Goal: Task Accomplishment & Management: Use online tool/utility

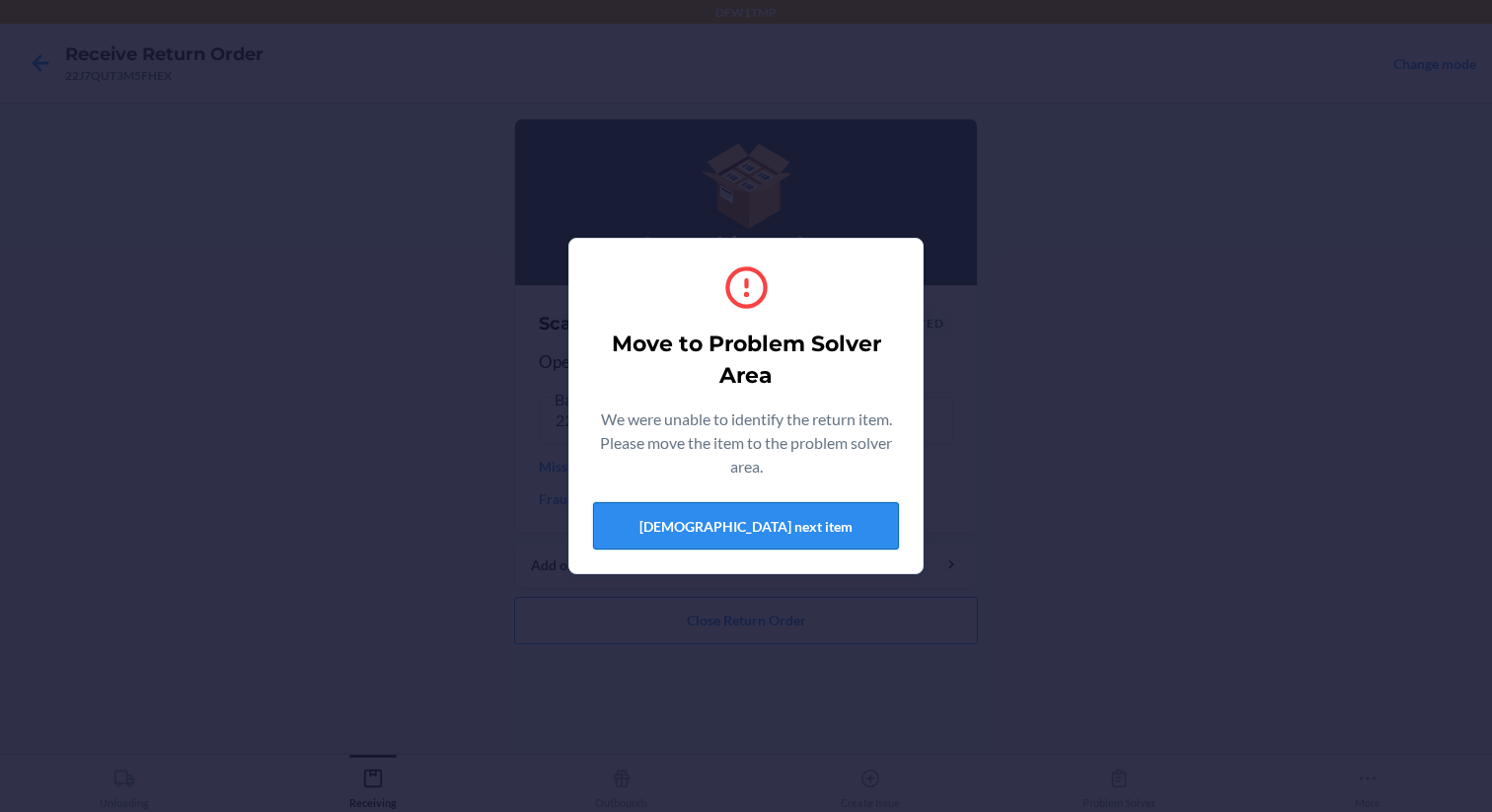
click at [675, 511] on button "[DEMOGRAPHIC_DATA] next item" at bounding box center [745, 526] width 306 height 47
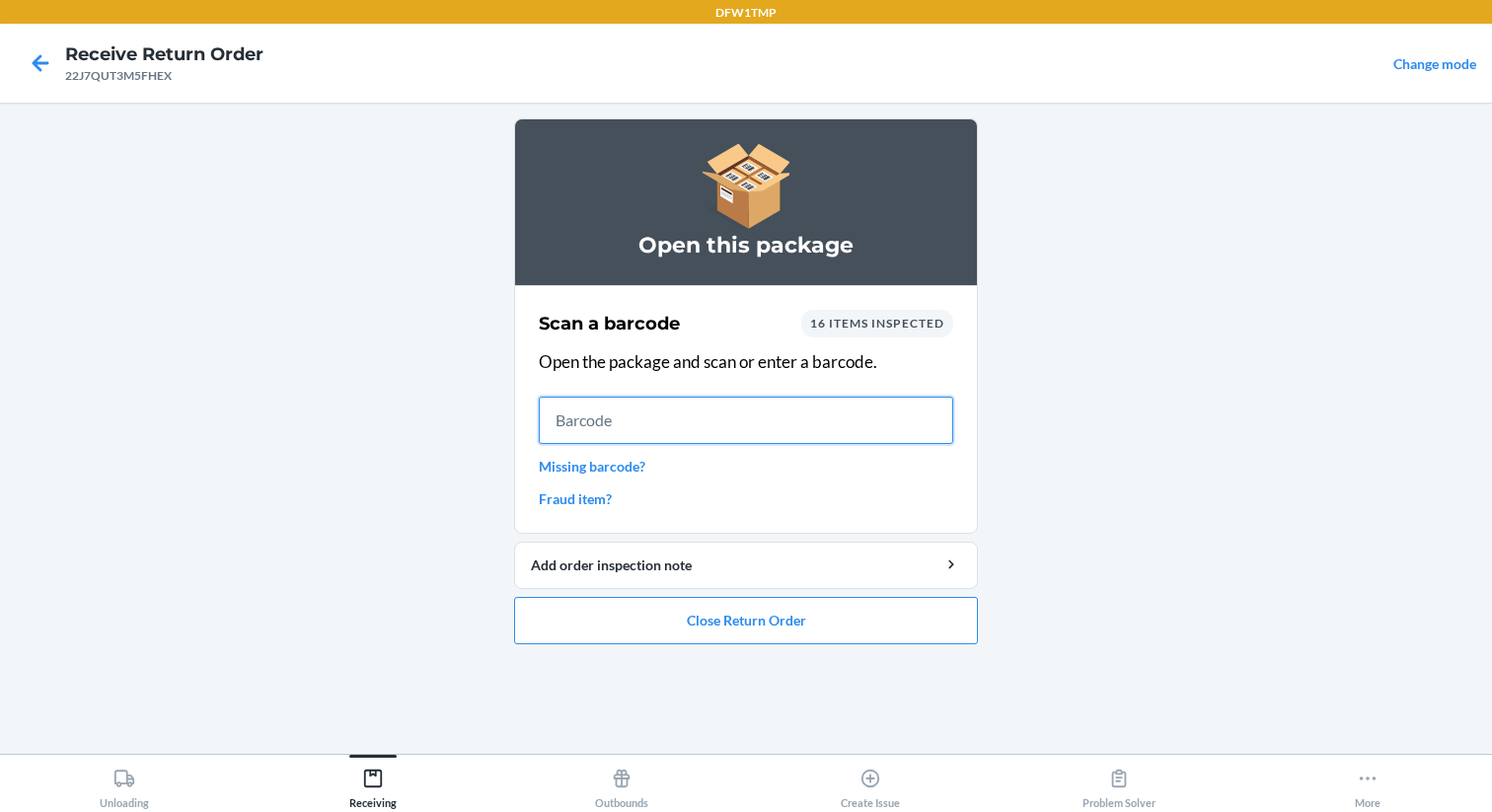
click at [697, 427] on input "text" at bounding box center [745, 420] width 415 height 47
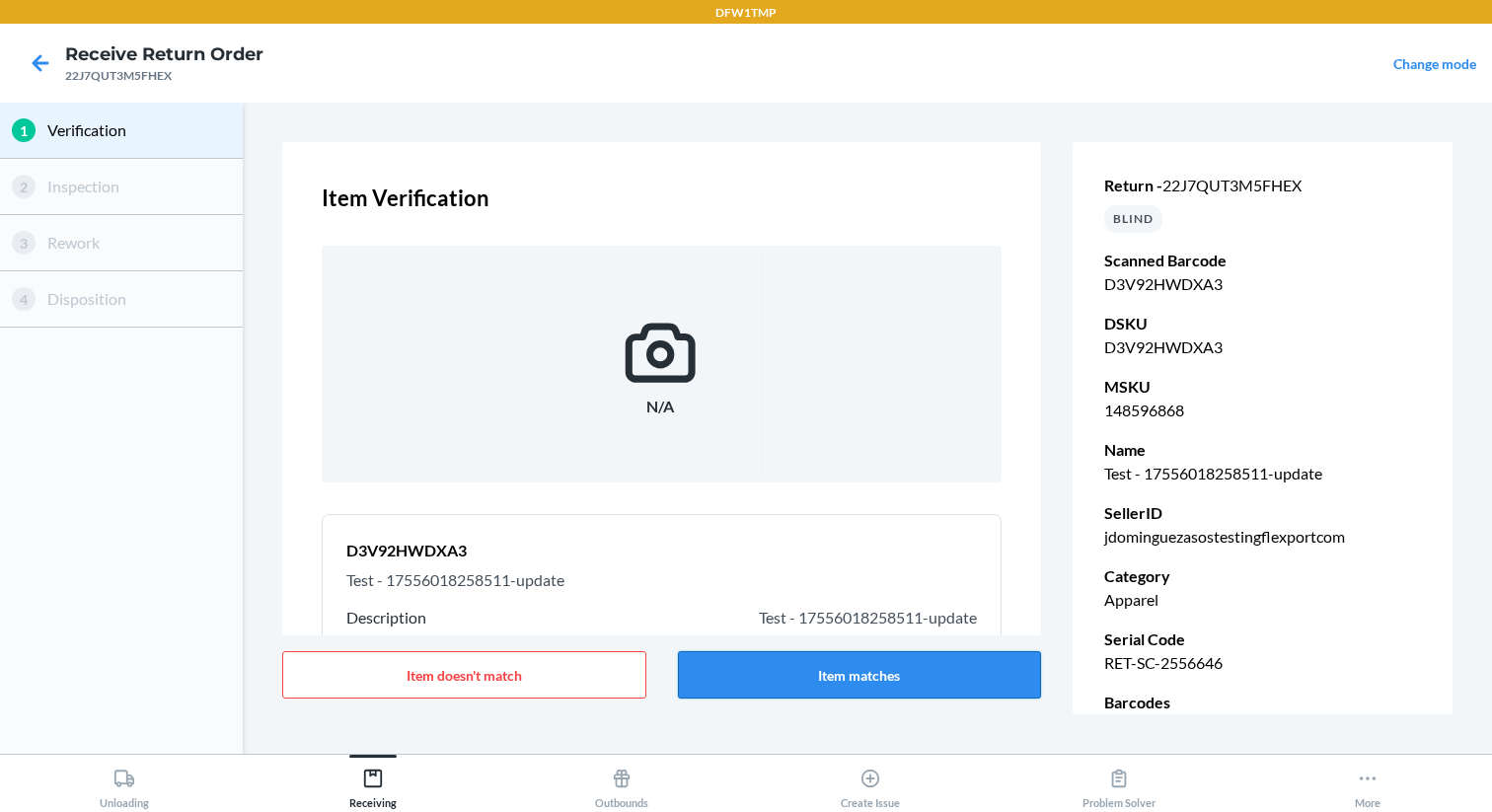
click at [724, 675] on button "Item matches" at bounding box center [860, 675] width 364 height 47
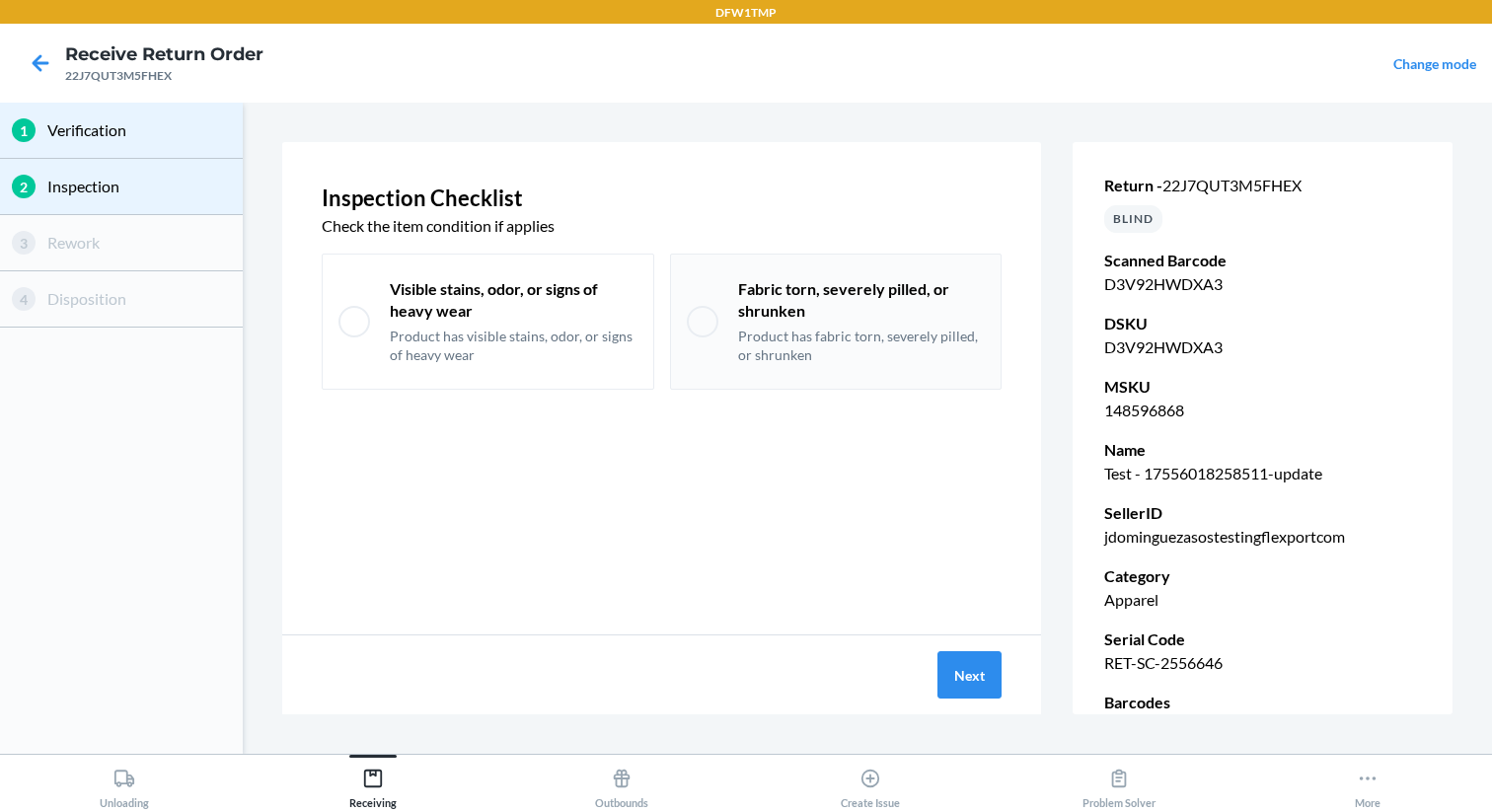
click at [791, 369] on div "Fabric torn, severely pilled, or shrunken Product has fabric torn, severely pil…" at bounding box center [836, 321] width 332 height 136
checkbox input "true"
drag, startPoint x: 1101, startPoint y: 661, endPoint x: 1280, endPoint y: 668, distance: 179.1
click at [1280, 668] on div "Return - 22J7QUT3M5FHEX BLIND Scanned Barcode D3V92HWDXA3 DSKU D3V92HWDXA3 MSKU…" at bounding box center [1262, 488] width 380 height 706
copy p "RET-SC-2556646"
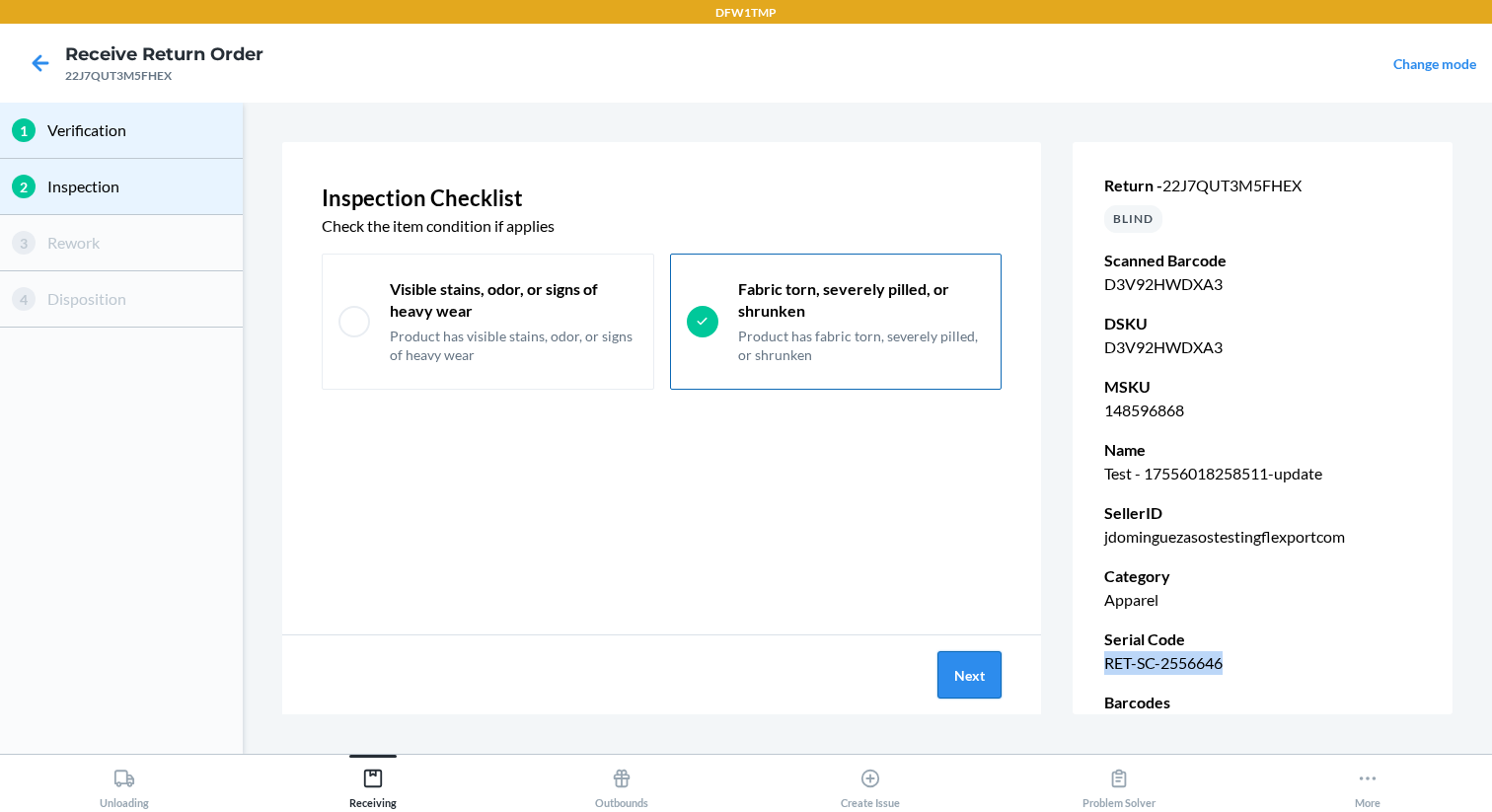
click at [942, 684] on button "Next" at bounding box center [969, 675] width 64 height 47
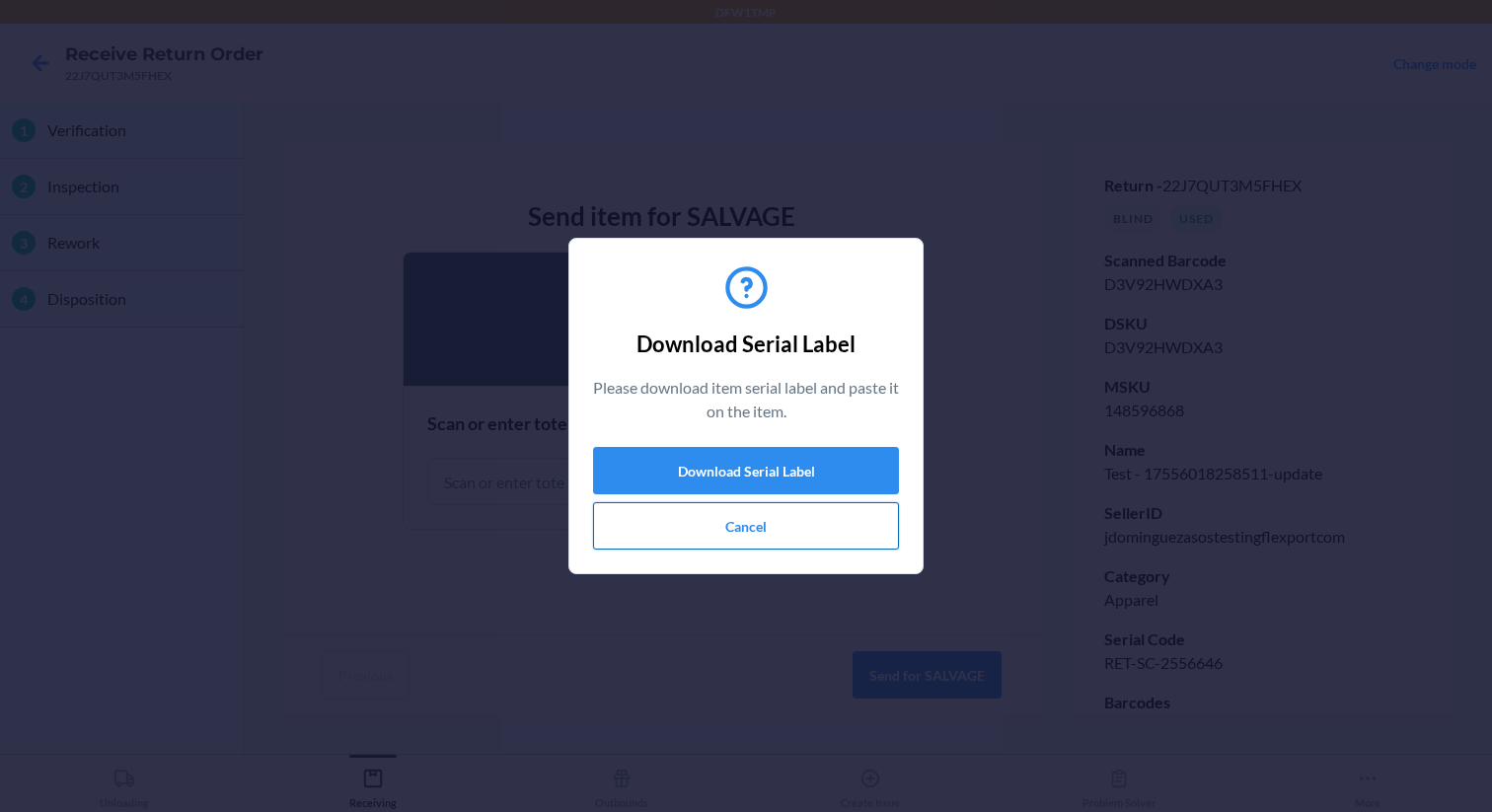
click at [710, 520] on button "Cancel" at bounding box center [745, 526] width 306 height 47
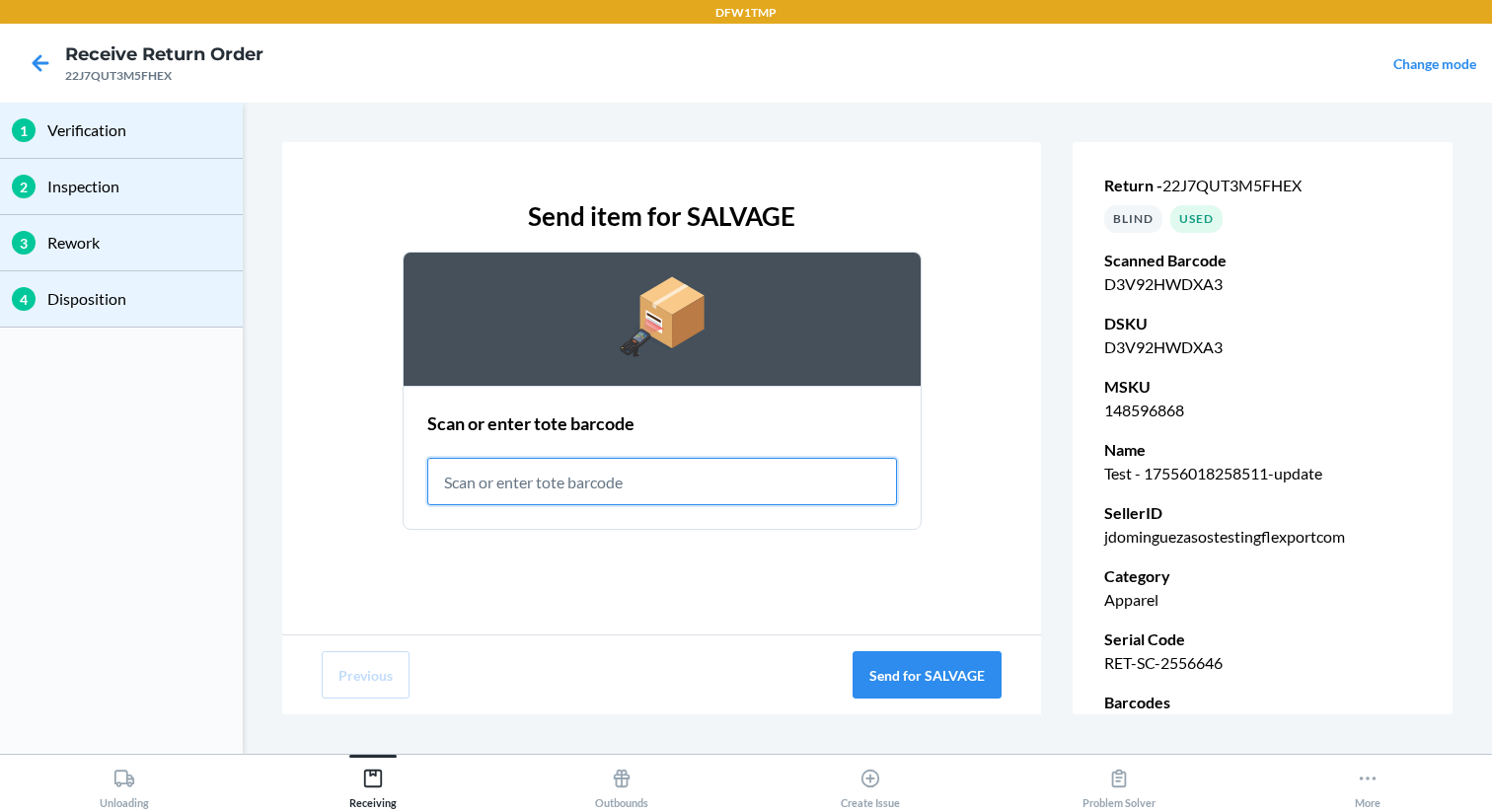
click at [569, 485] on input "text" at bounding box center [662, 482] width 470 height 47
type input "RET-SLV-0001"
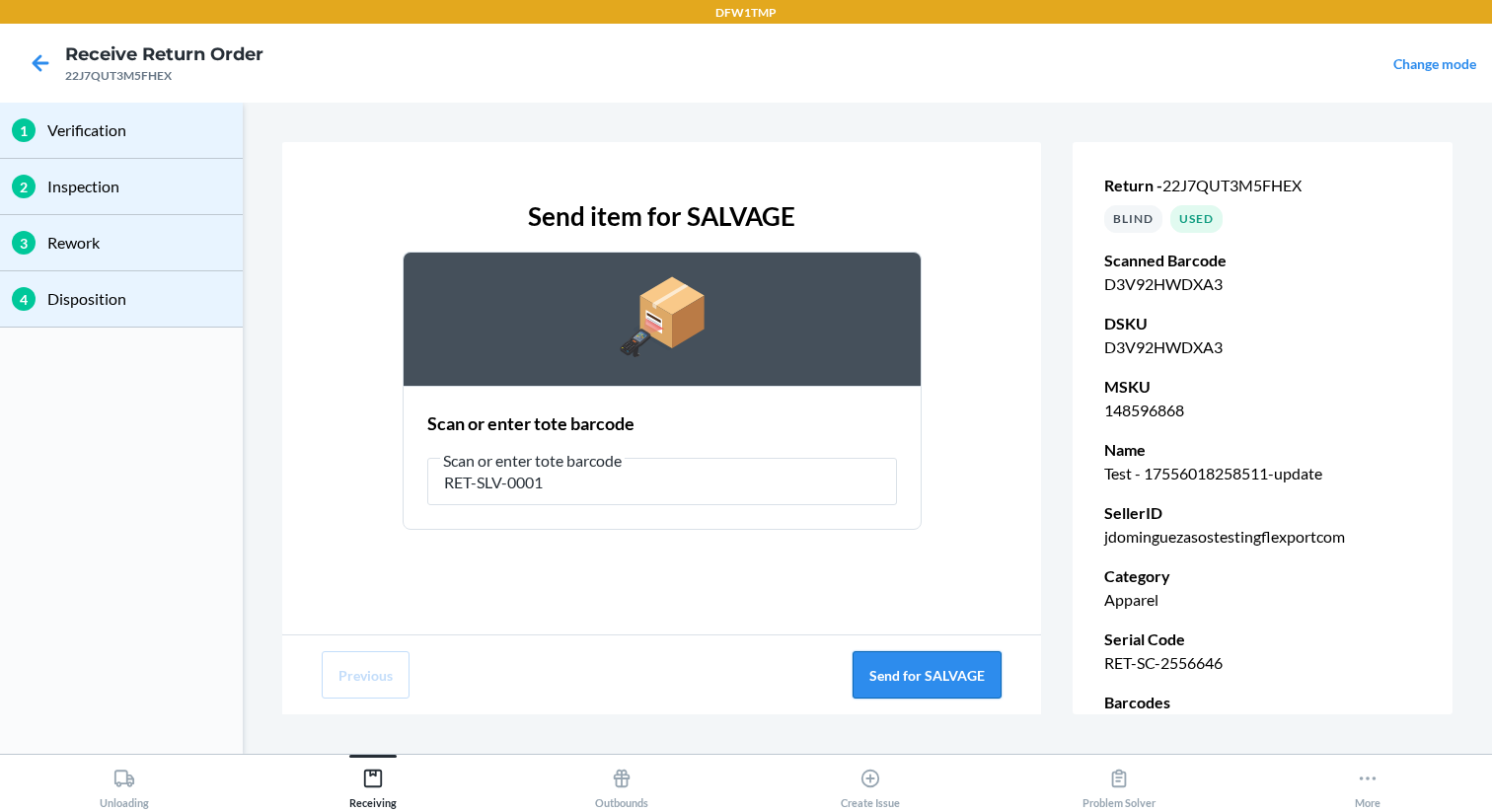
click at [870, 663] on button "Send for SALVAGE" at bounding box center [927, 675] width 149 height 47
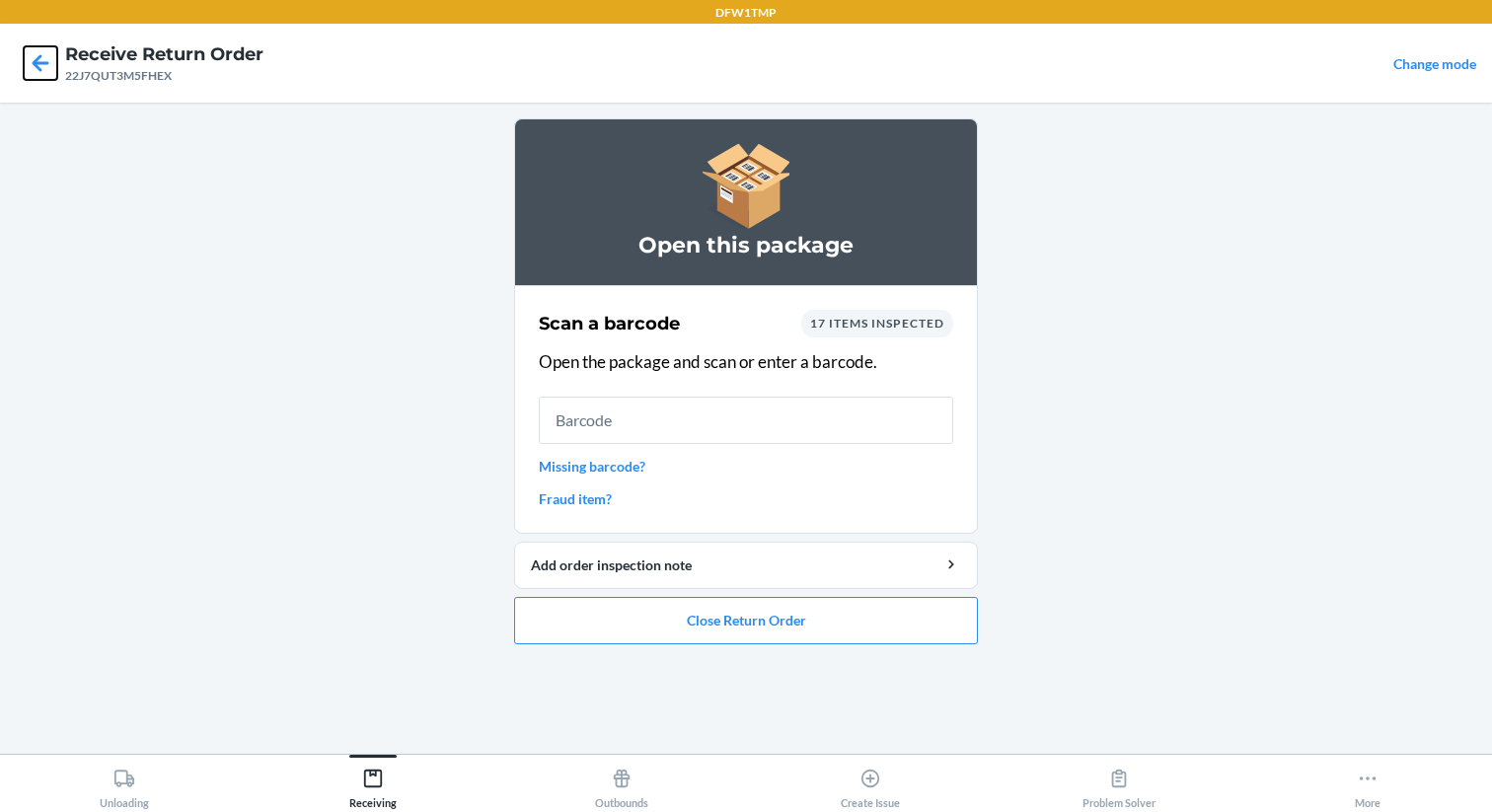
click at [35, 59] on icon at bounding box center [41, 63] width 34 height 34
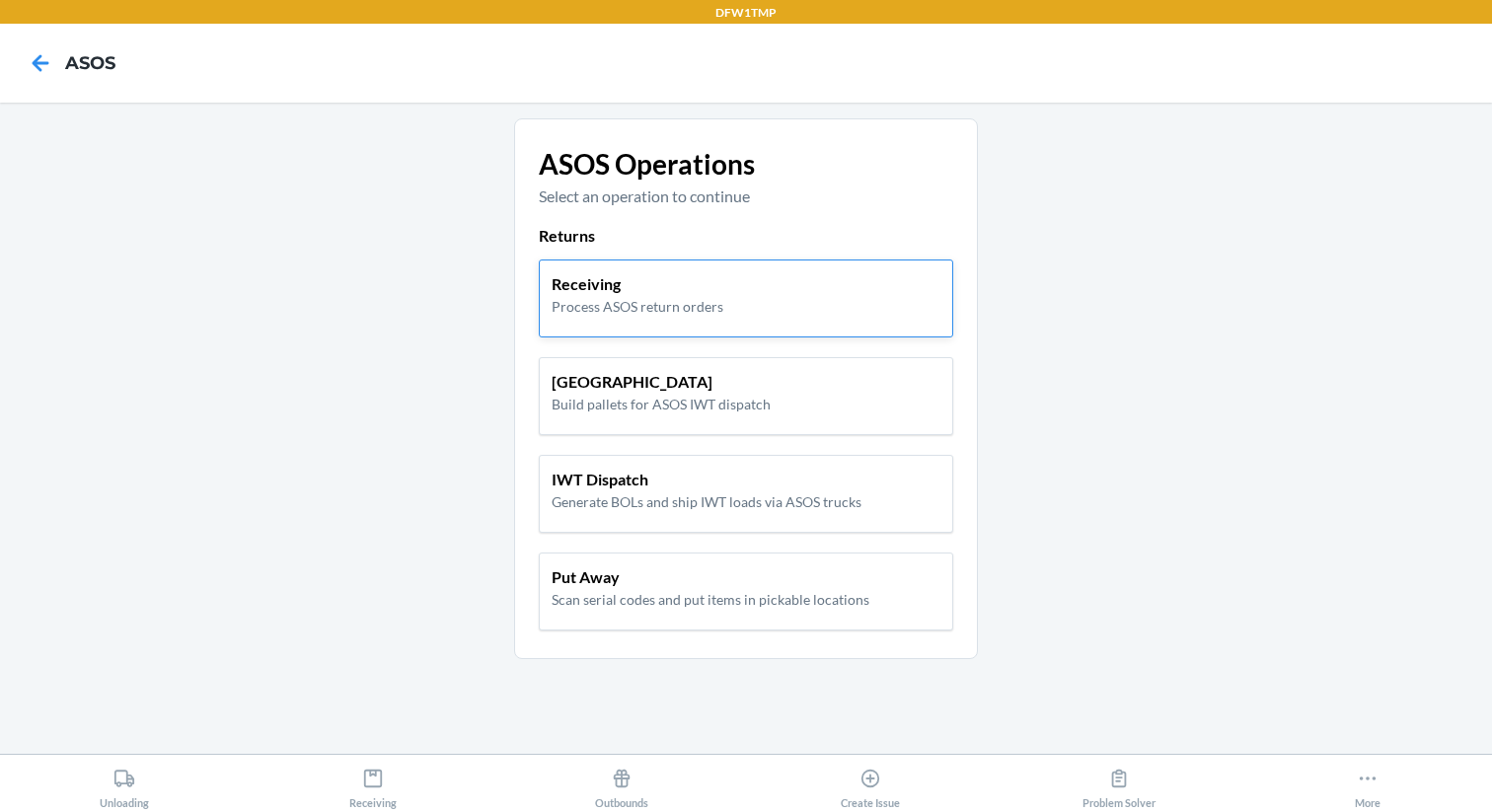
click at [637, 321] on div "Receiving Process ASOS return orders" at bounding box center [745, 298] width 415 height 78
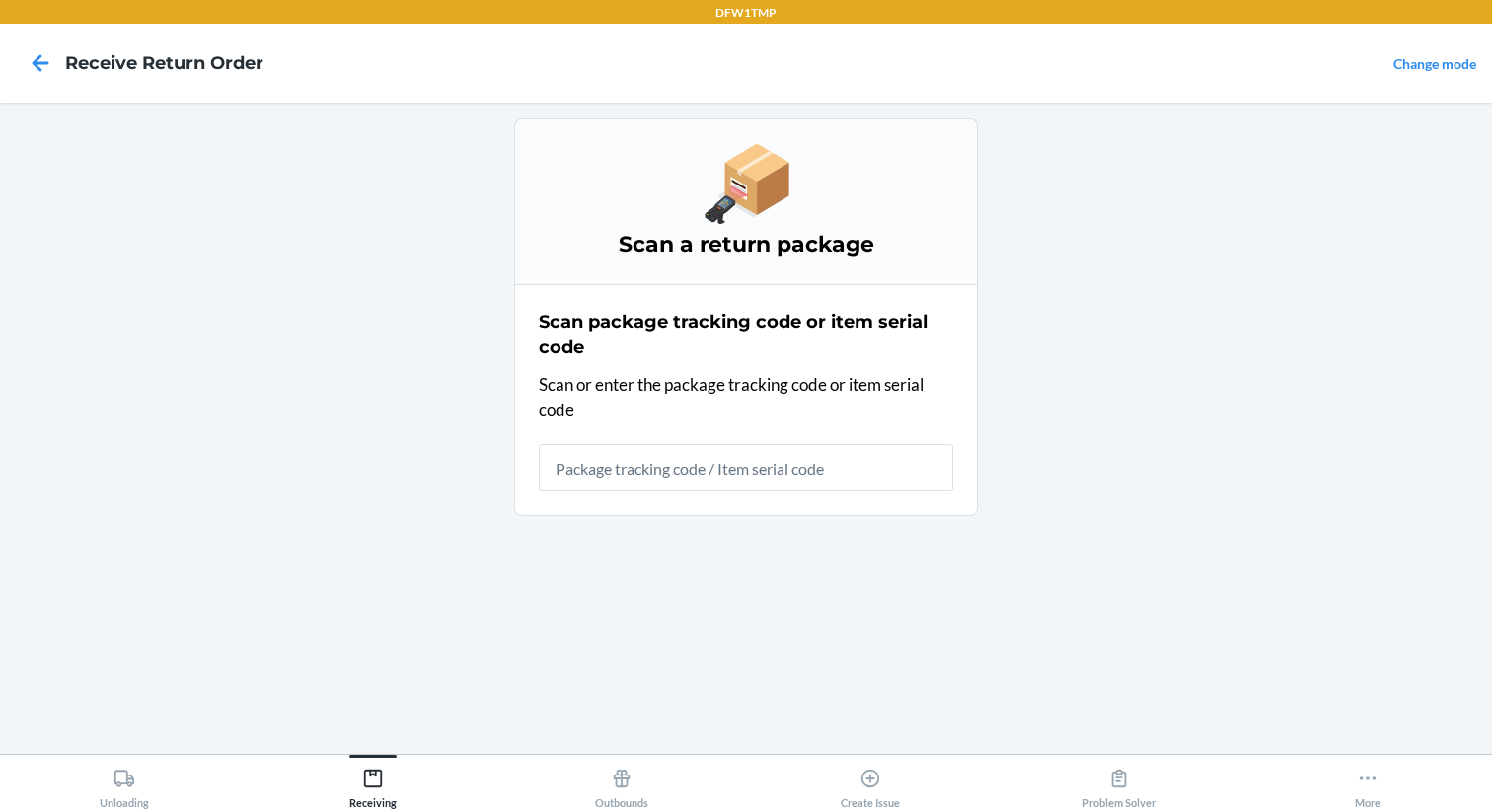
click at [675, 473] on input "text" at bounding box center [745, 468] width 415 height 47
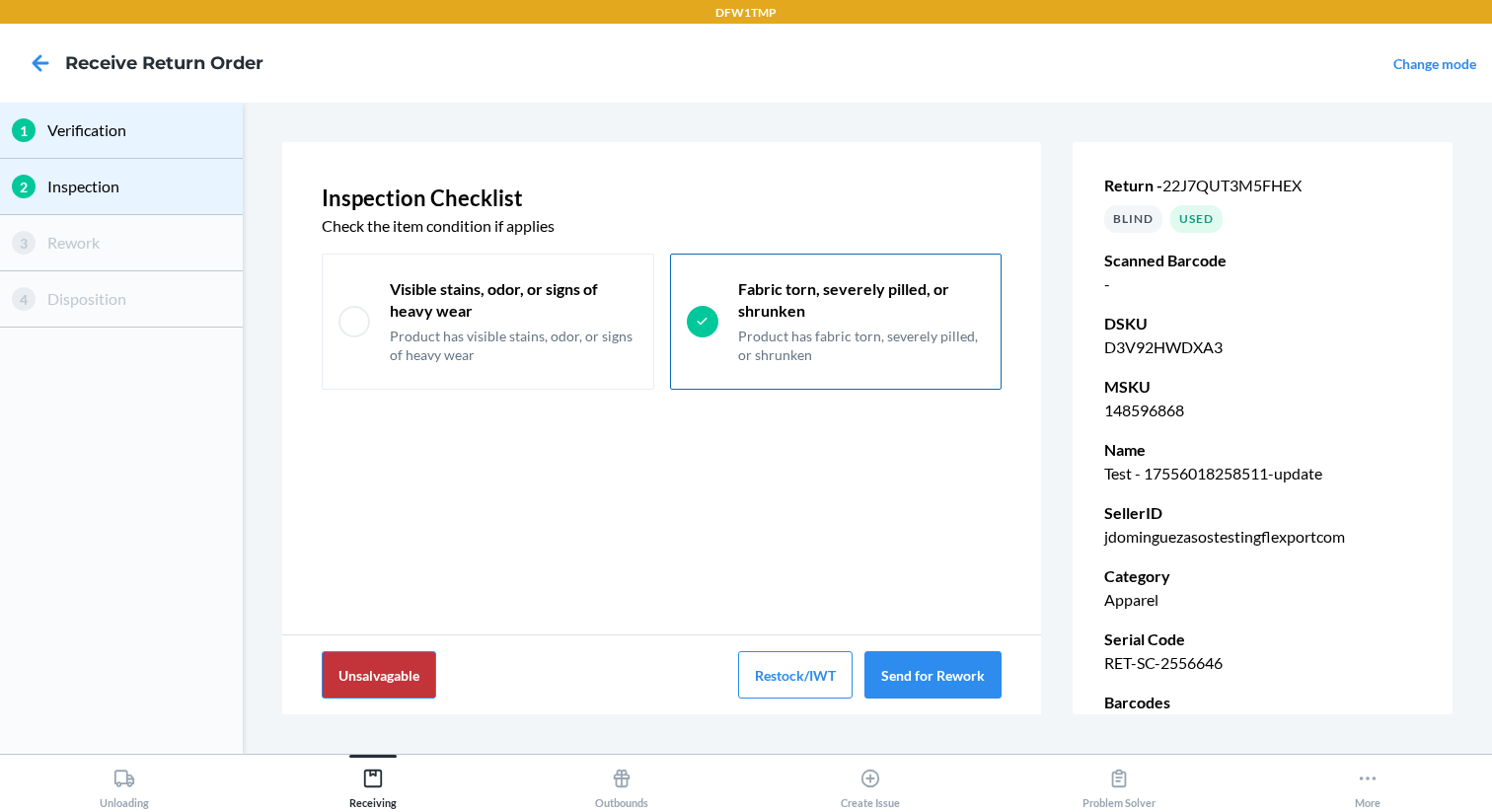
click at [903, 646] on div "Unsalvagable Restock/IWT Send for Rework" at bounding box center [661, 675] width 759 height 79
click at [903, 661] on button "Send for Rework" at bounding box center [933, 675] width 138 height 47
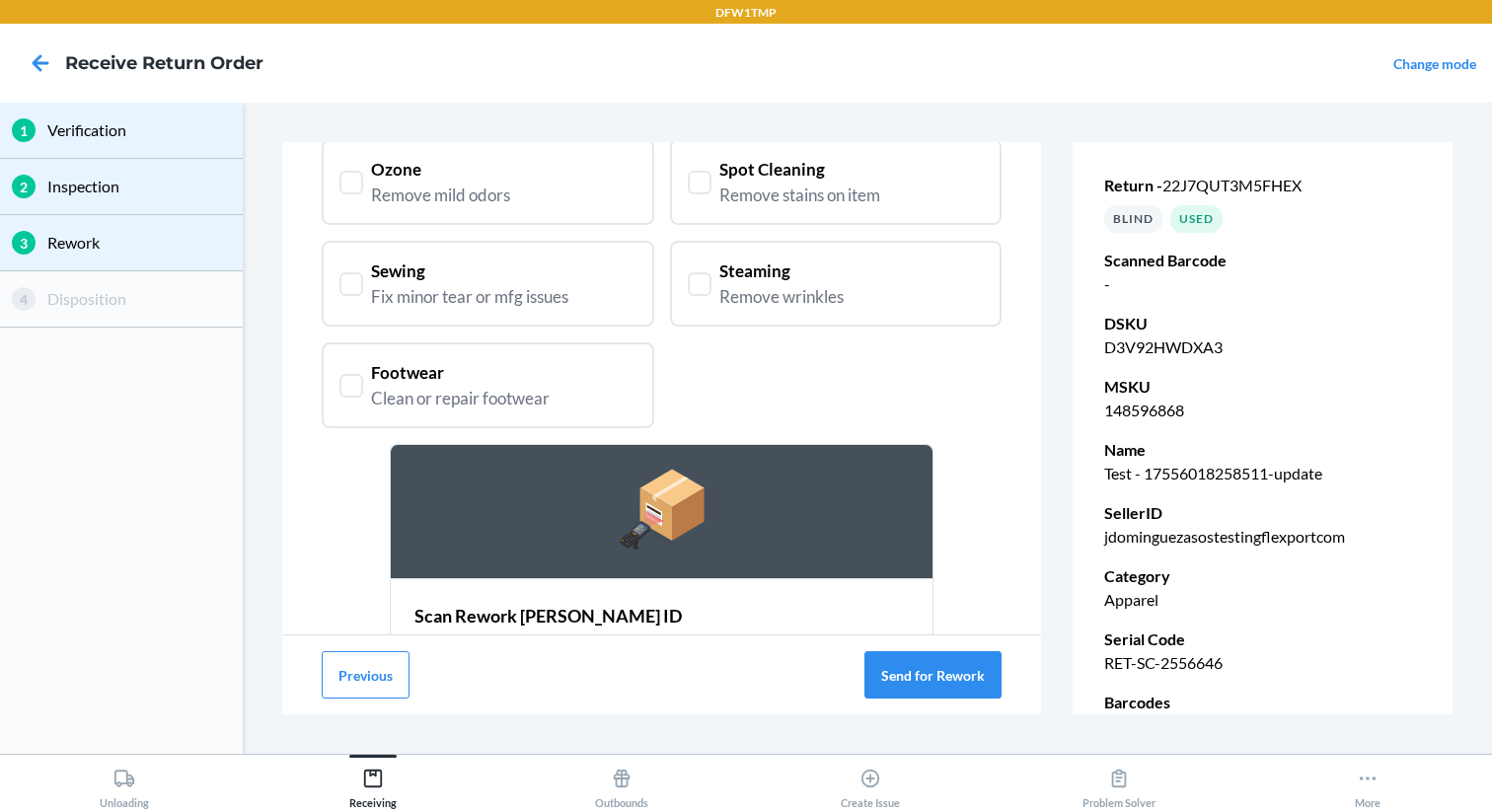
scroll to position [132, 0]
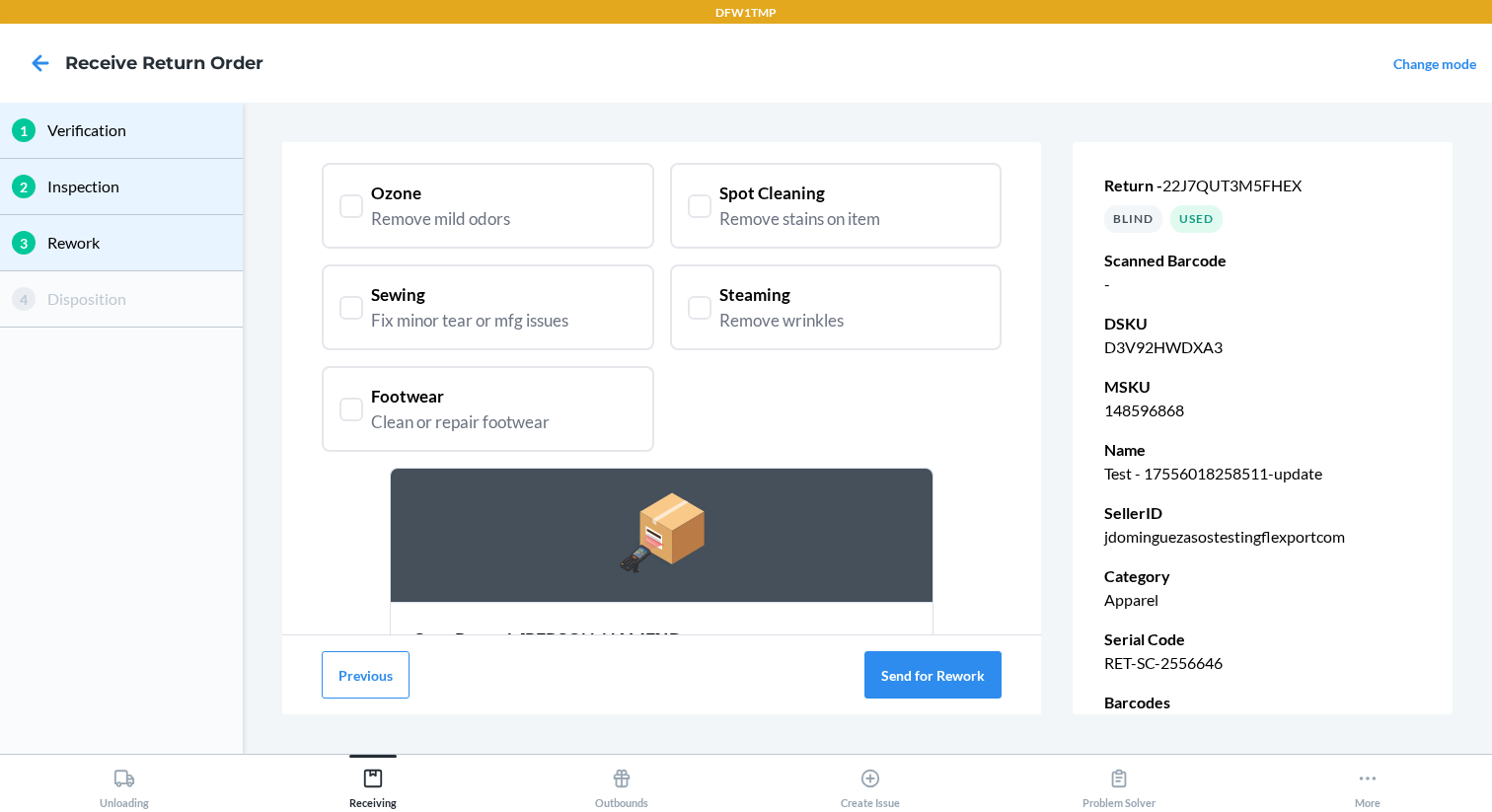
click at [386, 315] on div "Fix minor tear or mfg issues" at bounding box center [469, 320] width 197 height 26
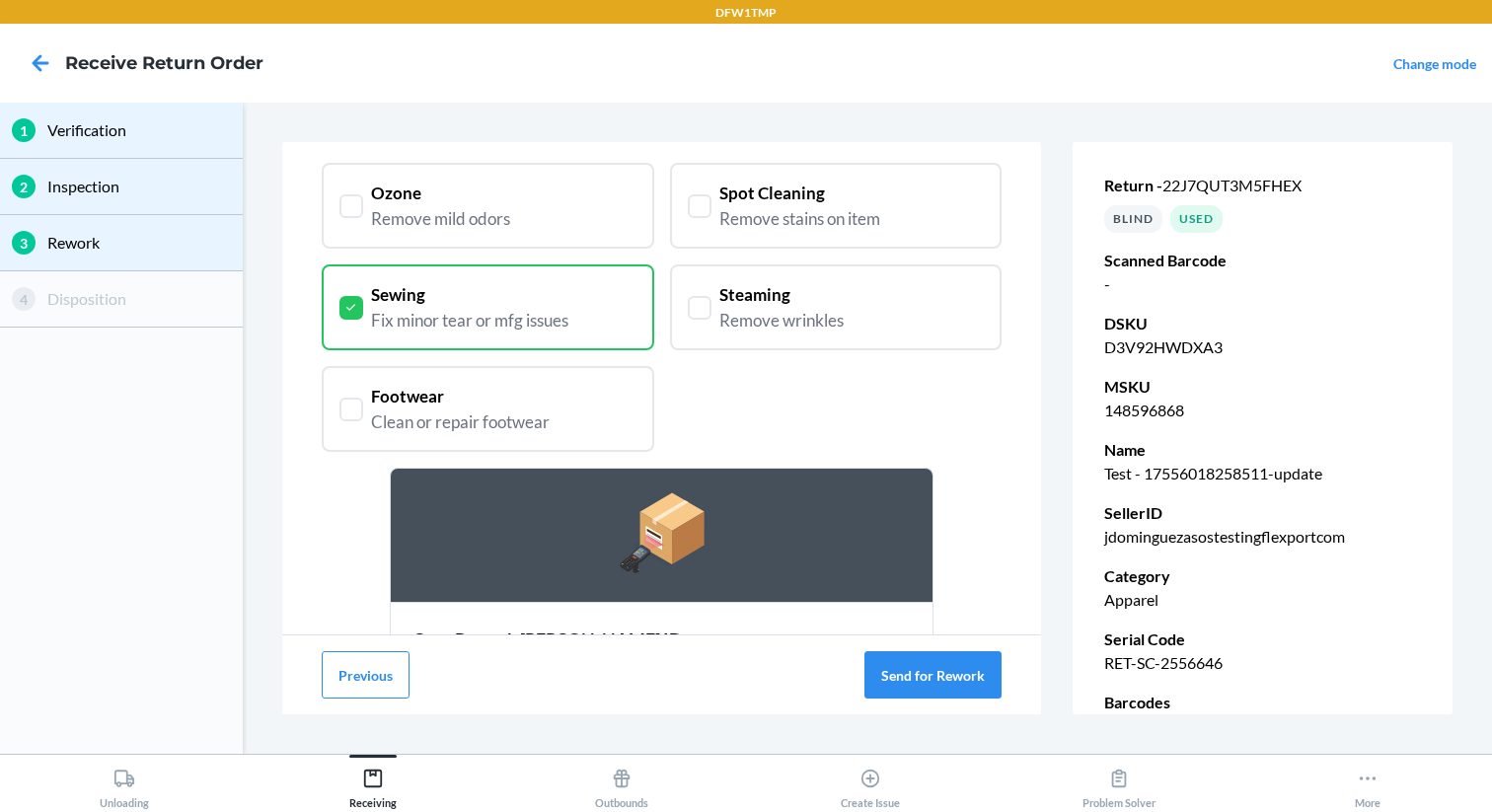
click at [757, 308] on div "Remove wrinkles" at bounding box center [782, 320] width 125 height 26
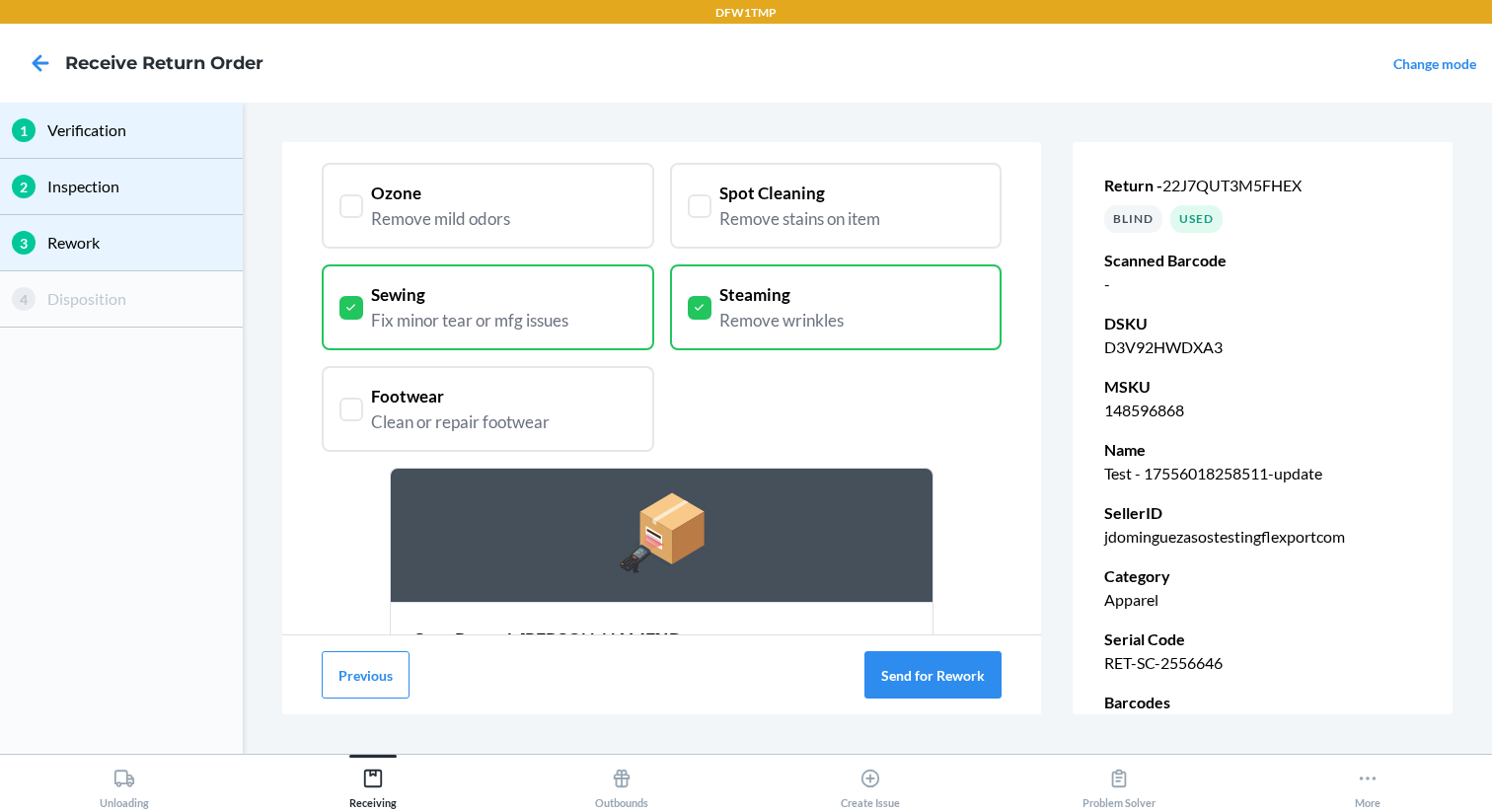
scroll to position [315, 0]
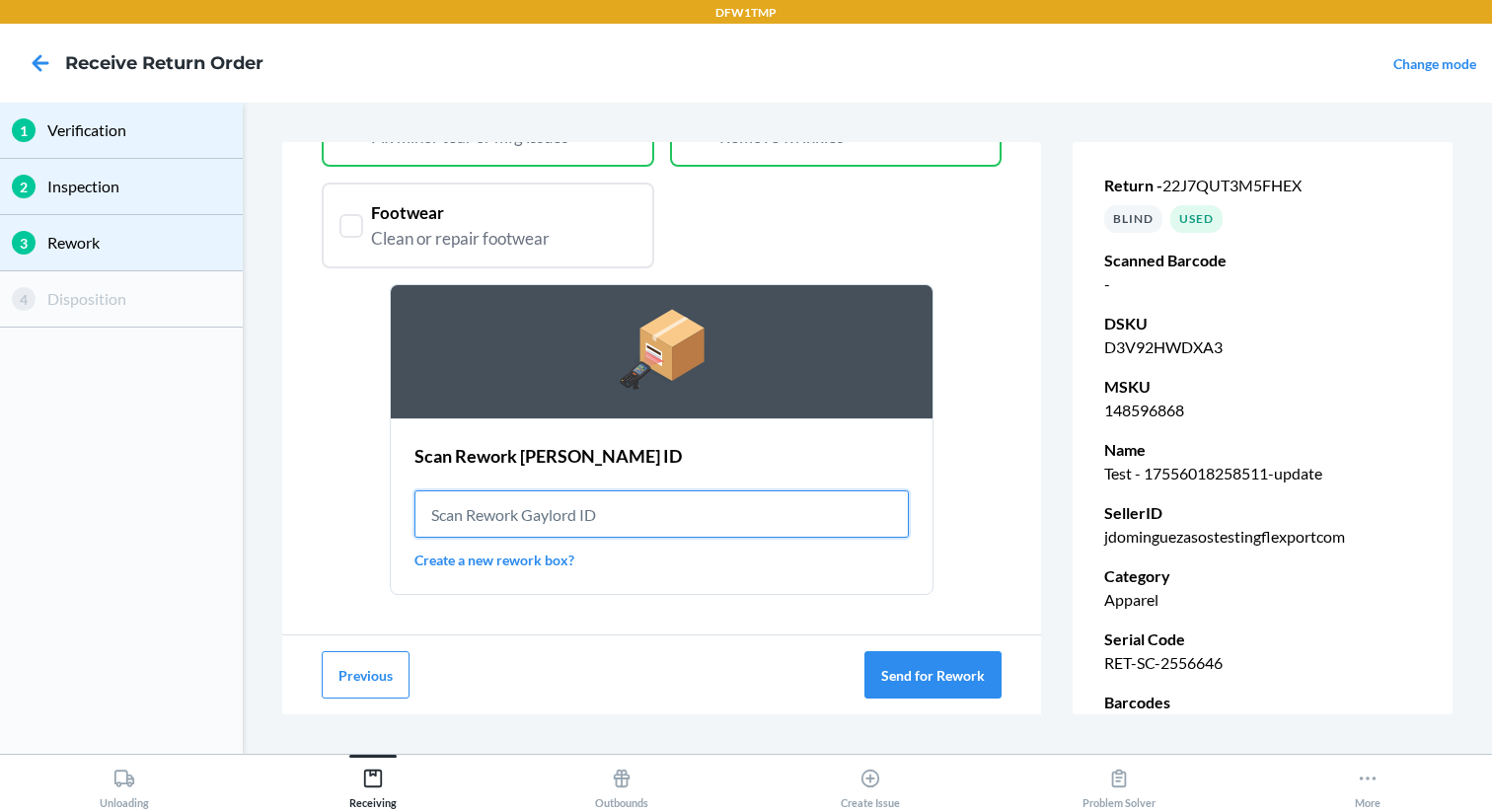
click at [711, 522] on input "text" at bounding box center [662, 514] width 496 height 47
click at [507, 553] on link "Create a new rework box?" at bounding box center [662, 559] width 496 height 21
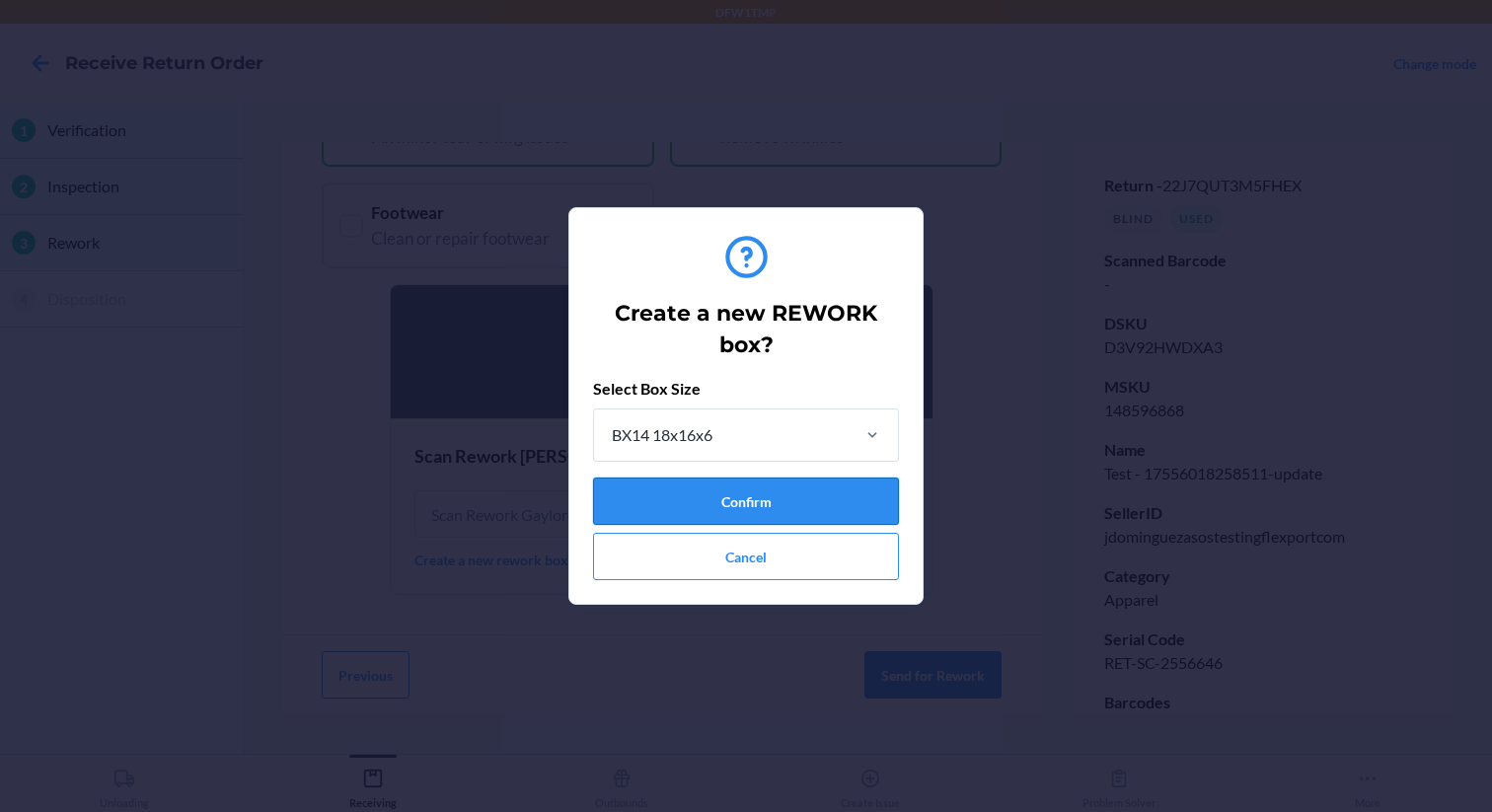
click at [666, 507] on button "Confirm" at bounding box center [745, 501] width 306 height 47
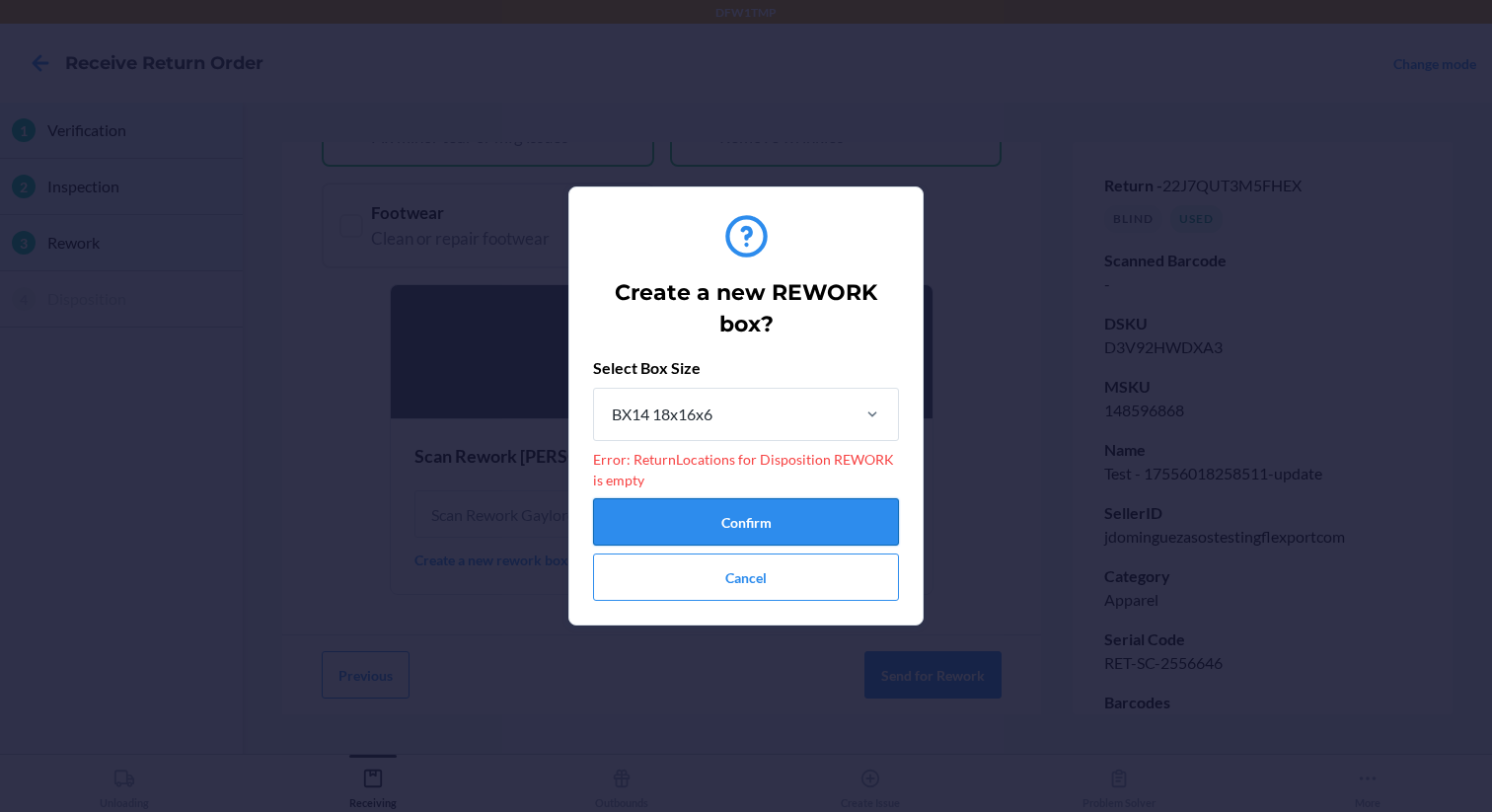
click at [636, 518] on button "Confirm" at bounding box center [745, 522] width 306 height 47
click at [612, 578] on button "Cancel" at bounding box center [745, 577] width 306 height 47
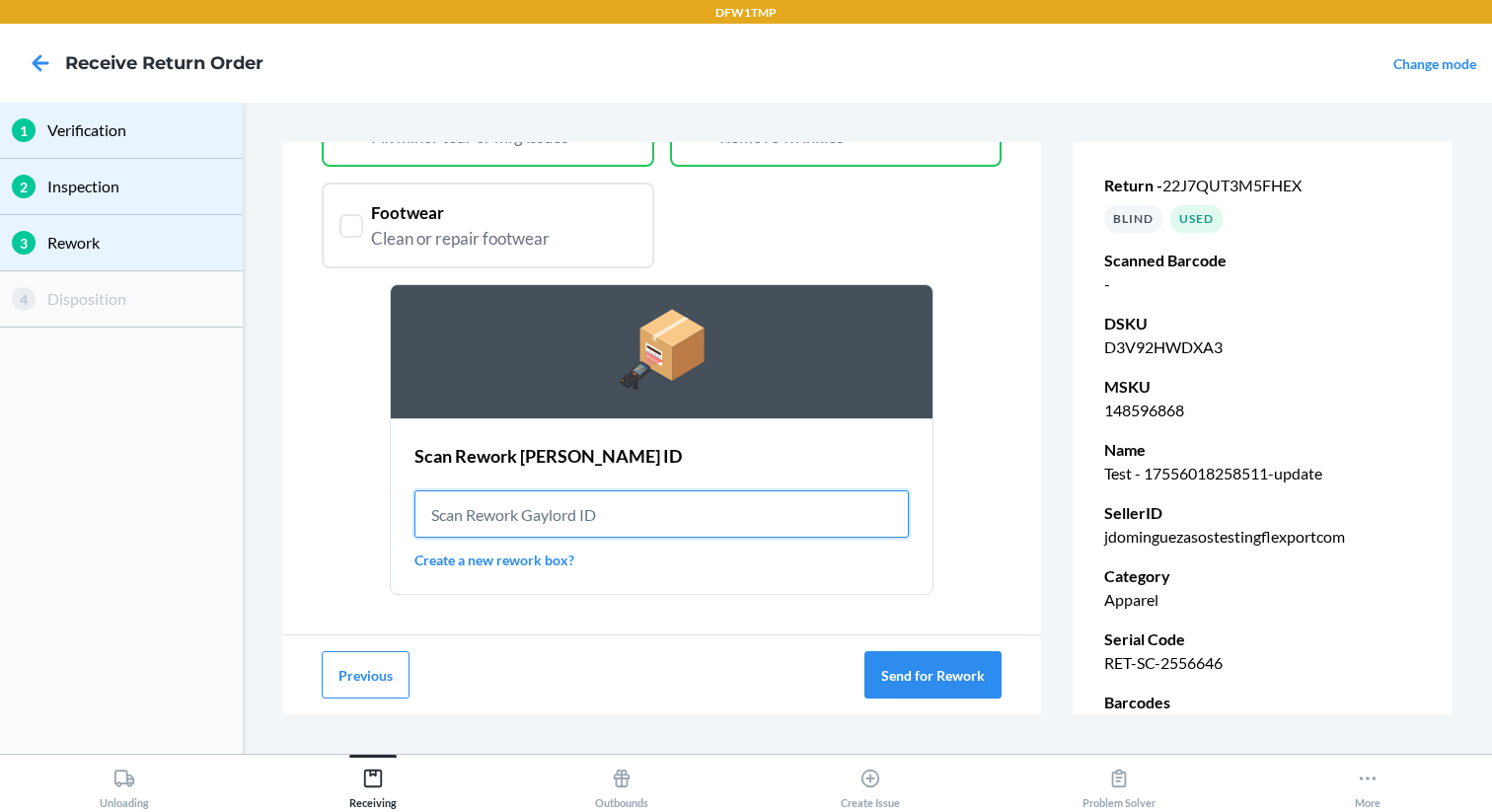
click at [572, 515] on input "text" at bounding box center [662, 514] width 496 height 47
click at [664, 512] on input "ret-rwk-0001" at bounding box center [662, 514] width 496 height 47
click at [438, 517] on input "ret-rwk-0001" at bounding box center [662, 514] width 496 height 47
click at [471, 513] on input "RET-rwk-0001" at bounding box center [662, 514] width 496 height 47
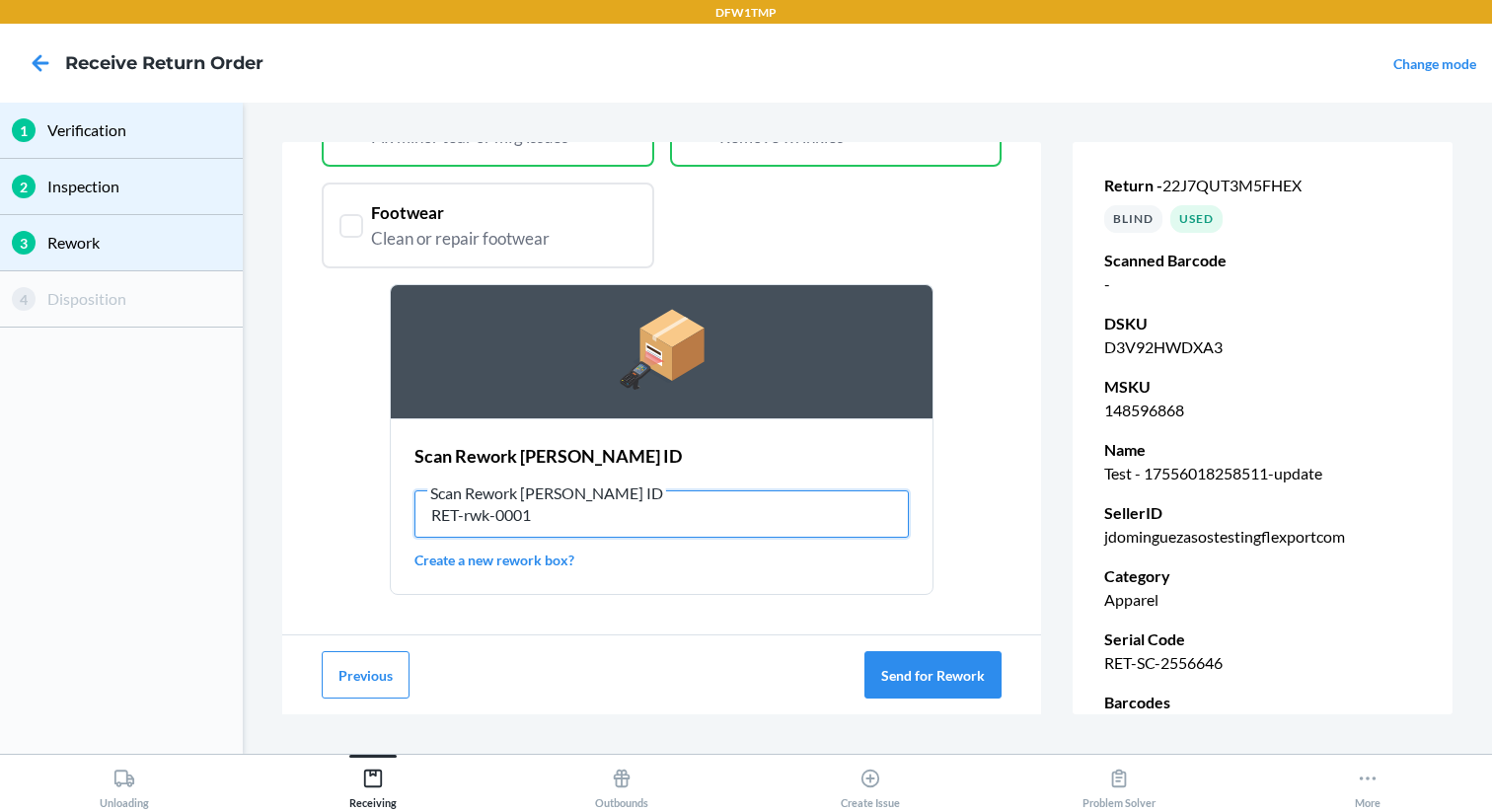
click at [471, 513] on input "RET-rwk-0001" at bounding box center [662, 514] width 496 height 47
type input "RET-RWK-0001"
click at [931, 685] on button "Send for Rework" at bounding box center [933, 675] width 138 height 47
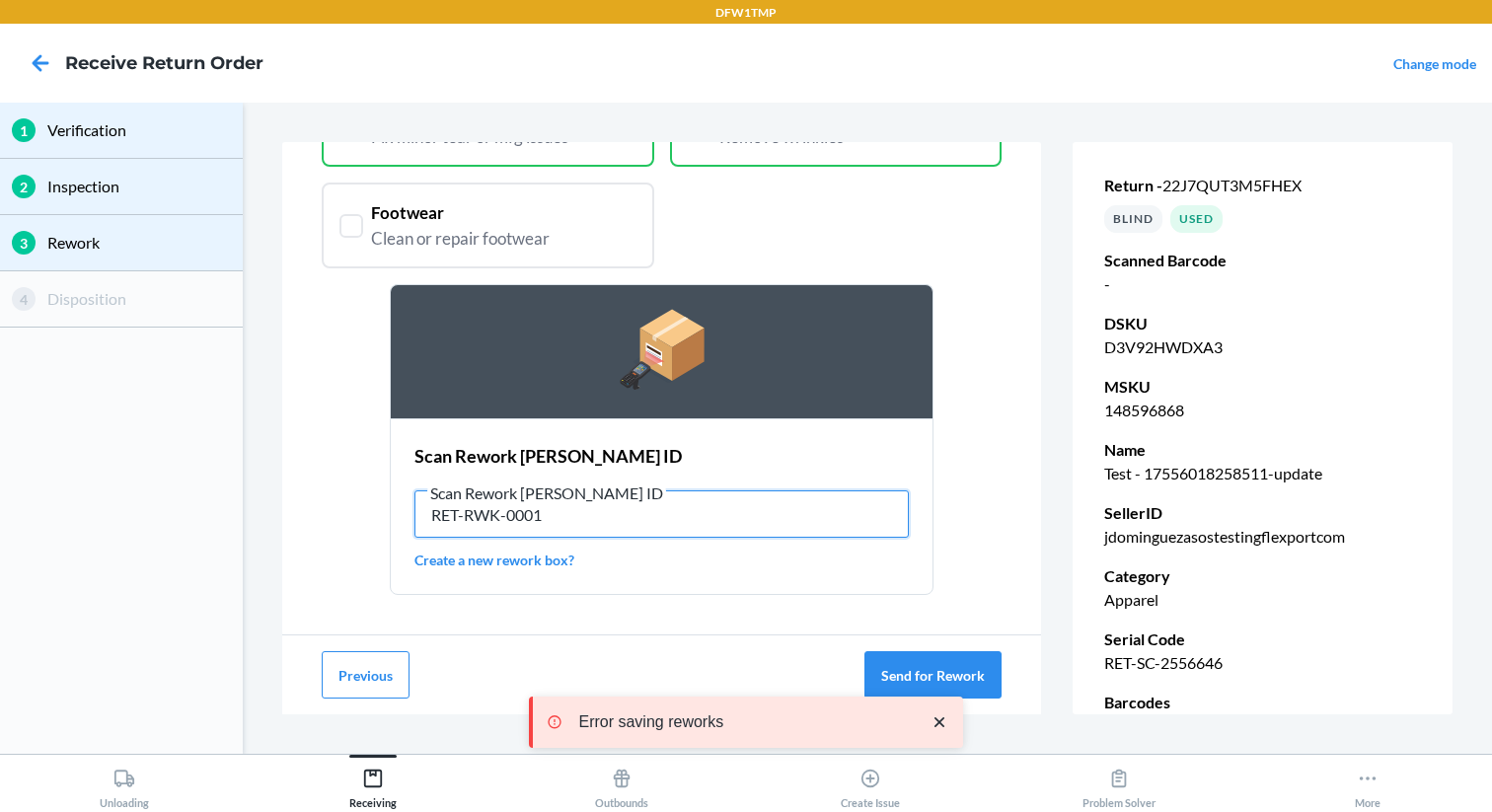
click at [594, 511] on input "RET-RWK-0001" at bounding box center [662, 514] width 496 height 47
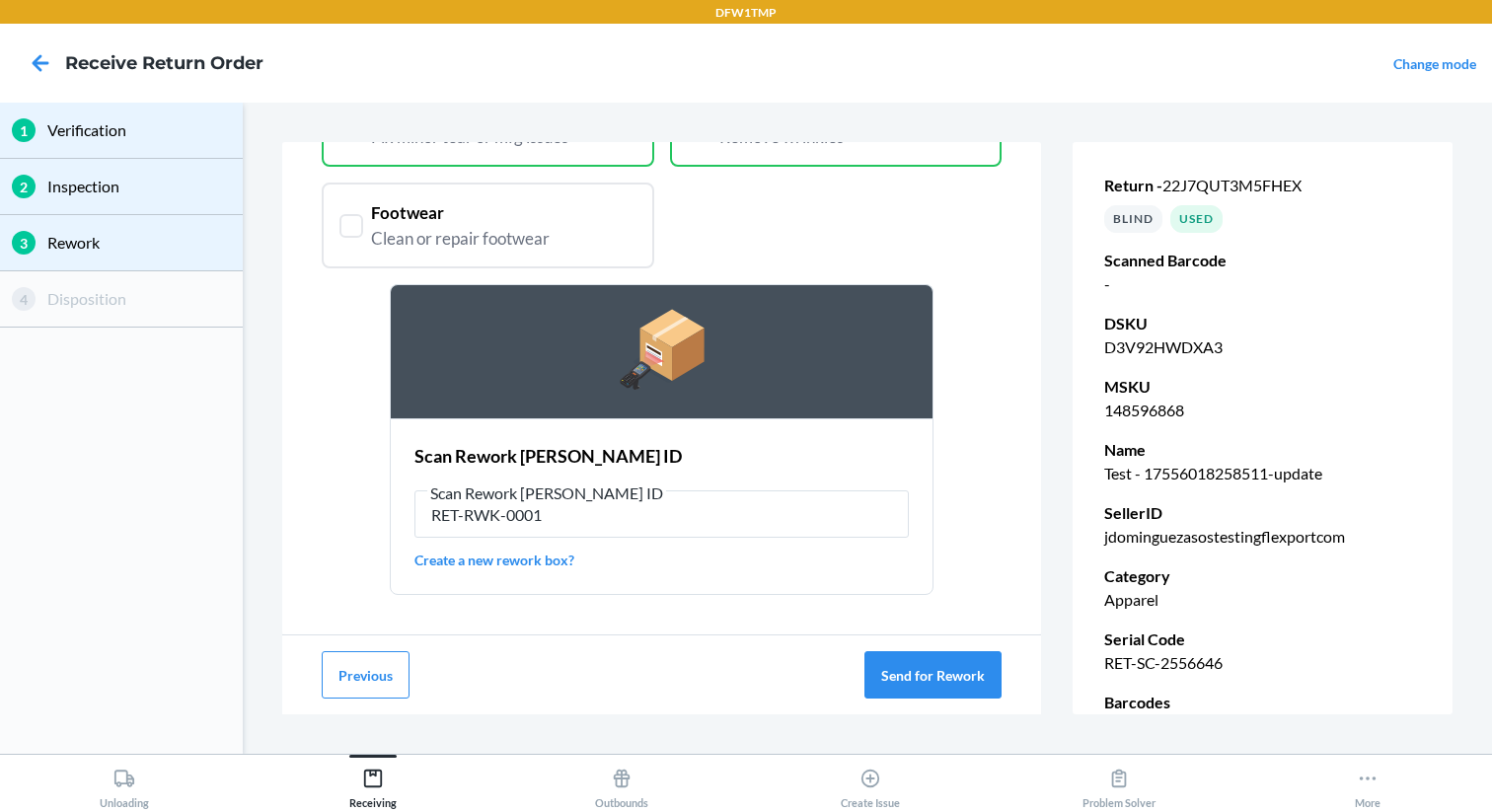
click at [351, 535] on div "Send item for Rework Select applicable rework Ozone Remove mild odors Spot Clea…" at bounding box center [661, 230] width 680 height 728
click at [362, 684] on button "Previous" at bounding box center [365, 675] width 88 height 47
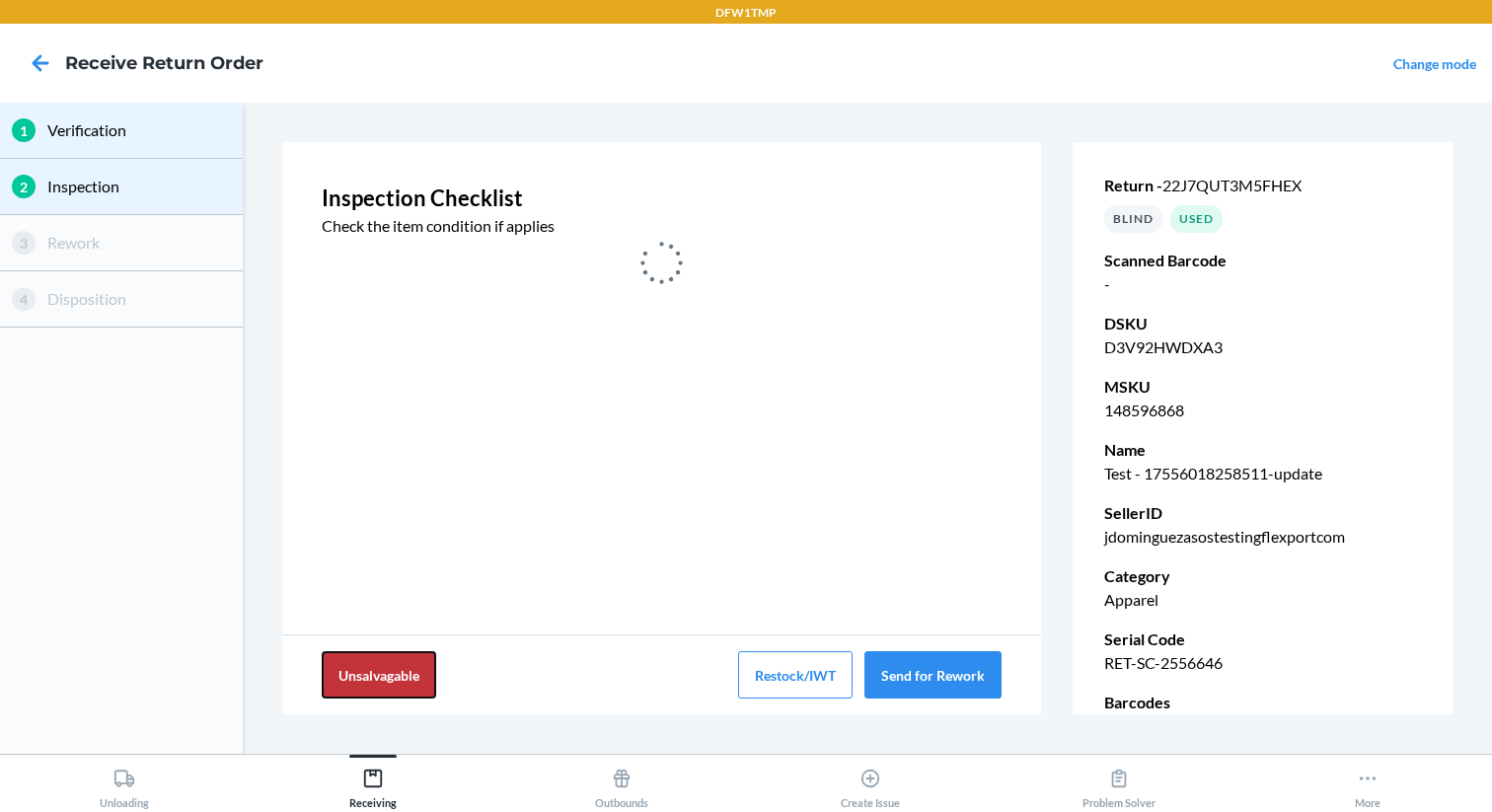
click at [362, 684] on button "Unsalvagable" at bounding box center [379, 675] width 115 height 47
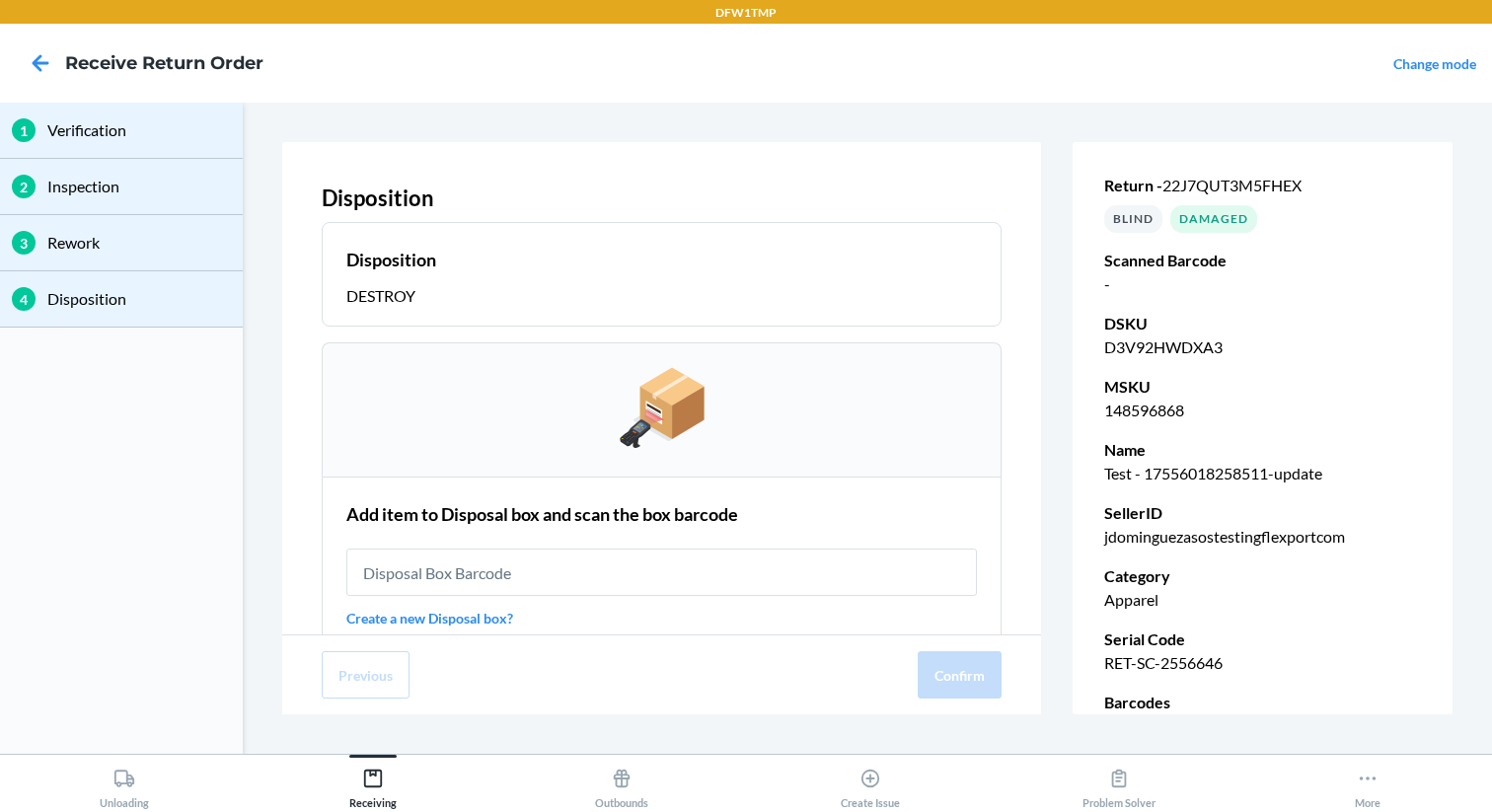
scroll to position [58, 0]
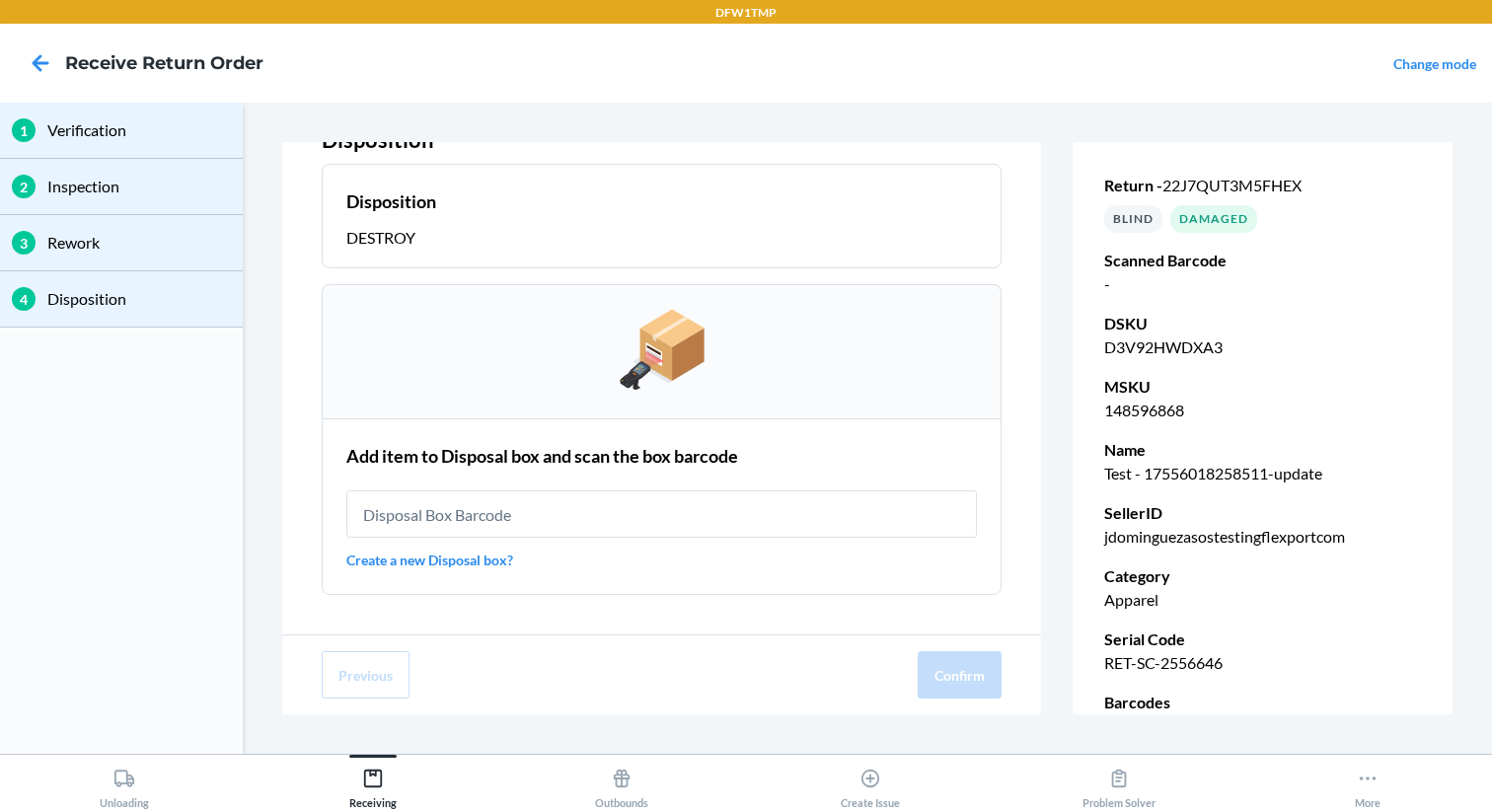
click at [470, 564] on link "Create a new Disposal box?" at bounding box center [661, 559] width 630 height 21
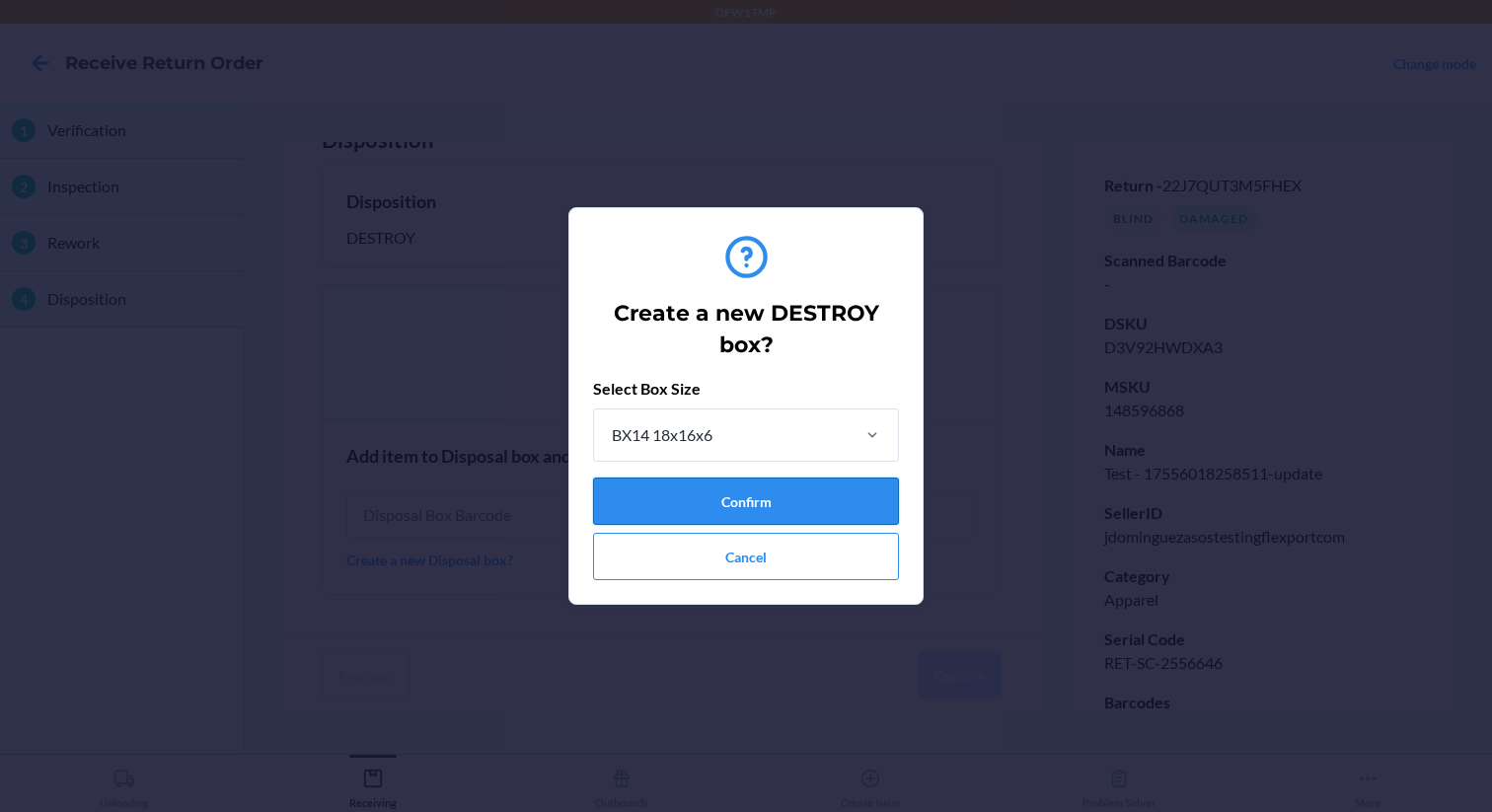
click at [668, 493] on button "Confirm" at bounding box center [745, 501] width 306 height 47
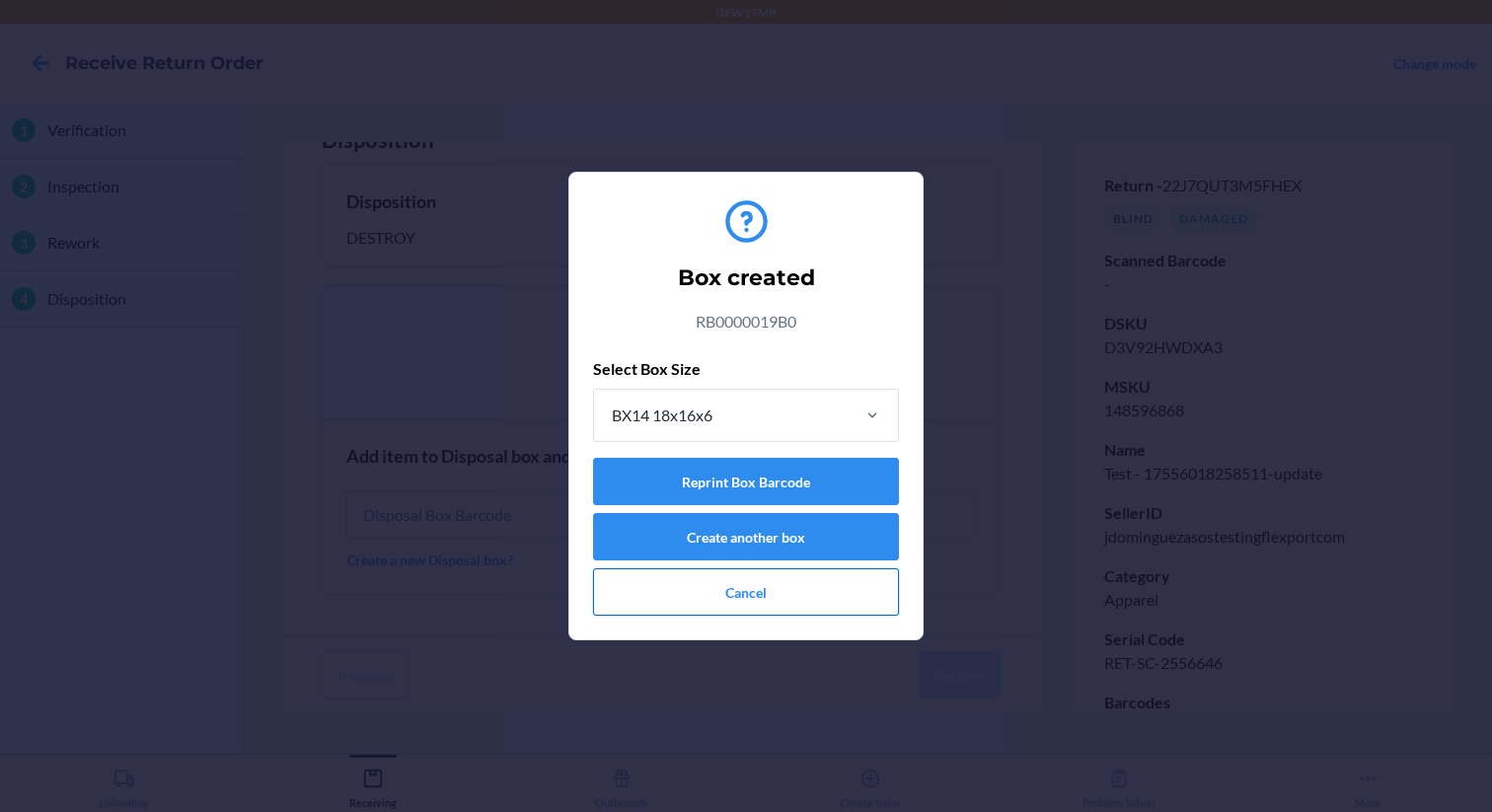
click at [709, 601] on button "Cancel" at bounding box center [745, 591] width 306 height 47
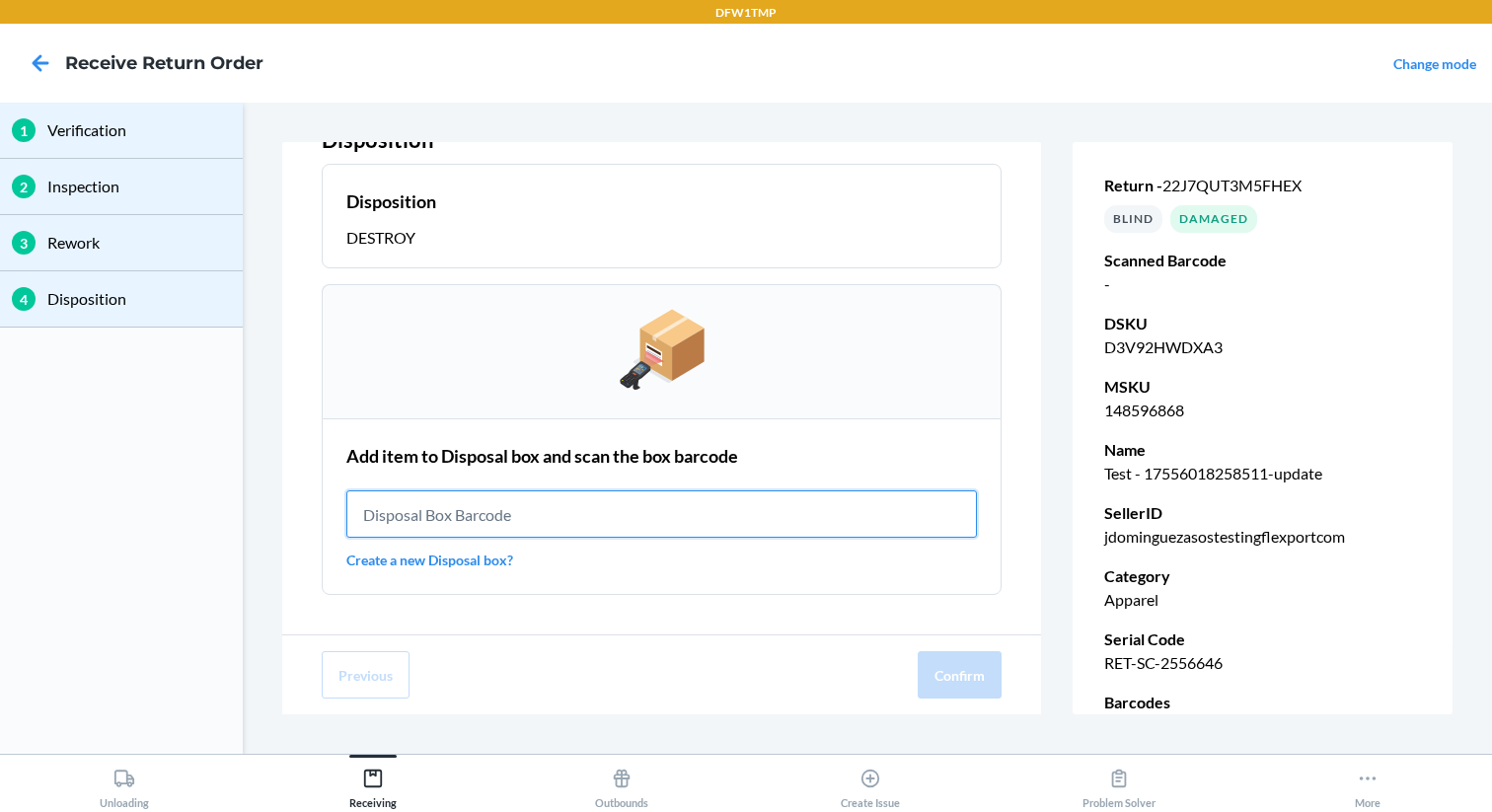
click at [481, 515] on input "text" at bounding box center [661, 514] width 630 height 47
paste input "RB0000019B0"
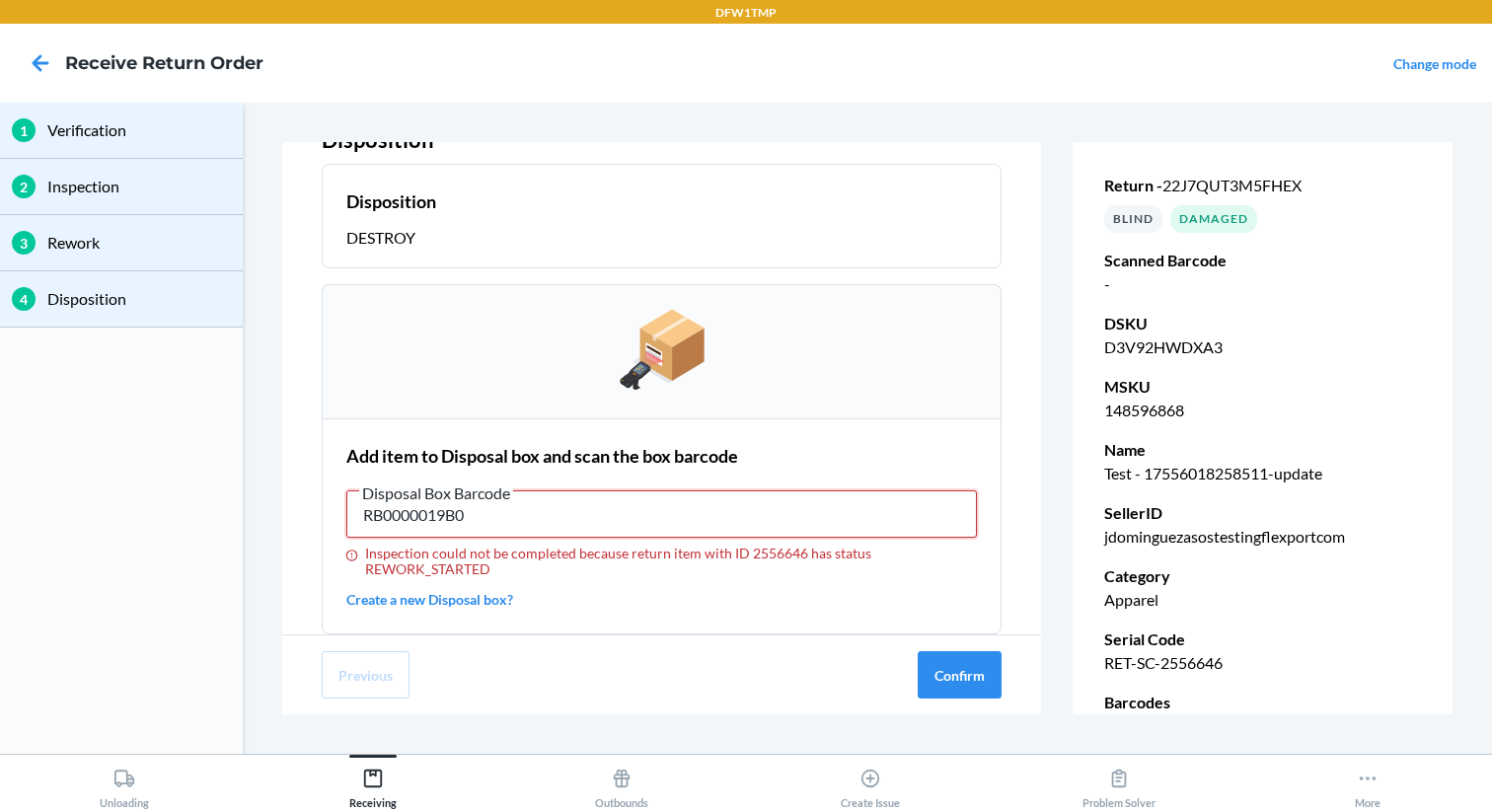
type input "RB0000019B0"
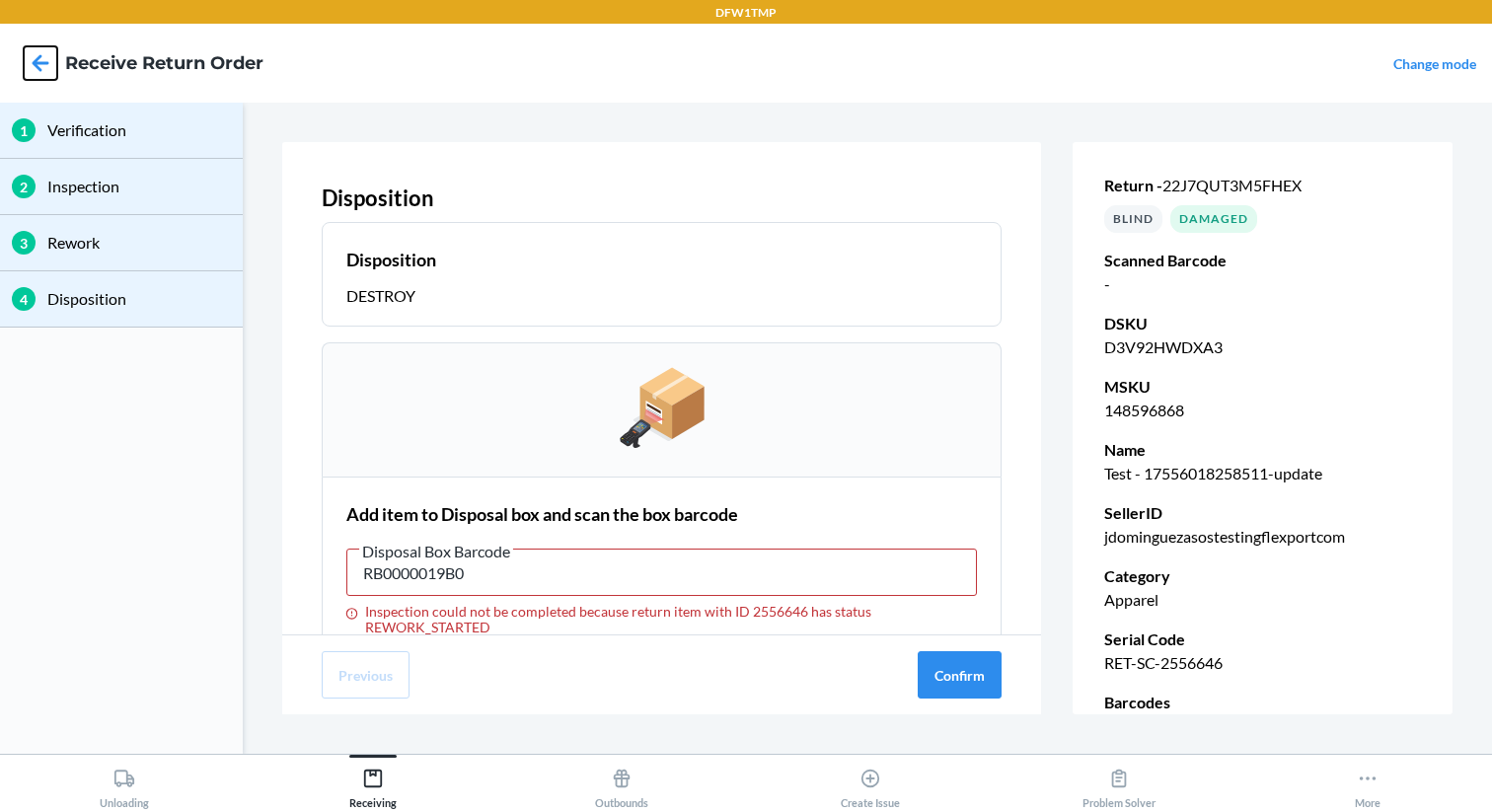
click at [47, 59] on icon at bounding box center [41, 63] width 34 height 34
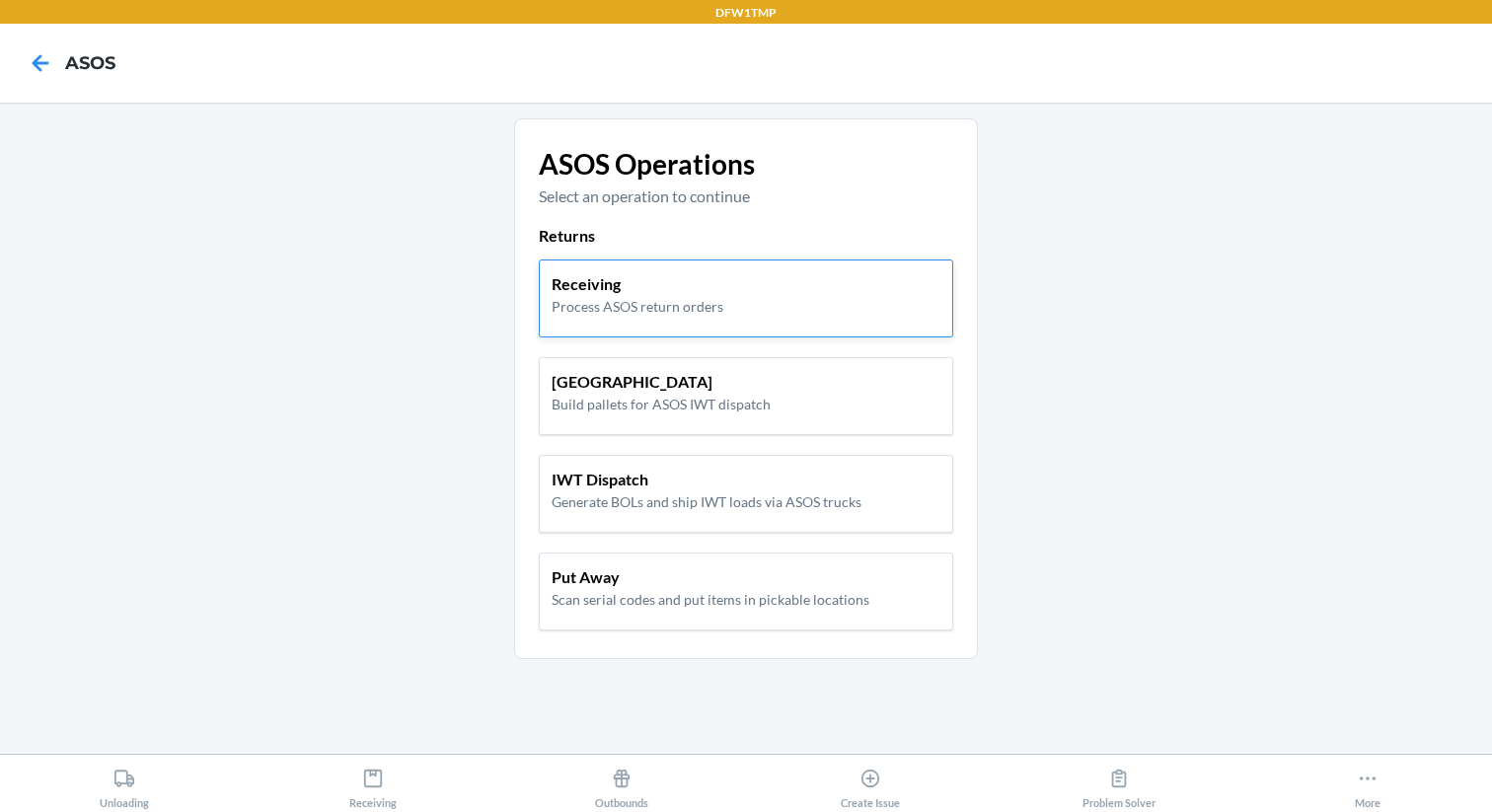
click at [655, 294] on p "Receiving" at bounding box center [637, 284] width 172 height 24
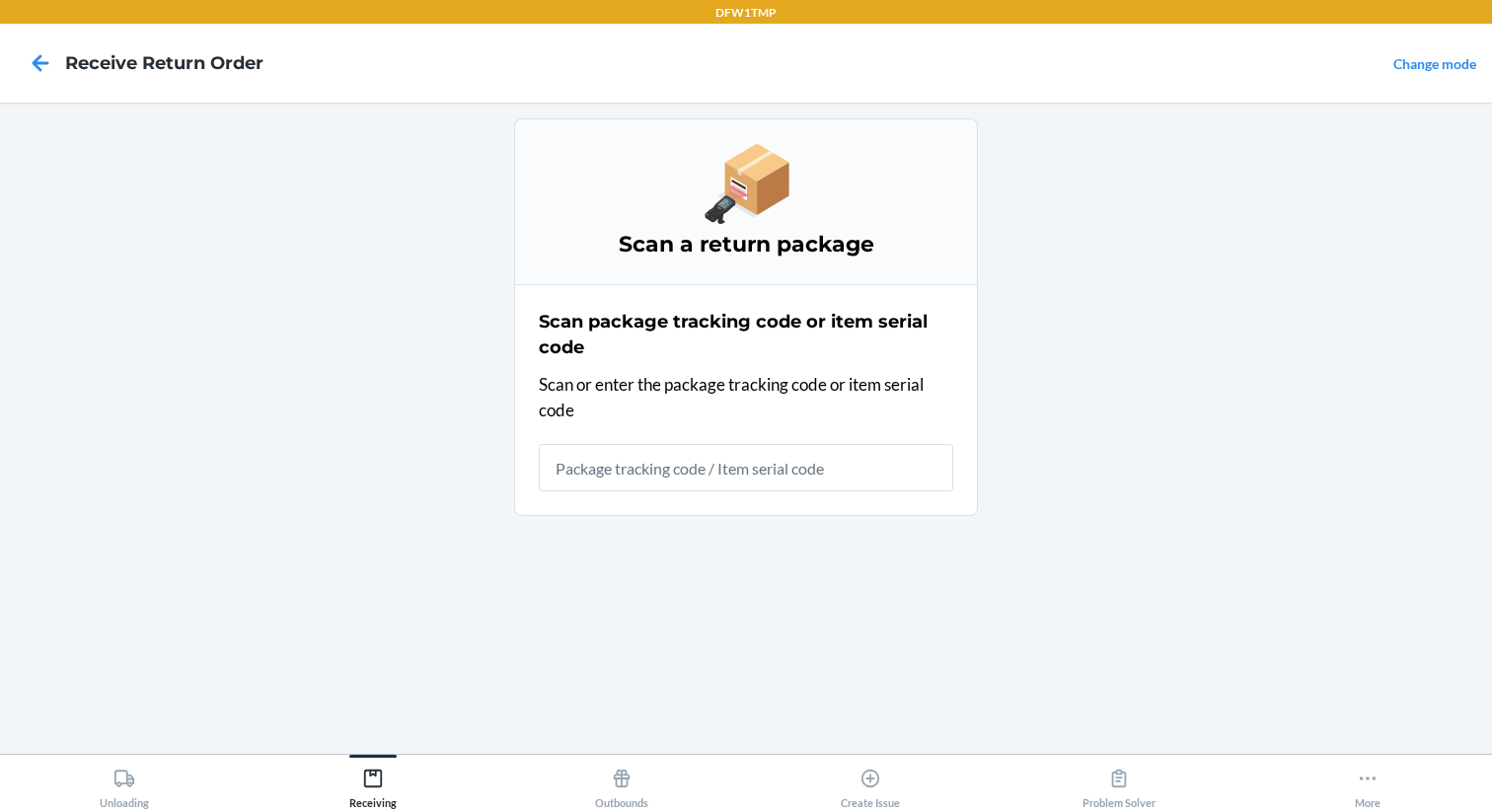
click at [618, 450] on input "text" at bounding box center [745, 468] width 415 height 47
click at [691, 462] on input "text" at bounding box center [745, 468] width 415 height 47
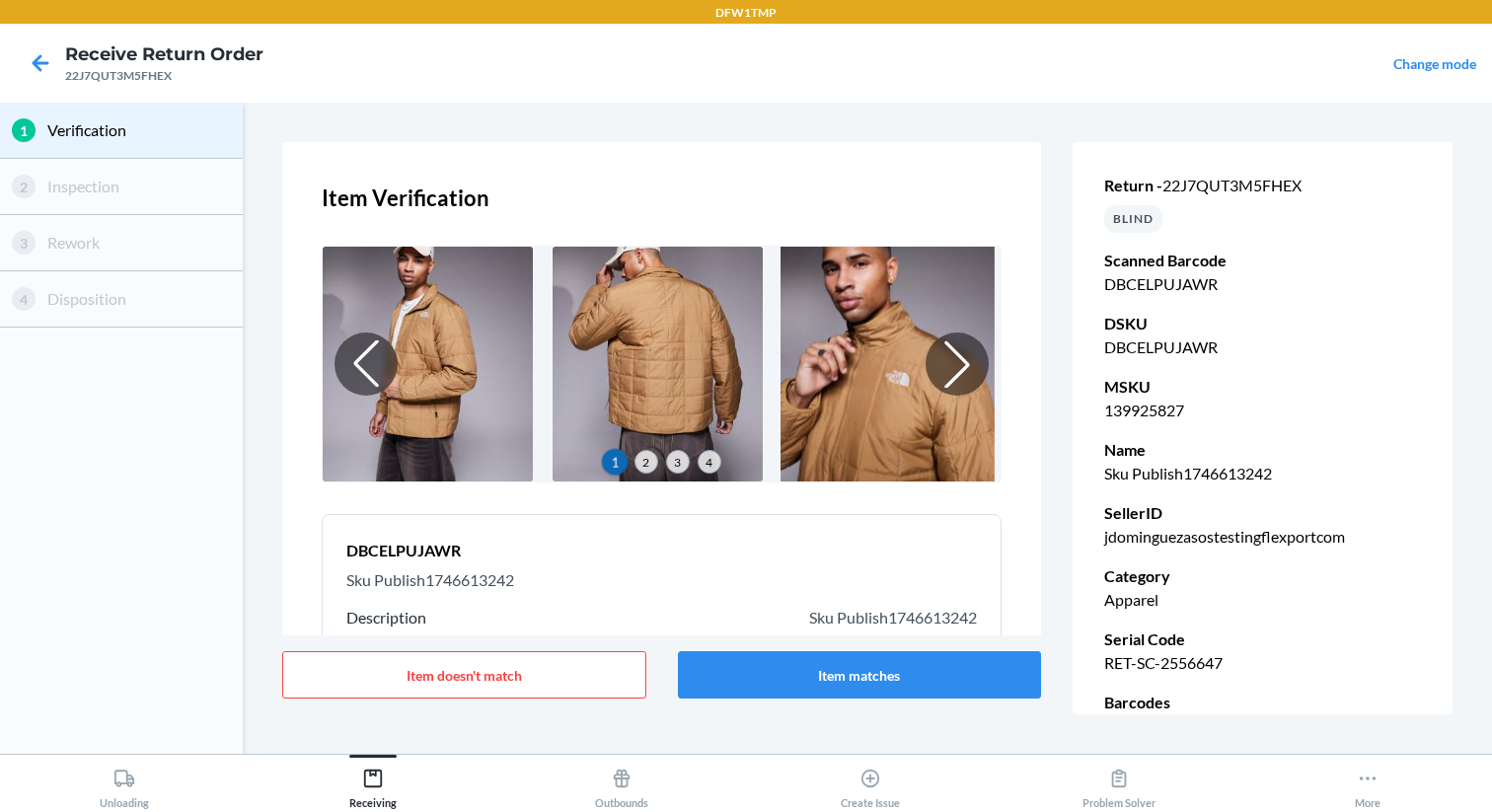
scroll to position [246, 0]
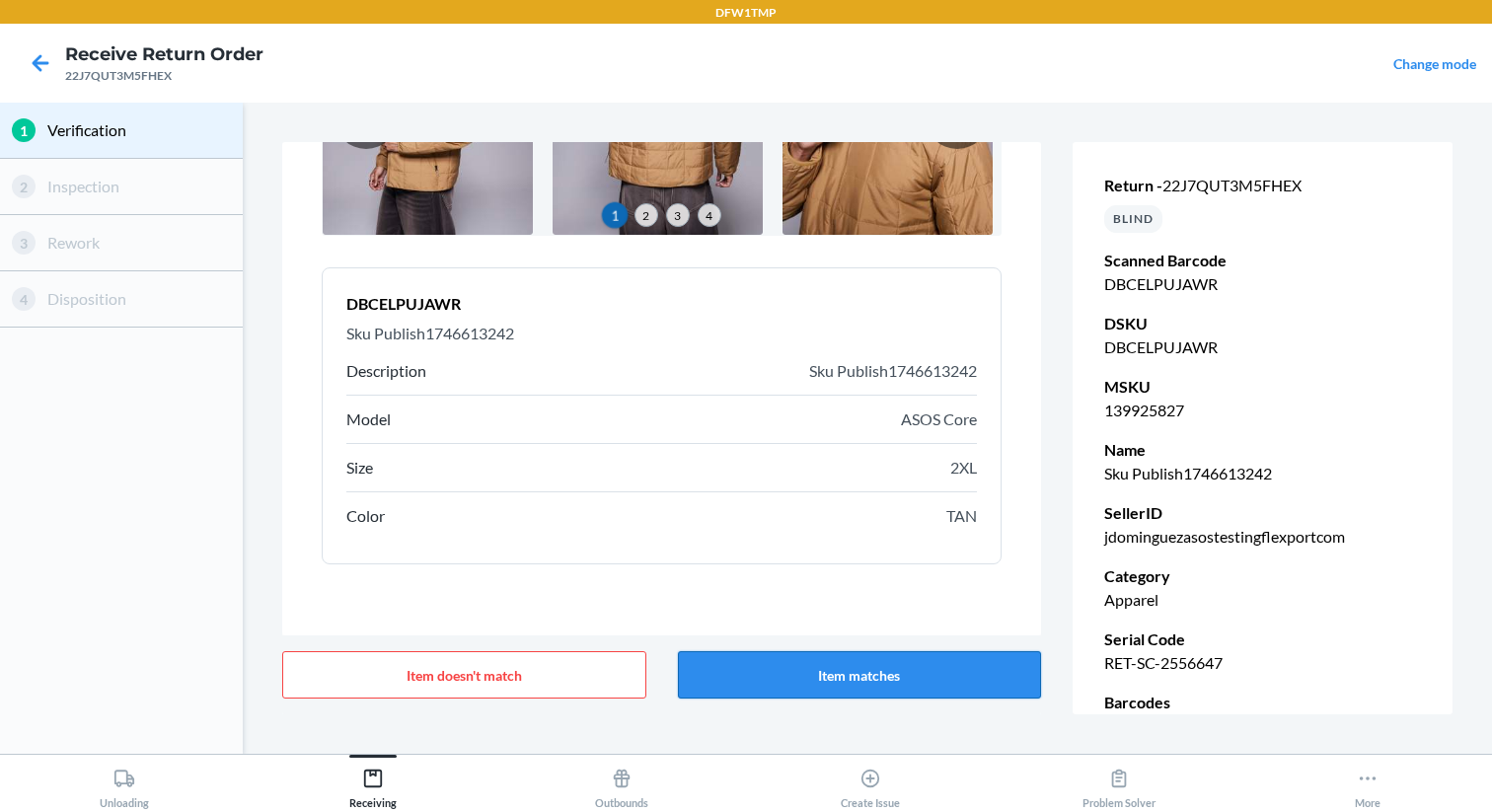
click at [857, 674] on button "Item matches" at bounding box center [860, 675] width 364 height 47
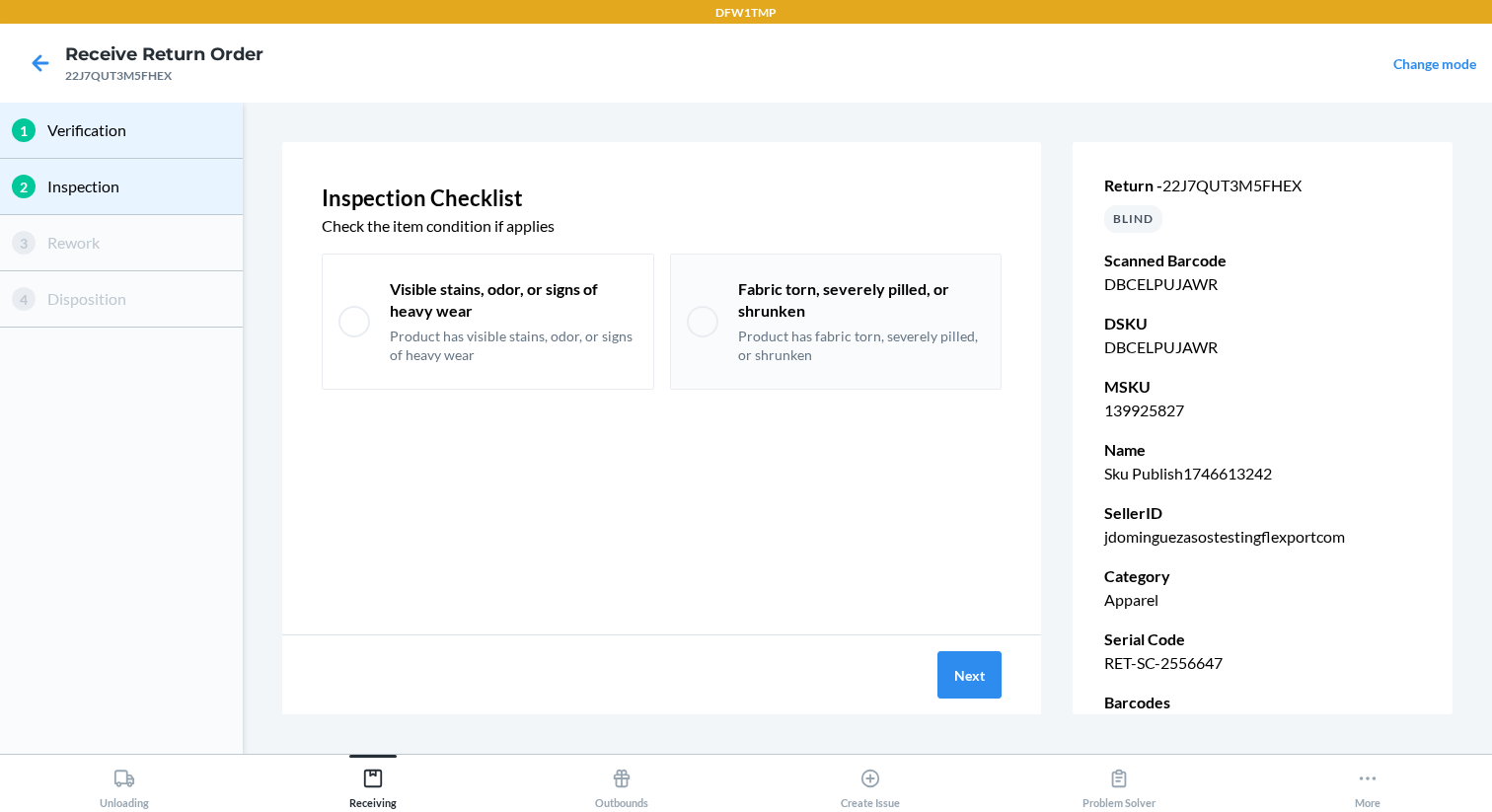
click at [768, 385] on div "Fabric torn, severely pilled, or shrunken Product has fabric torn, severely pil…" at bounding box center [836, 321] width 332 height 136
checkbox input "true"
click at [969, 678] on button "Next" at bounding box center [969, 675] width 64 height 47
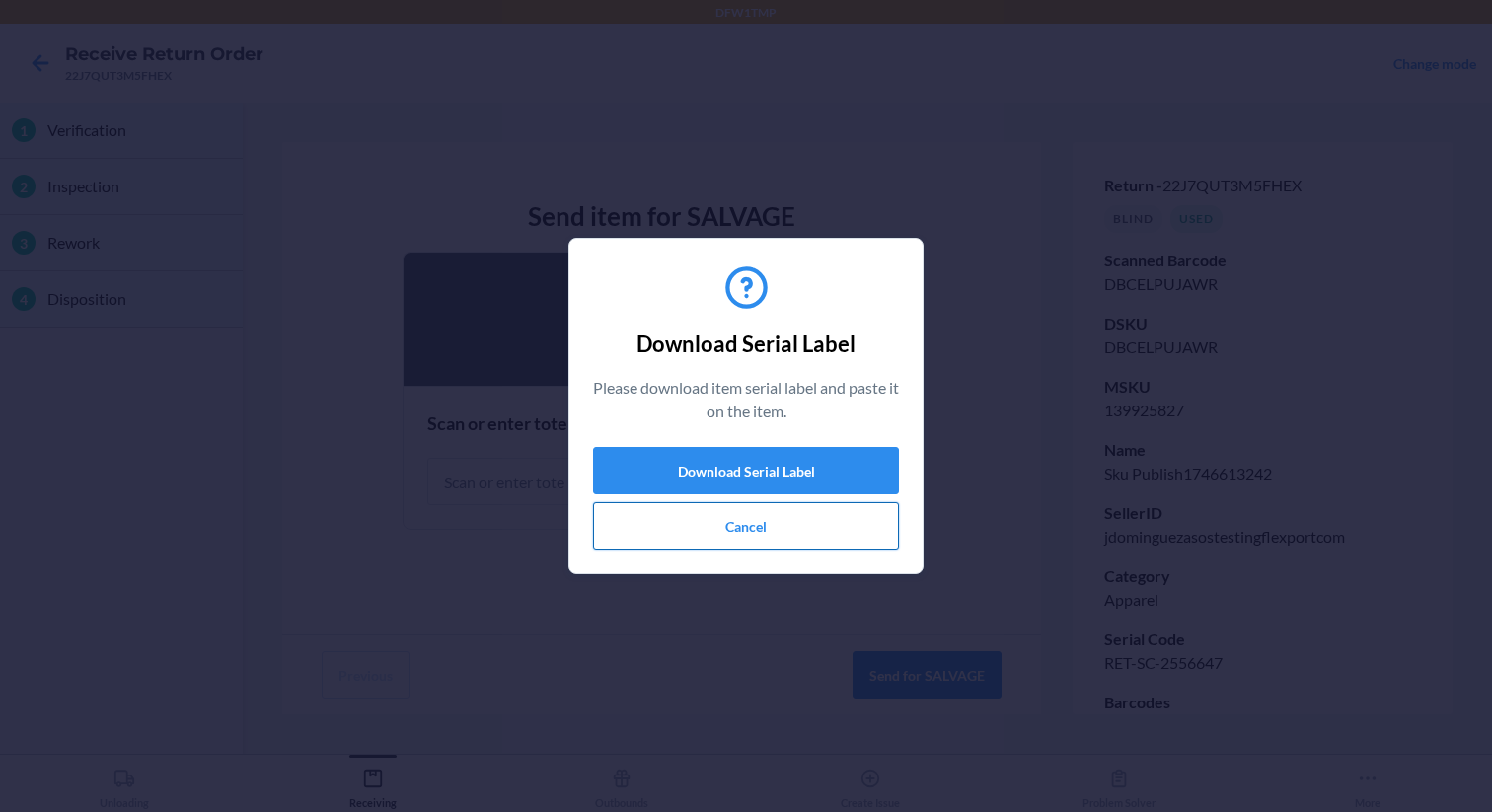
click at [728, 523] on button "Cancel" at bounding box center [745, 526] width 306 height 47
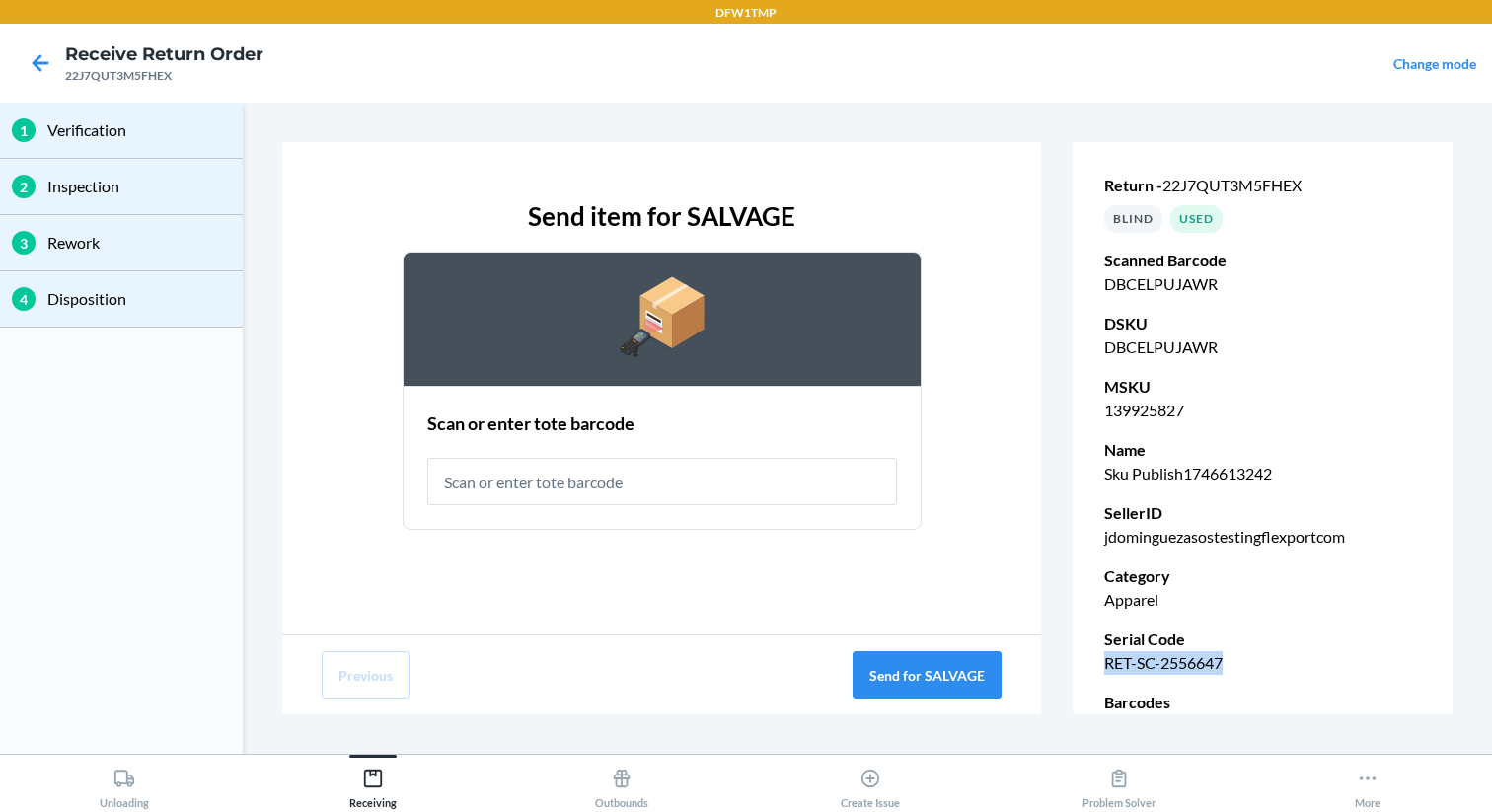
drag, startPoint x: 1099, startPoint y: 662, endPoint x: 1240, endPoint y: 656, distance: 141.1
click at [1240, 656] on div "Return - 22J7QUT3M5FHEX BLIND Used Scanned Barcode DBCELPUJAWR DSKU DBCELPUJAWR…" at bounding box center [1262, 488] width 380 height 706
copy p "RET-SC-2556647"
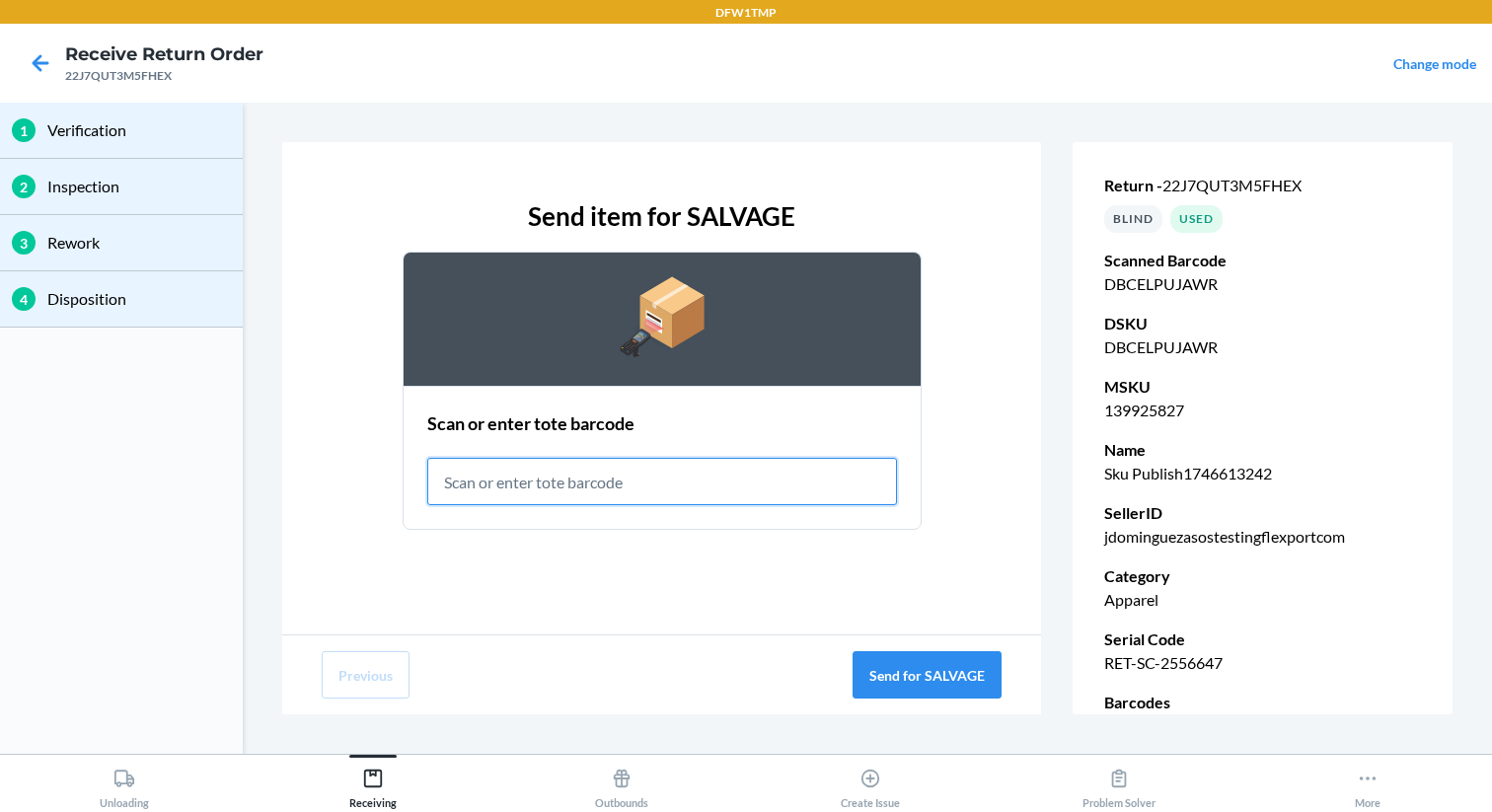
click at [774, 493] on input "text" at bounding box center [662, 482] width 470 height 47
type input "r"
click at [478, 483] on input "RET_SLV-0001" at bounding box center [662, 482] width 470 height 47
type input "RET-SLV-0001"
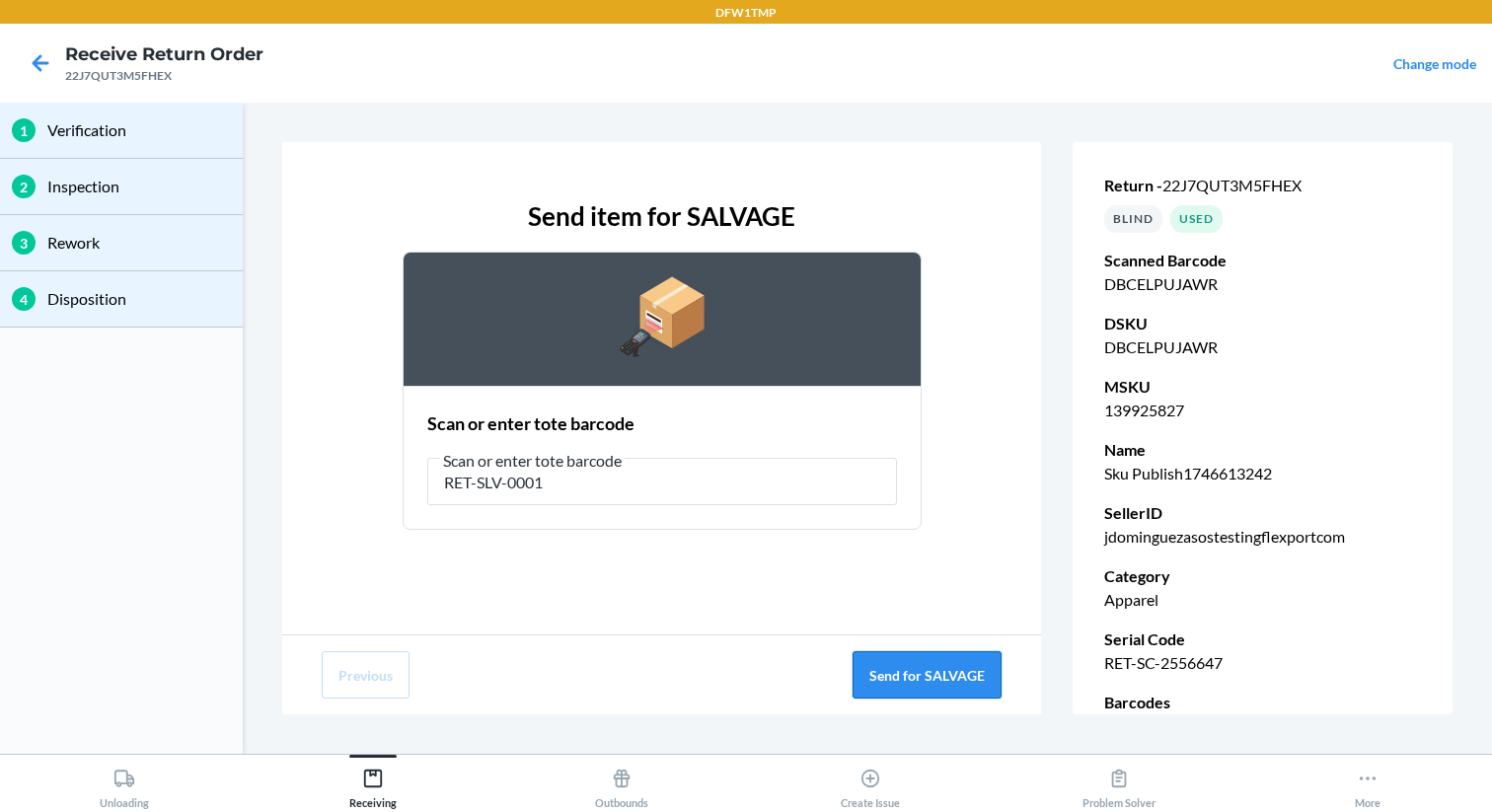
click at [905, 674] on button "Send for SALVAGE" at bounding box center [927, 675] width 149 height 47
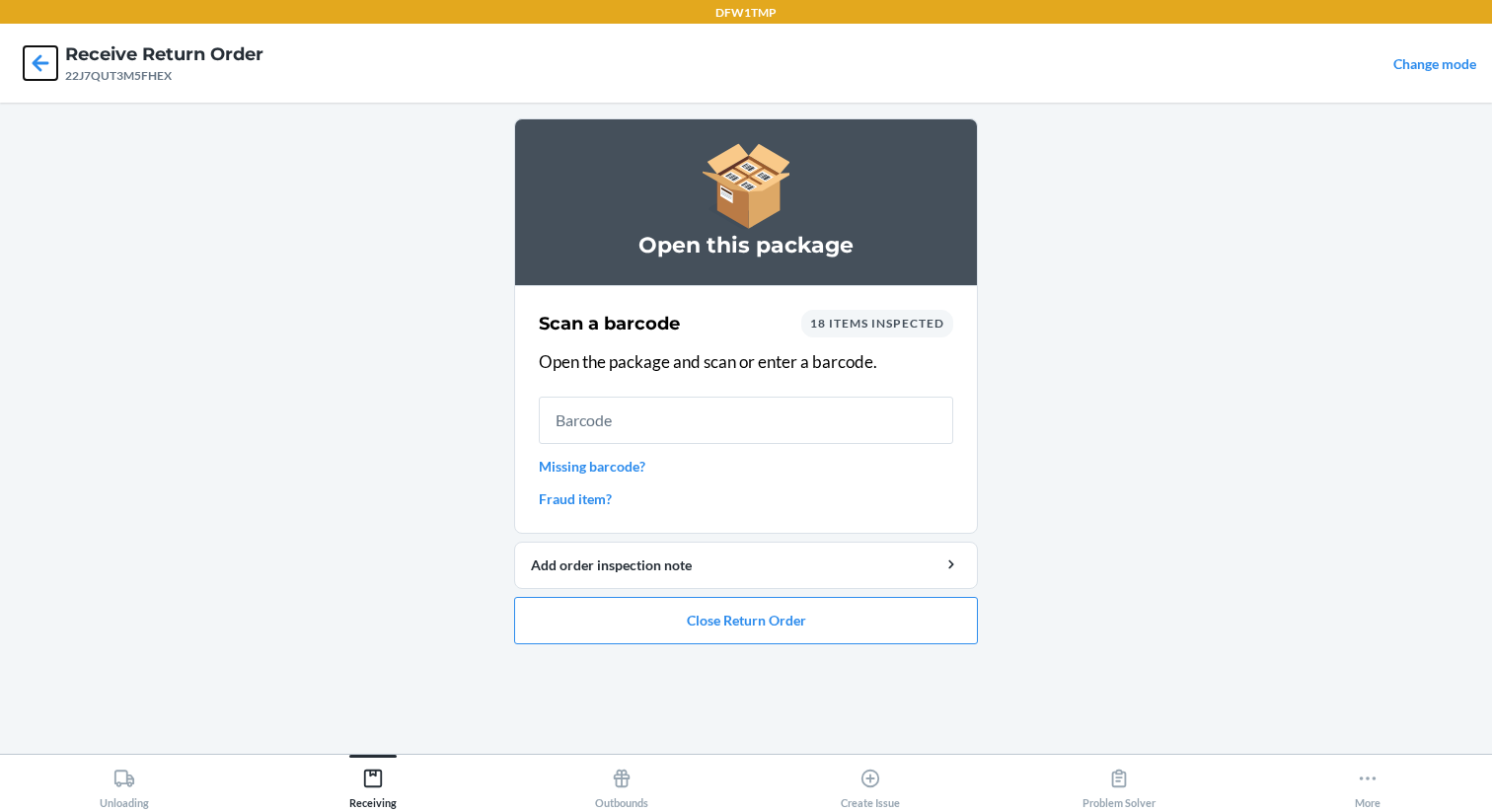
click at [38, 68] on icon at bounding box center [41, 62] width 17 height 17
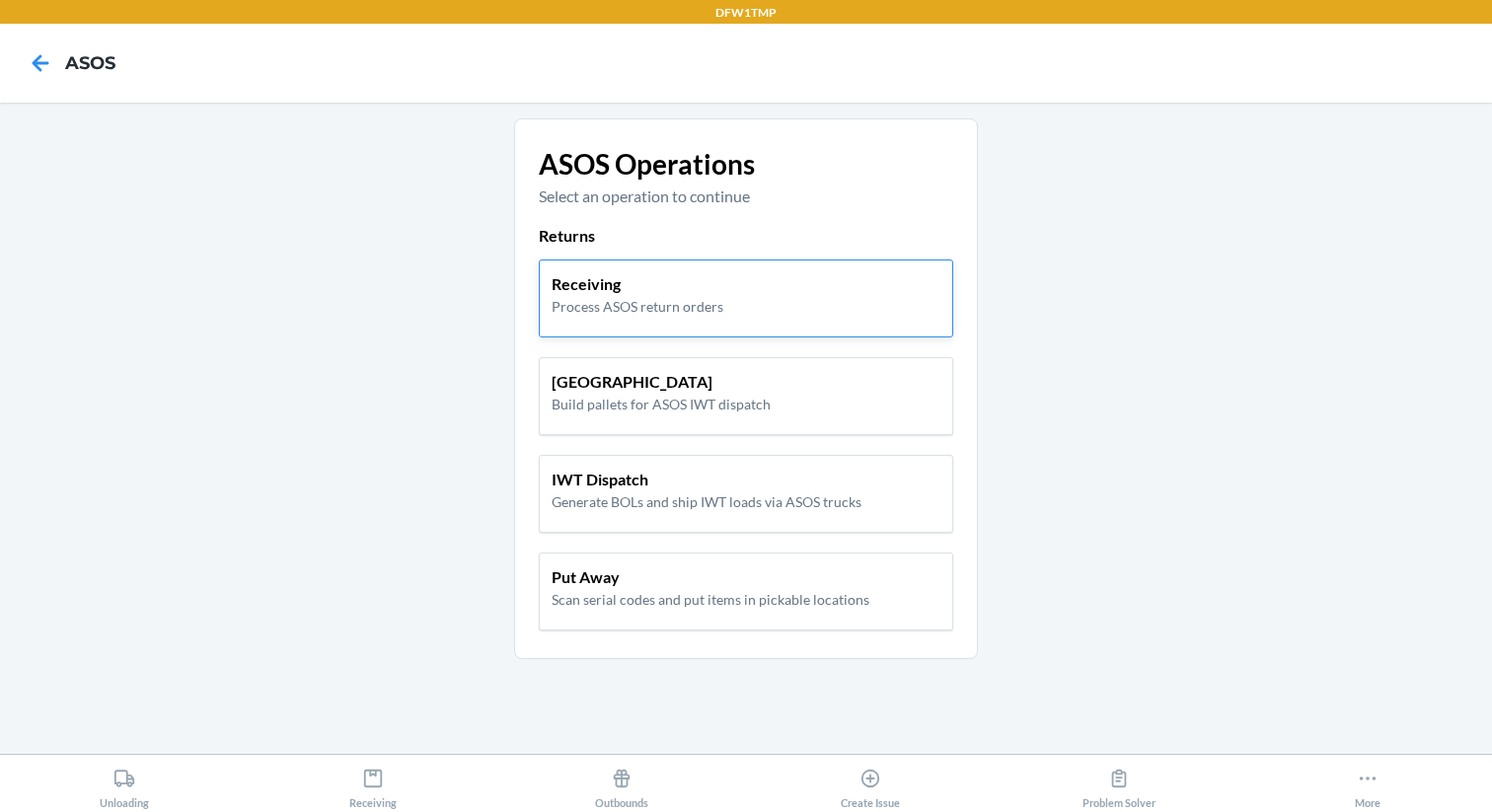
click at [592, 272] on p "Receiving" at bounding box center [637, 284] width 172 height 24
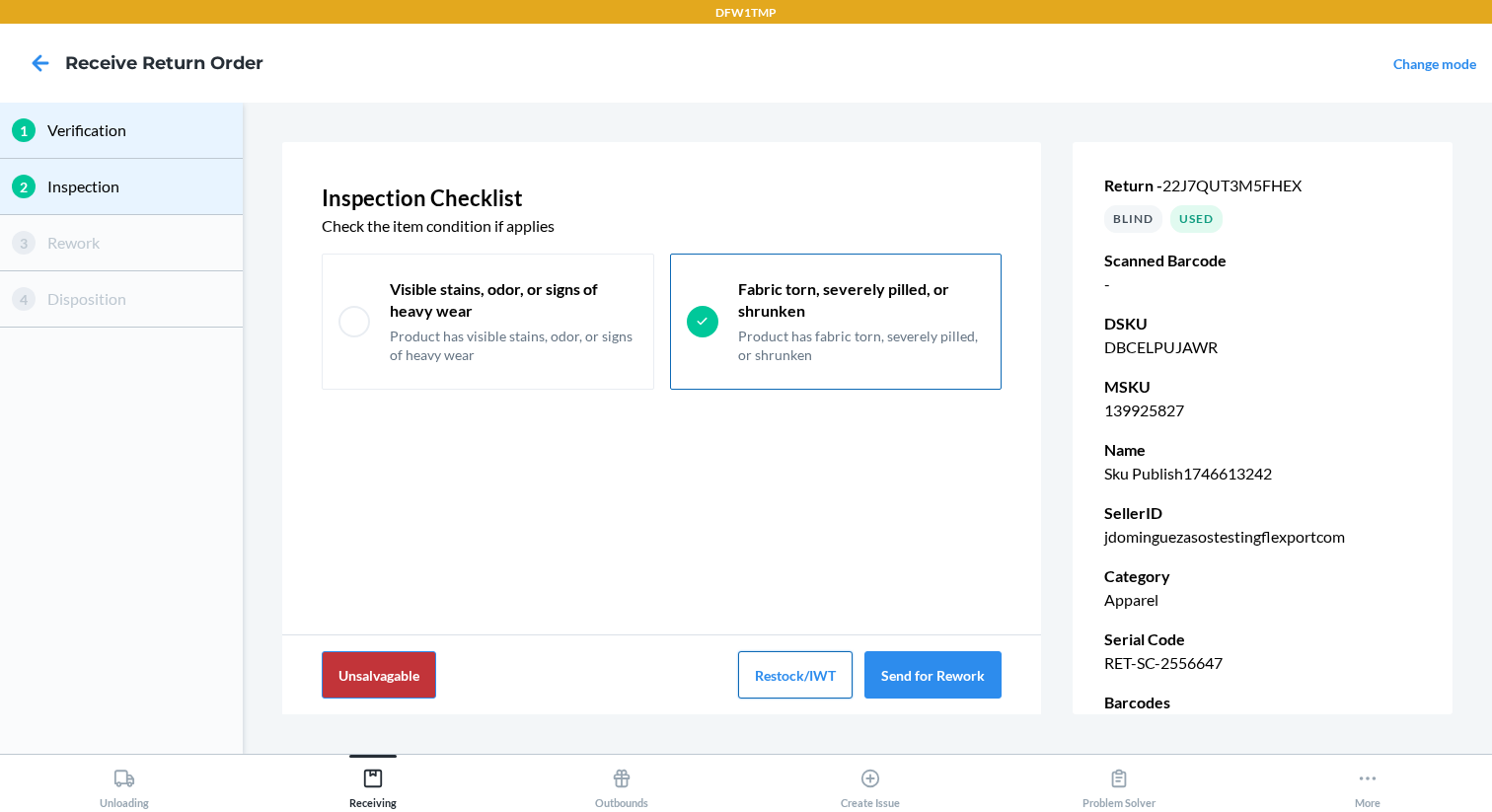
click at [841, 683] on button "Restock/IWT" at bounding box center [795, 675] width 115 height 47
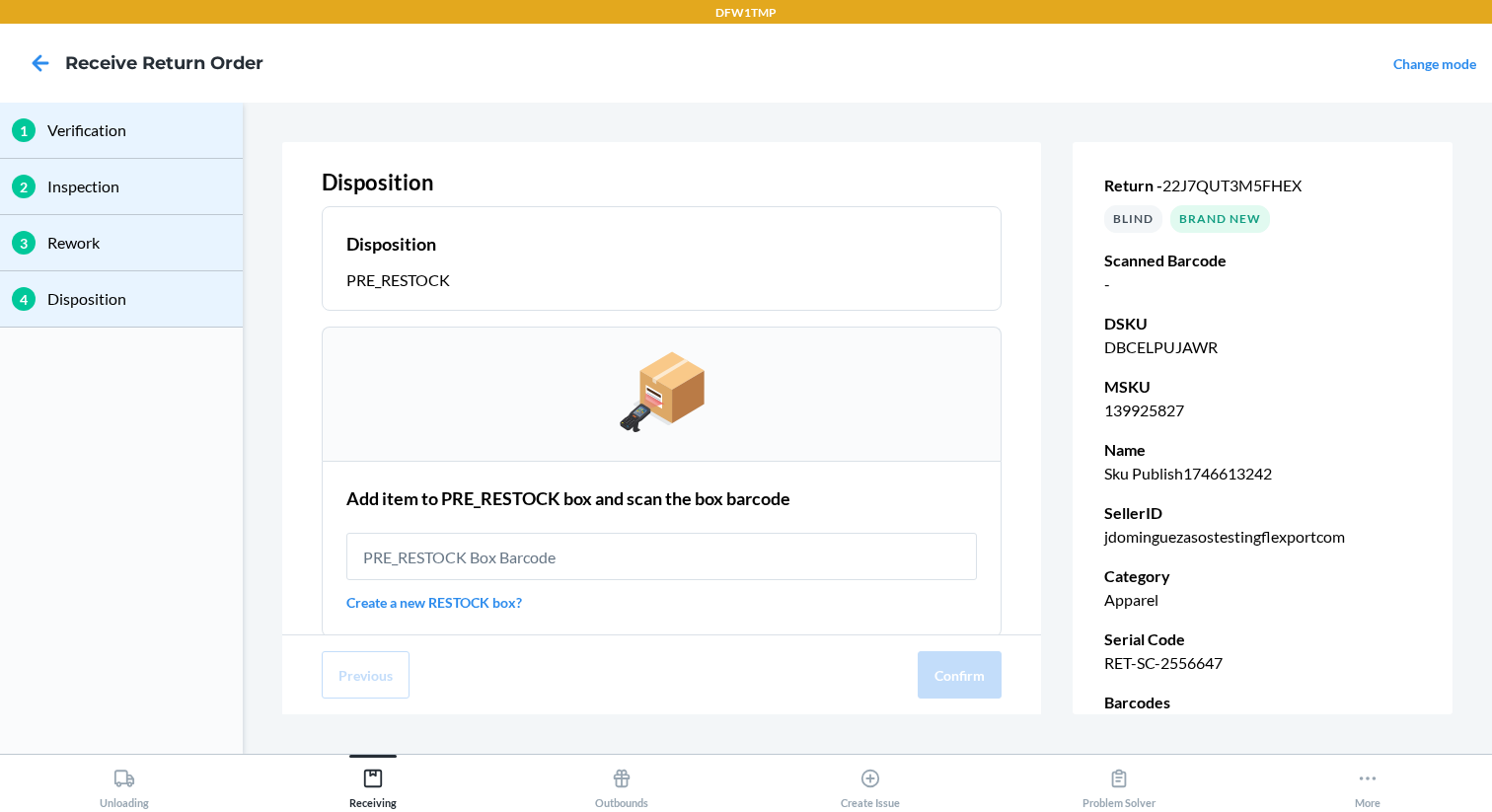
scroll to position [34, 0]
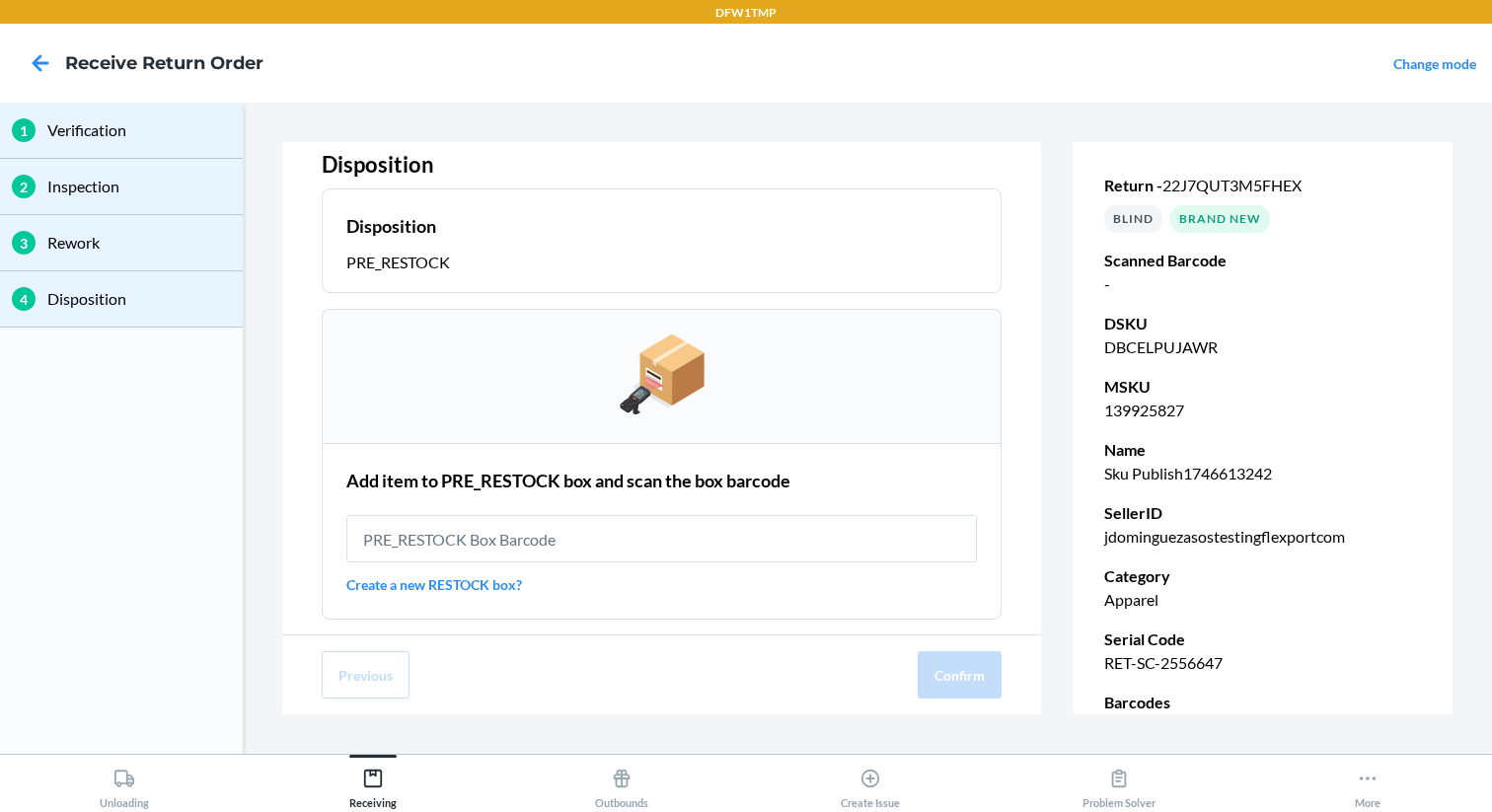
click at [1198, 341] on p "DBCELPUJAWR" at bounding box center [1262, 347] width 317 height 24
copy p "DBCELPUJAWR"
click at [1194, 400] on p "139925827" at bounding box center [1262, 410] width 317 height 24
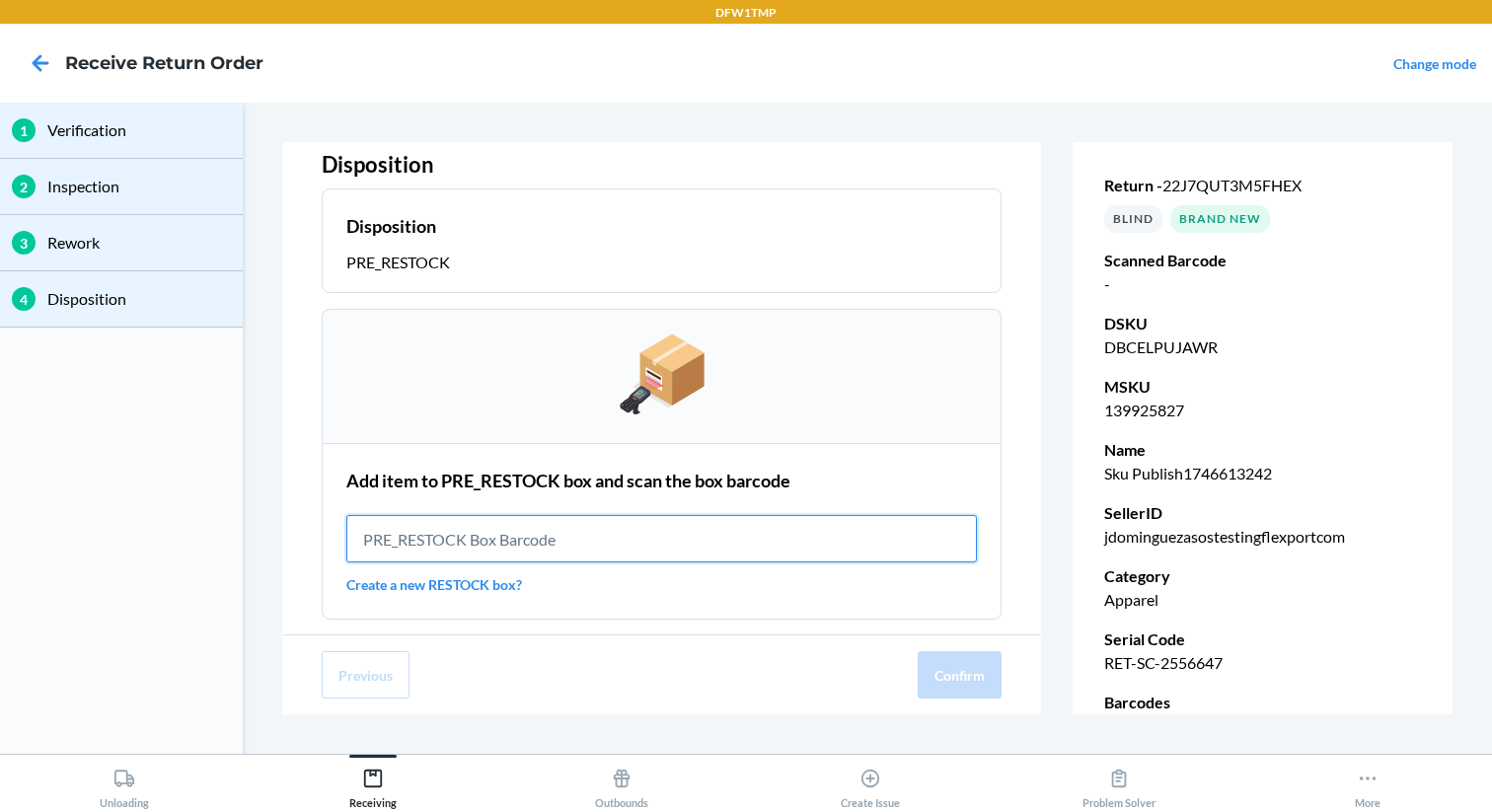
click at [469, 545] on input "text" at bounding box center [661, 539] width 630 height 47
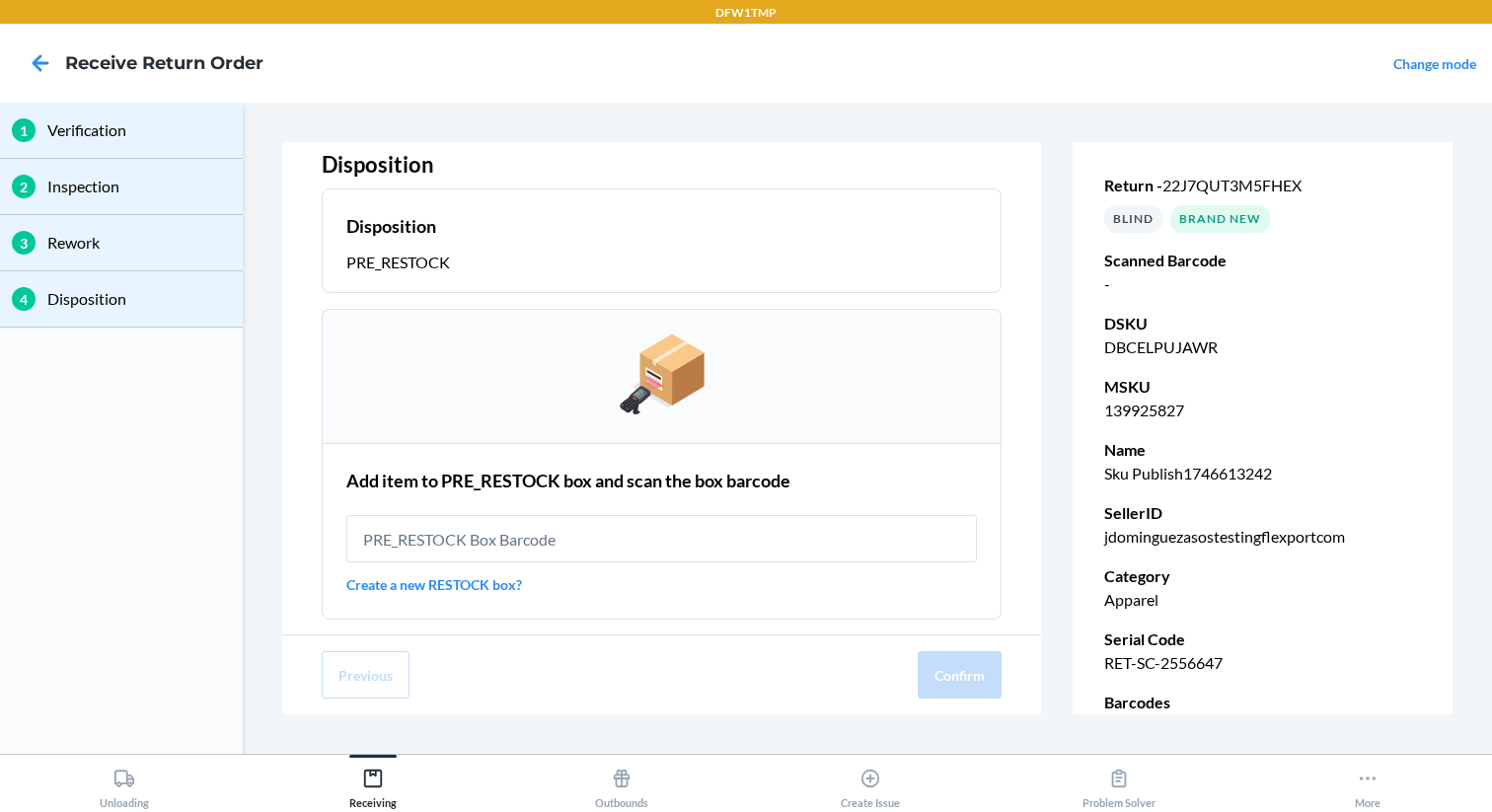
click at [418, 585] on link "Create a new RESTOCK box?" at bounding box center [661, 584] width 630 height 21
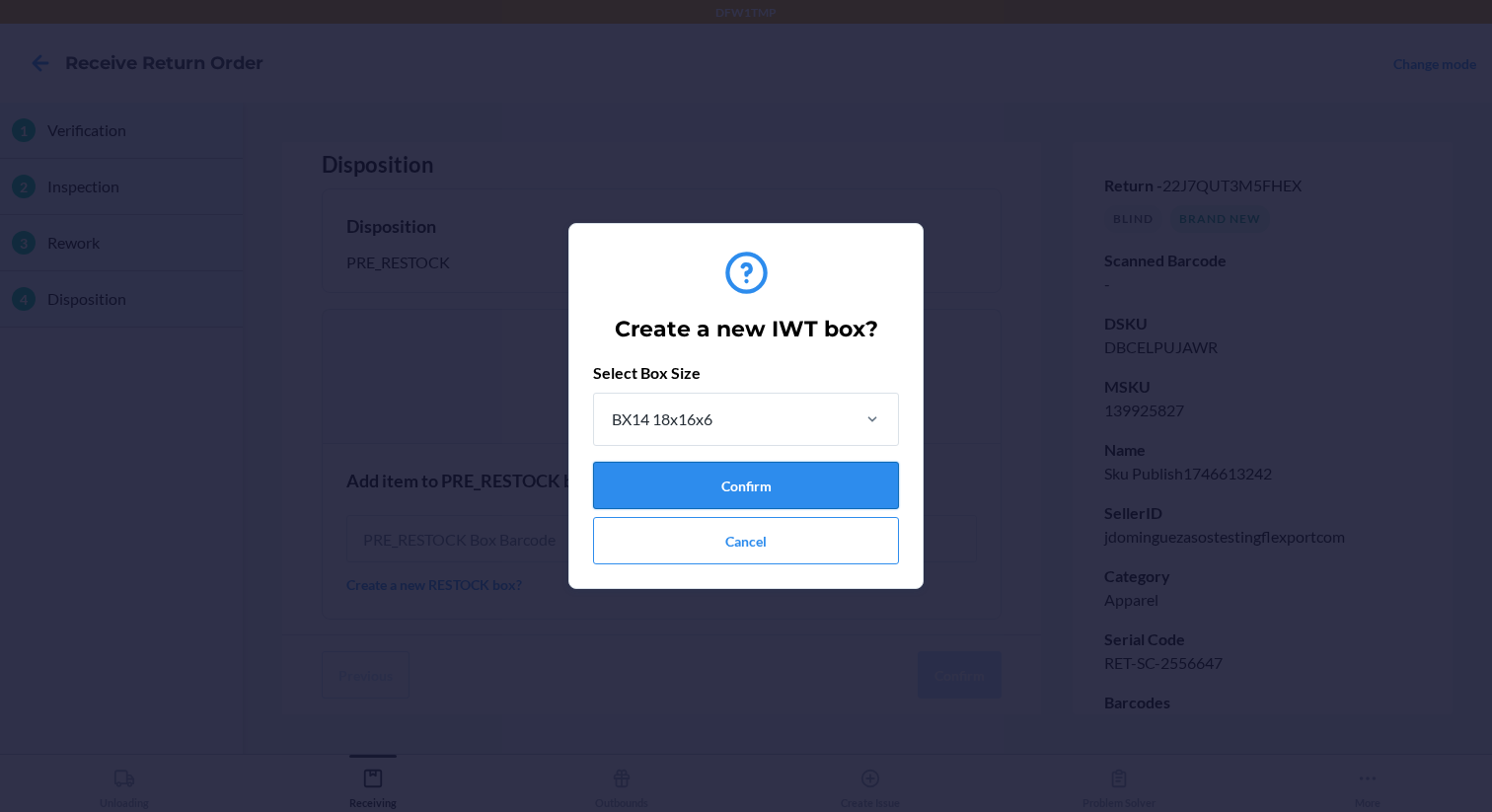
click at [688, 493] on button "Confirm" at bounding box center [745, 486] width 306 height 47
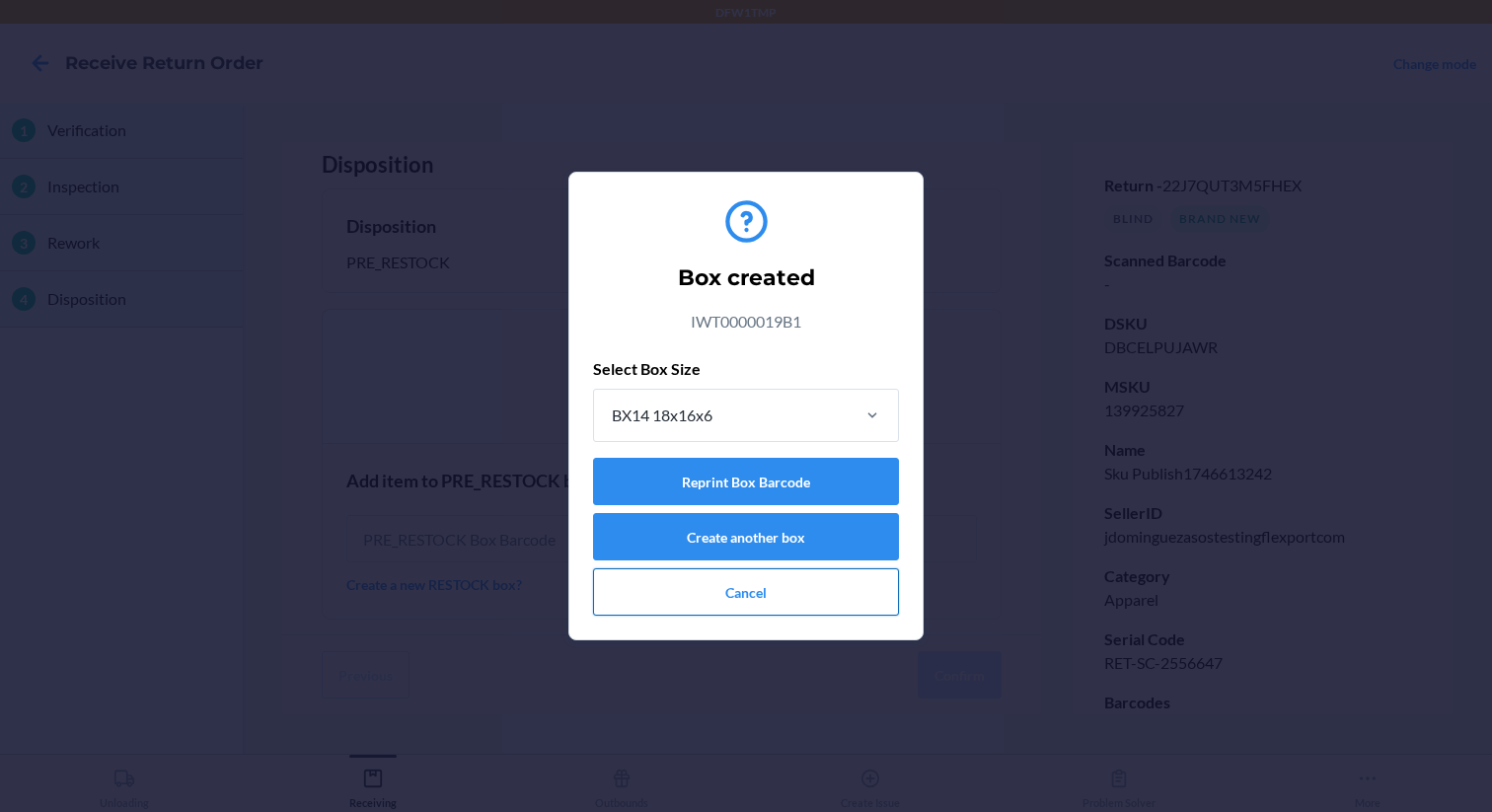
click at [609, 577] on button "Cancel" at bounding box center [745, 591] width 306 height 47
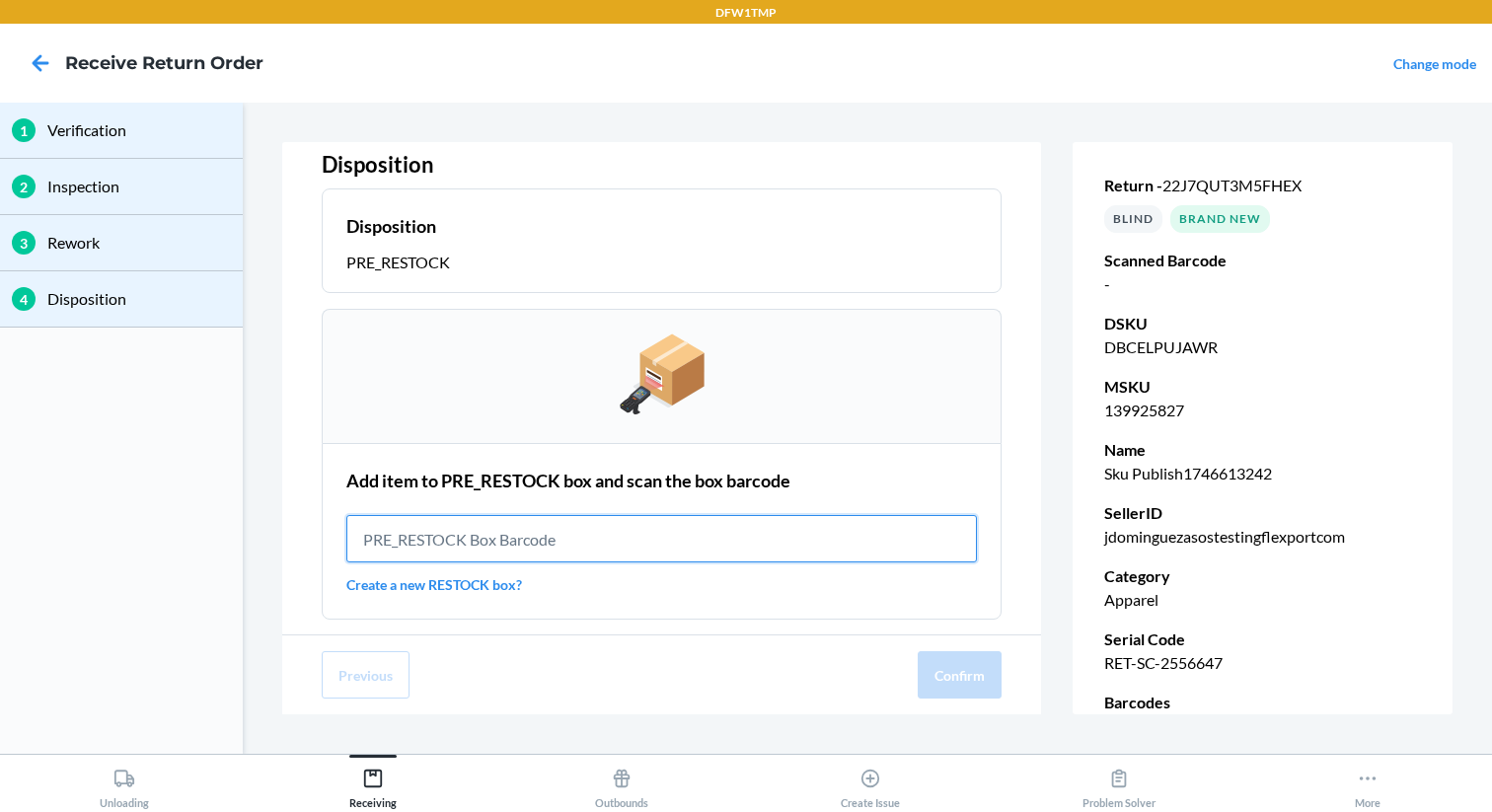
click at [505, 545] on input "text" at bounding box center [661, 539] width 630 height 47
paste input "IWT0000019B1"
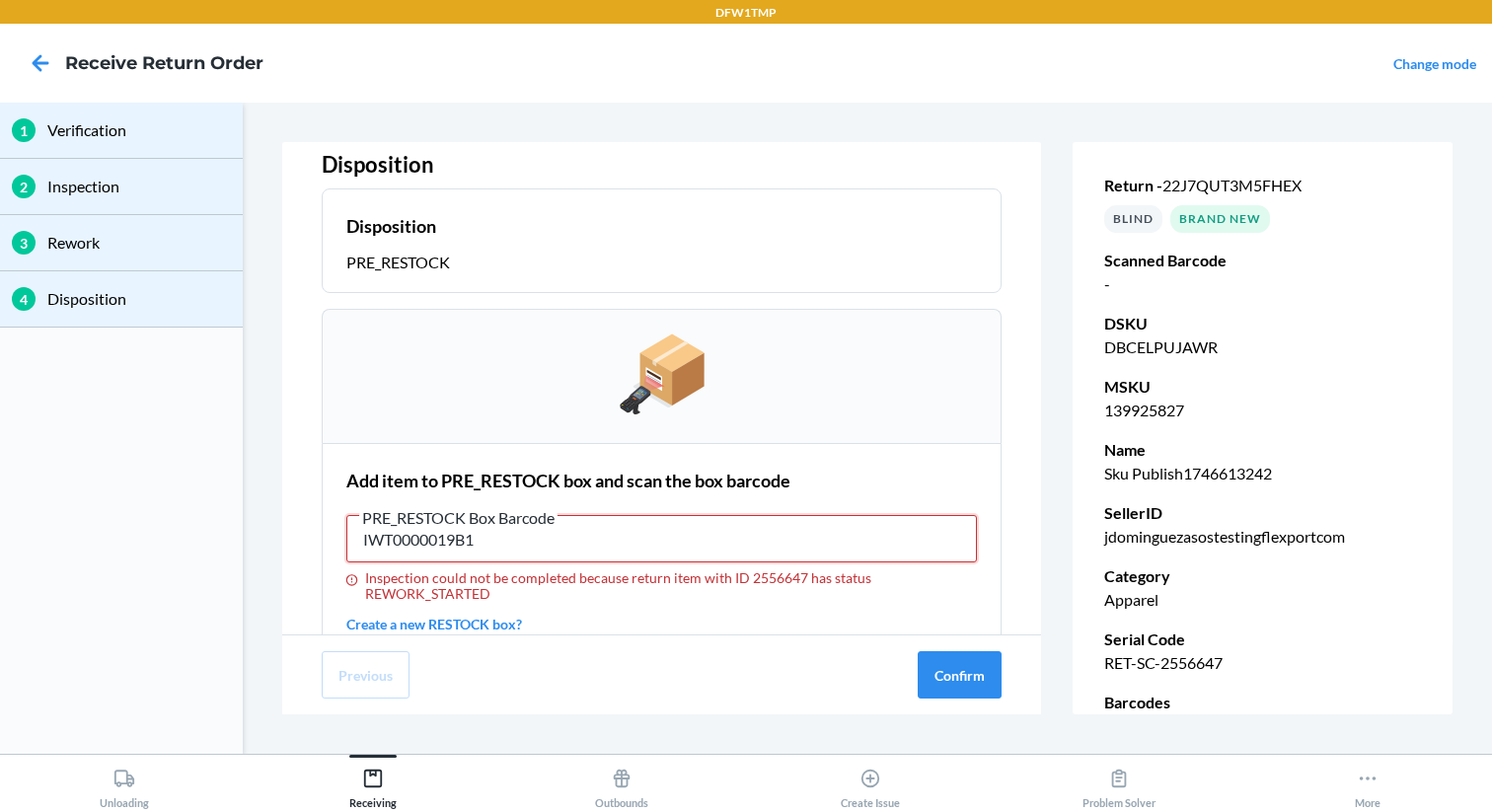
type input "IWT0000019B1"
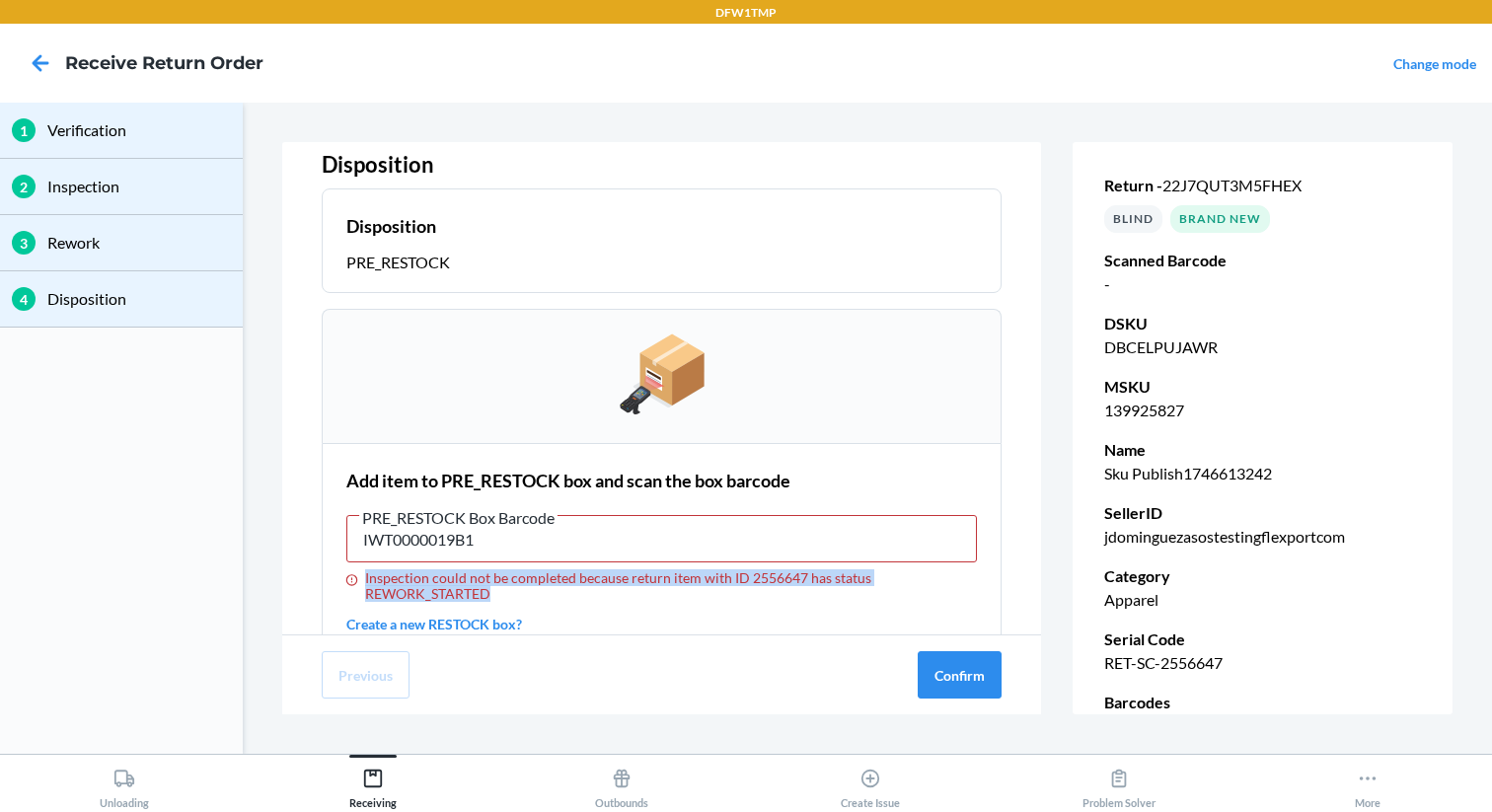
drag, startPoint x: 516, startPoint y: 592, endPoint x: 364, endPoint y: 581, distance: 152.4
click at [364, 581] on div "Inspection could not be completed because return item with ID 2556647 has statu…" at bounding box center [661, 586] width 630 height 32
copy div "Inspection could not be completed because return item with ID 2556647 has statu…"
click at [936, 673] on button "Confirm" at bounding box center [959, 675] width 84 height 47
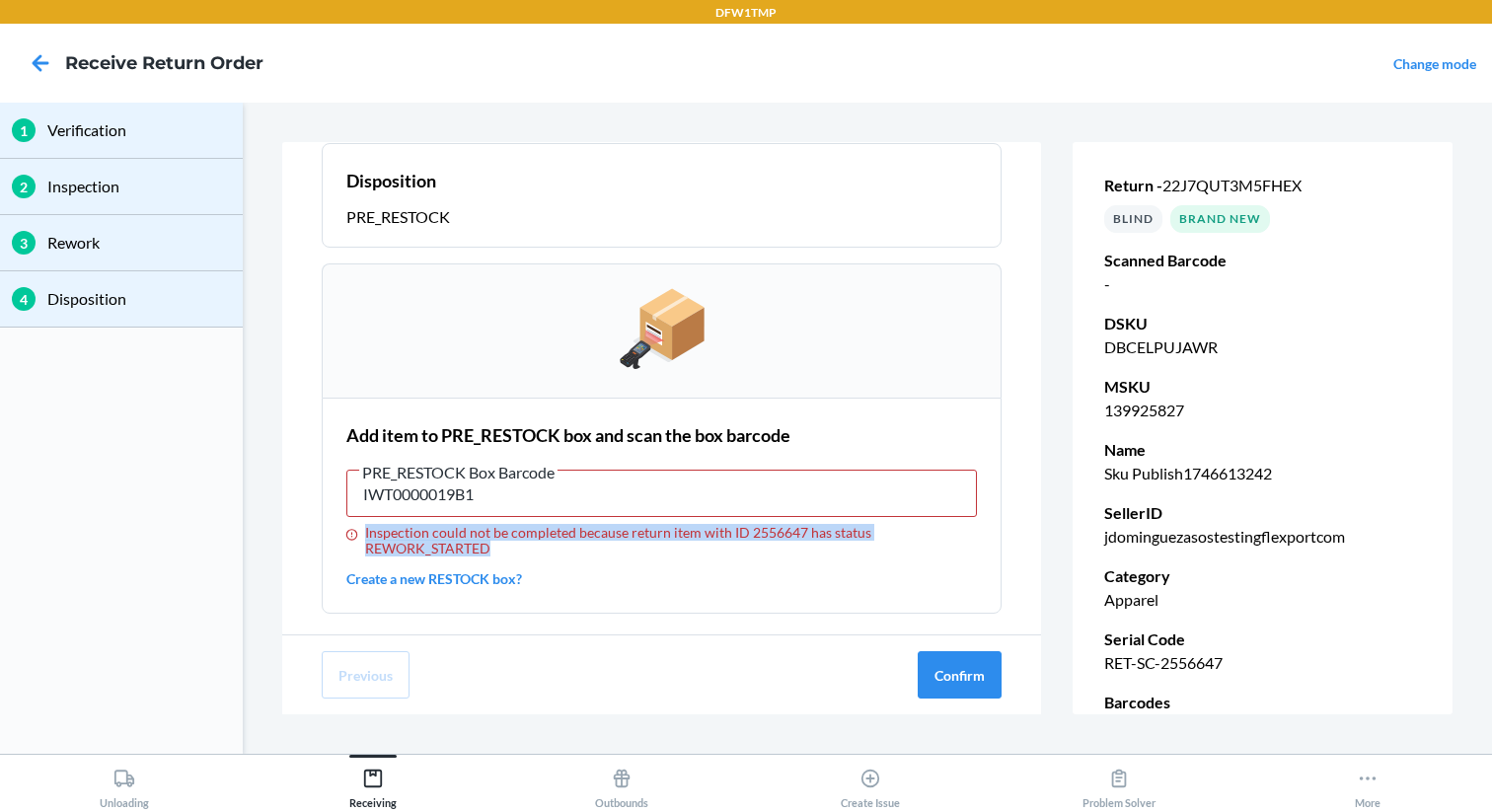
scroll to position [98, 0]
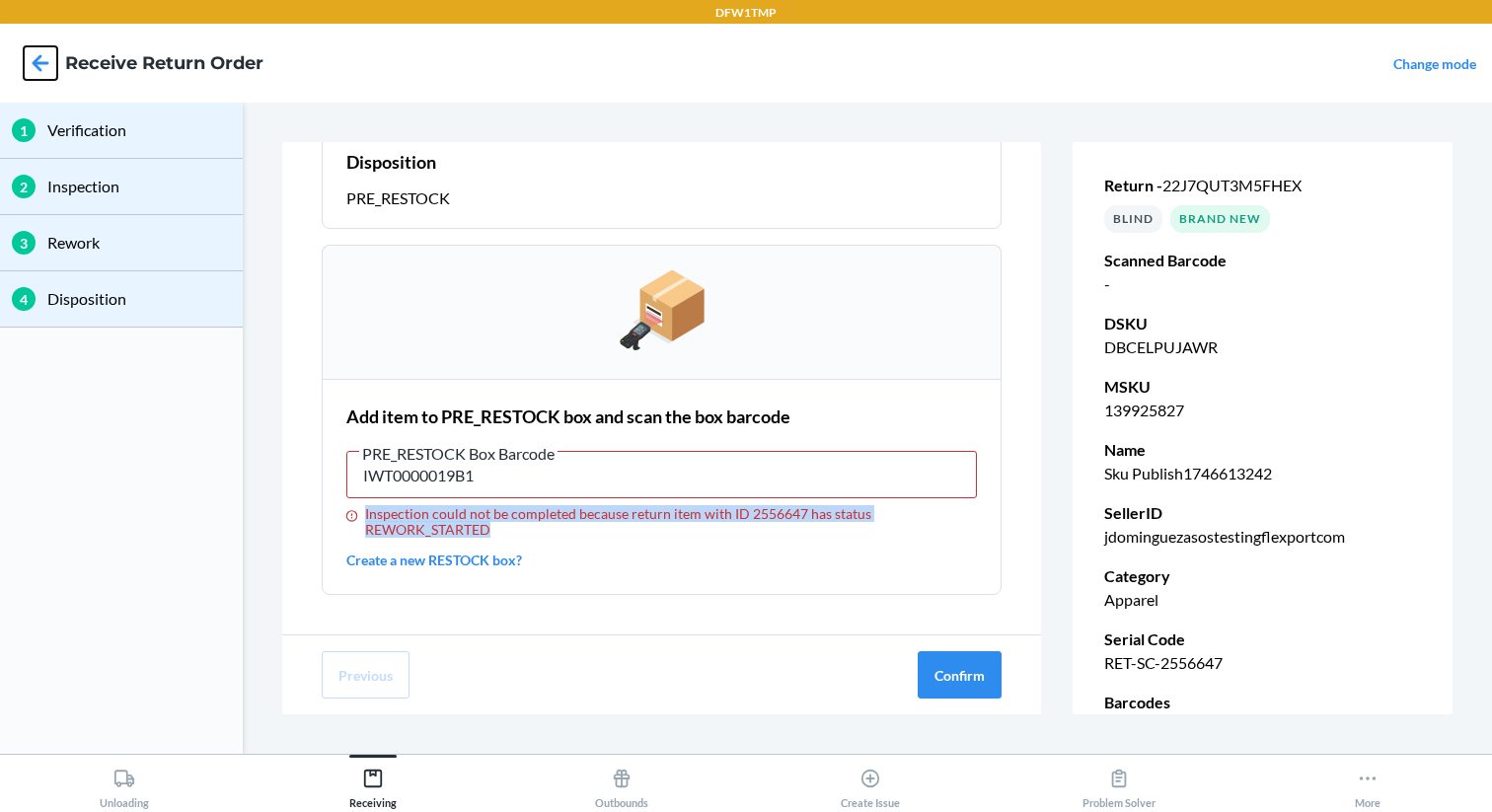
click at [45, 55] on icon at bounding box center [41, 63] width 34 height 34
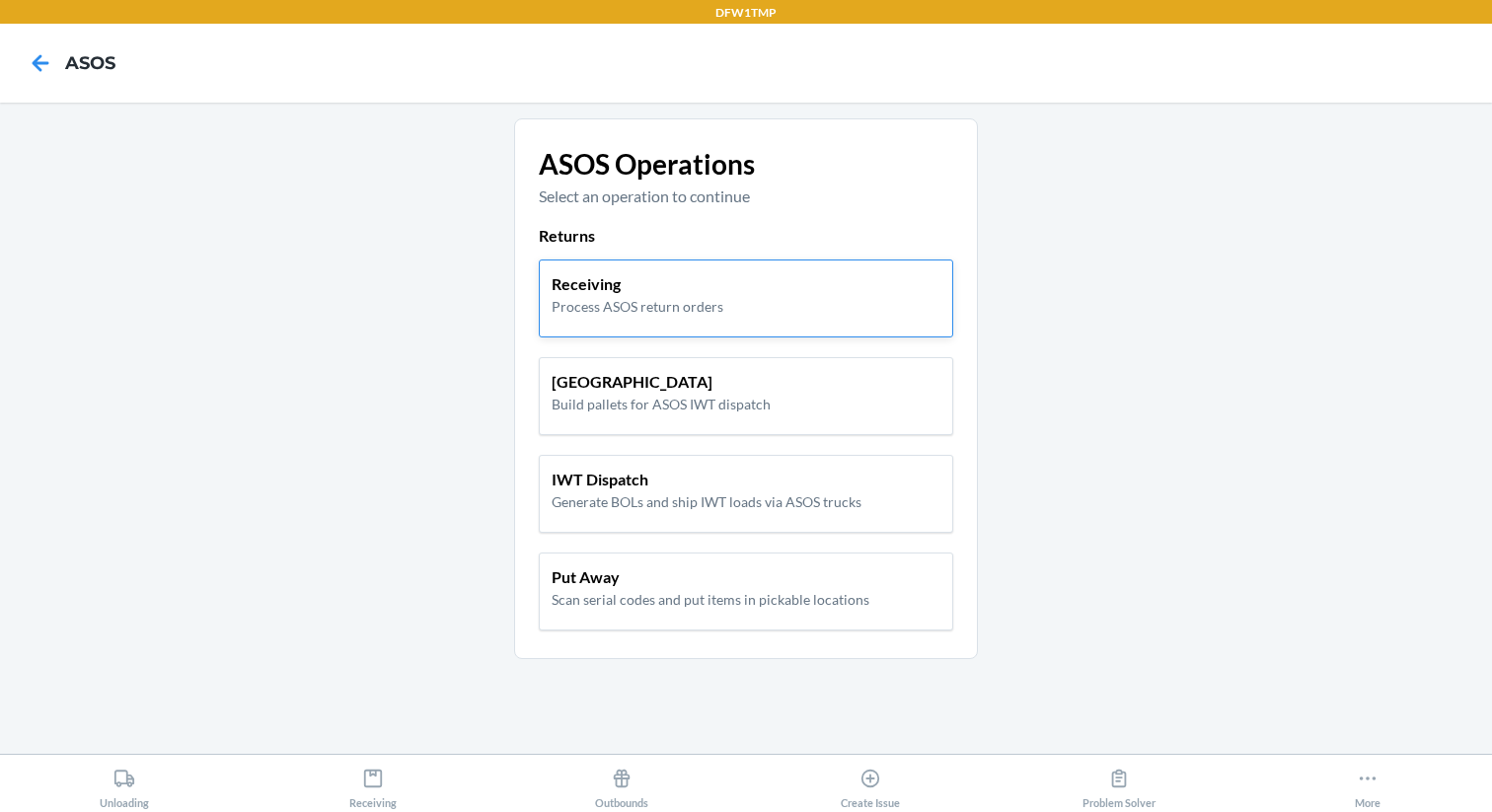
click at [606, 301] on p "Process ASOS return orders" at bounding box center [637, 306] width 172 height 21
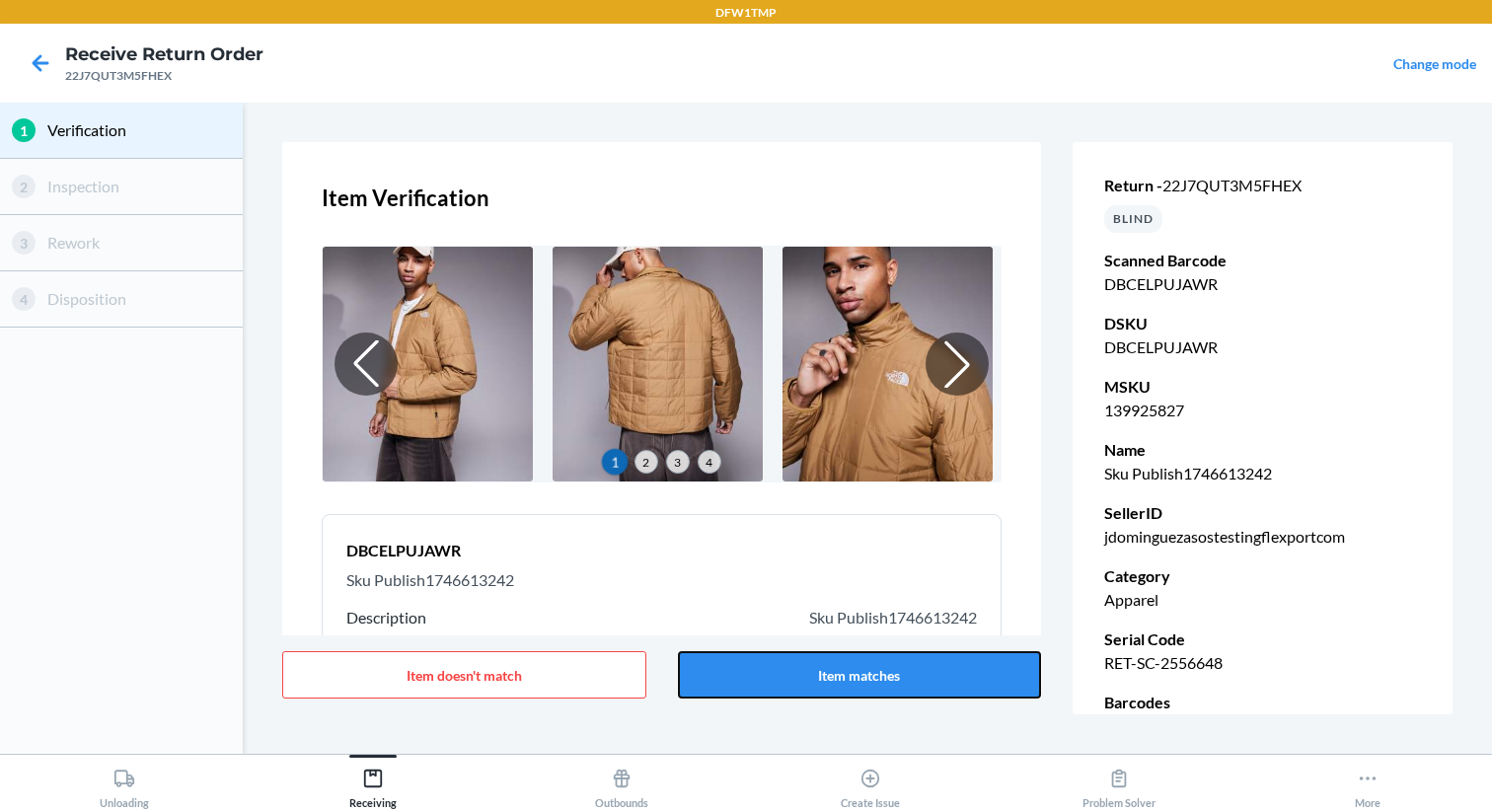
click at [816, 690] on button "Item matches" at bounding box center [860, 675] width 364 height 47
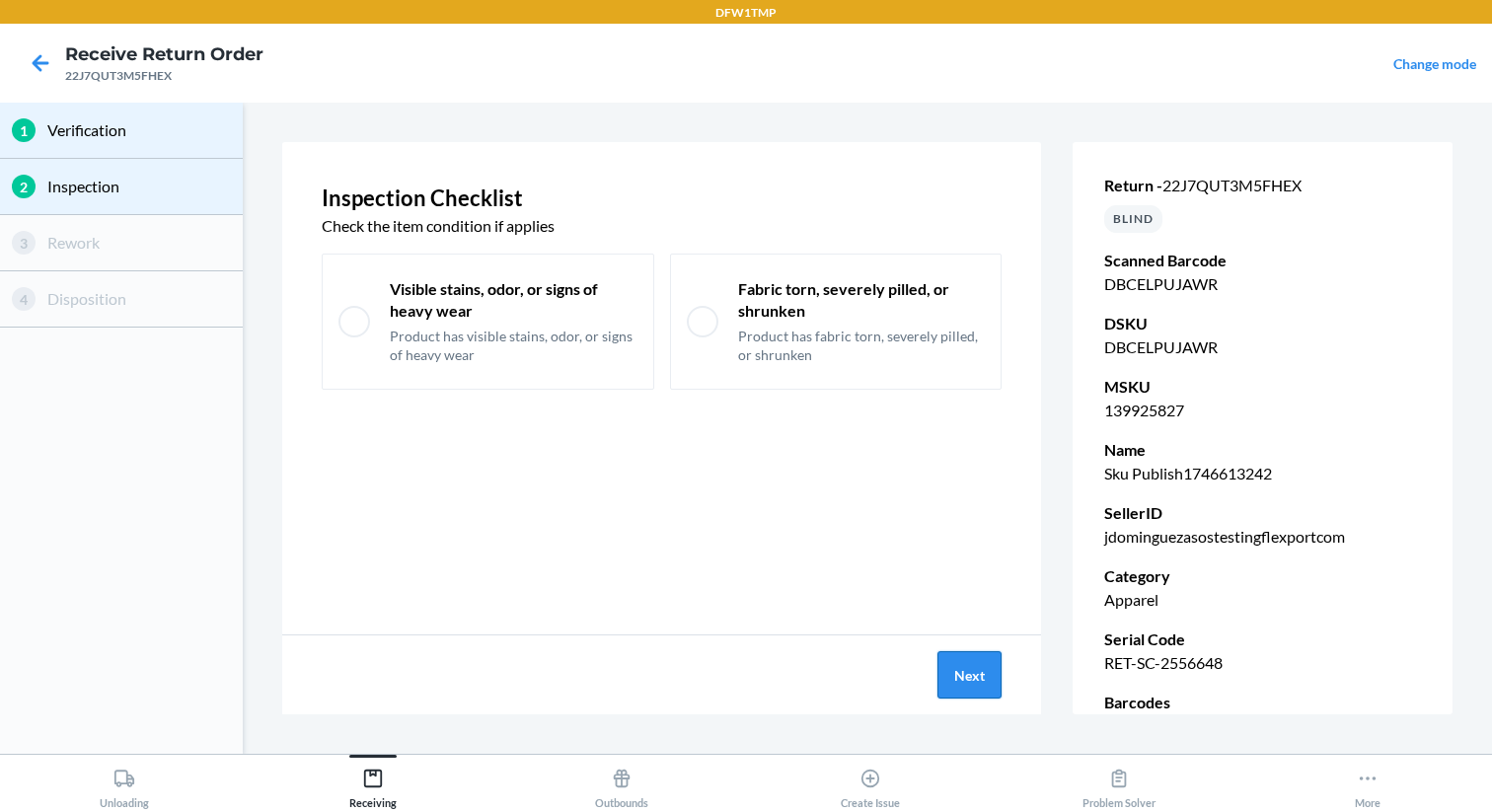
click at [966, 691] on button "Next" at bounding box center [969, 675] width 64 height 47
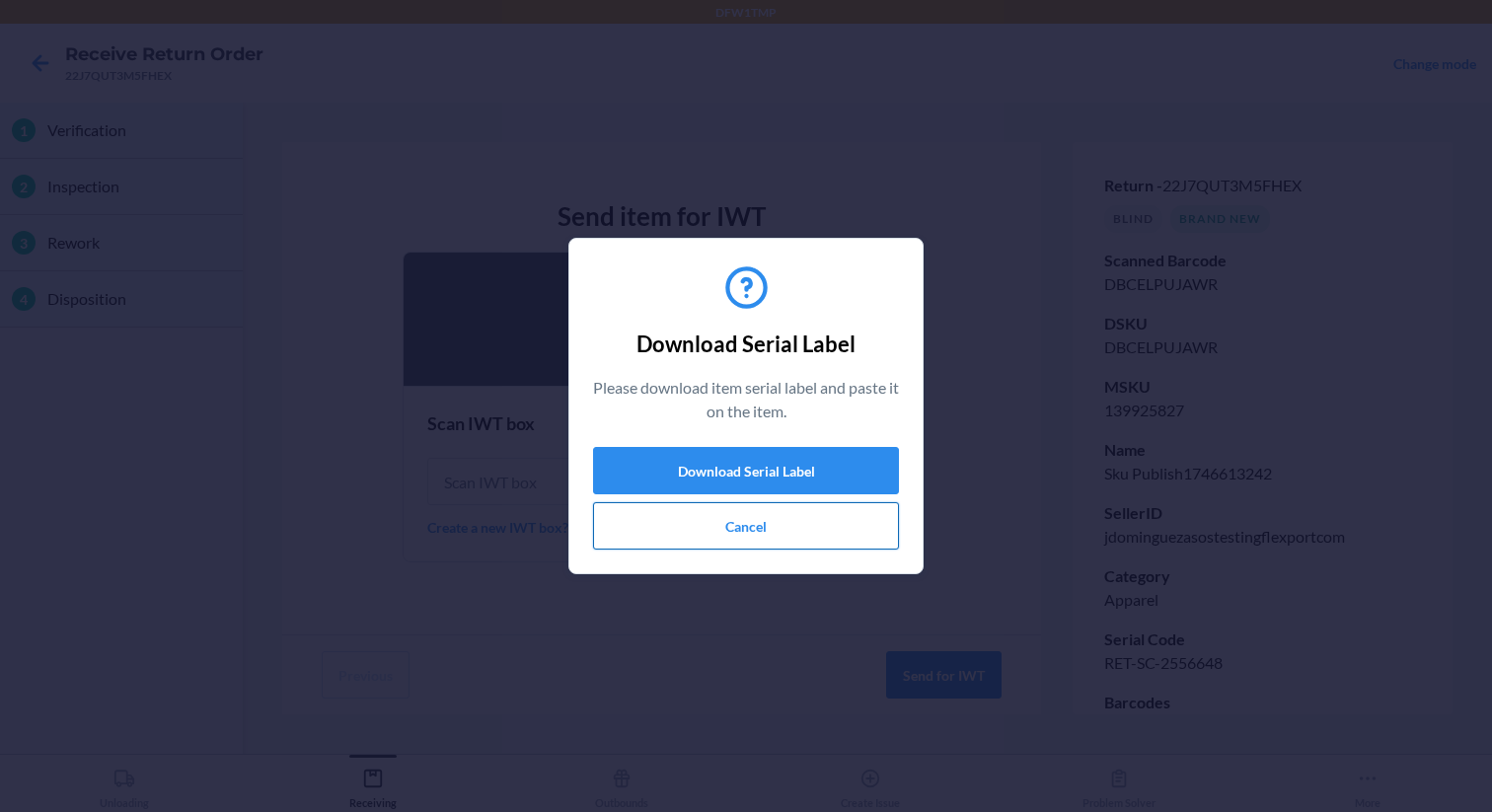
click at [714, 531] on button "Cancel" at bounding box center [745, 526] width 306 height 47
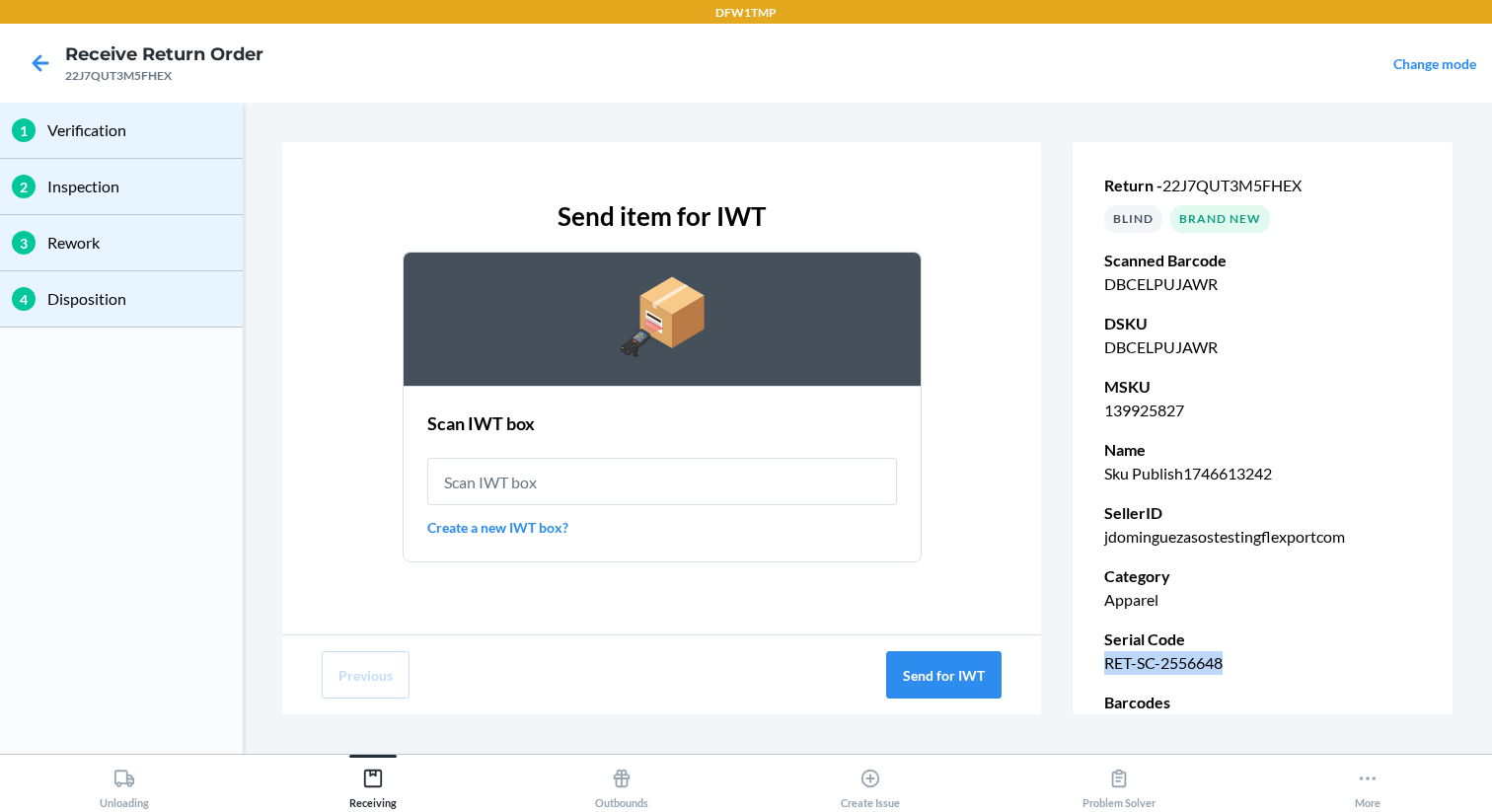
drag, startPoint x: 1101, startPoint y: 654, endPoint x: 1288, endPoint y: 673, distance: 188.0
click at [1288, 673] on div "Return - 22J7QUT3M5FHEX BLIND Brand New Scanned Barcode DBCELPUJAWR DSKU DBCELP…" at bounding box center [1262, 488] width 380 height 706
copy p "RET-SC-2556648"
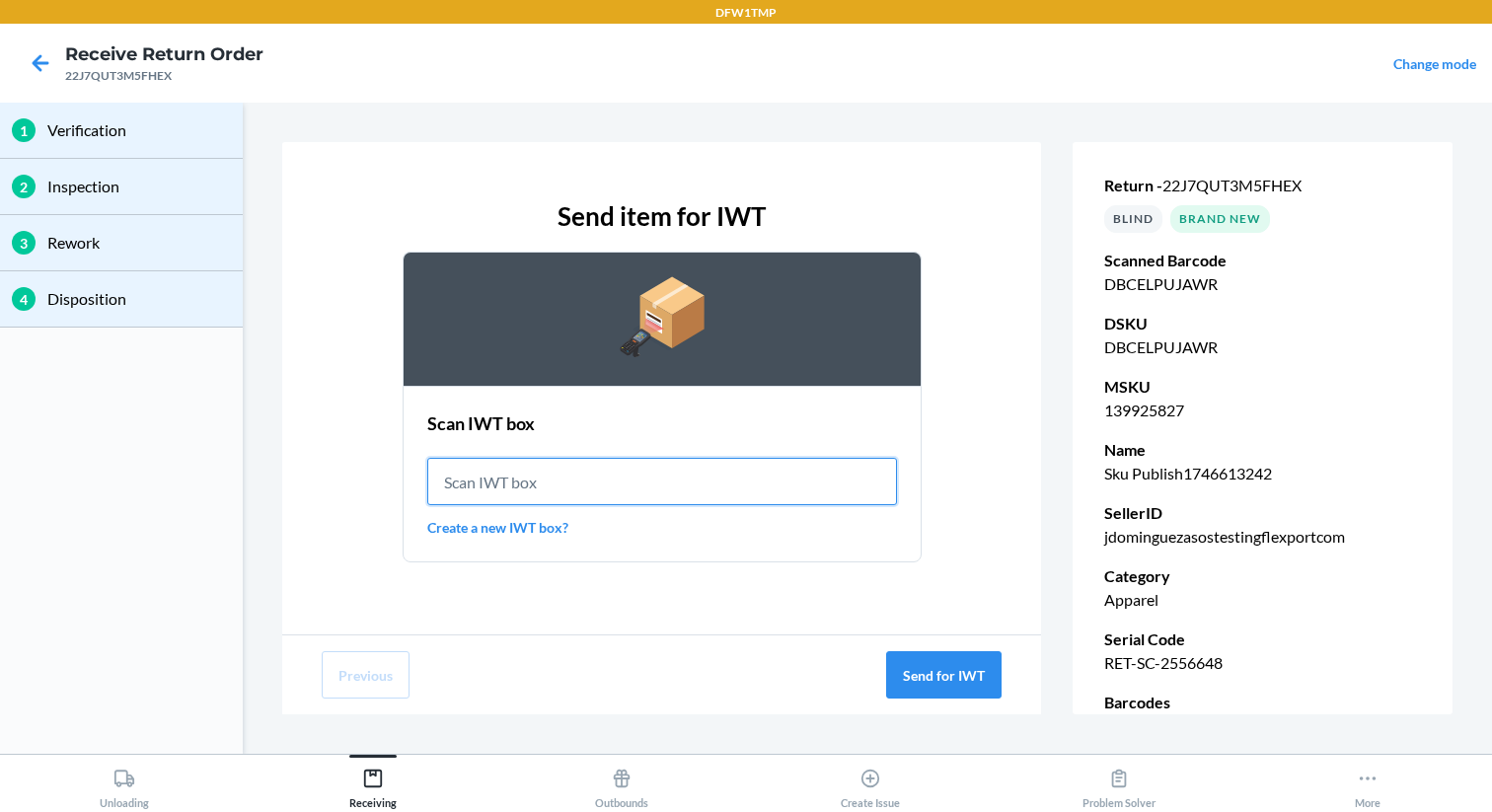
click at [606, 480] on input "text" at bounding box center [662, 482] width 470 height 47
paste input "IWT0000019B1"
type input "IWT0000019B1"
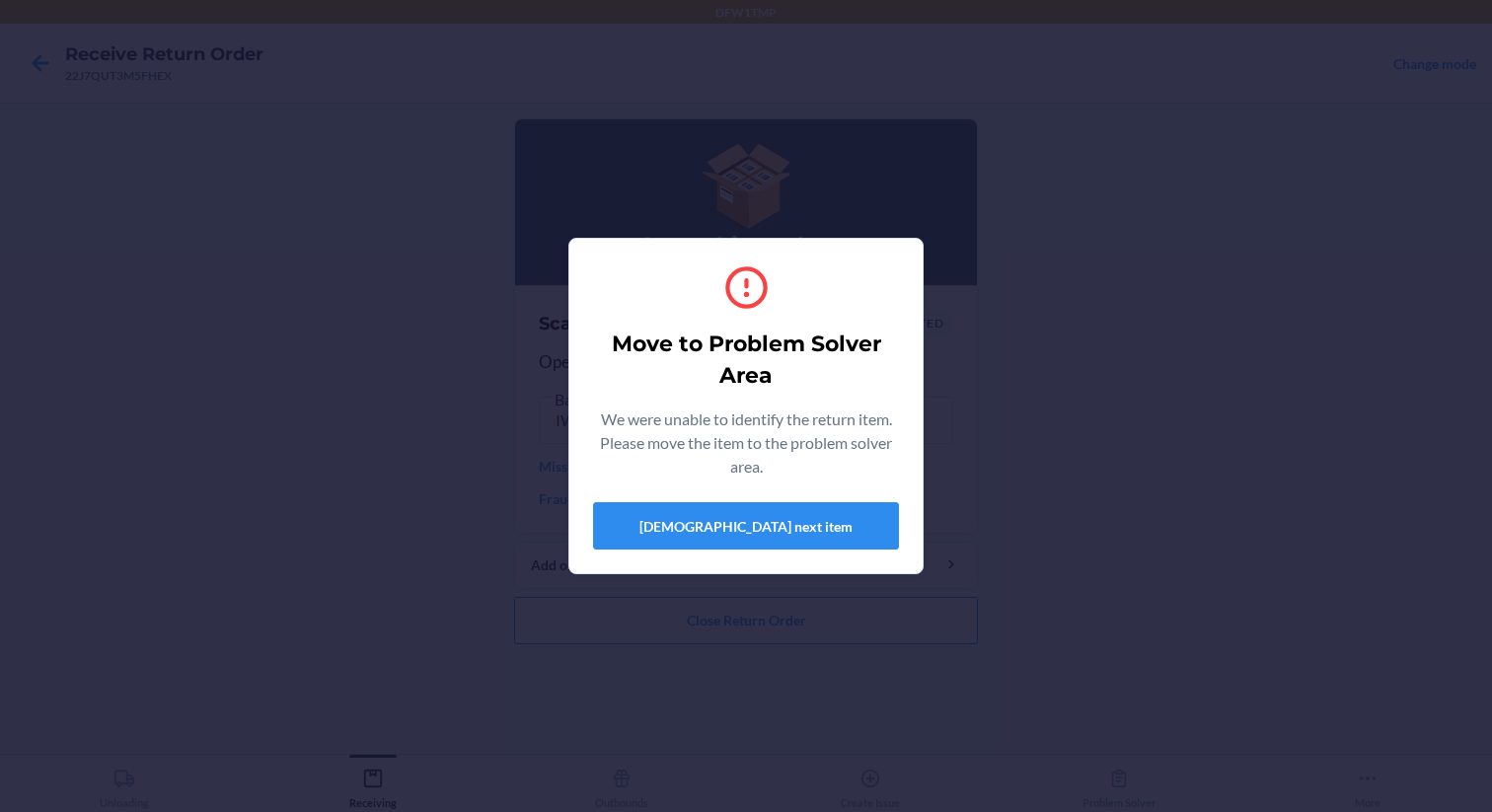
click at [1063, 505] on div "Move to Problem Solver Area We were unable to identify the return item. Please …" at bounding box center [746, 406] width 1492 height 812
click at [797, 518] on button "[DEMOGRAPHIC_DATA] next item" at bounding box center [745, 526] width 306 height 47
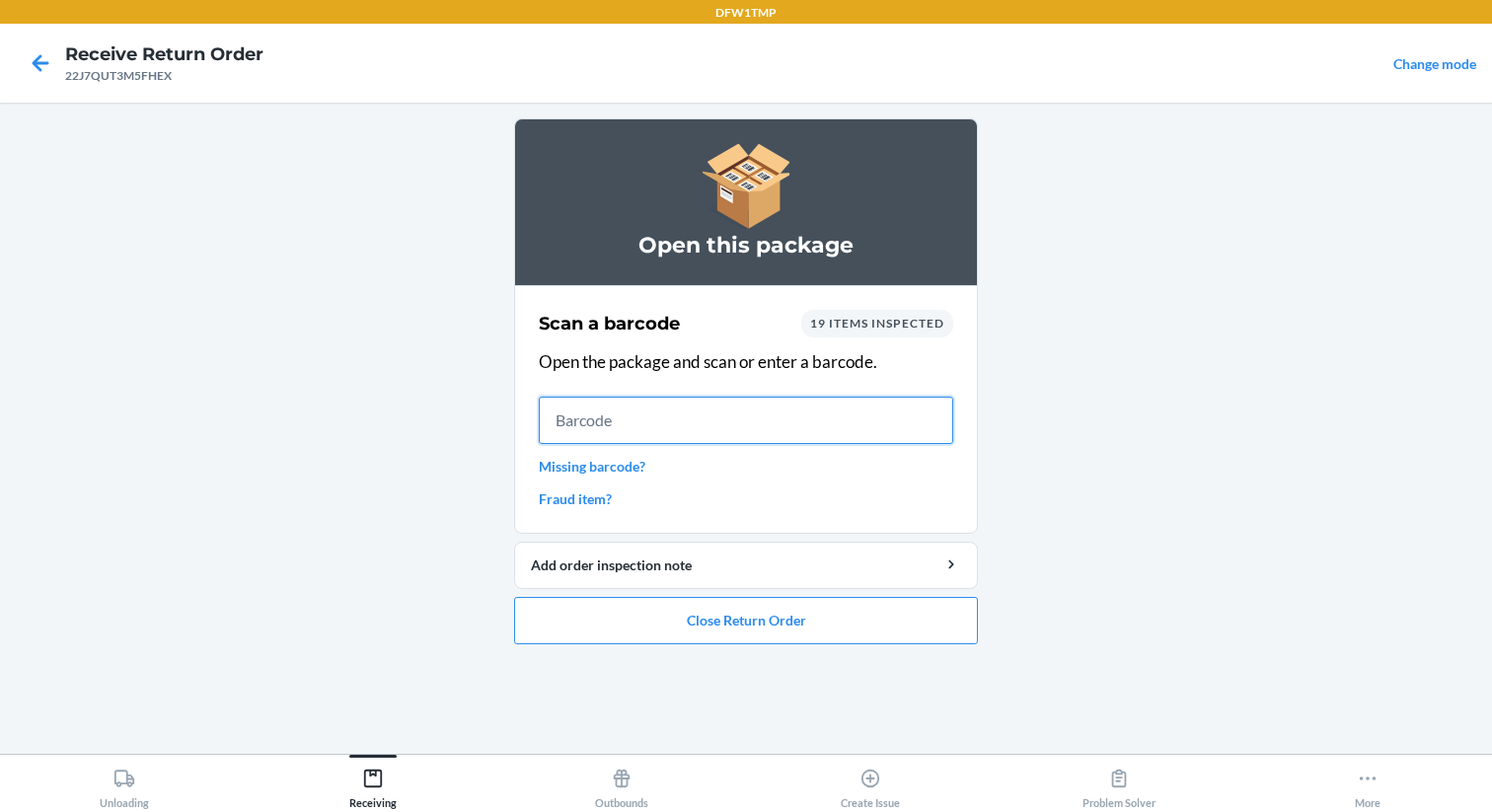
click at [725, 424] on input "text" at bounding box center [745, 420] width 415 height 47
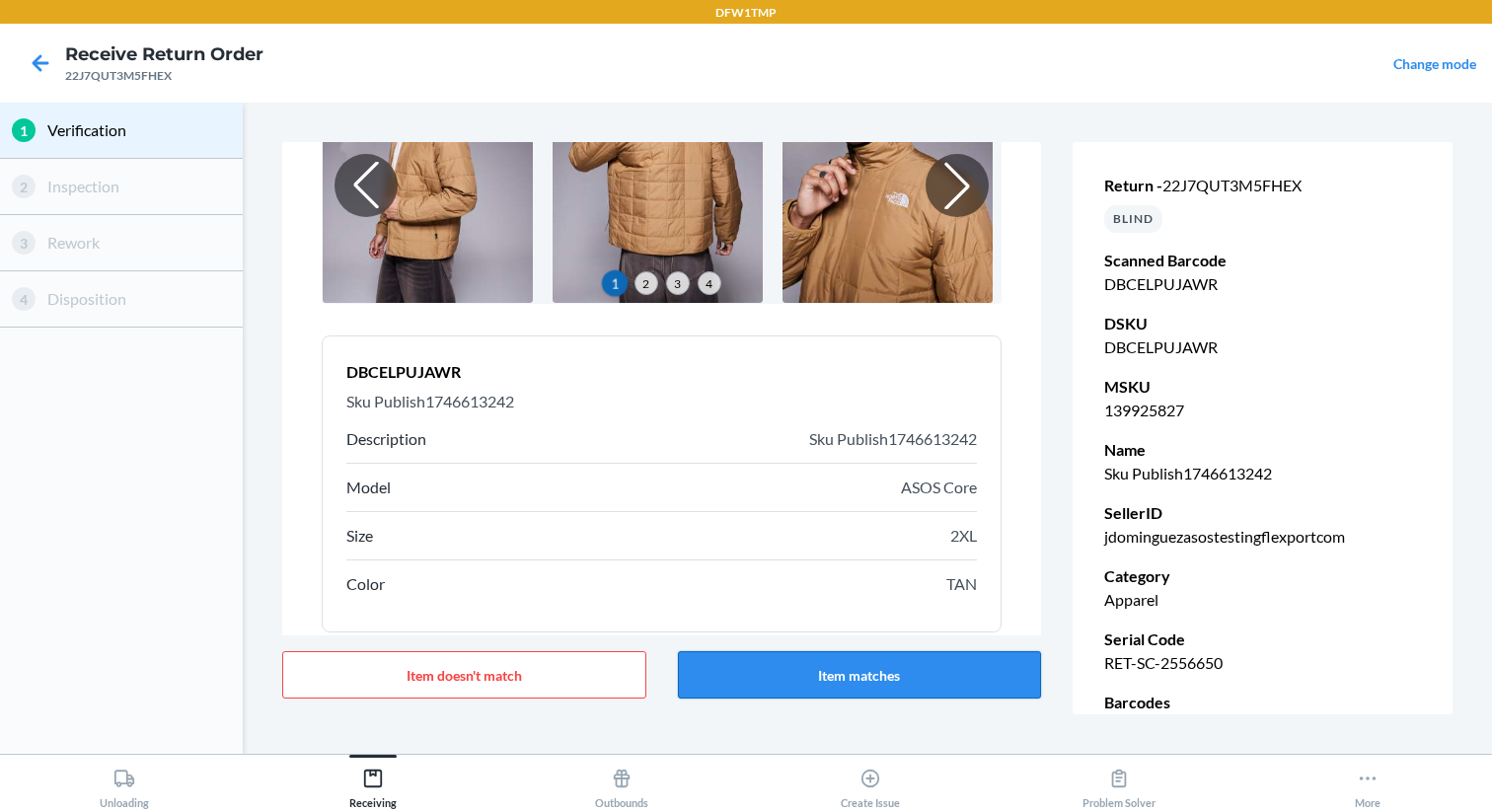
scroll to position [183, 0]
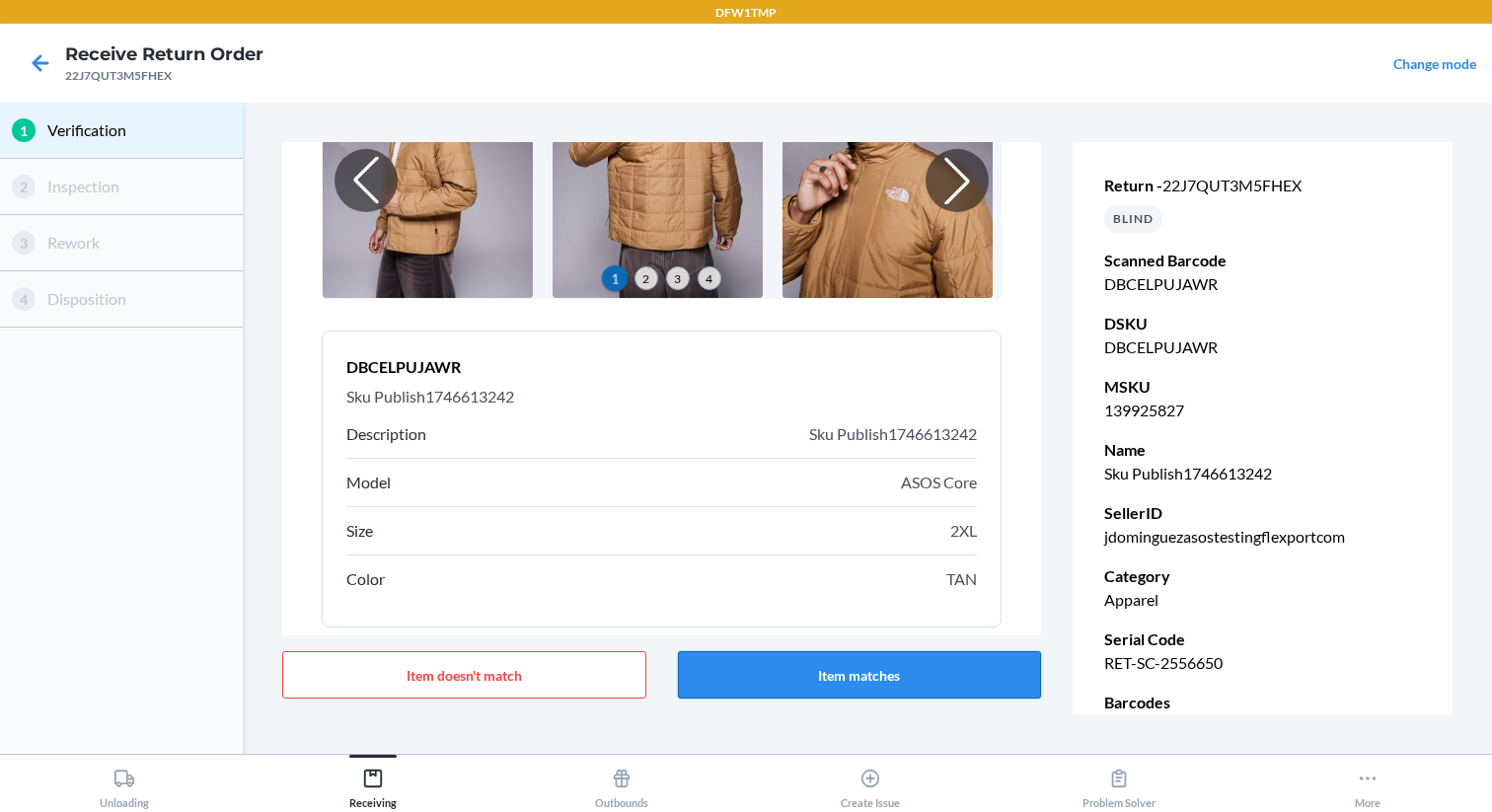
click at [867, 693] on button "Item matches" at bounding box center [860, 675] width 364 height 47
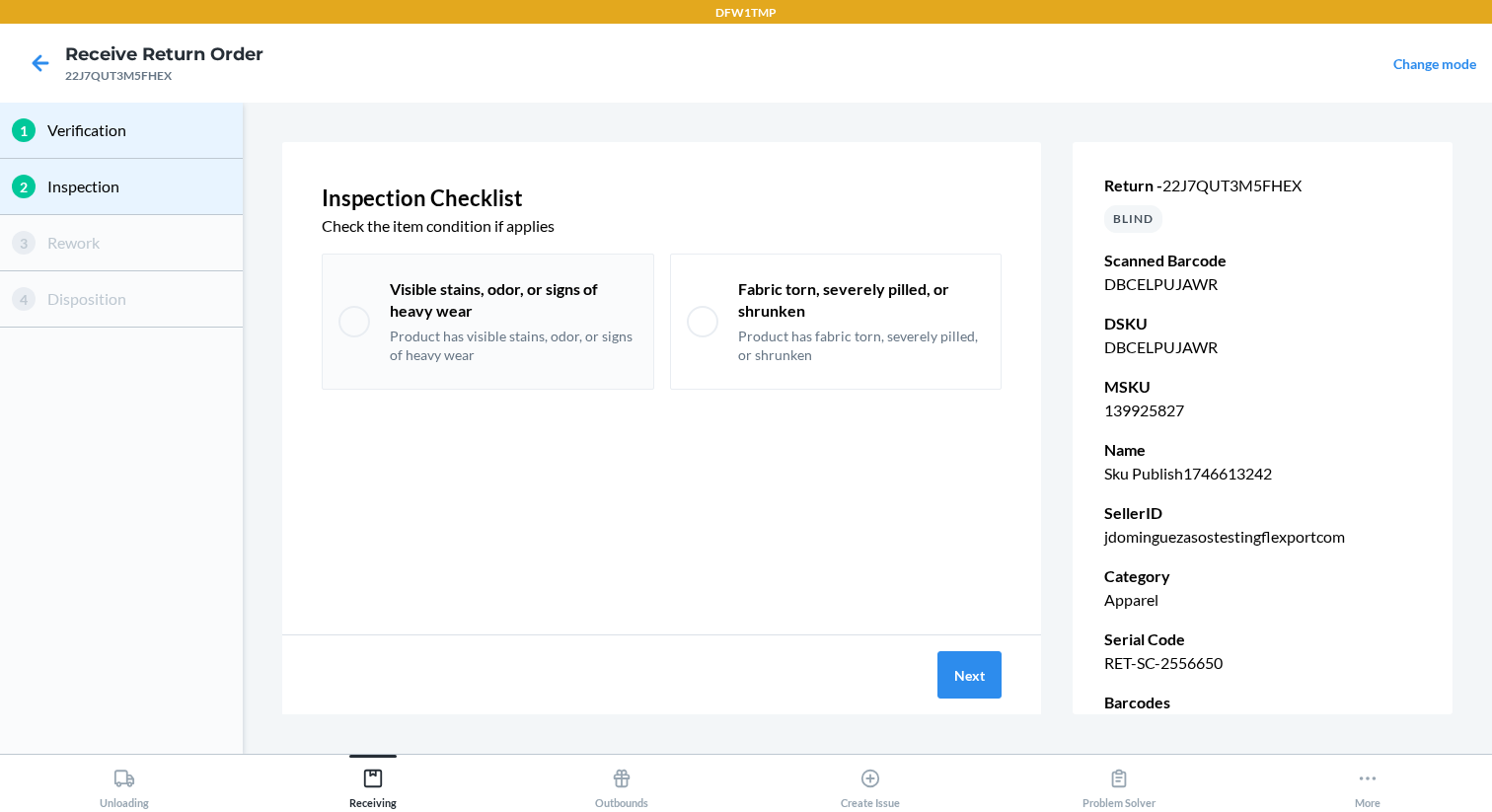
click at [535, 350] on p "Product has visible stains, odor, or signs of heavy wear" at bounding box center [513, 345] width 247 height 39
checkbox input "true"
click at [753, 356] on p "Product has fabric torn, severely pilled, or shrunken" at bounding box center [862, 345] width 247 height 39
checkbox input "true"
click at [966, 665] on button "Next" at bounding box center [969, 675] width 64 height 47
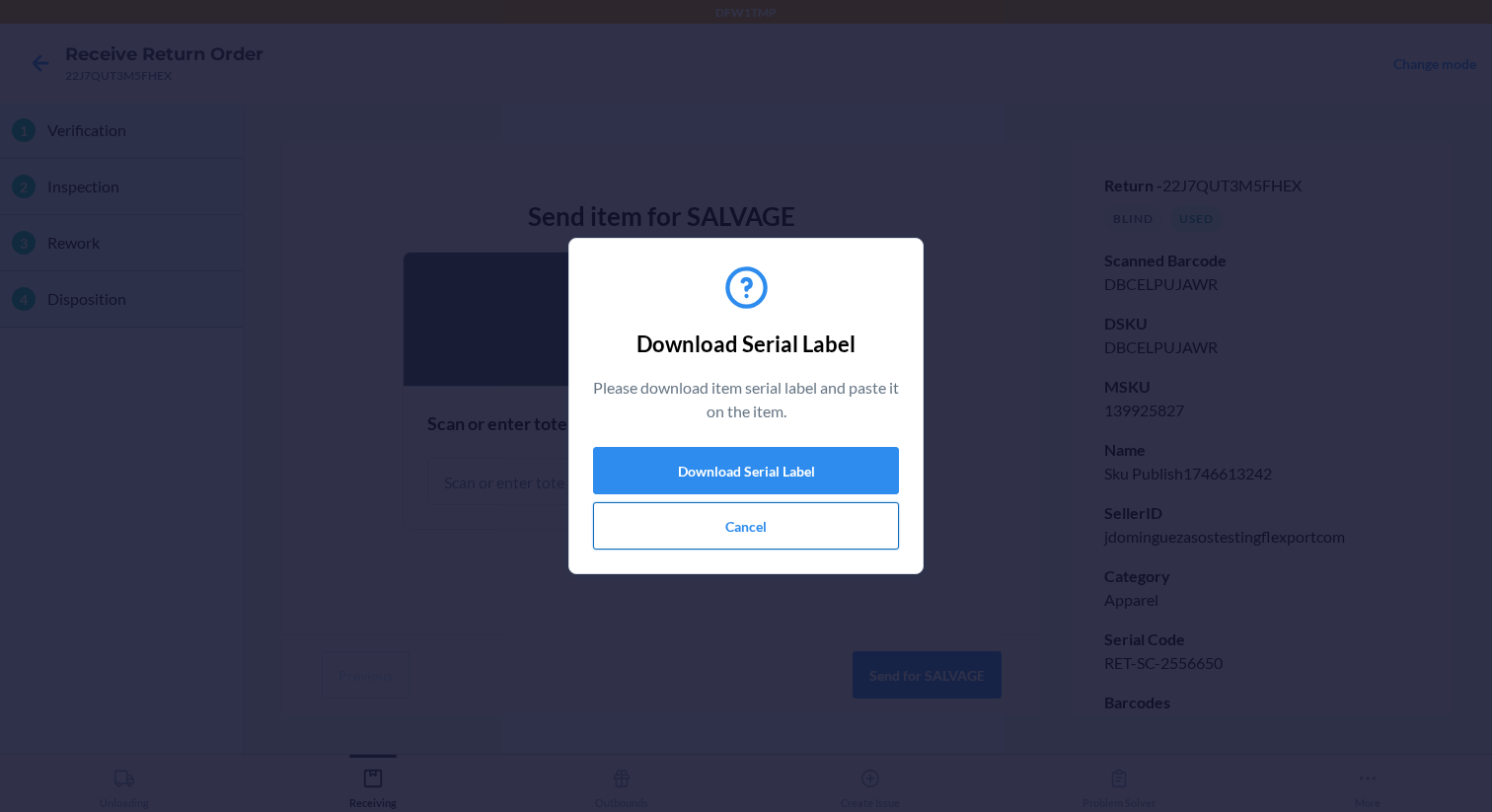
click at [726, 530] on button "Cancel" at bounding box center [745, 526] width 306 height 47
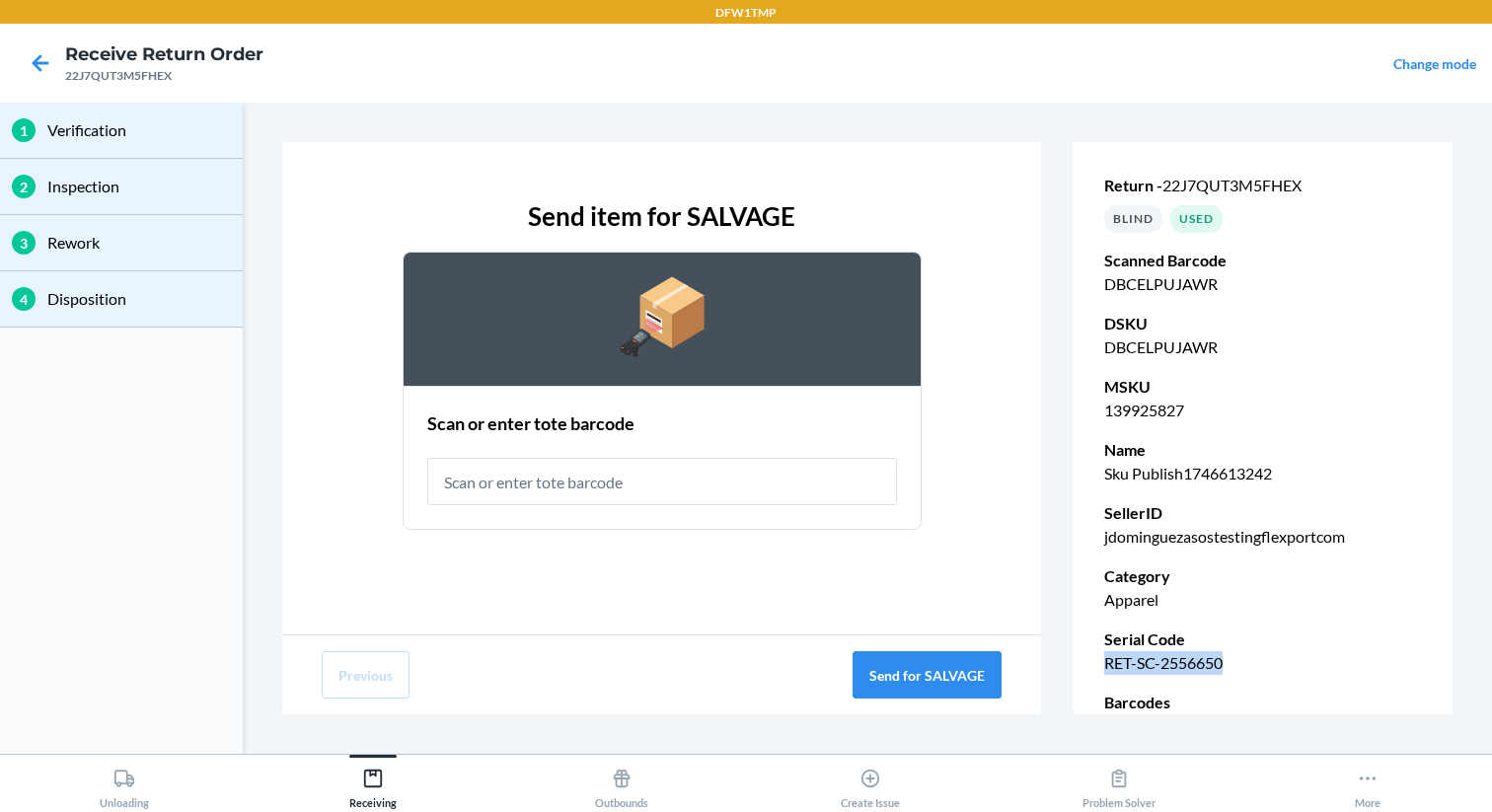
drag, startPoint x: 1103, startPoint y: 660, endPoint x: 1228, endPoint y: 660, distance: 125.0
click at [1228, 660] on div "Return - 22J7QUT3M5FHEX BLIND Used Scanned Barcode DBCELPUJAWR DSKU DBCELPUJAWR…" at bounding box center [1262, 488] width 380 height 706
copy p "RET-SC-2556650"
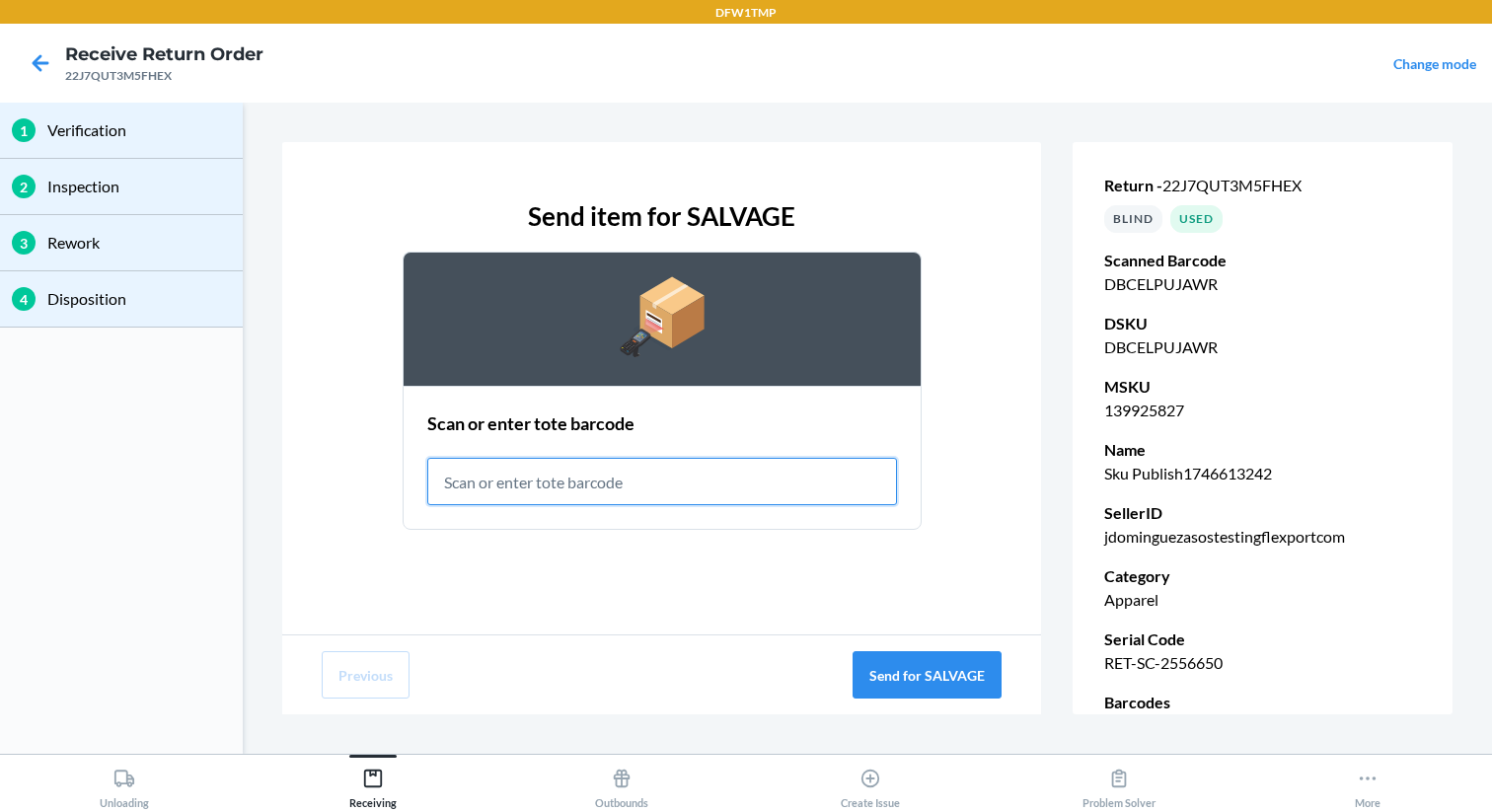
click at [708, 492] on input "text" at bounding box center [662, 482] width 470 height 47
type input "RET-SLV-0001"
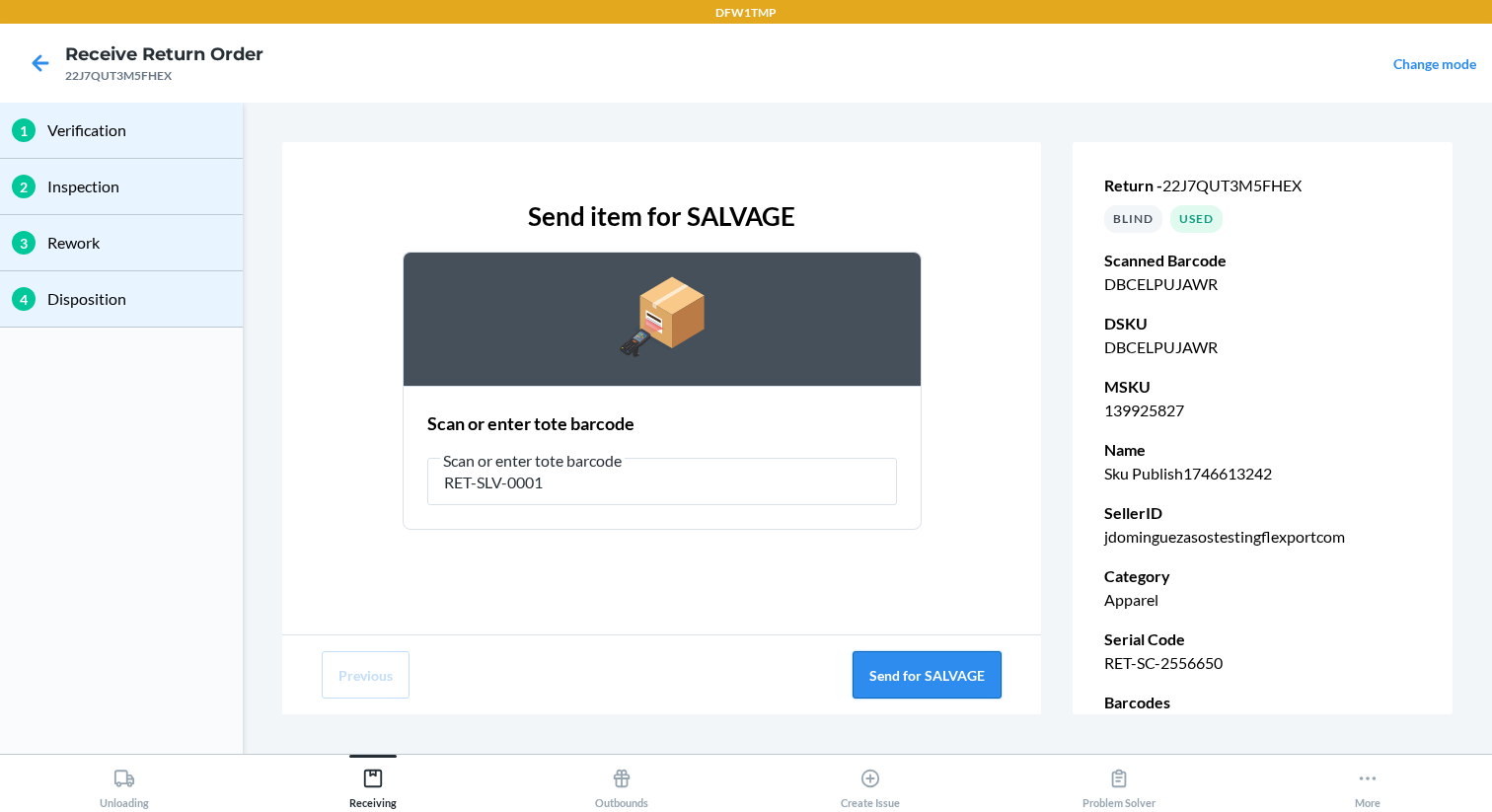
click at [883, 671] on button "Send for SALVAGE" at bounding box center [927, 675] width 149 height 47
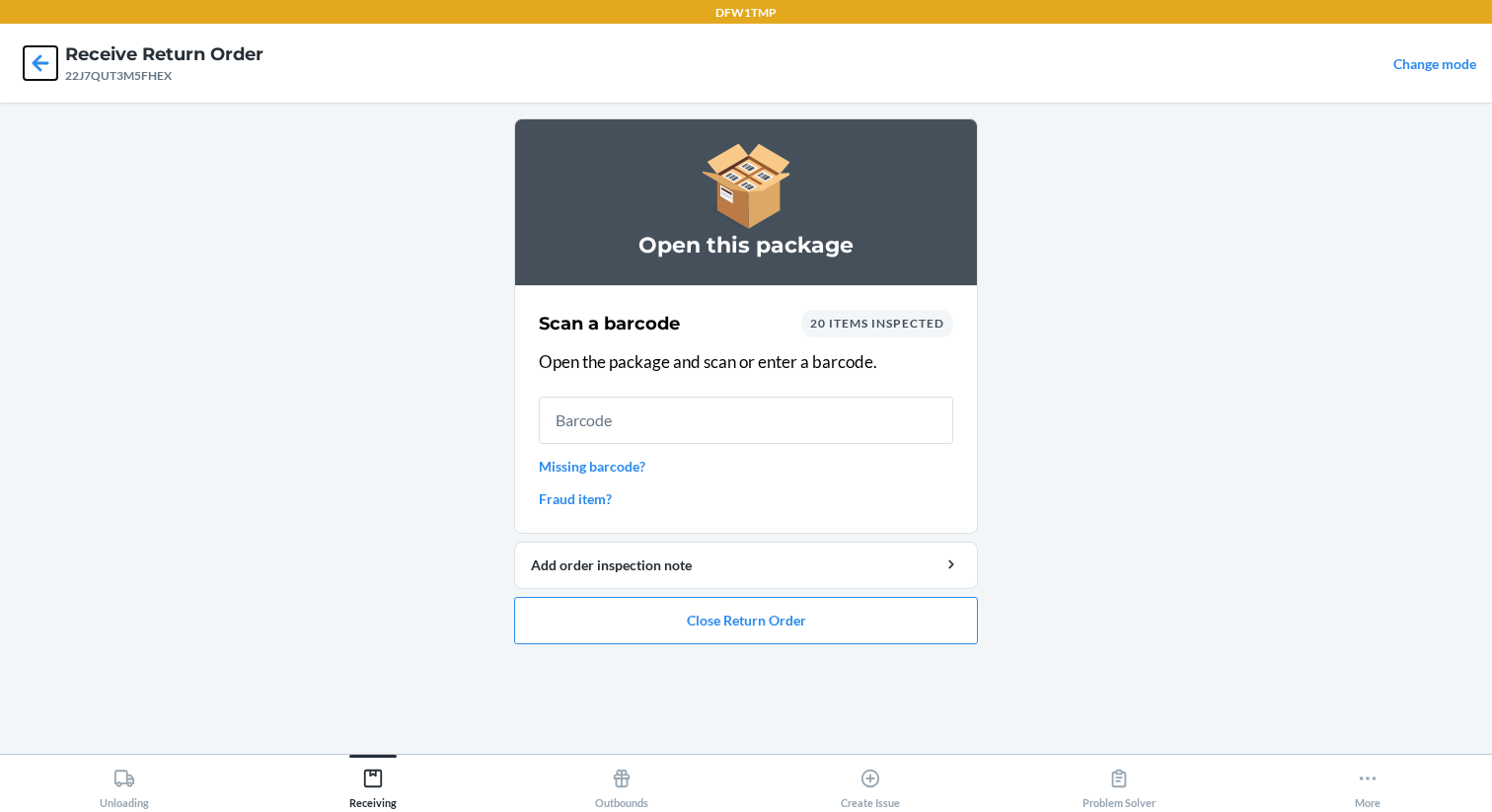
click at [48, 67] on icon at bounding box center [41, 63] width 34 height 34
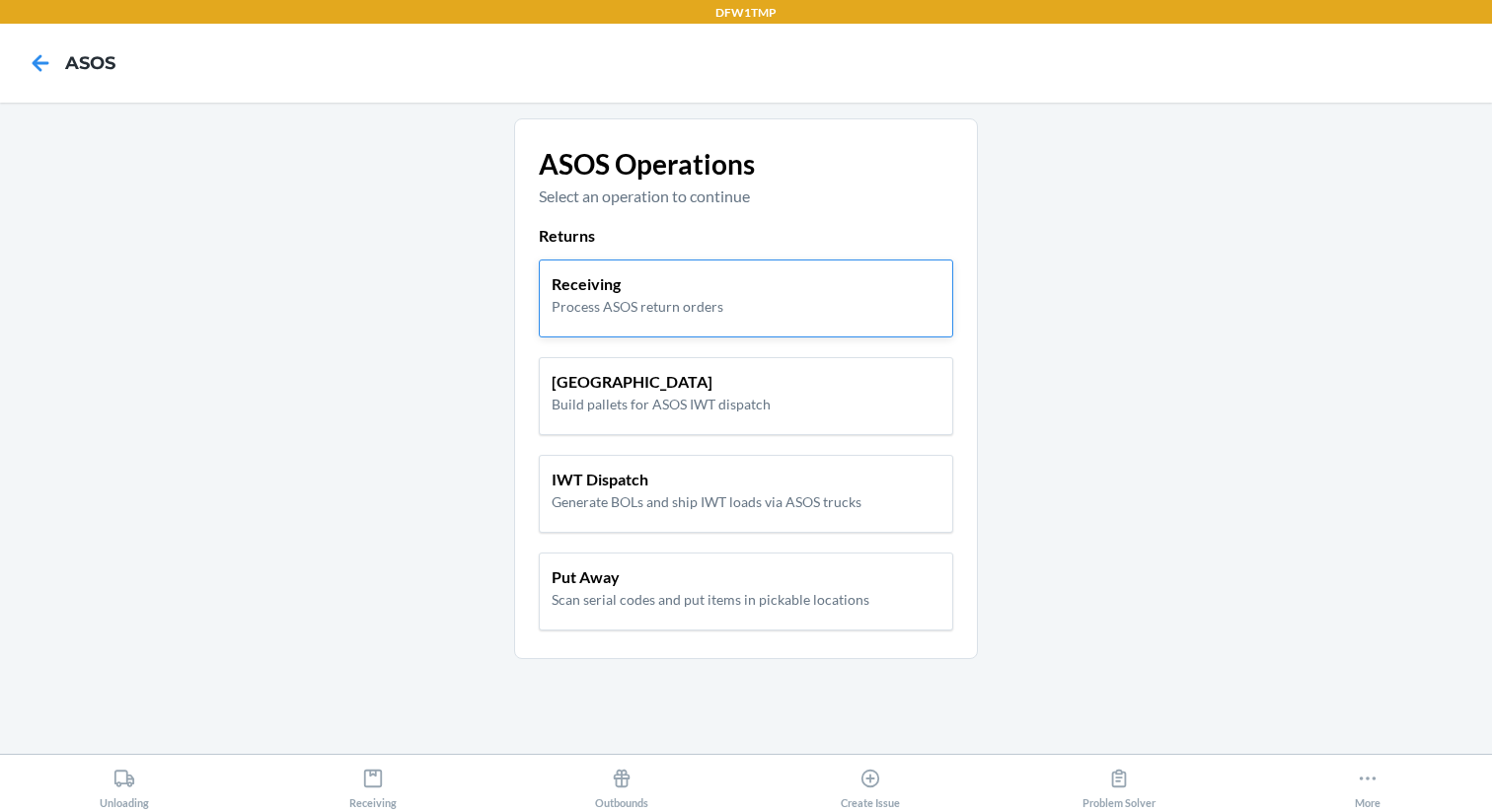
click at [619, 315] on p "Process ASOS return orders" at bounding box center [637, 306] width 172 height 21
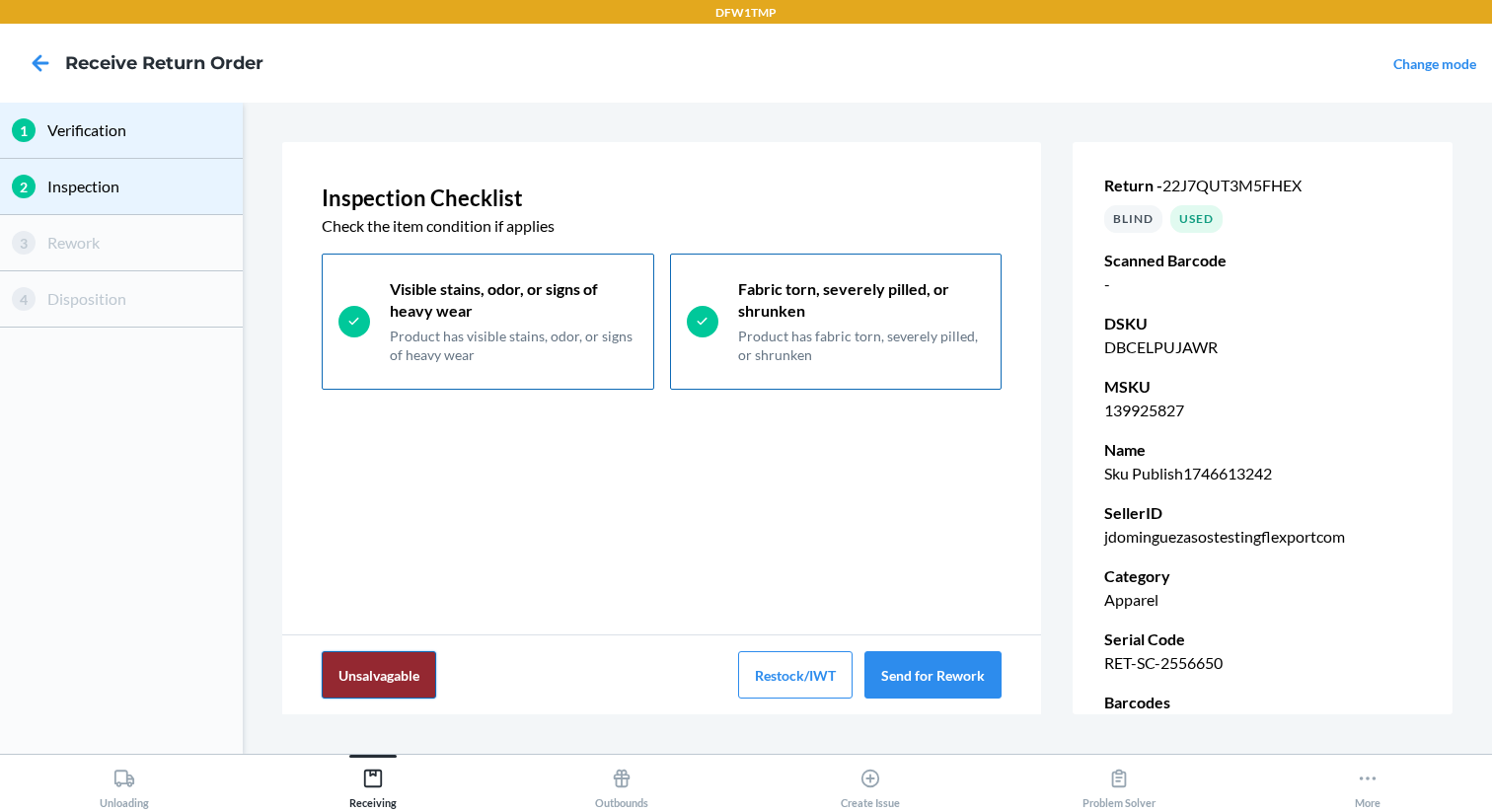
click at [426, 676] on button "Unsalvagable" at bounding box center [379, 675] width 115 height 47
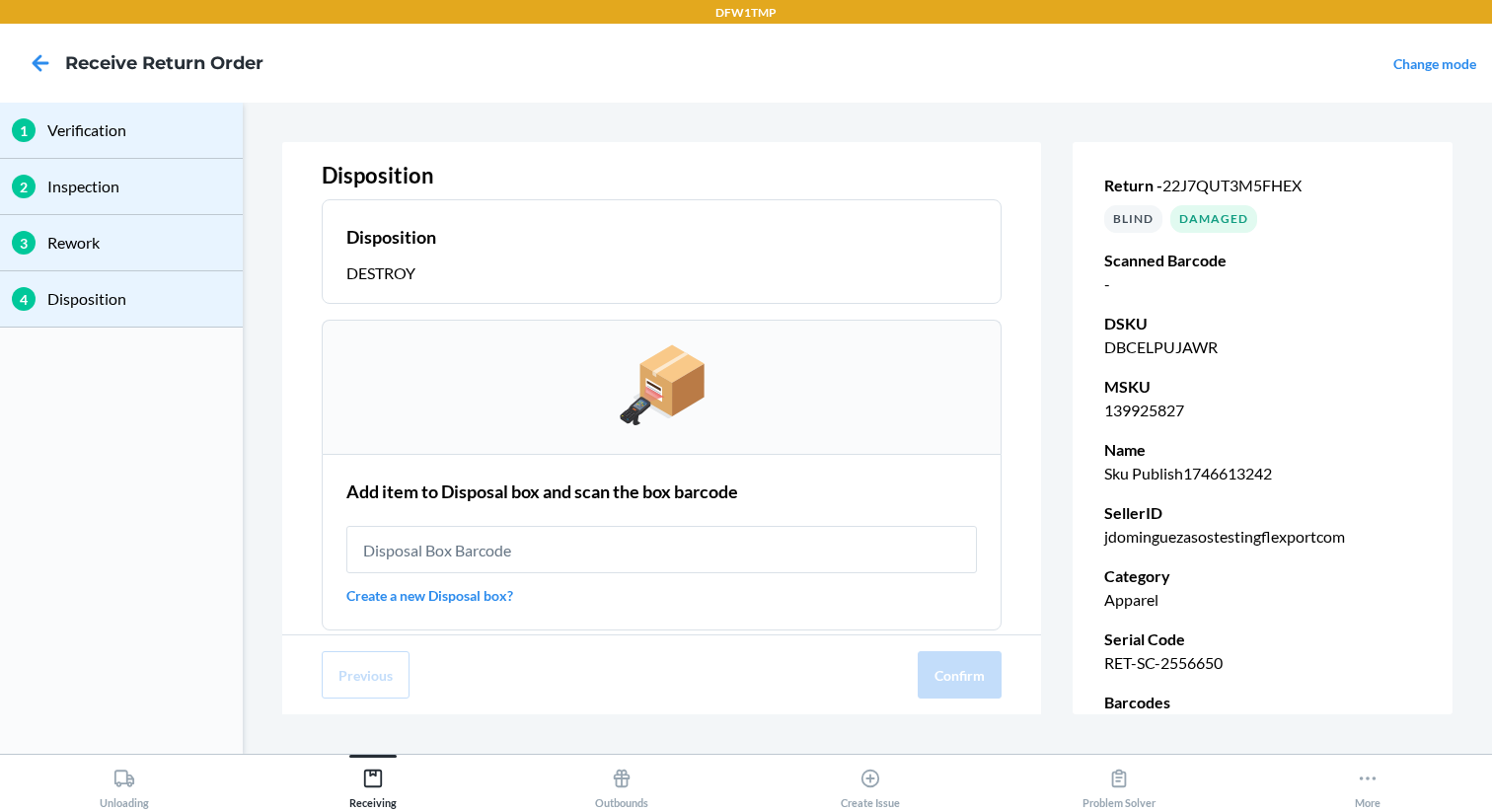
scroll to position [25, 0]
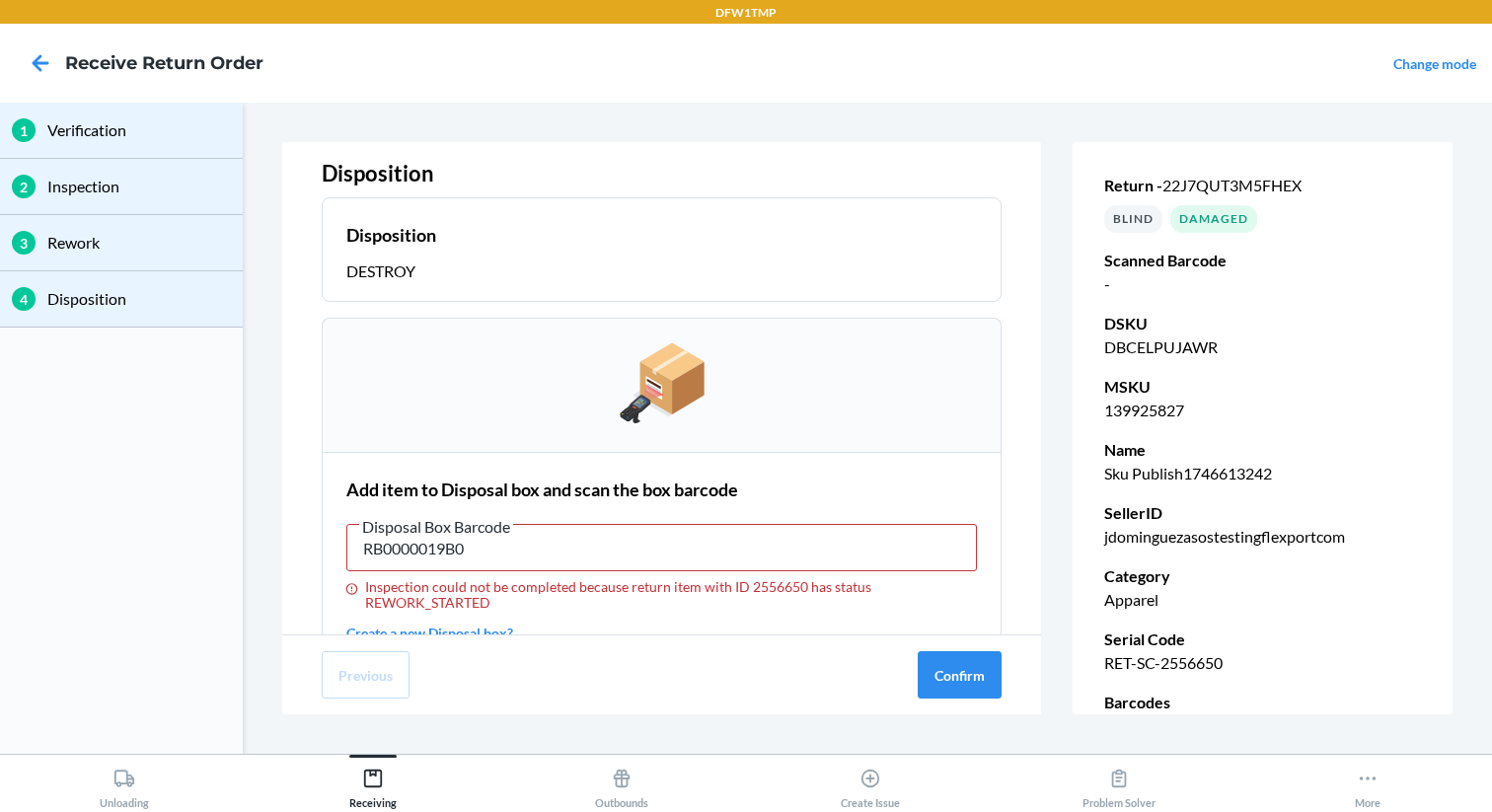
type input "RB0000019B0"
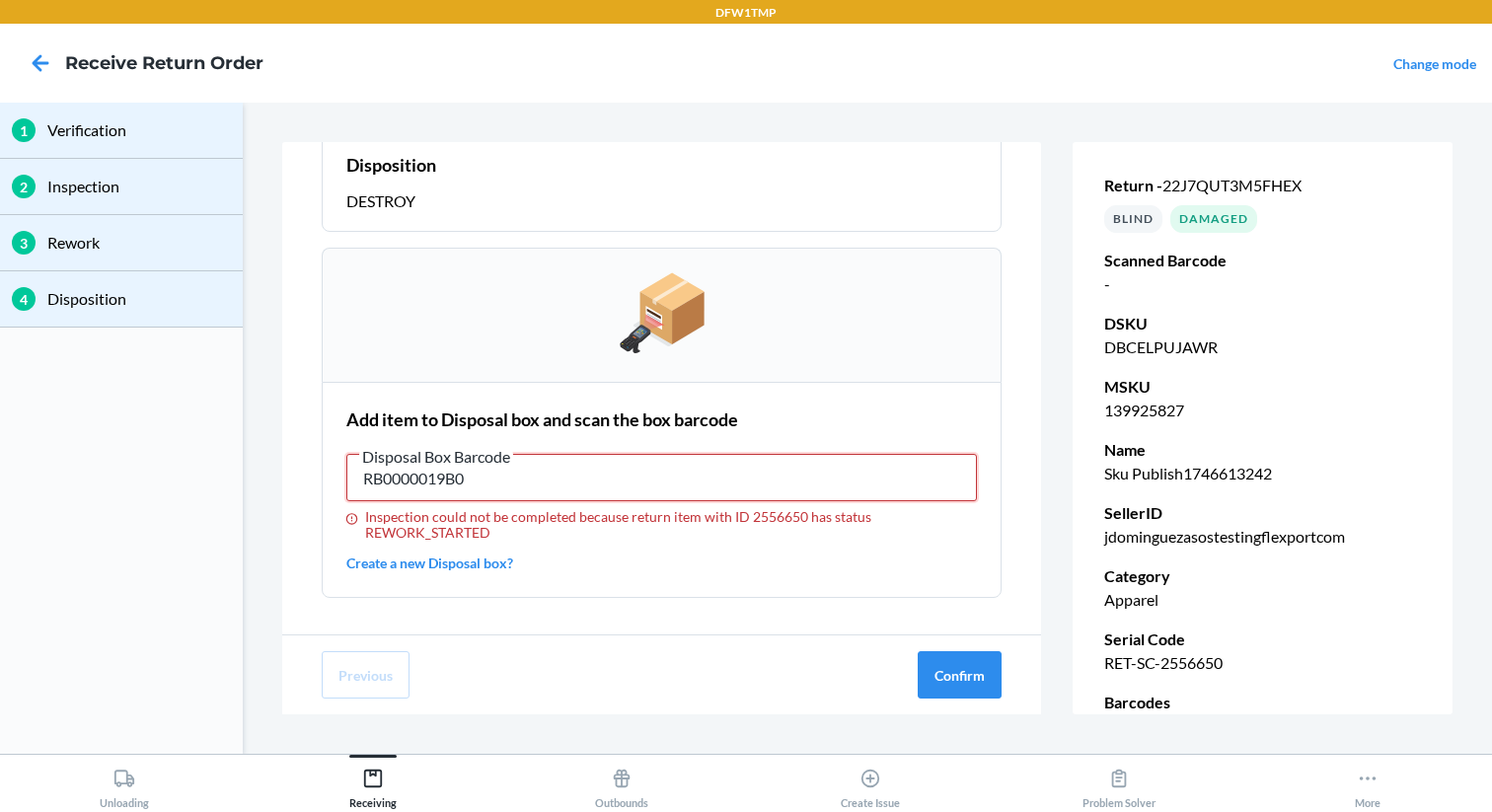
scroll to position [98, 0]
click at [395, 557] on link "Create a new Disposal box?" at bounding box center [661, 559] width 630 height 21
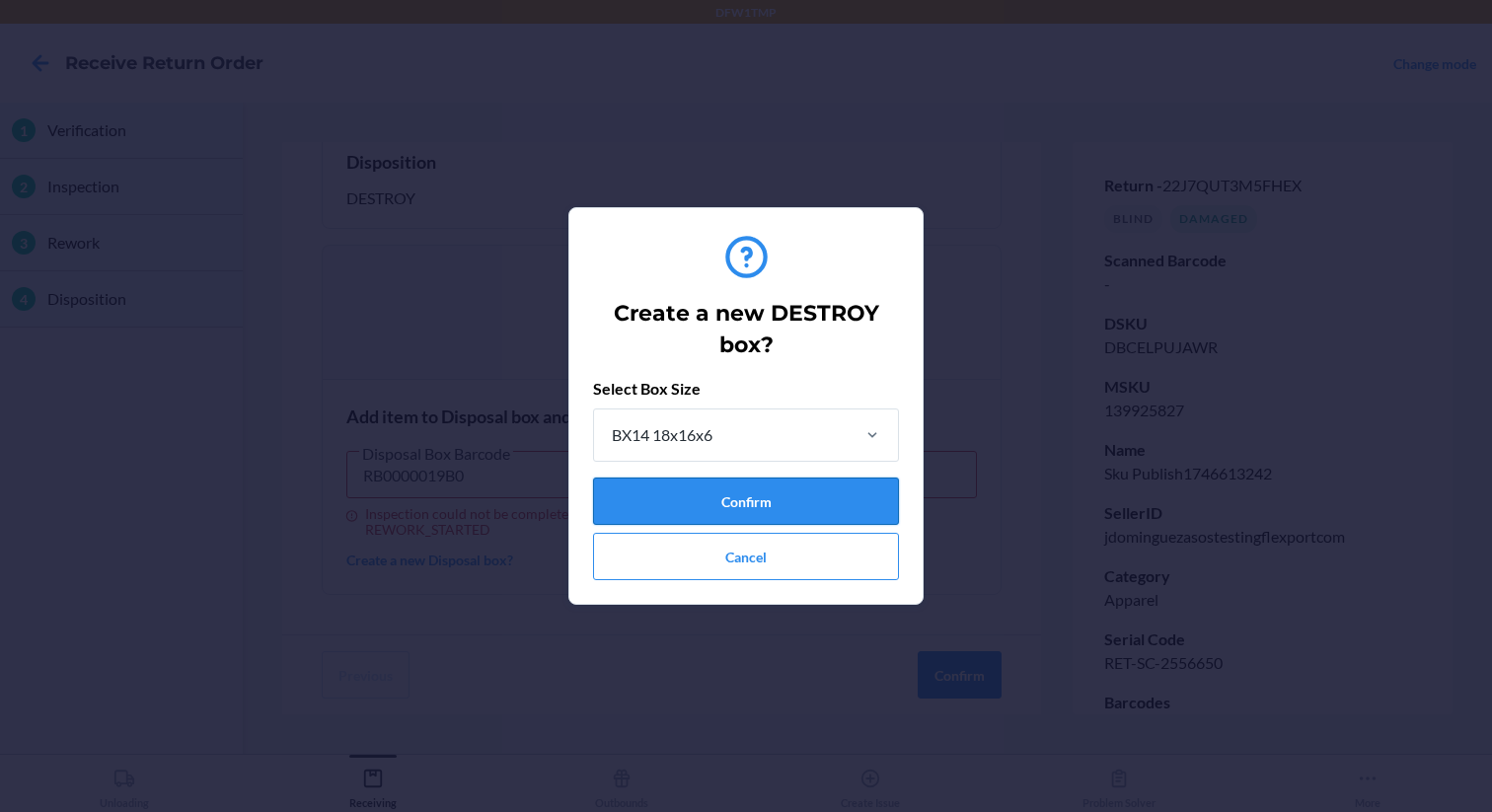
click at [730, 507] on button "Confirm" at bounding box center [745, 501] width 306 height 47
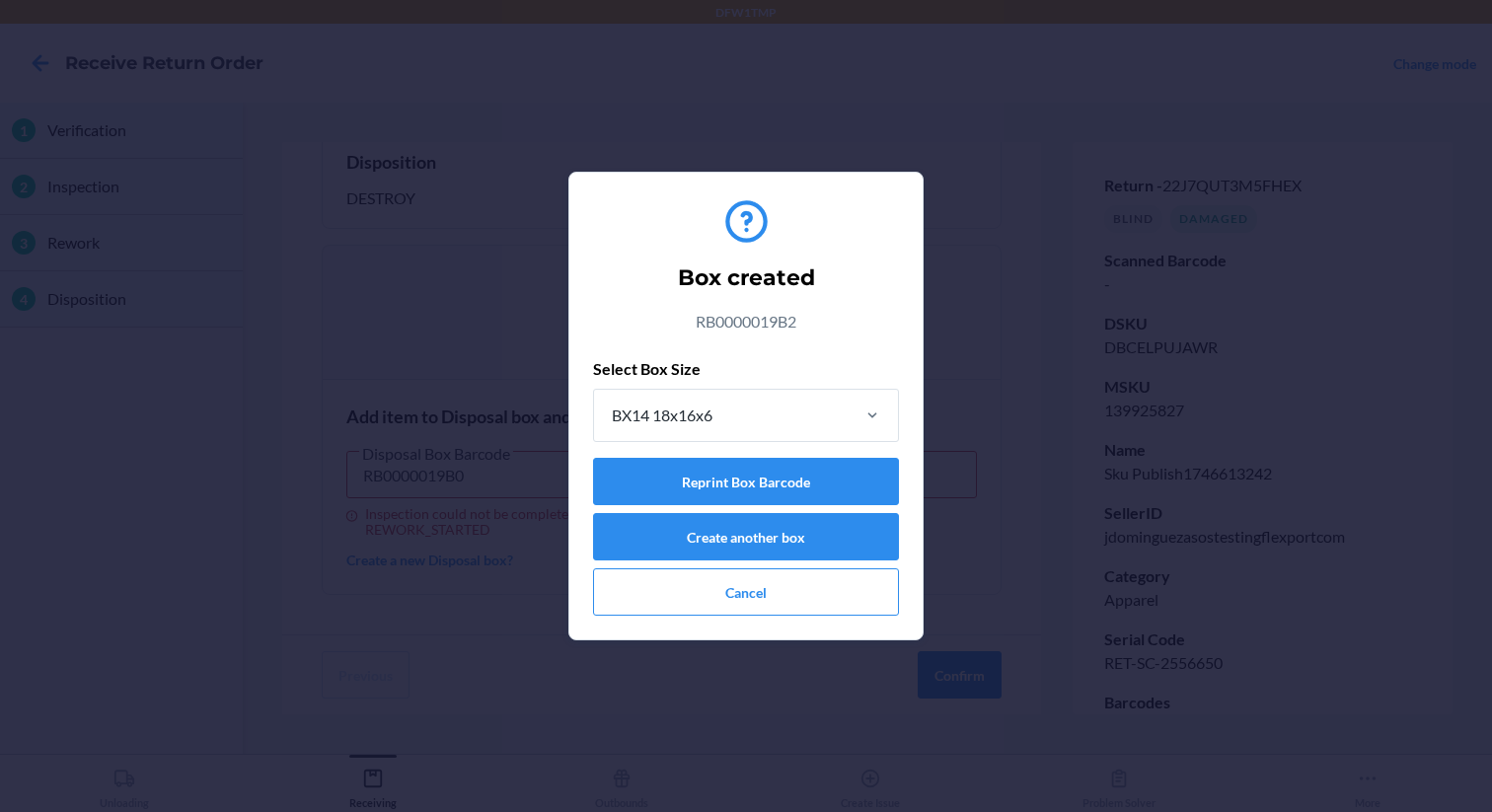
click at [401, 341] on div "Box created RB0000019B2 Select Box Size BX14 18x16x6 Reprint Box Barcode Create…" at bounding box center [746, 406] width 1492 height 812
click at [613, 626] on section "Box created RB0000019B2 Select Box Size BX14 18x16x6 Reprint Box Barcode Create…" at bounding box center [745, 406] width 355 height 469
click at [613, 609] on button "Cancel" at bounding box center [745, 591] width 306 height 47
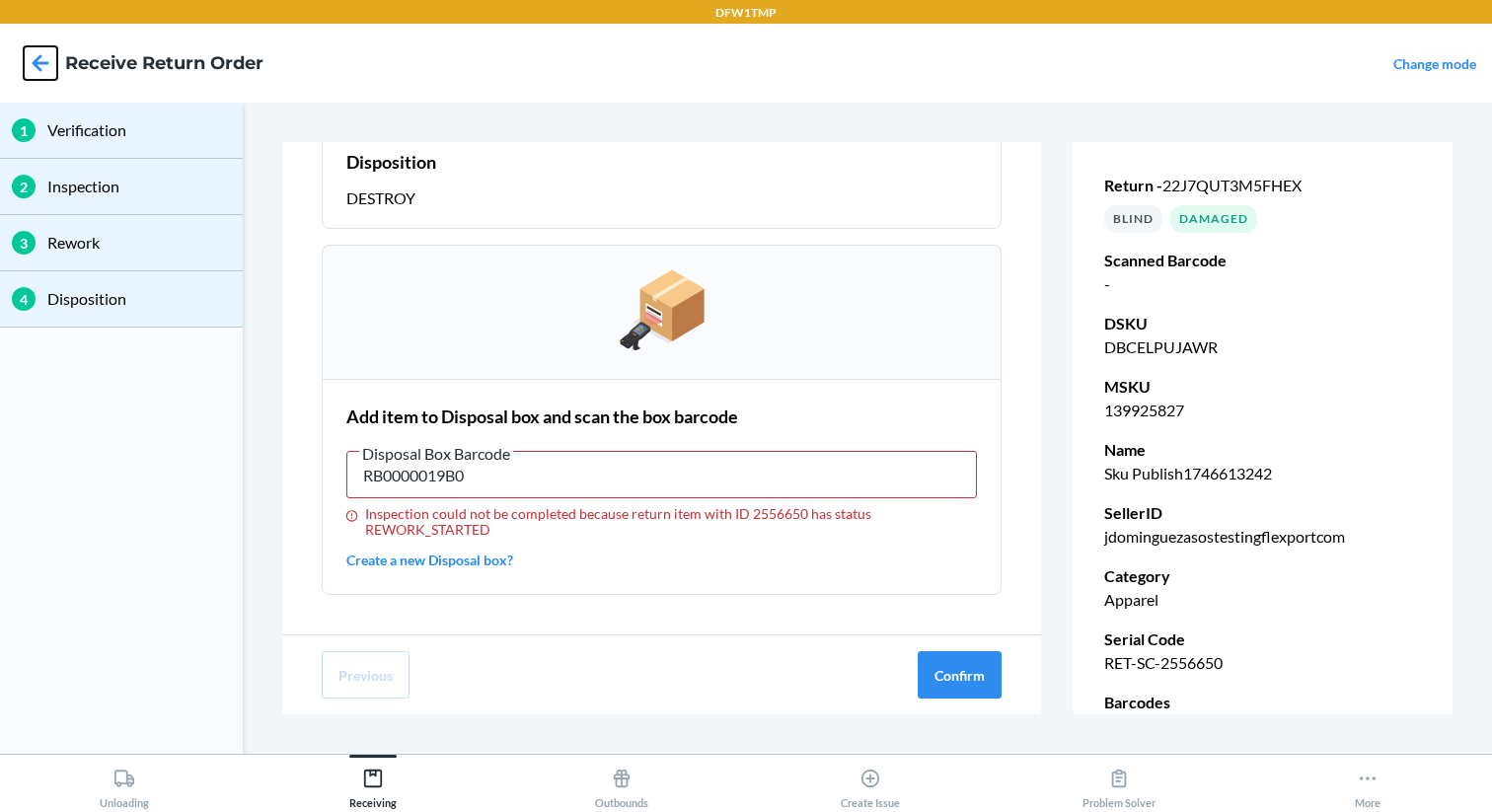
click at [50, 71] on icon at bounding box center [41, 63] width 34 height 34
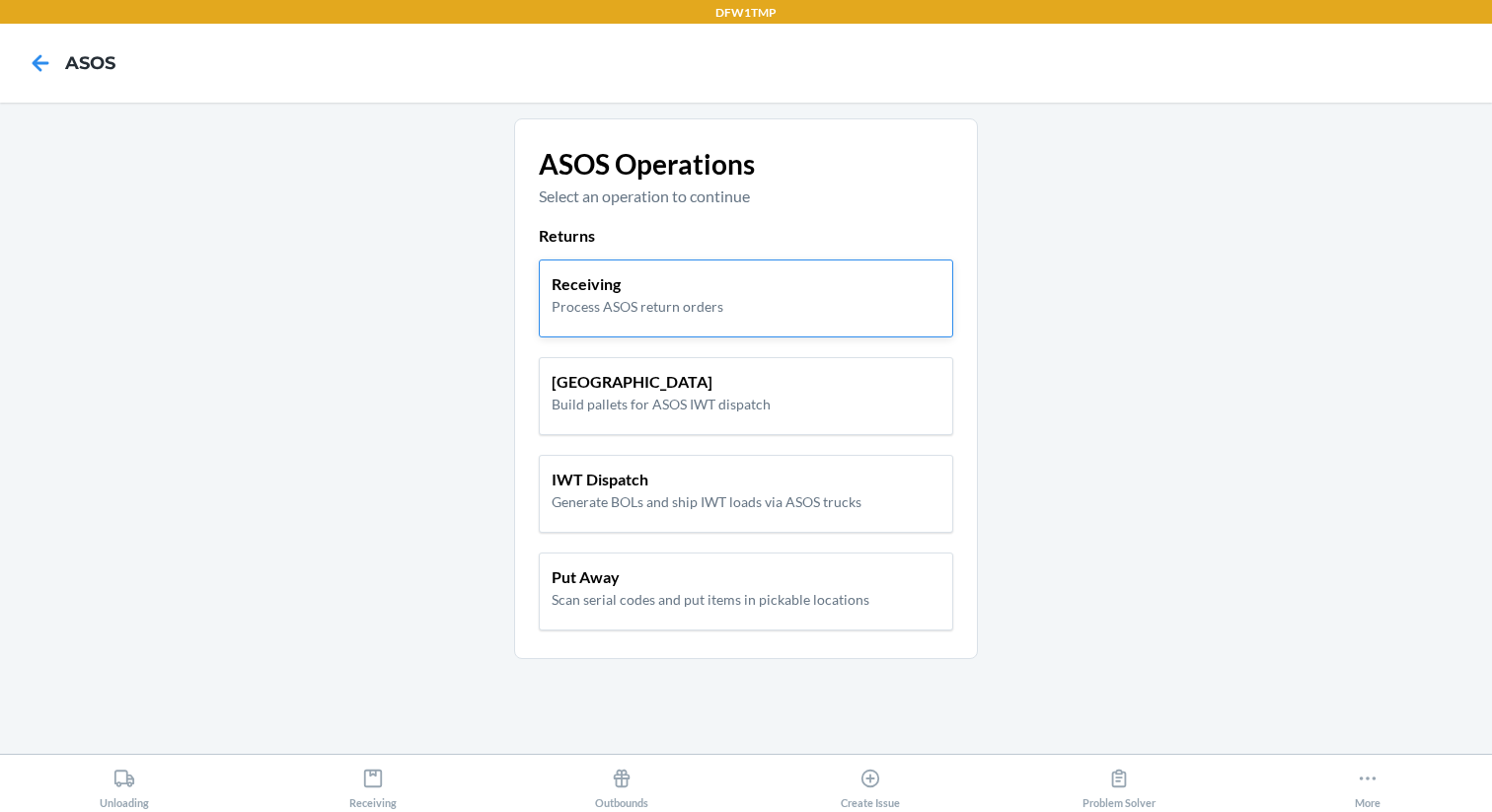
click at [615, 304] on p "Process ASOS return orders" at bounding box center [637, 306] width 172 height 21
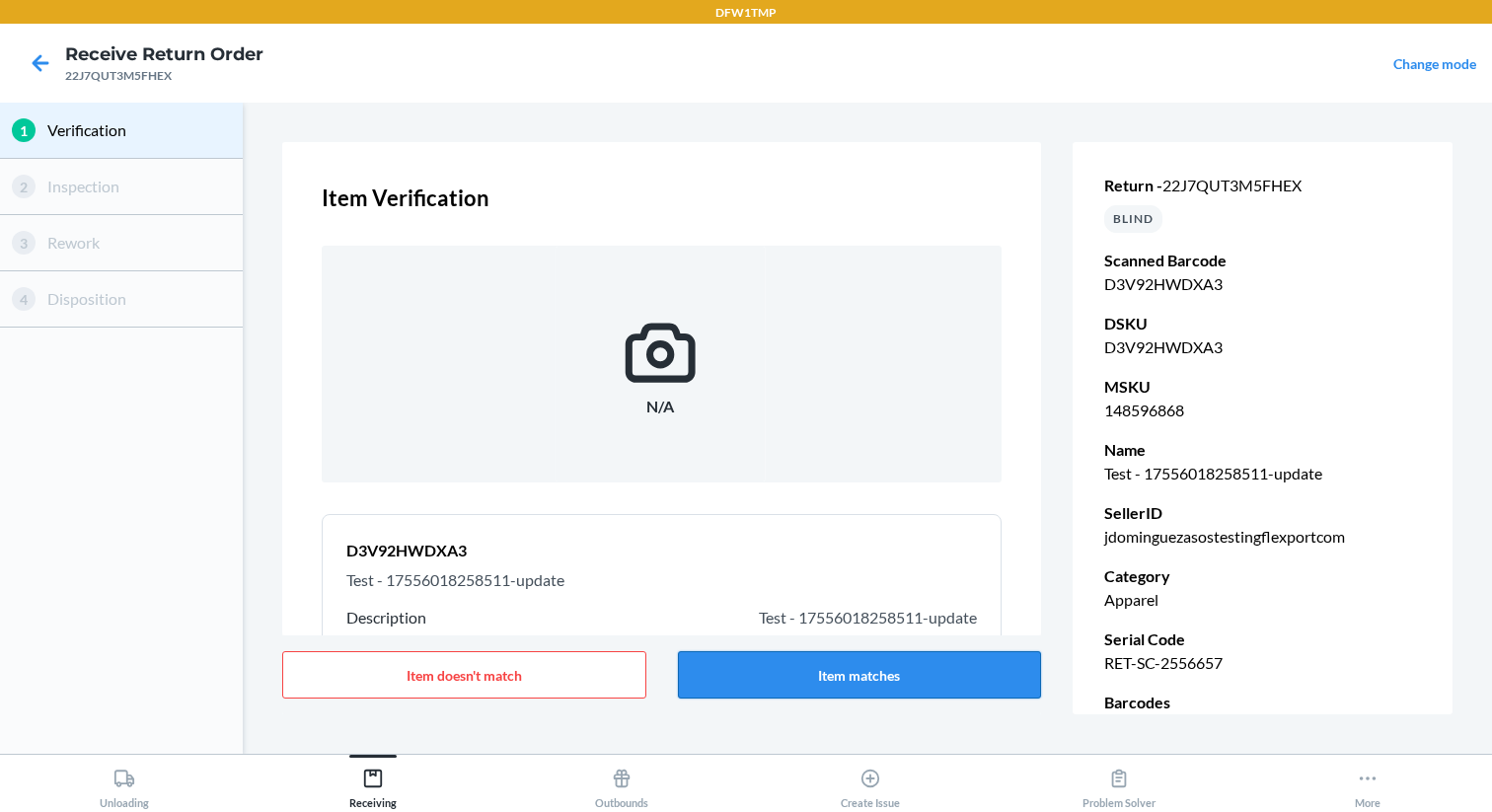
click at [868, 674] on button "Item matches" at bounding box center [860, 675] width 364 height 47
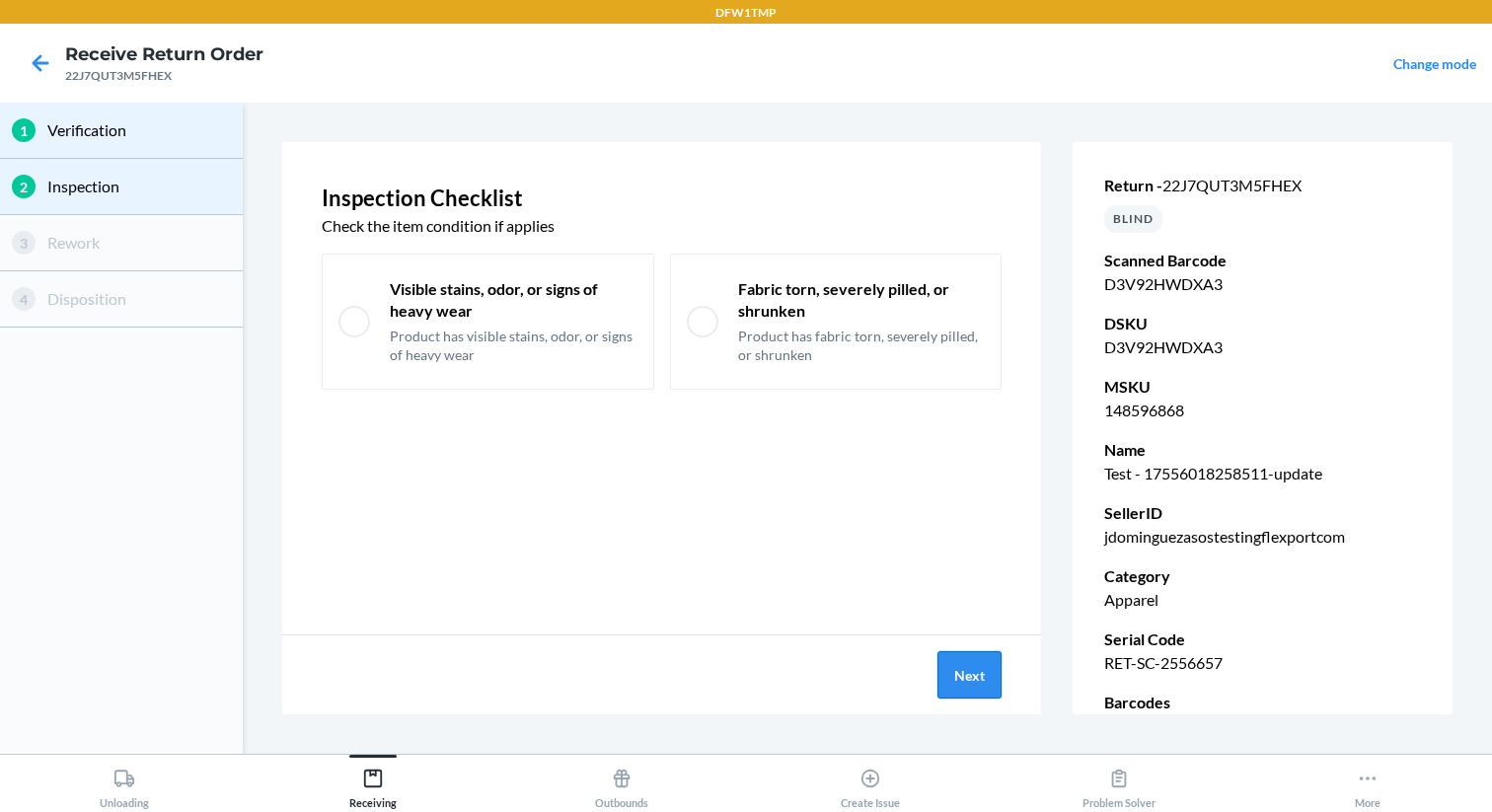
click at [956, 668] on button "Next" at bounding box center [969, 675] width 64 height 47
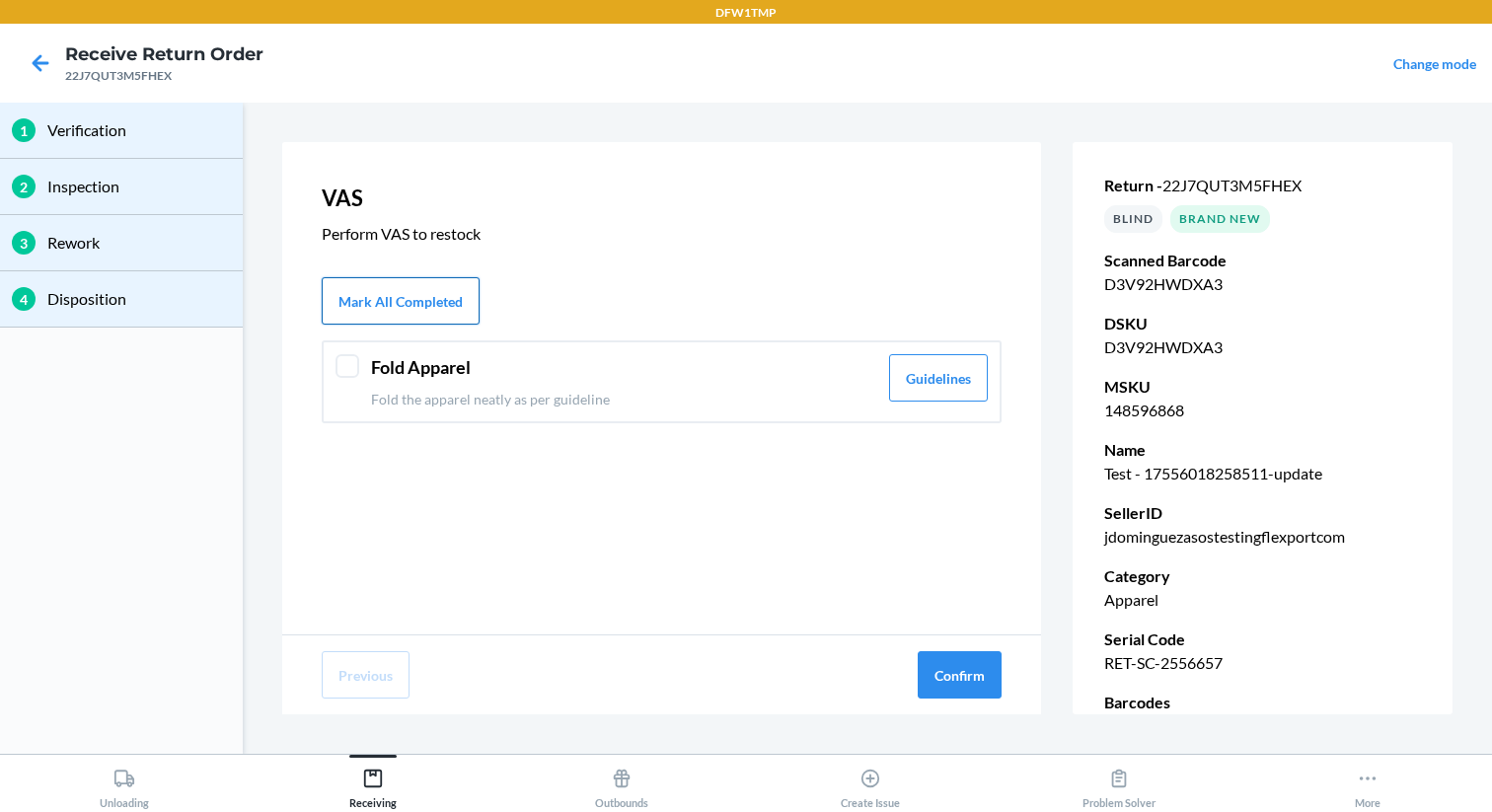
click at [371, 310] on button "Mark All Completed" at bounding box center [401, 301] width 158 height 47
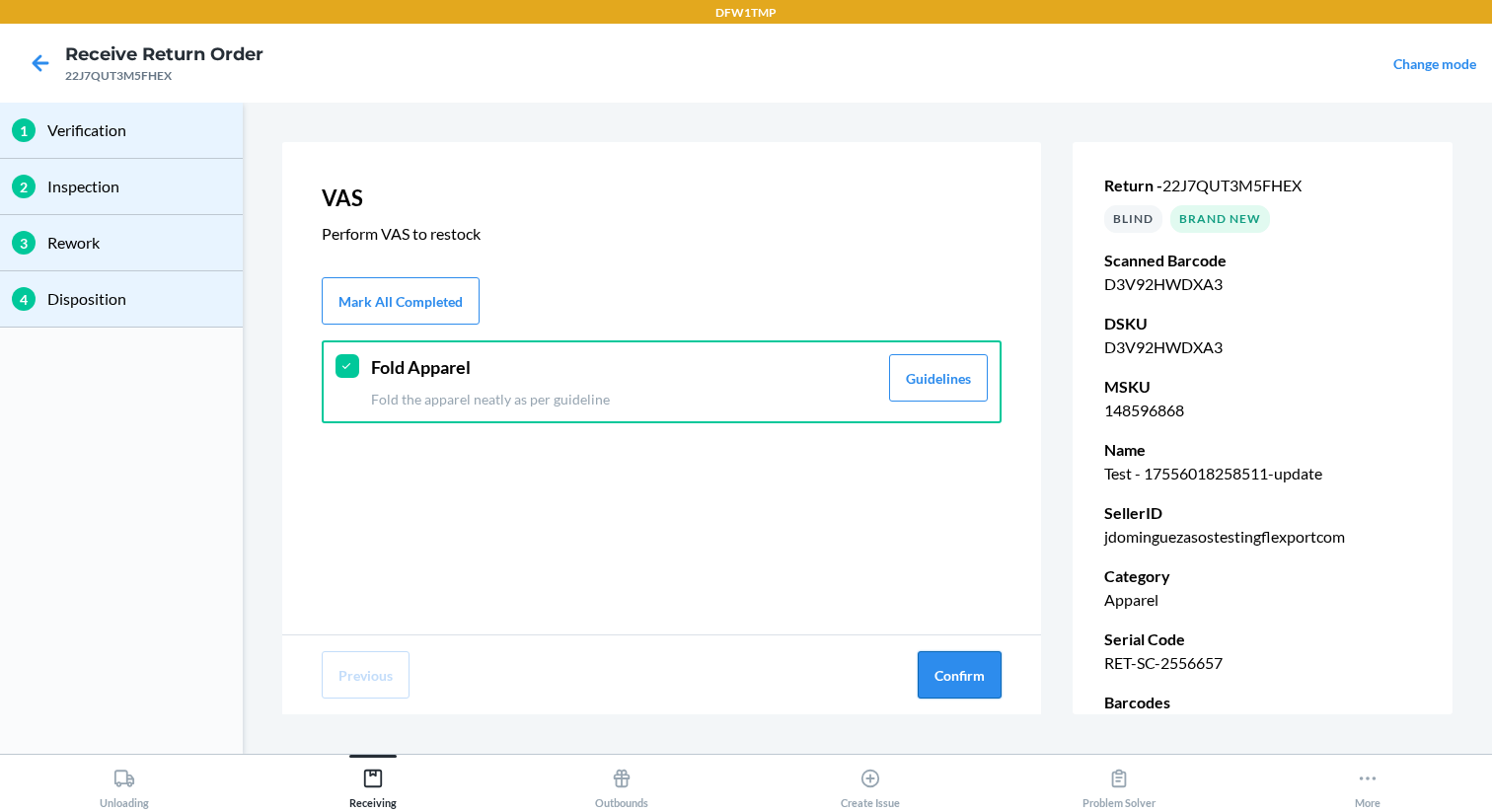
click at [961, 684] on button "Confirm" at bounding box center [959, 675] width 84 height 47
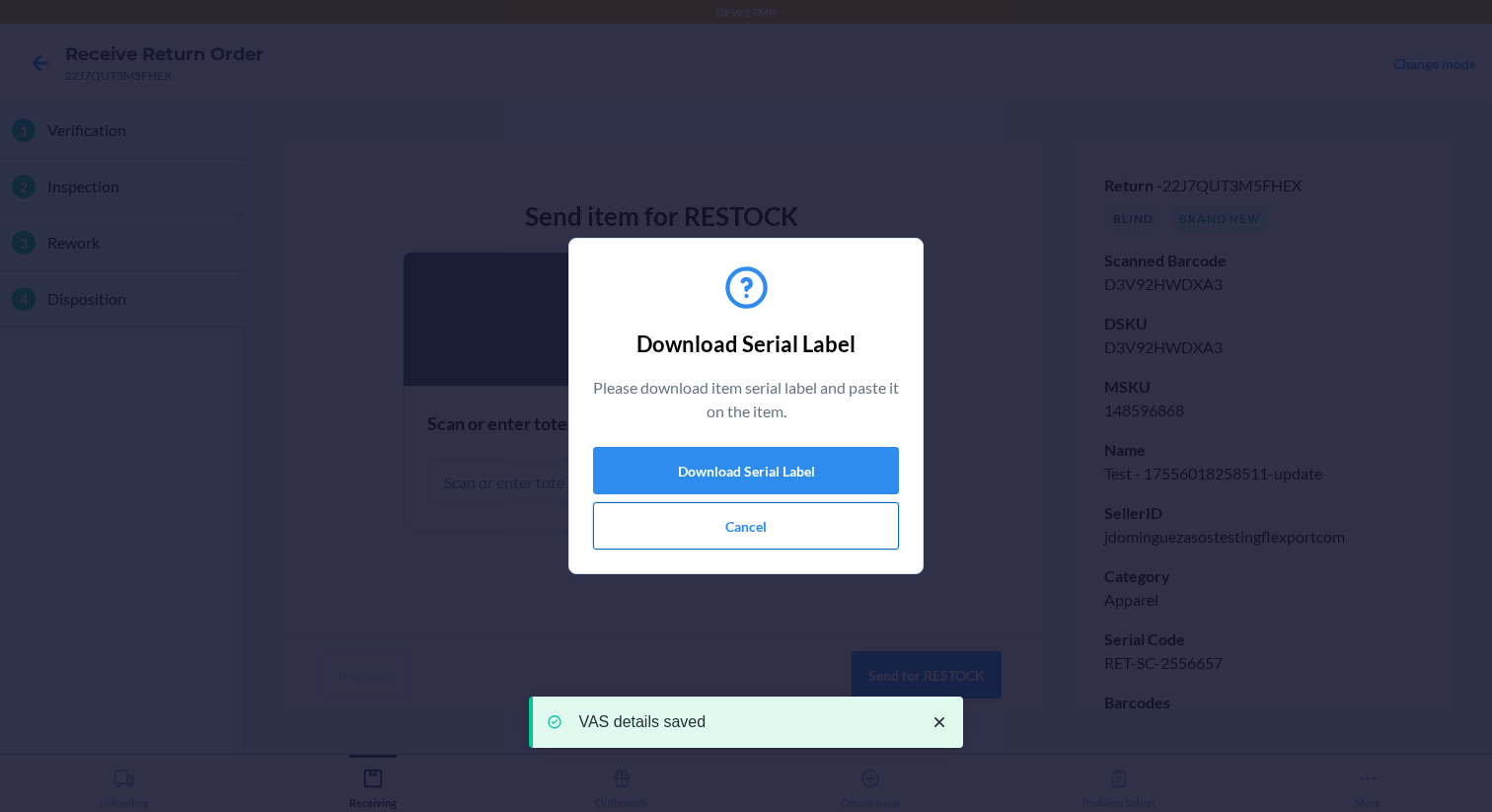
click at [800, 547] on button "Cancel" at bounding box center [745, 526] width 306 height 47
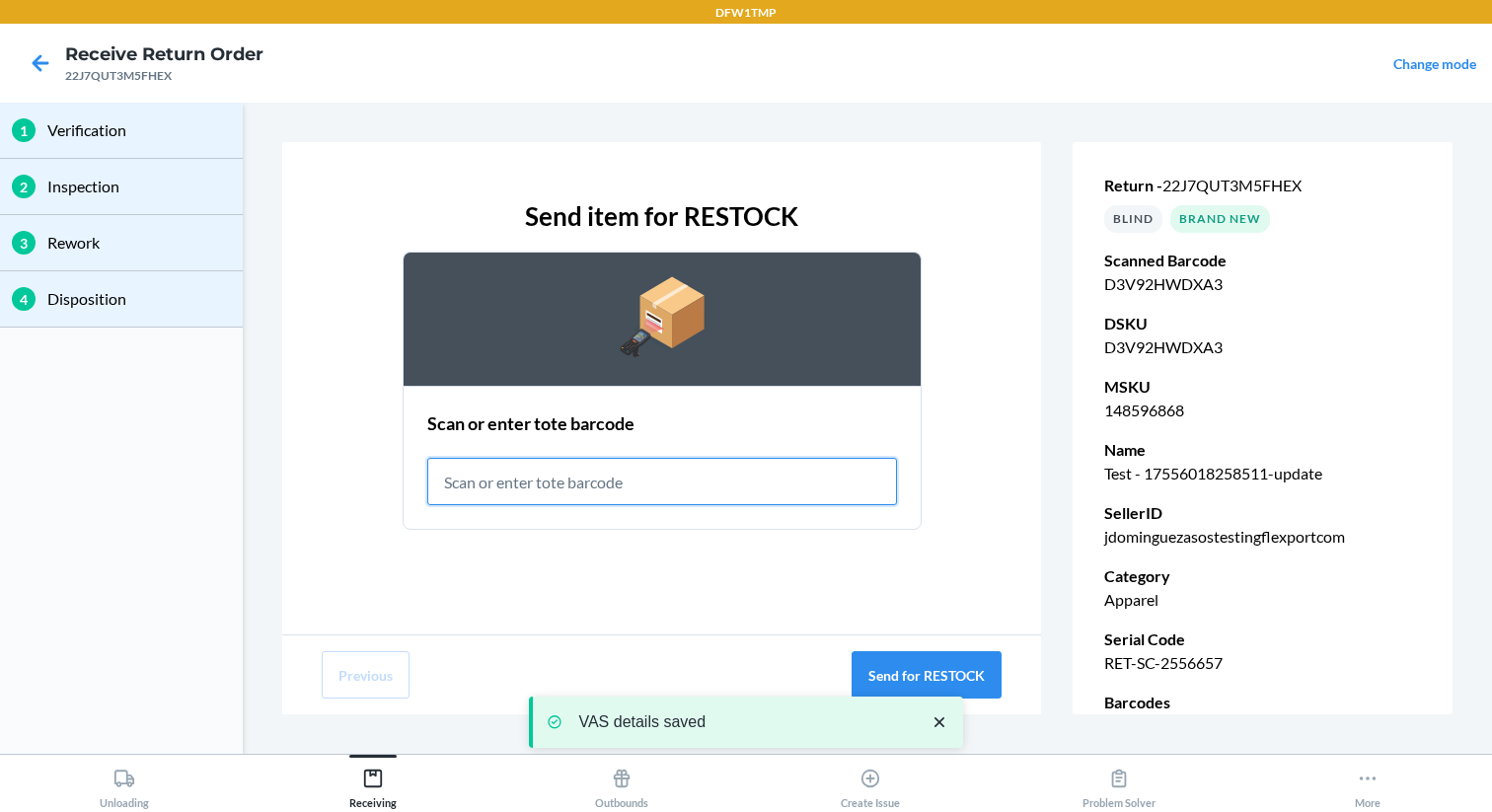
click at [778, 498] on input "text" at bounding box center [662, 482] width 470 height 47
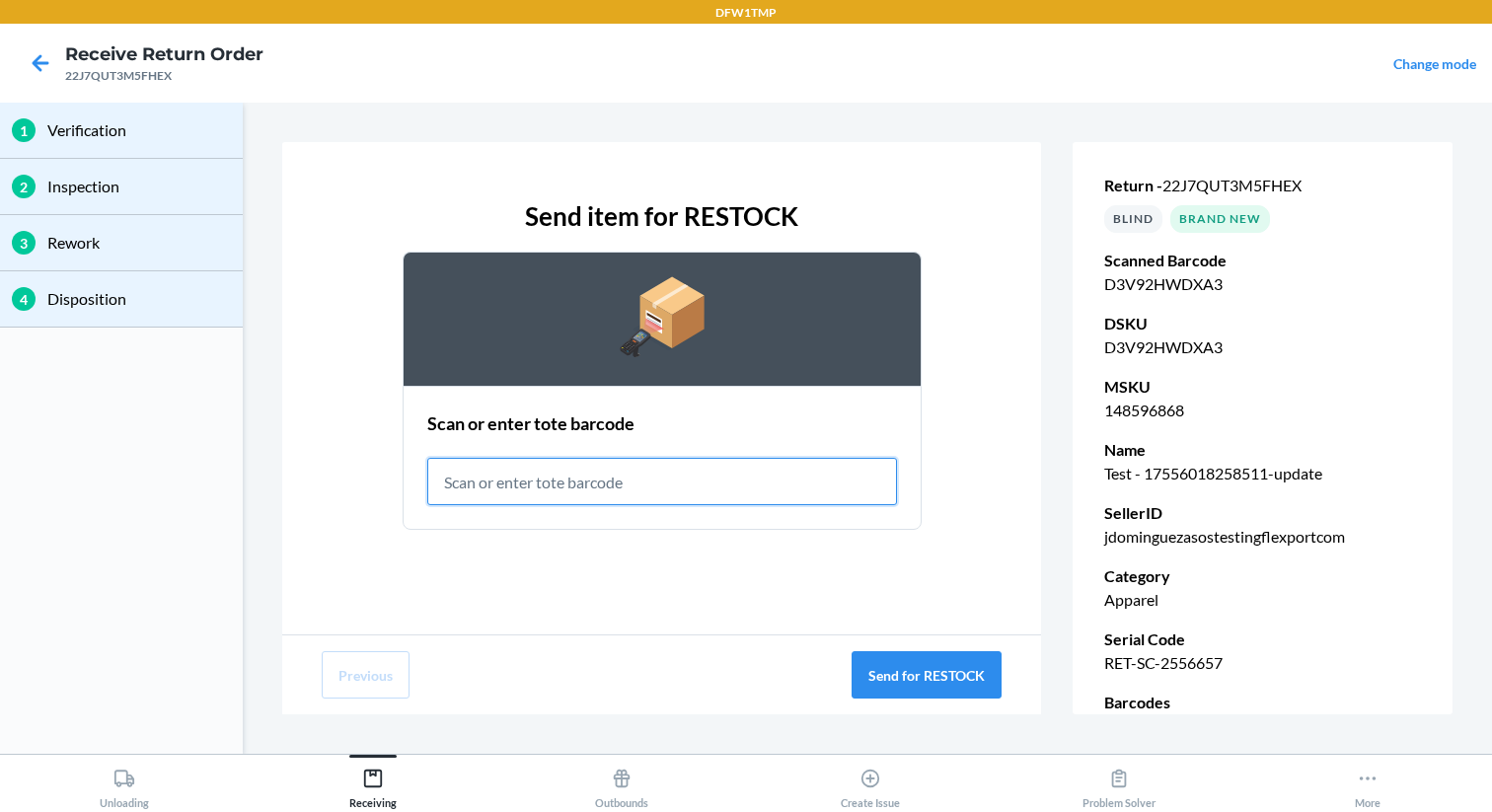
type input "r"
type input "RET-PA-0001"
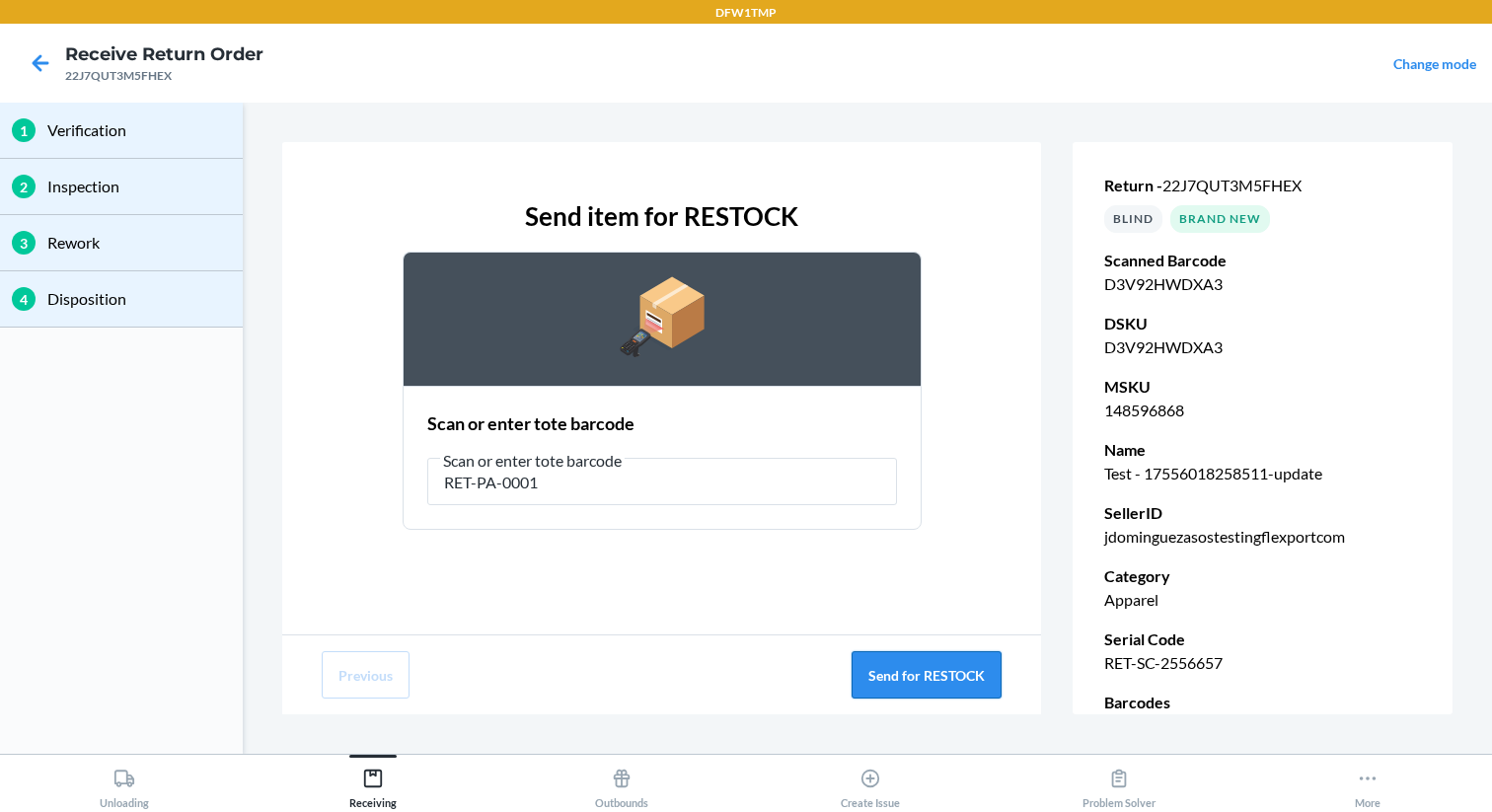
click at [947, 669] on button "Send for RESTOCK" at bounding box center [927, 675] width 150 height 47
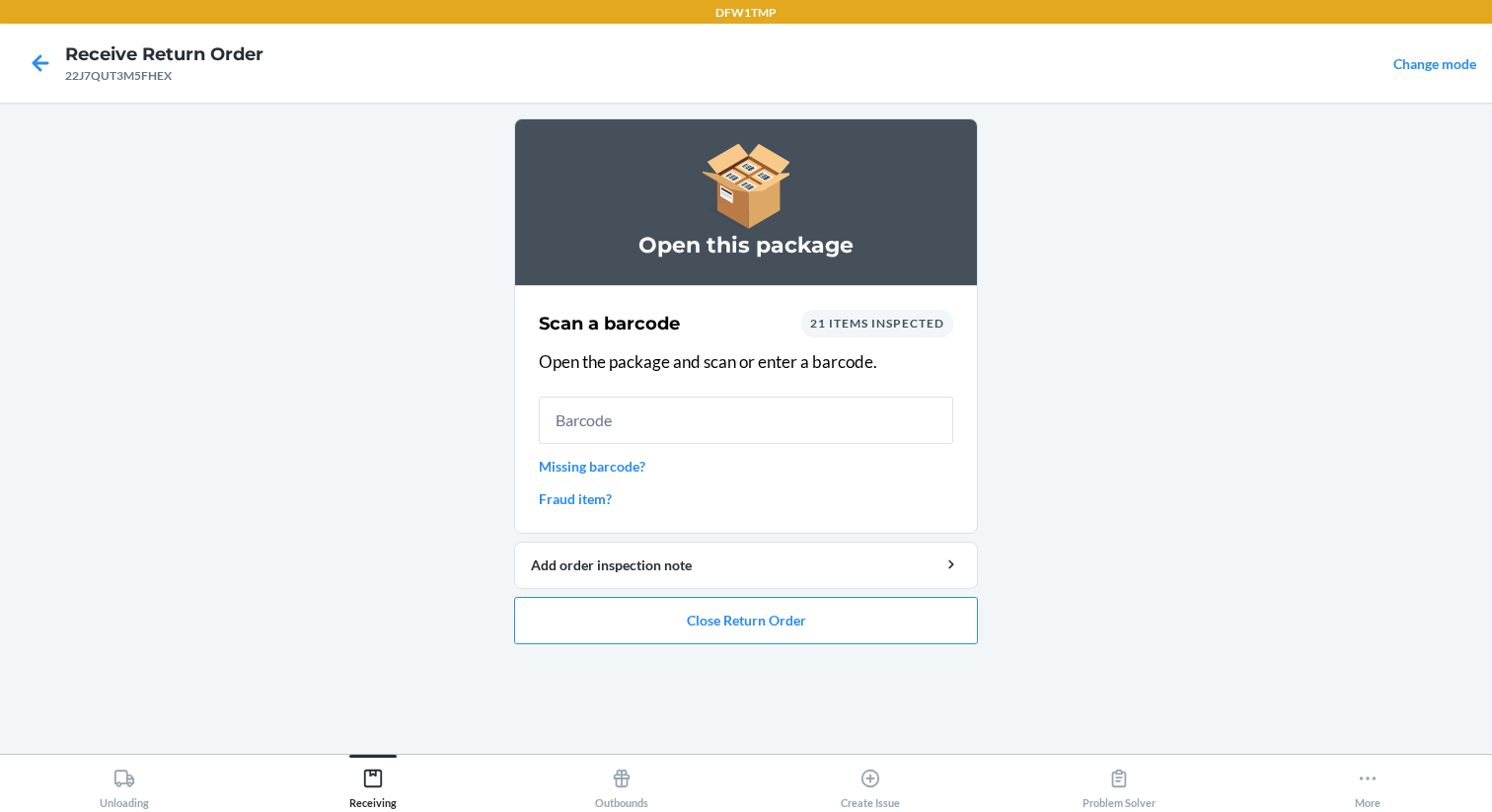
click at [577, 411] on input "text" at bounding box center [745, 420] width 415 height 47
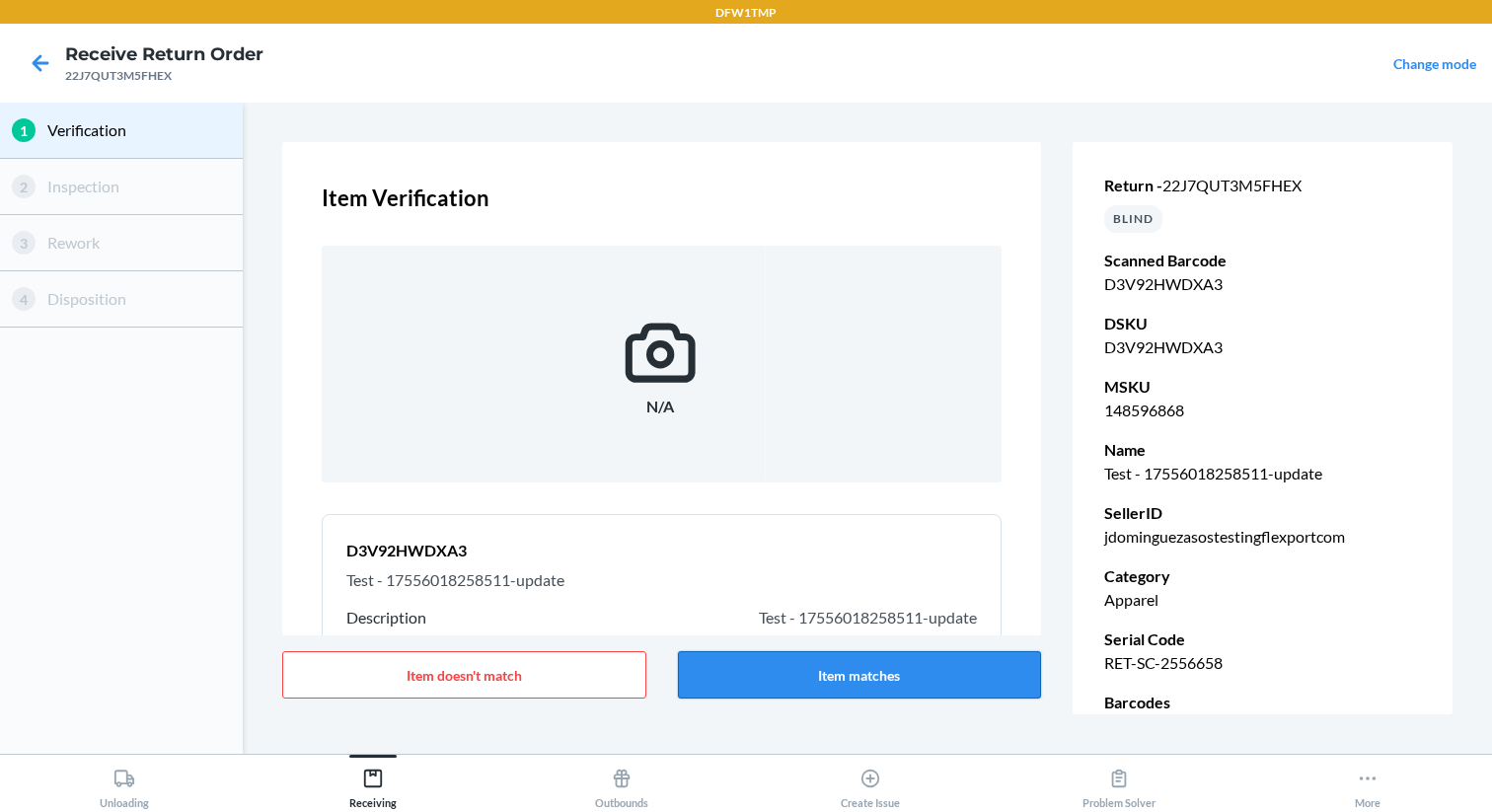
click at [831, 697] on button "Item matches" at bounding box center [860, 675] width 364 height 47
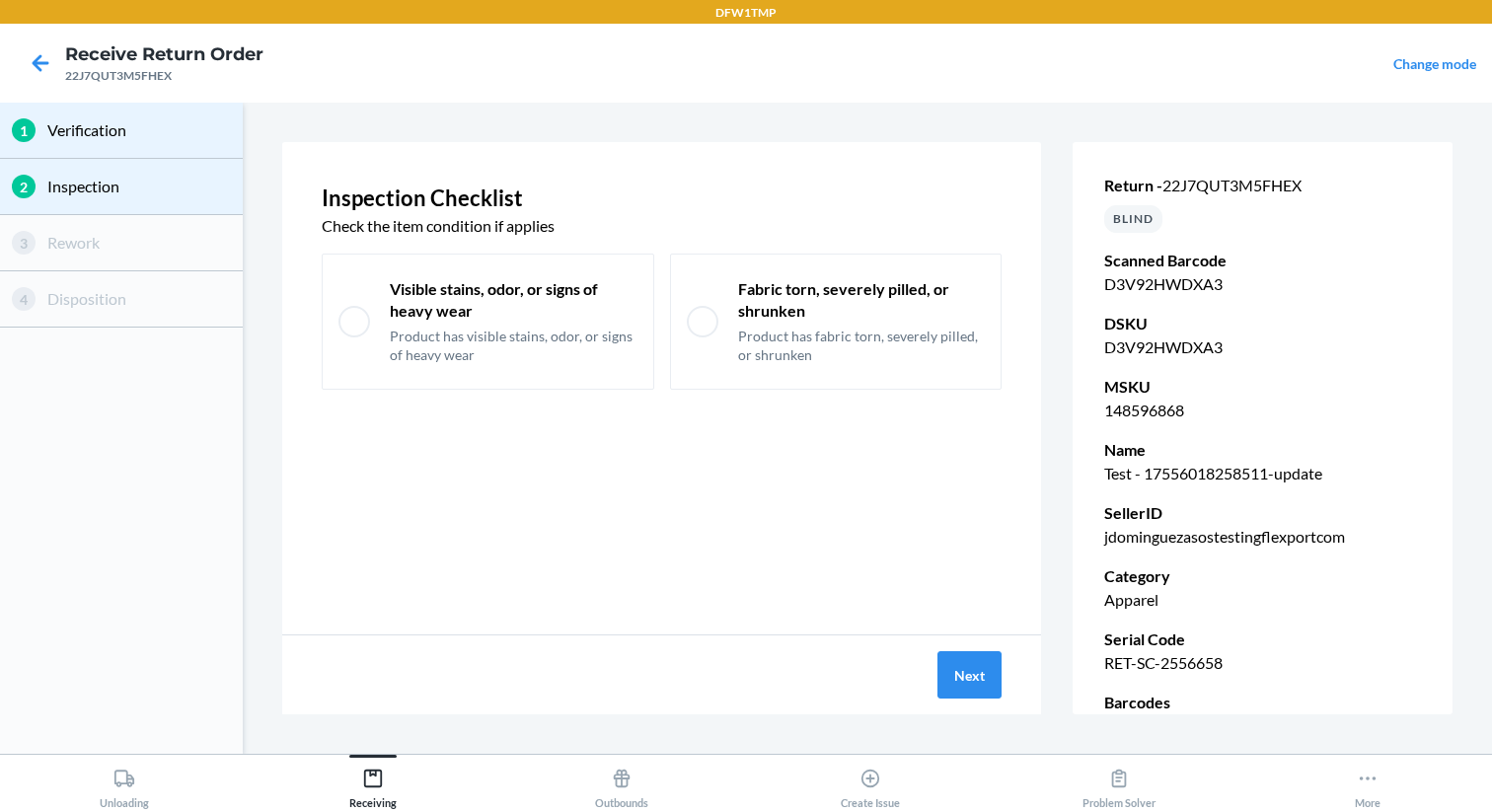
click at [721, 343] on div "Fabric torn, severely pilled, or shrunken Product has fabric torn, severely pil…" at bounding box center [836, 321] width 332 height 136
checkbox input "true"
click at [955, 679] on button "Next" at bounding box center [969, 675] width 64 height 47
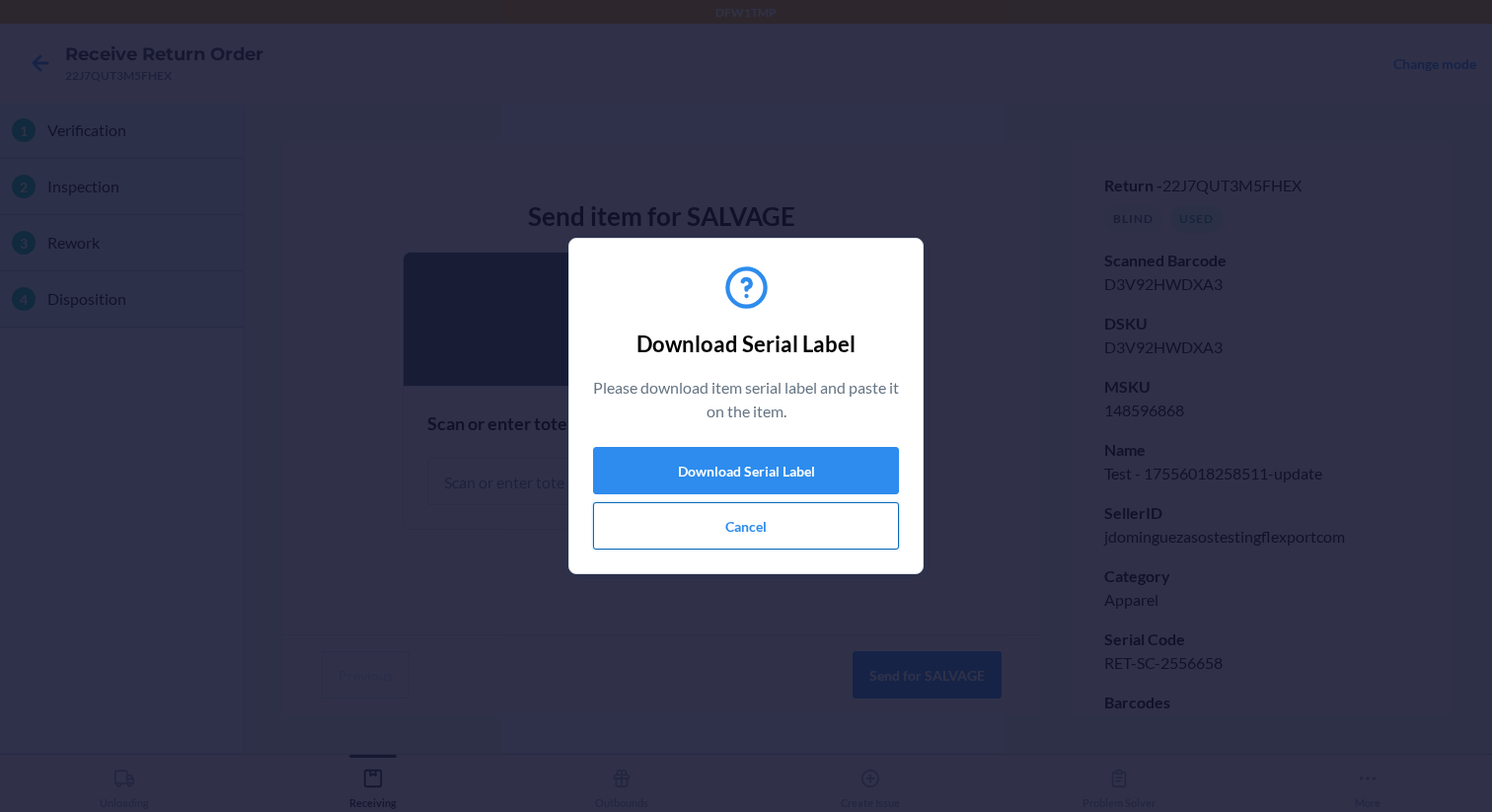
click at [723, 520] on button "Cancel" at bounding box center [745, 526] width 306 height 47
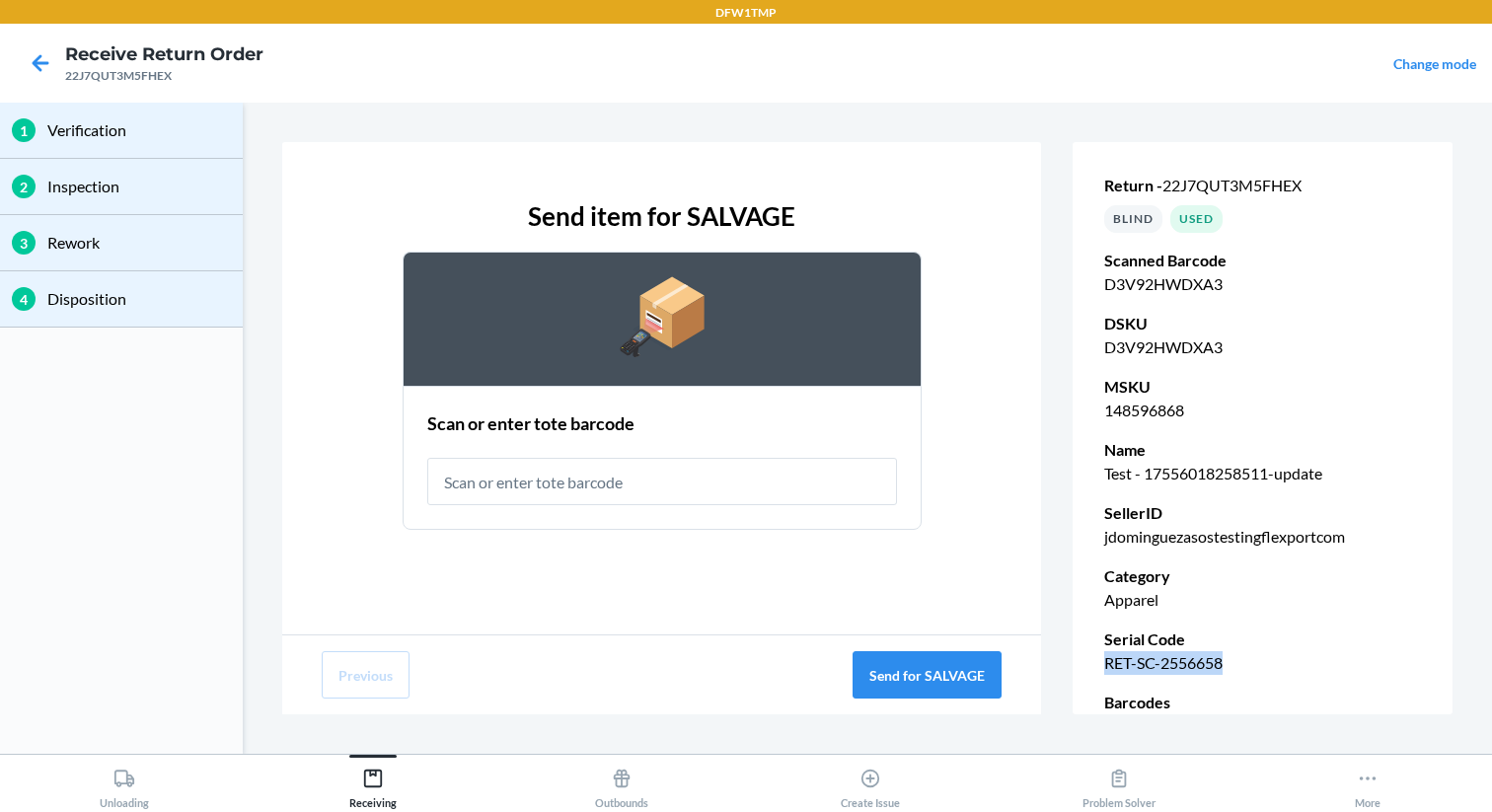
drag, startPoint x: 1105, startPoint y: 663, endPoint x: 1238, endPoint y: 663, distance: 133.0
click at [1238, 663] on p "RET-SC-2556658" at bounding box center [1262, 663] width 317 height 24
copy p "RET-SC-2556658"
click at [698, 470] on input "text" at bounding box center [662, 482] width 470 height 47
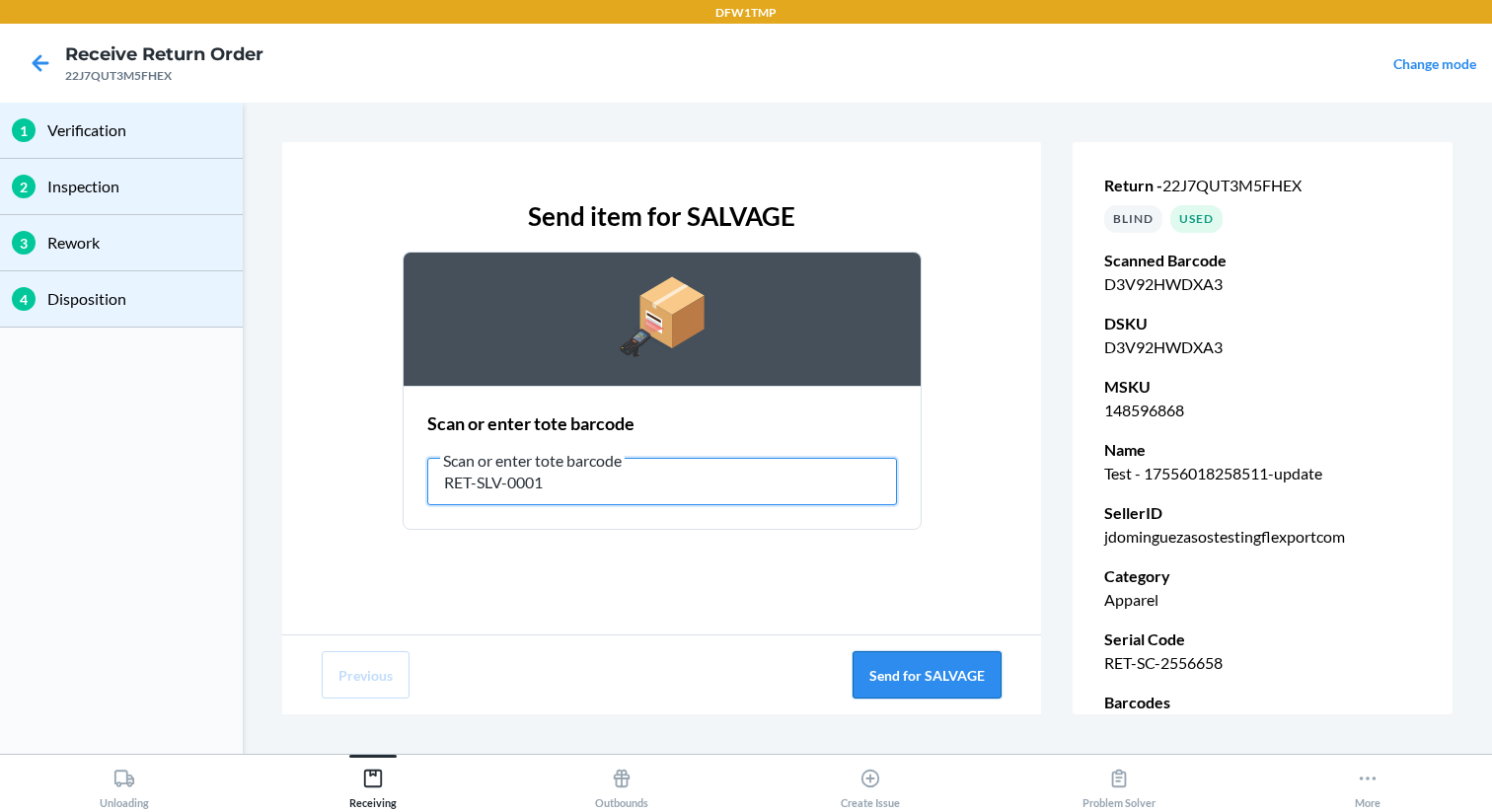
type input "RET-SLV-0001"
click at [916, 651] on button "Send for SALVAGE" at bounding box center [927, 675] width 149 height 47
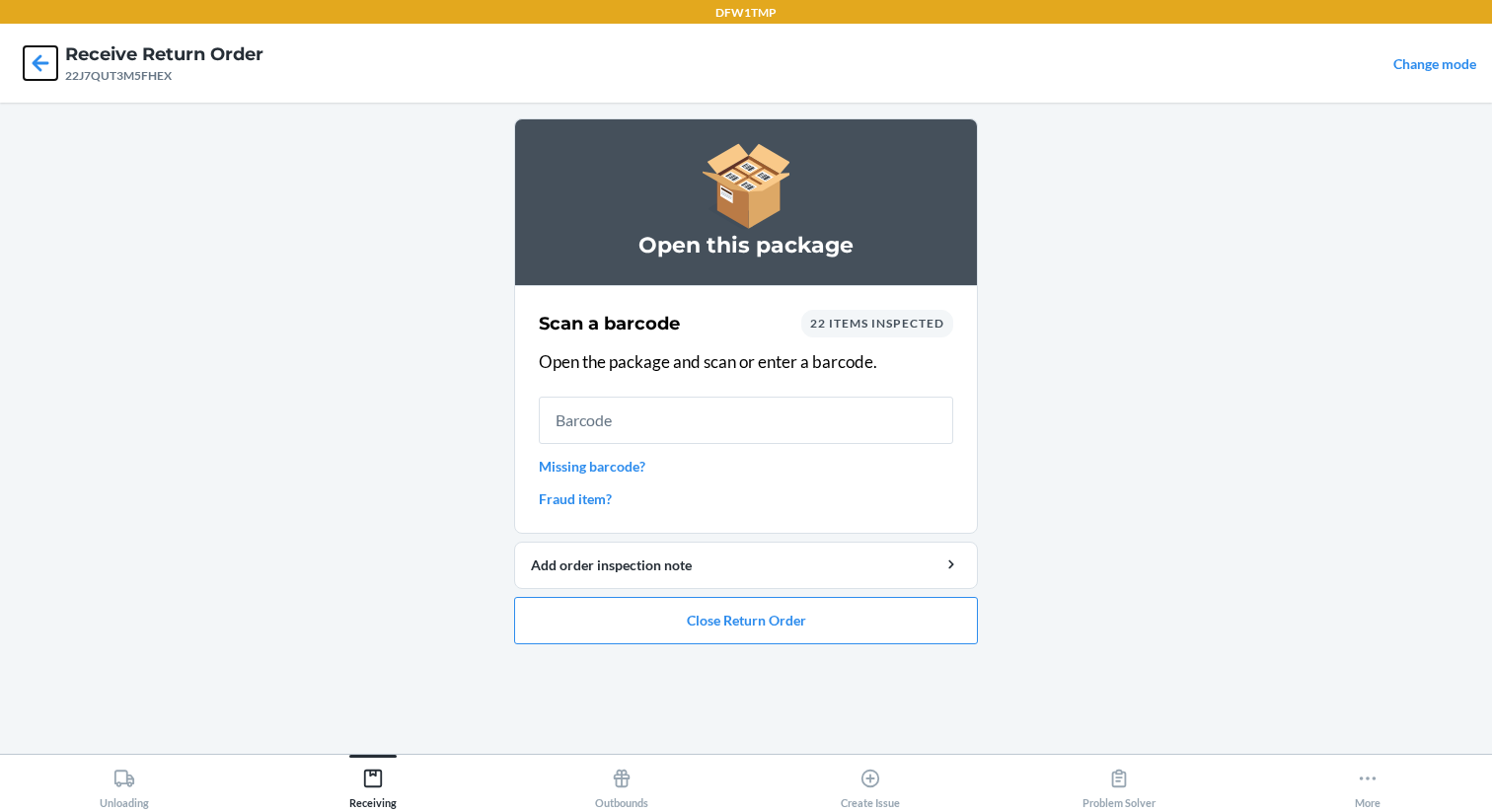
click at [43, 70] on icon at bounding box center [41, 63] width 34 height 34
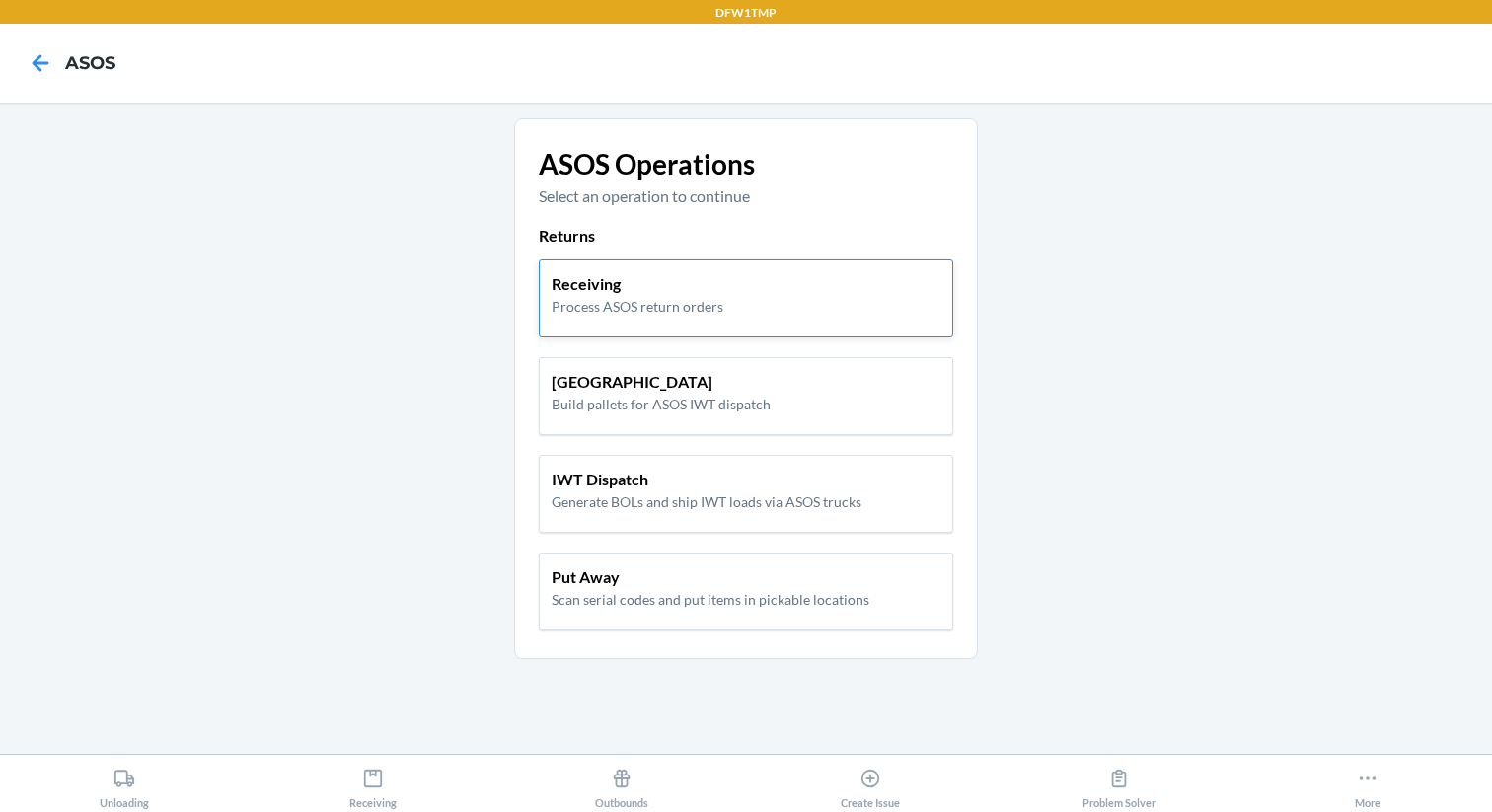
click at [687, 321] on div "Receiving Process ASOS return orders" at bounding box center [745, 298] width 415 height 78
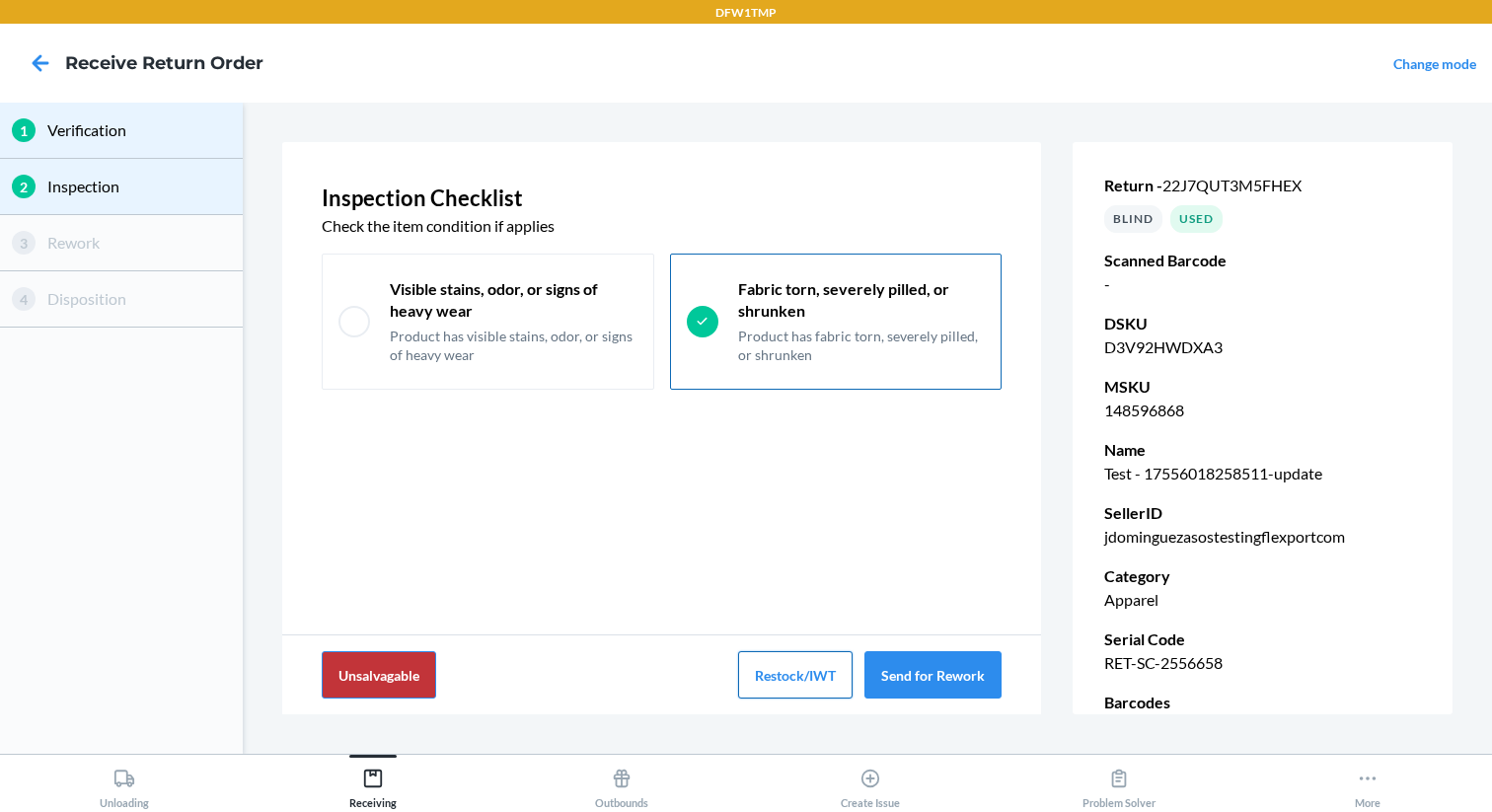
click at [774, 673] on button "Restock/IWT" at bounding box center [795, 675] width 115 height 47
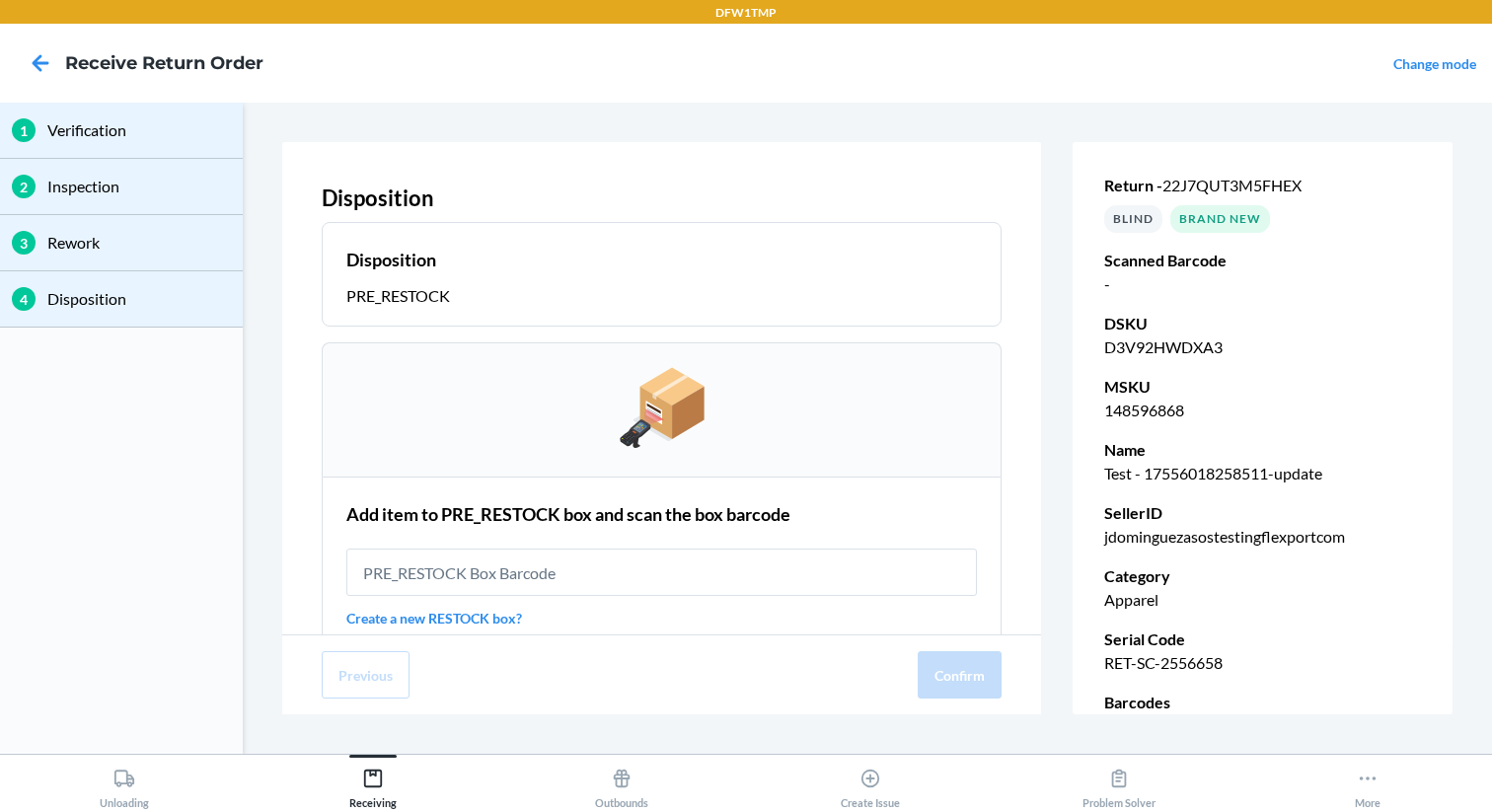
scroll to position [32, 0]
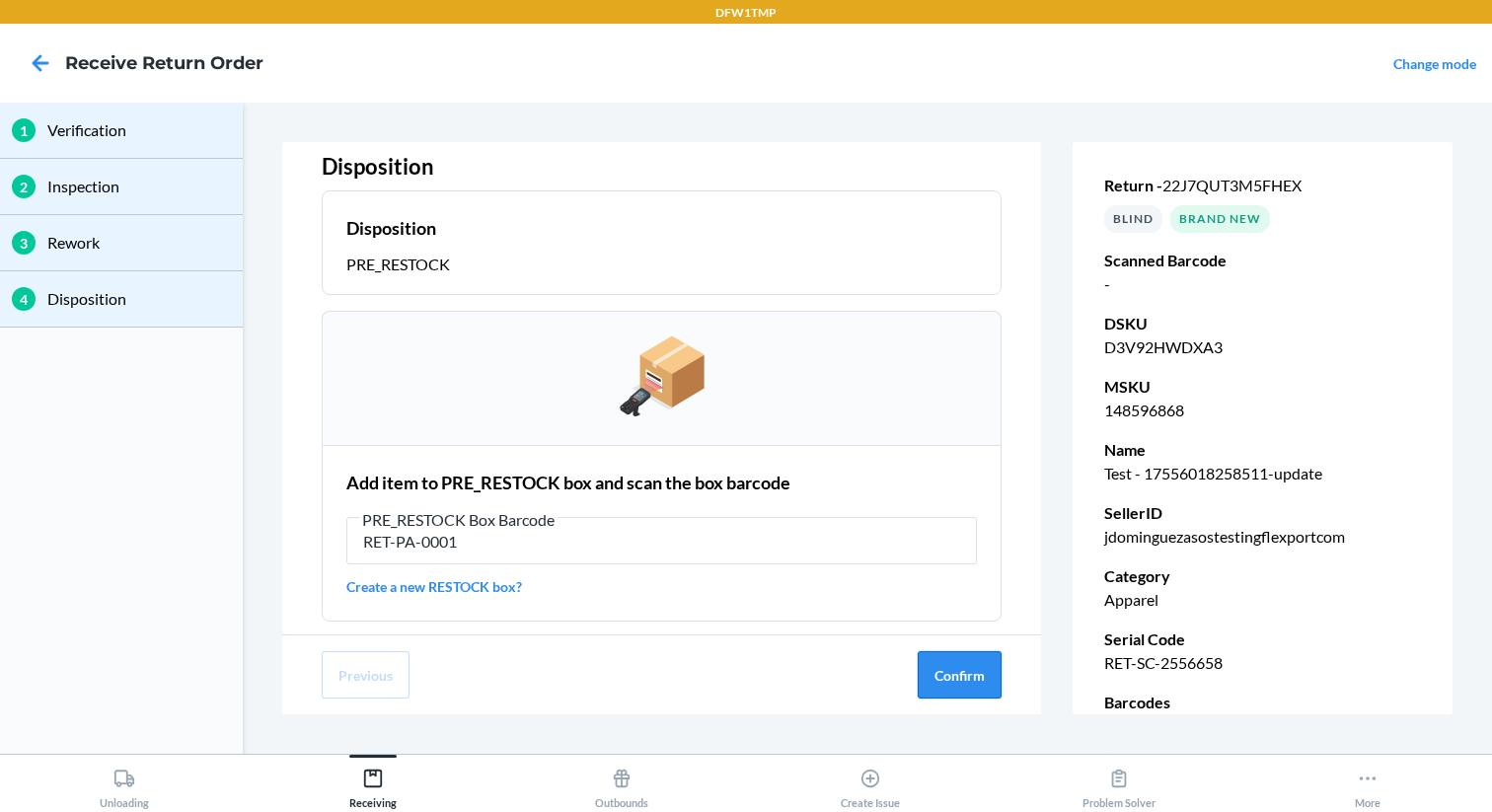
type input "RET-PA-0001"
click at [939, 674] on button "Confirm" at bounding box center [959, 675] width 84 height 47
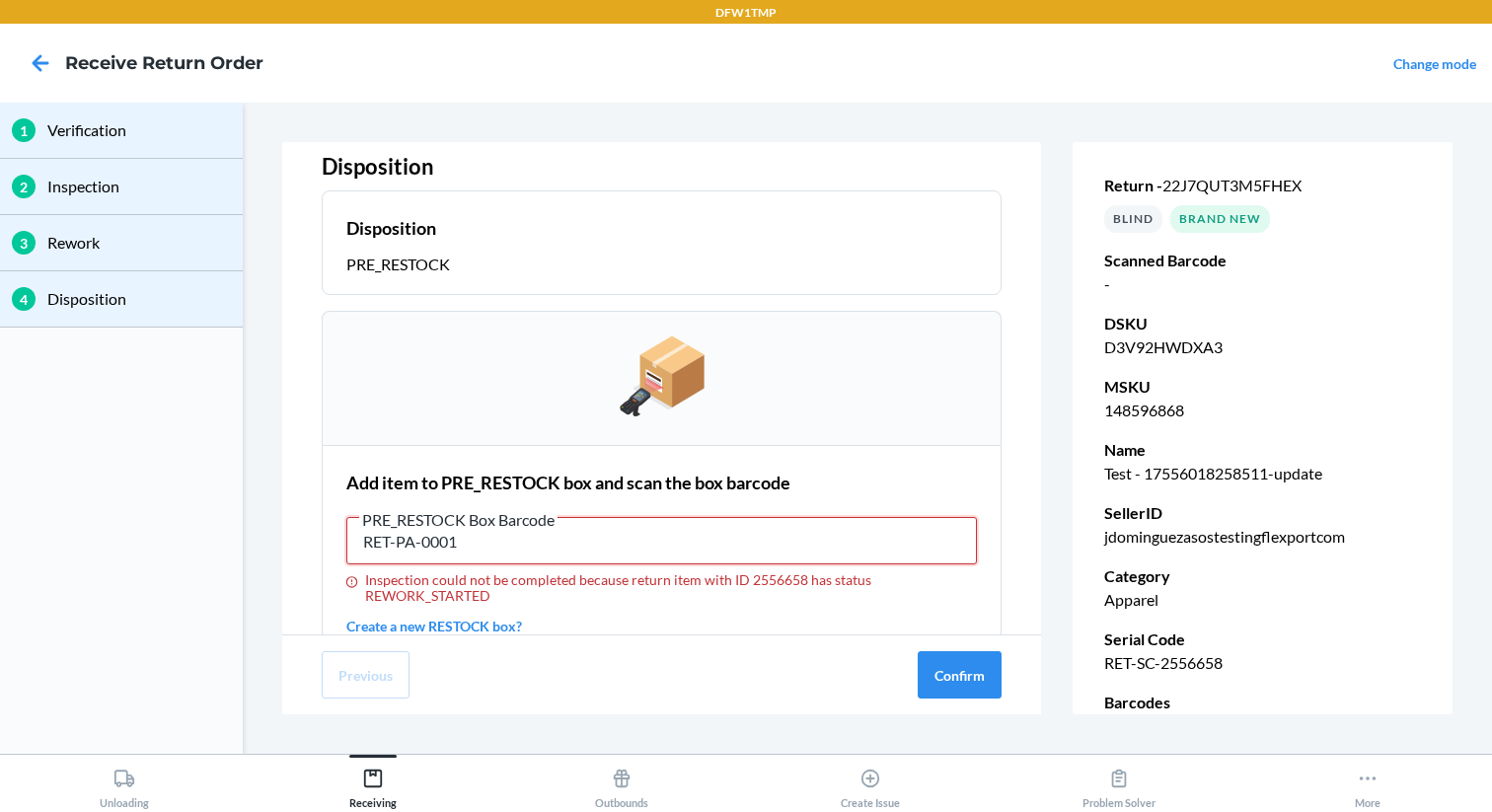
click at [479, 553] on input "RET-PA-0001" at bounding box center [661, 541] width 630 height 47
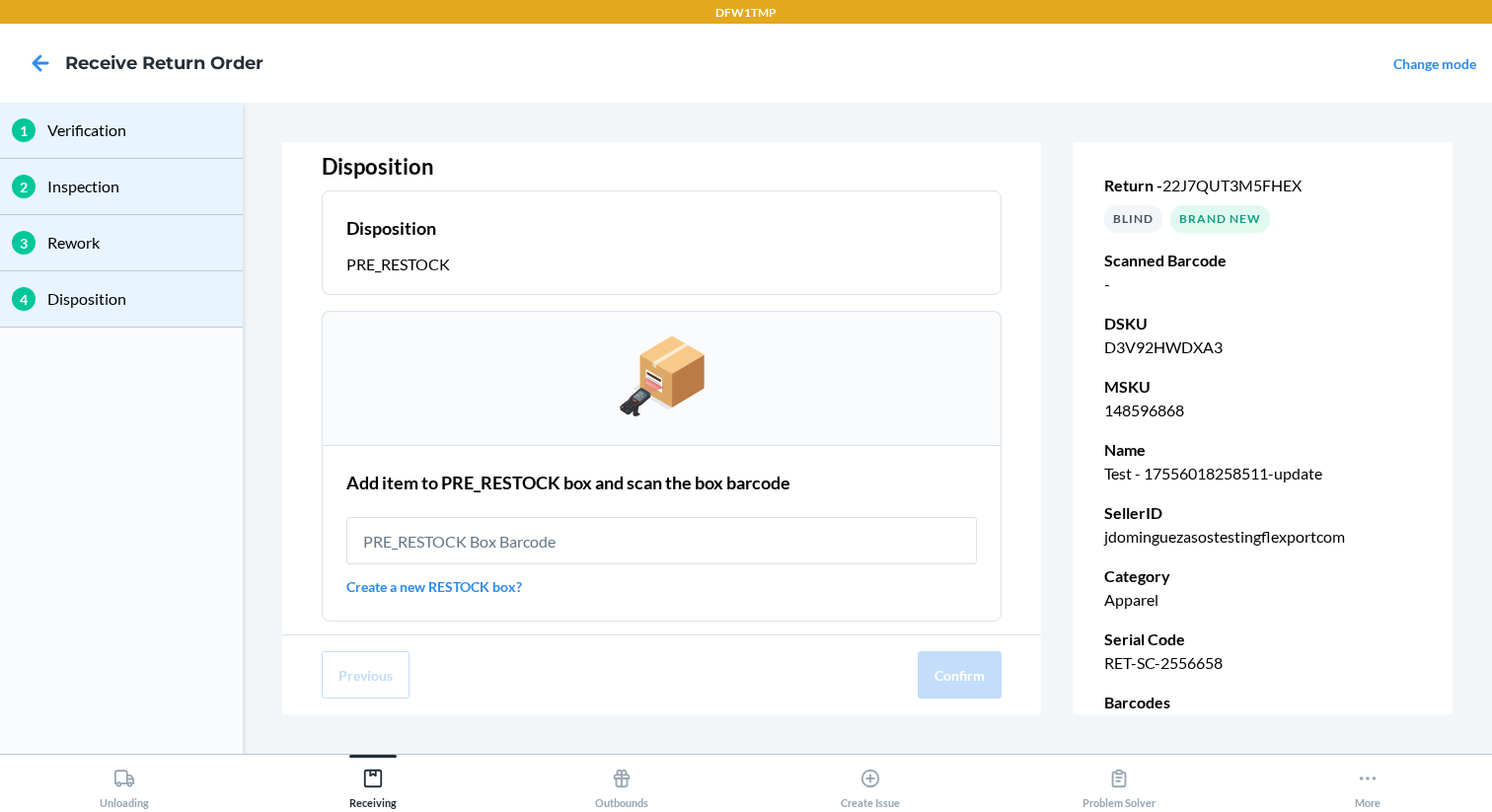
click at [407, 586] on link "Create a new RESTOCK box?" at bounding box center [661, 586] width 630 height 21
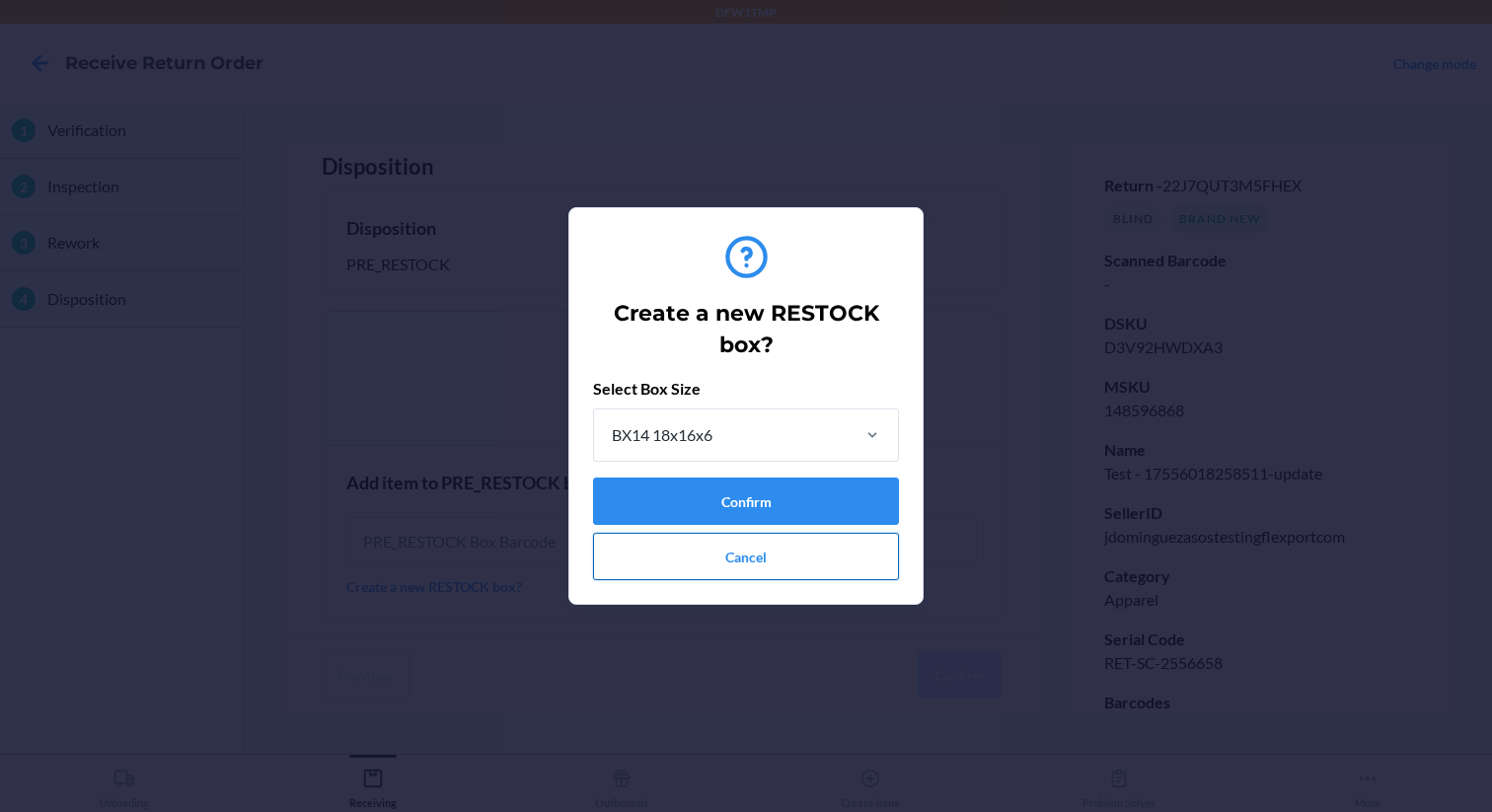
click at [639, 573] on button "Cancel" at bounding box center [745, 556] width 306 height 47
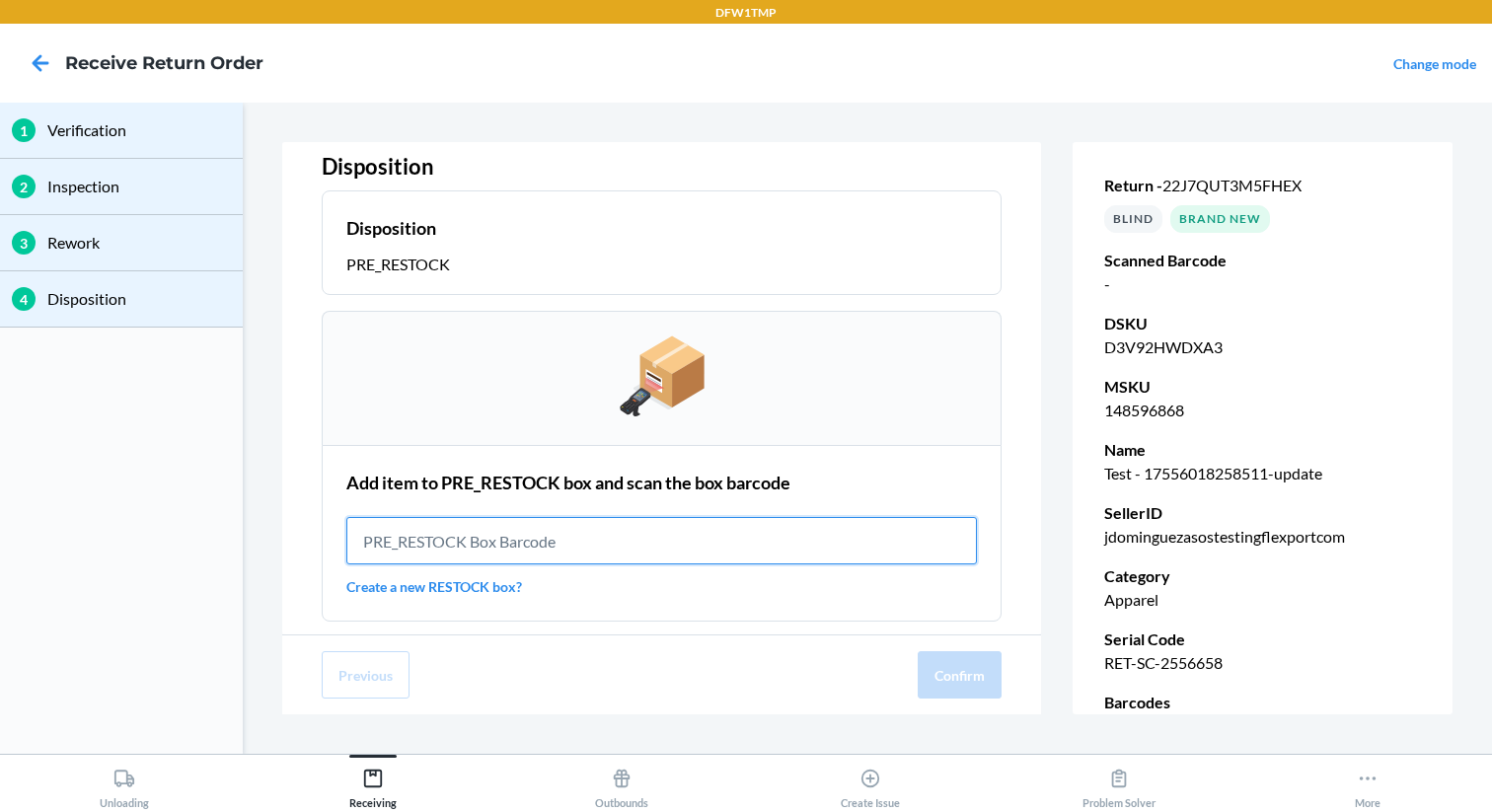
click at [589, 547] on input "text" at bounding box center [661, 541] width 630 height 47
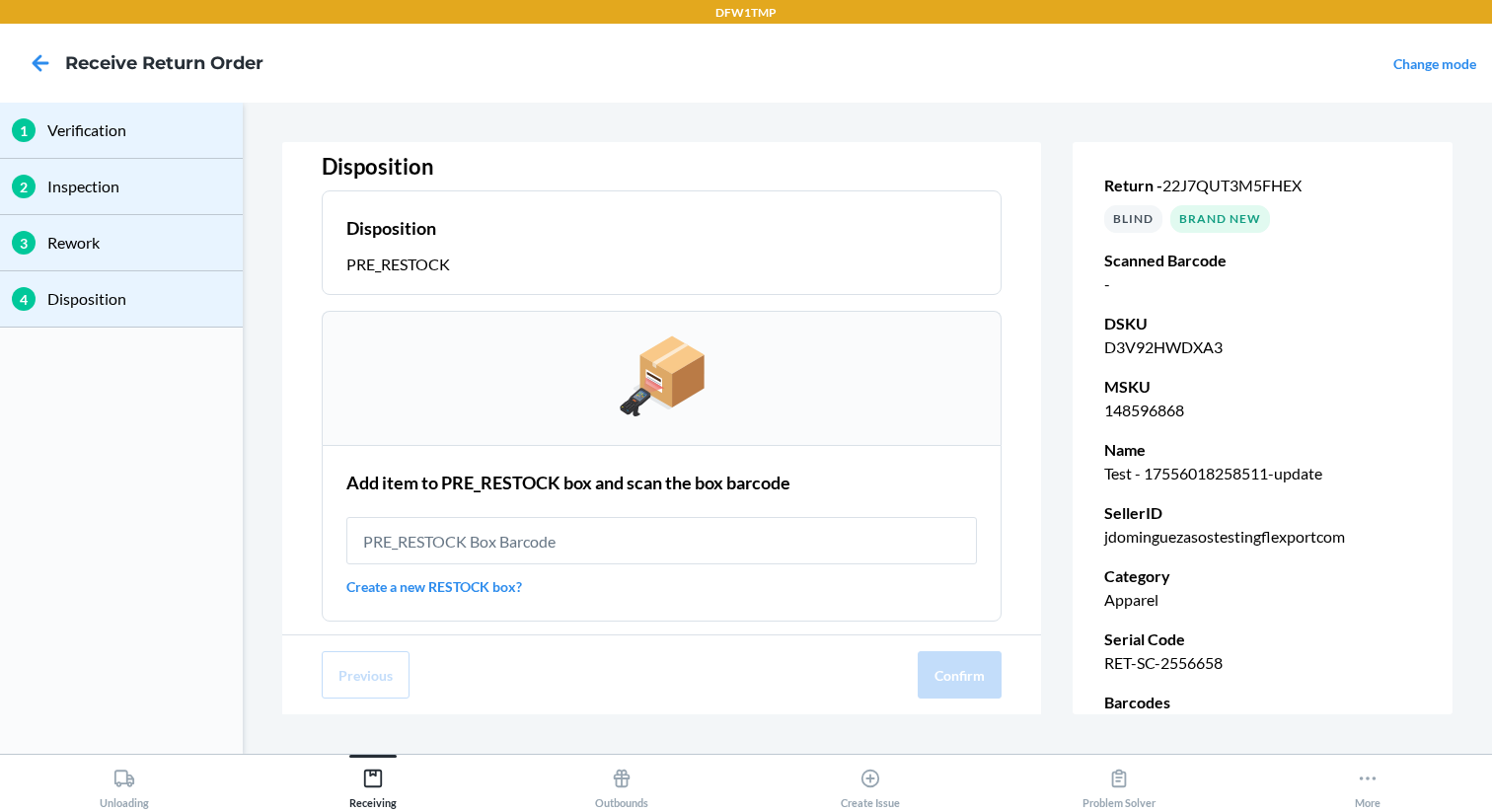
click at [500, 591] on link "Create a new RESTOCK box?" at bounding box center [661, 586] width 630 height 21
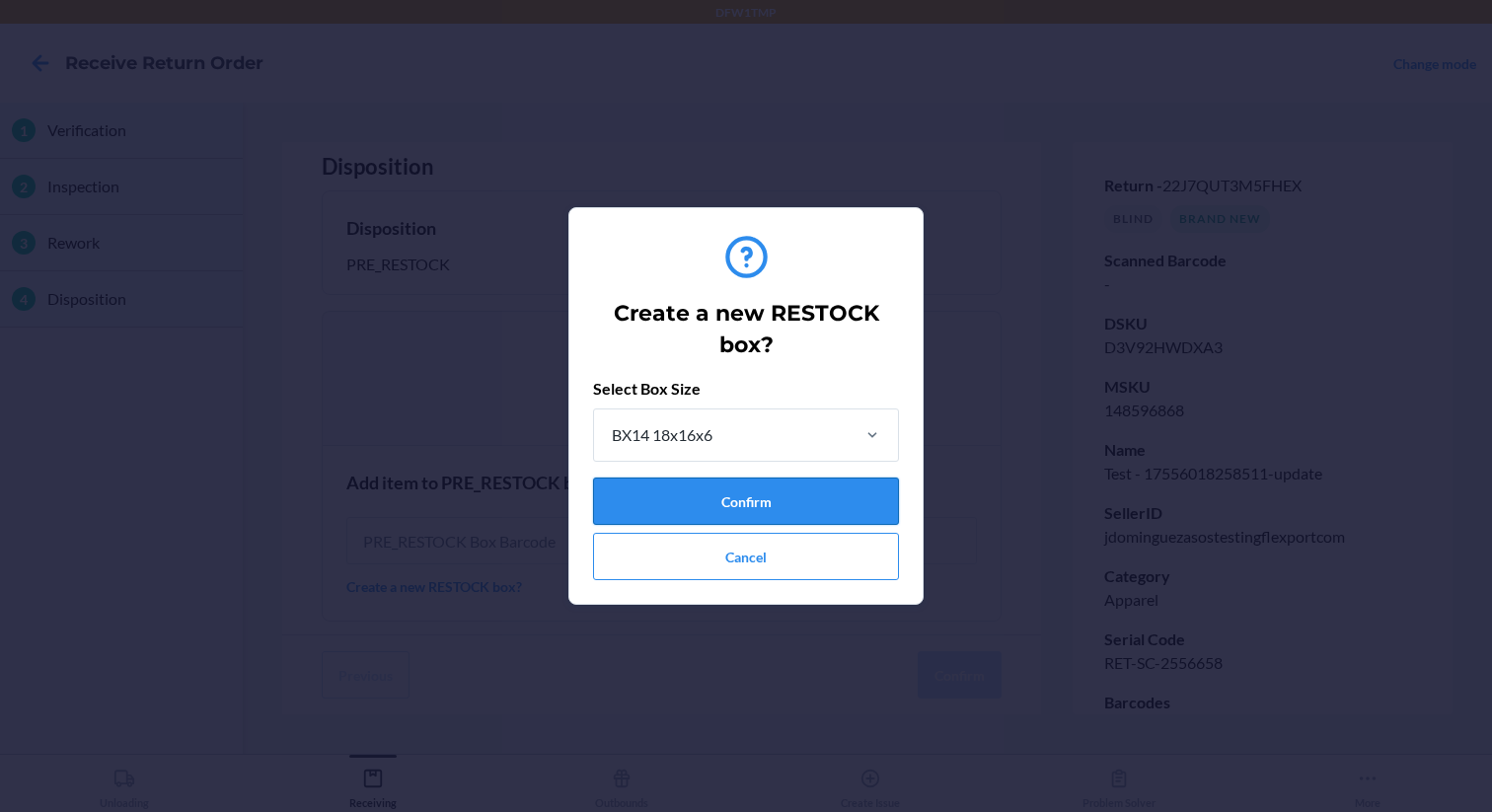
click at [676, 495] on button "Confirm" at bounding box center [745, 501] width 306 height 47
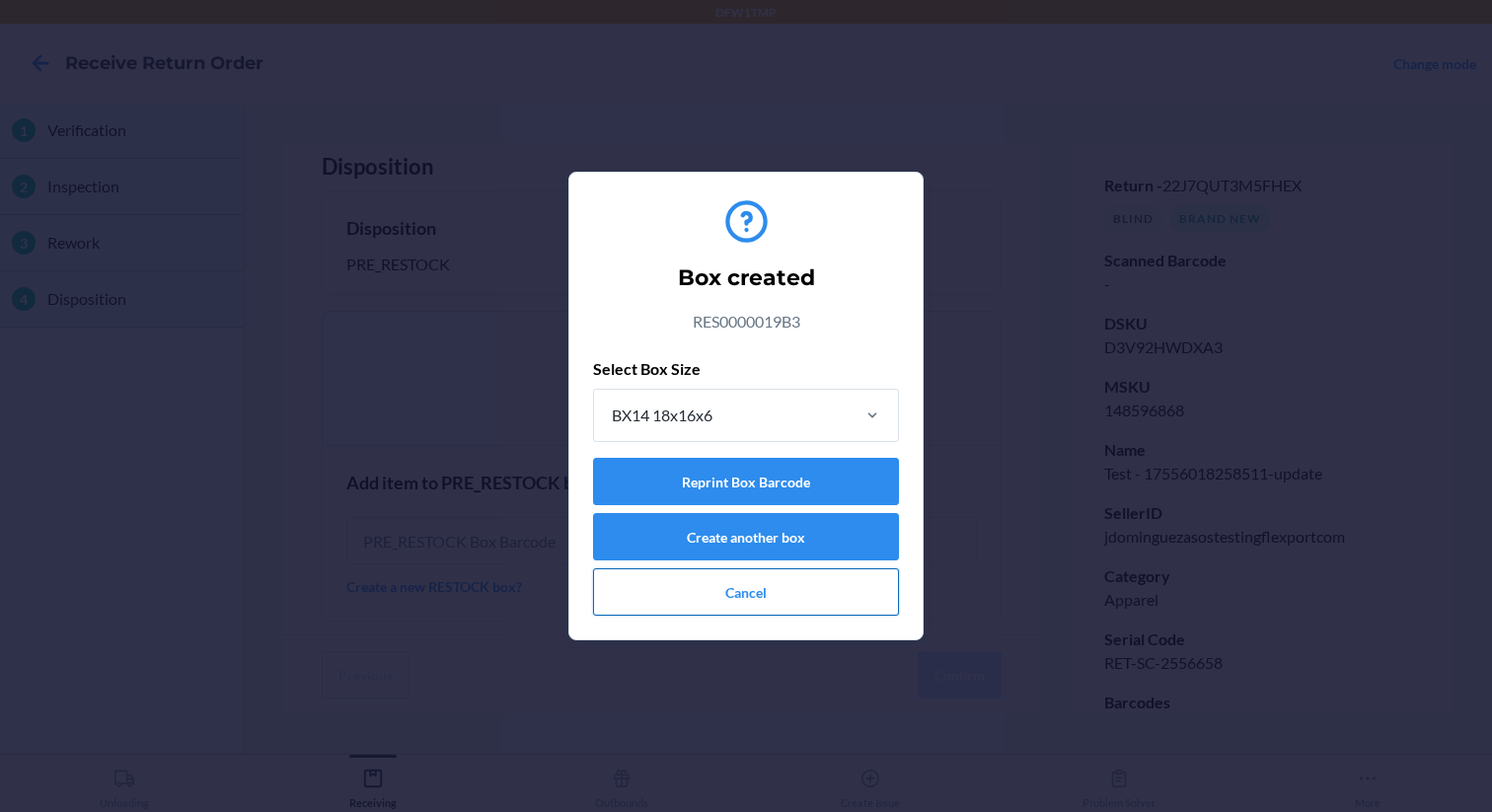
click at [652, 606] on button "Cancel" at bounding box center [745, 591] width 306 height 47
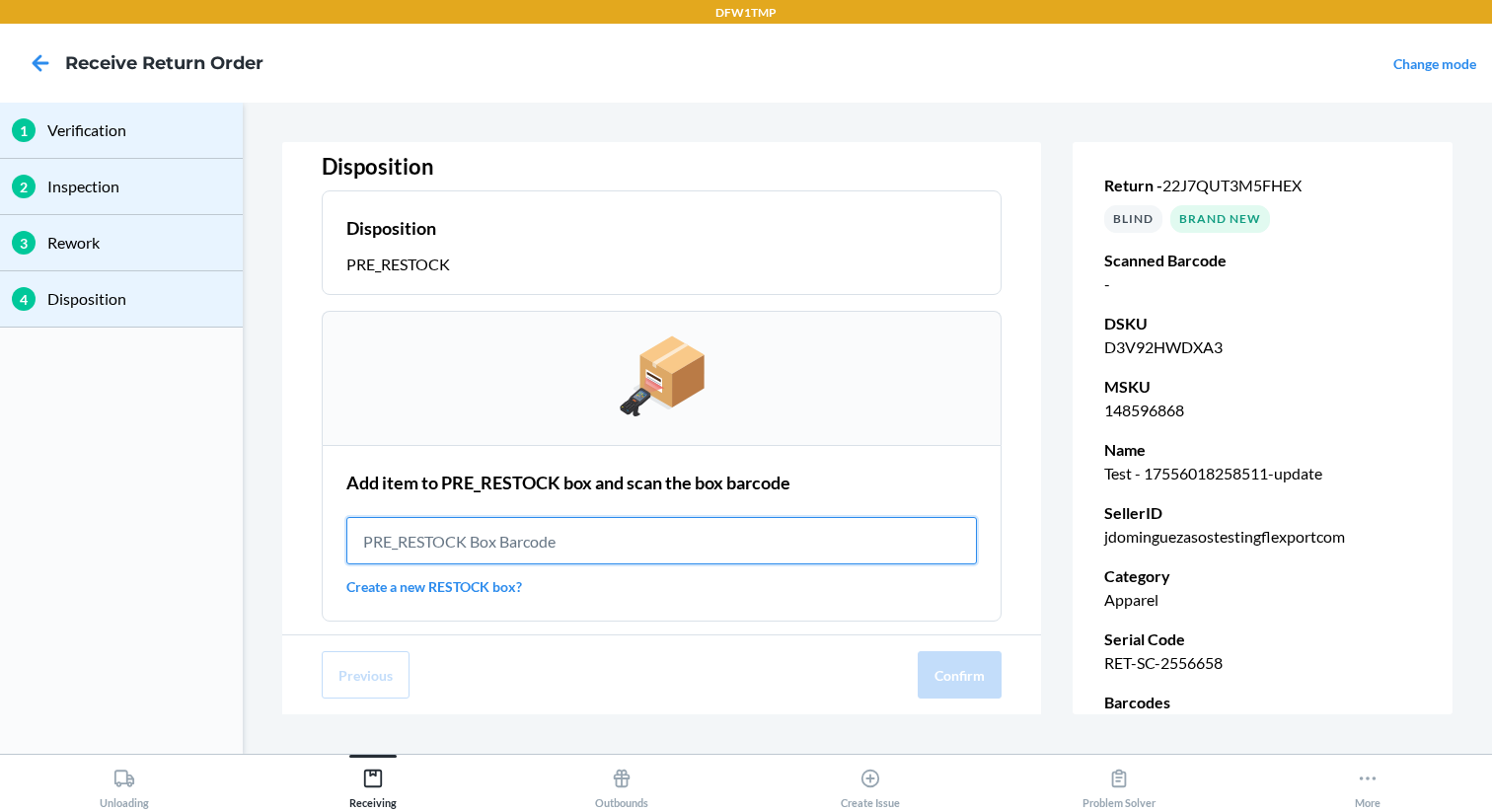
click at [523, 545] on input "text" at bounding box center [661, 541] width 630 height 47
paste input "RES0000019B3"
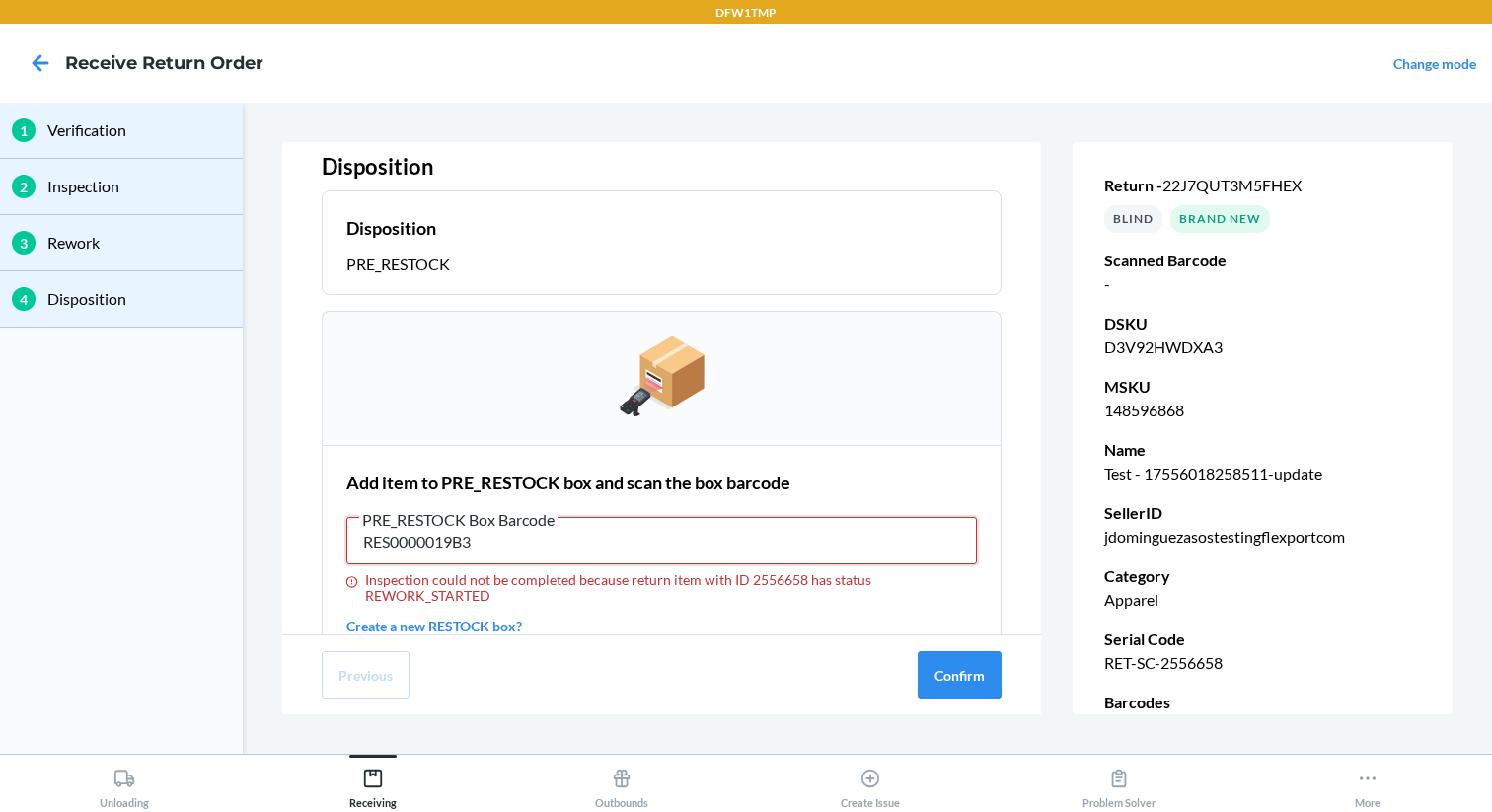
scroll to position [72, 0]
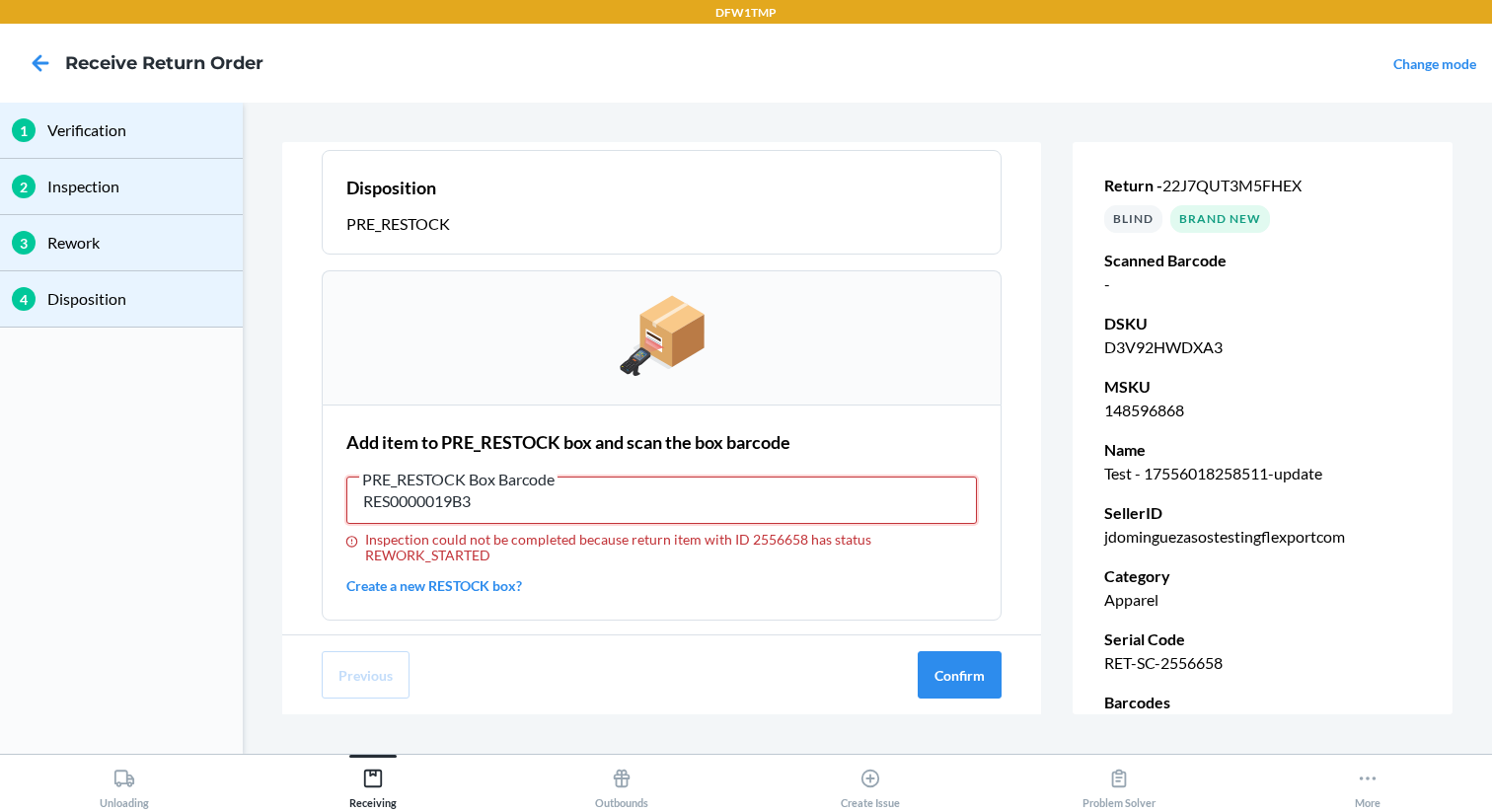
type input "RES0000019B3"
click at [39, 63] on icon at bounding box center [41, 62] width 17 height 17
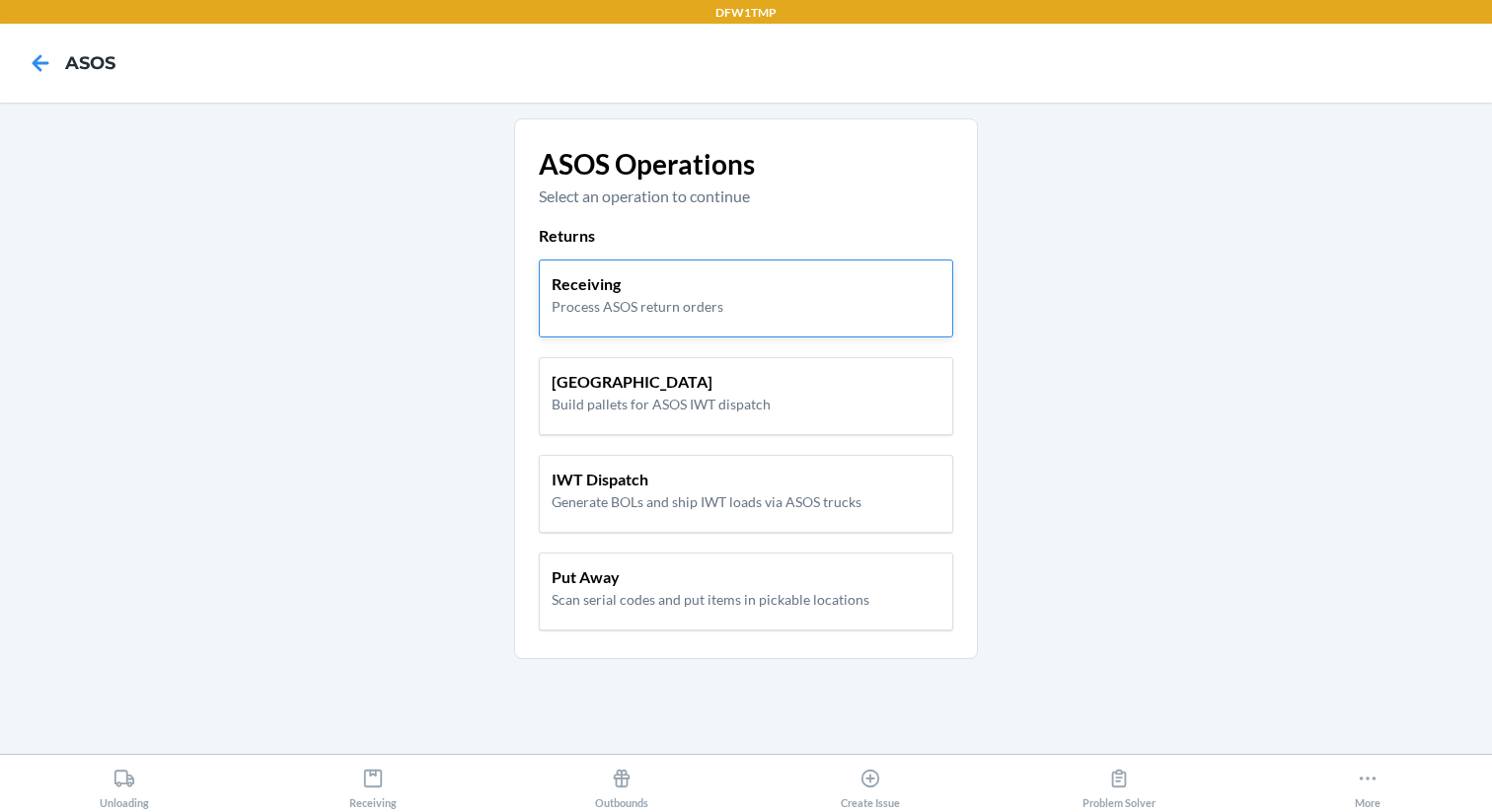
click at [604, 282] on p "Receiving" at bounding box center [637, 284] width 172 height 24
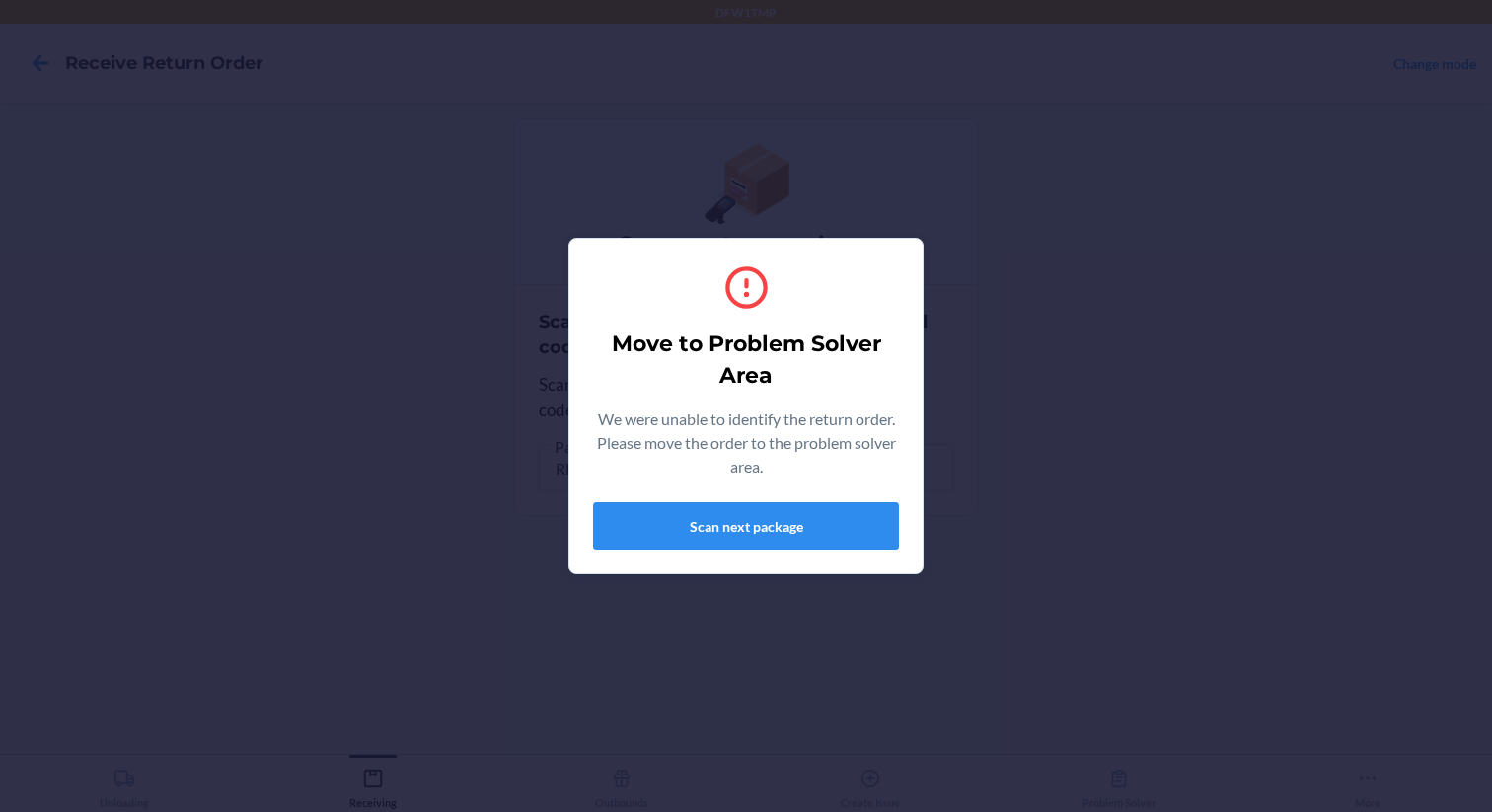
click at [1002, 402] on div "Move to Problem Solver Area We were unable to identify the return order. Please…" at bounding box center [746, 406] width 1492 height 812
click at [793, 516] on button "Scan next package" at bounding box center [745, 526] width 306 height 47
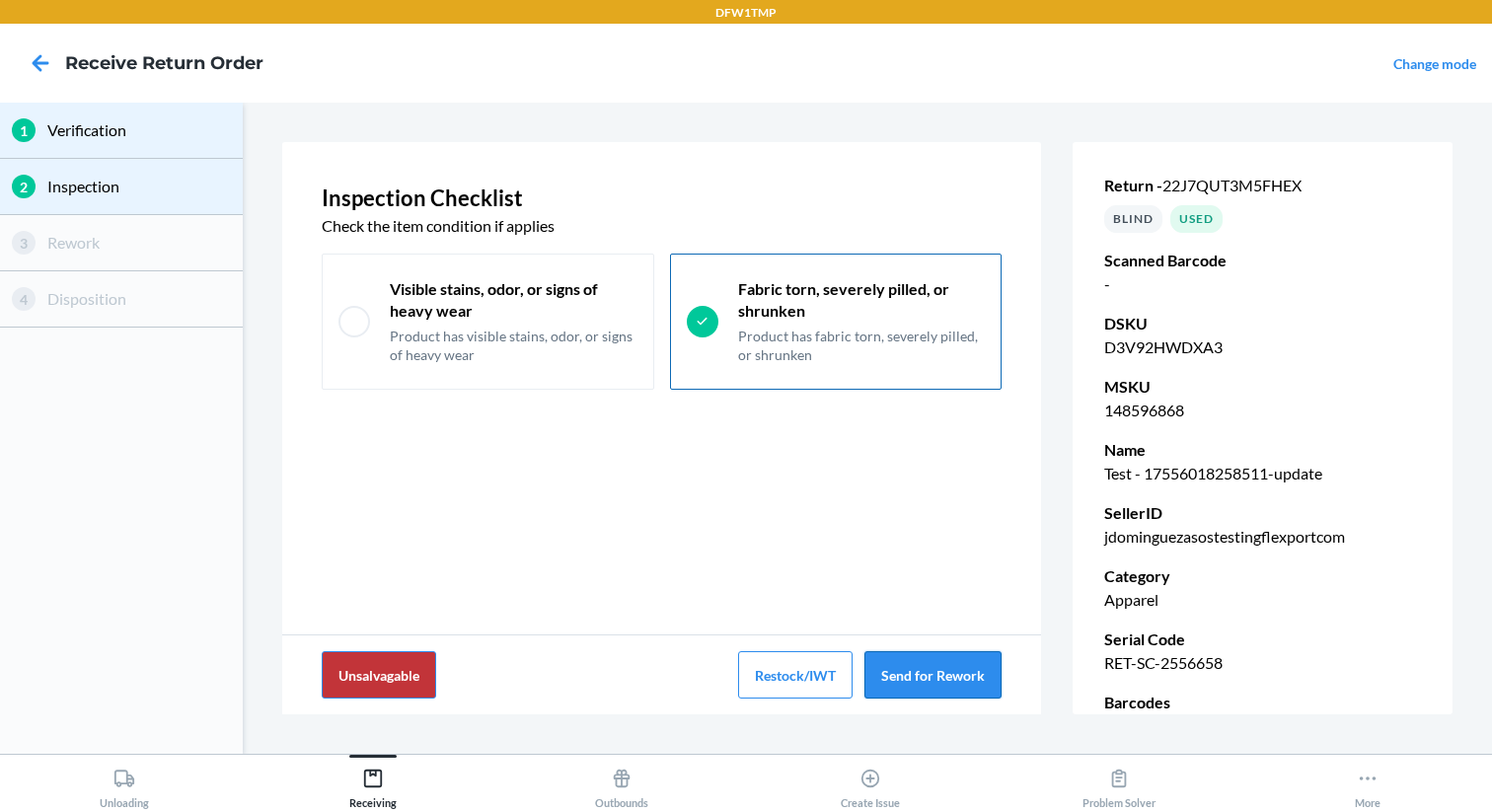
click at [949, 677] on button "Send for Rework" at bounding box center [933, 675] width 138 height 47
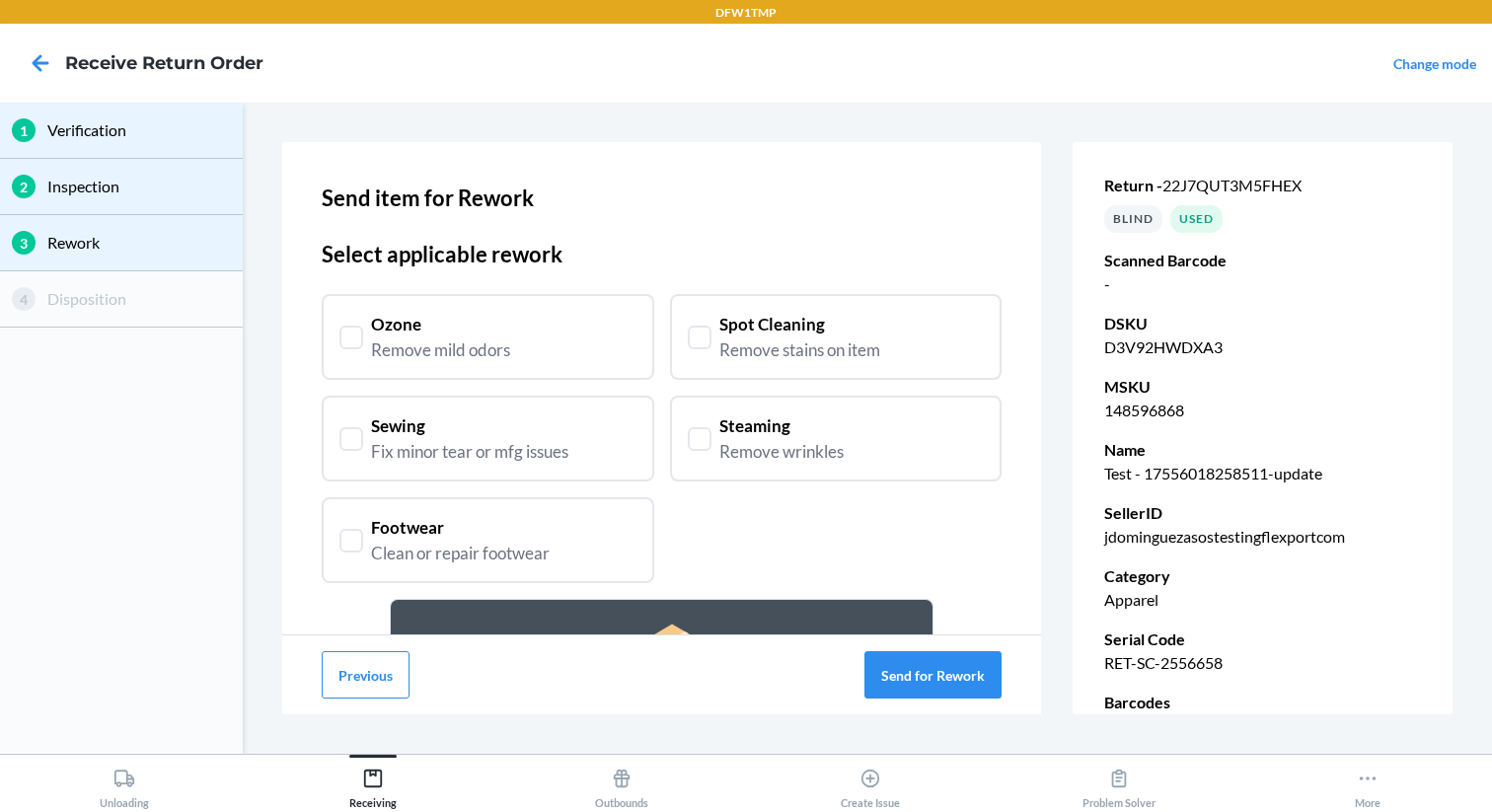
click at [760, 435] on div "Steaming" at bounding box center [782, 426] width 125 height 26
click at [545, 531] on div "Footwear" at bounding box center [460, 528] width 178 height 26
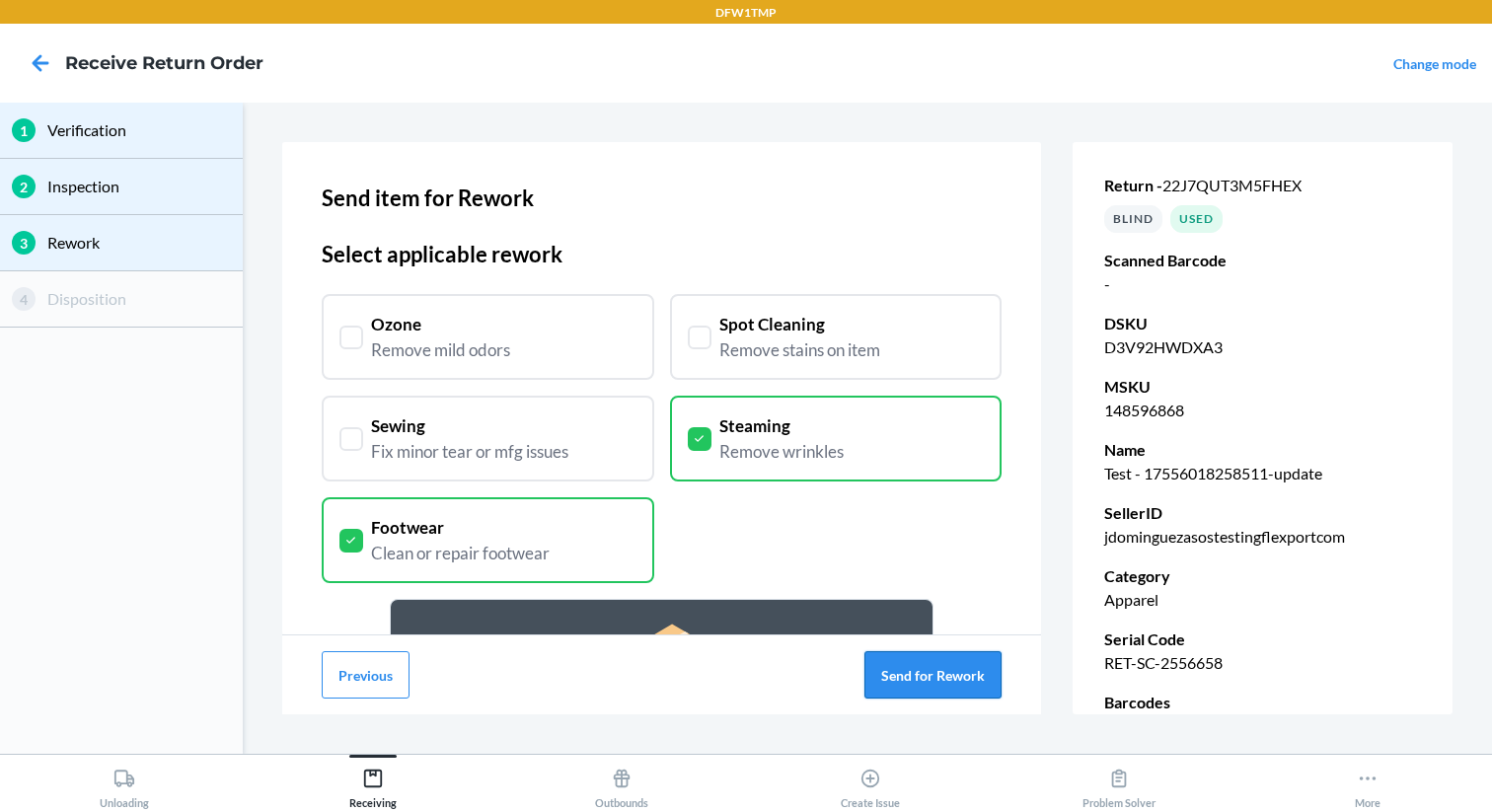
click at [954, 693] on button "Send for Rework" at bounding box center [933, 675] width 138 height 47
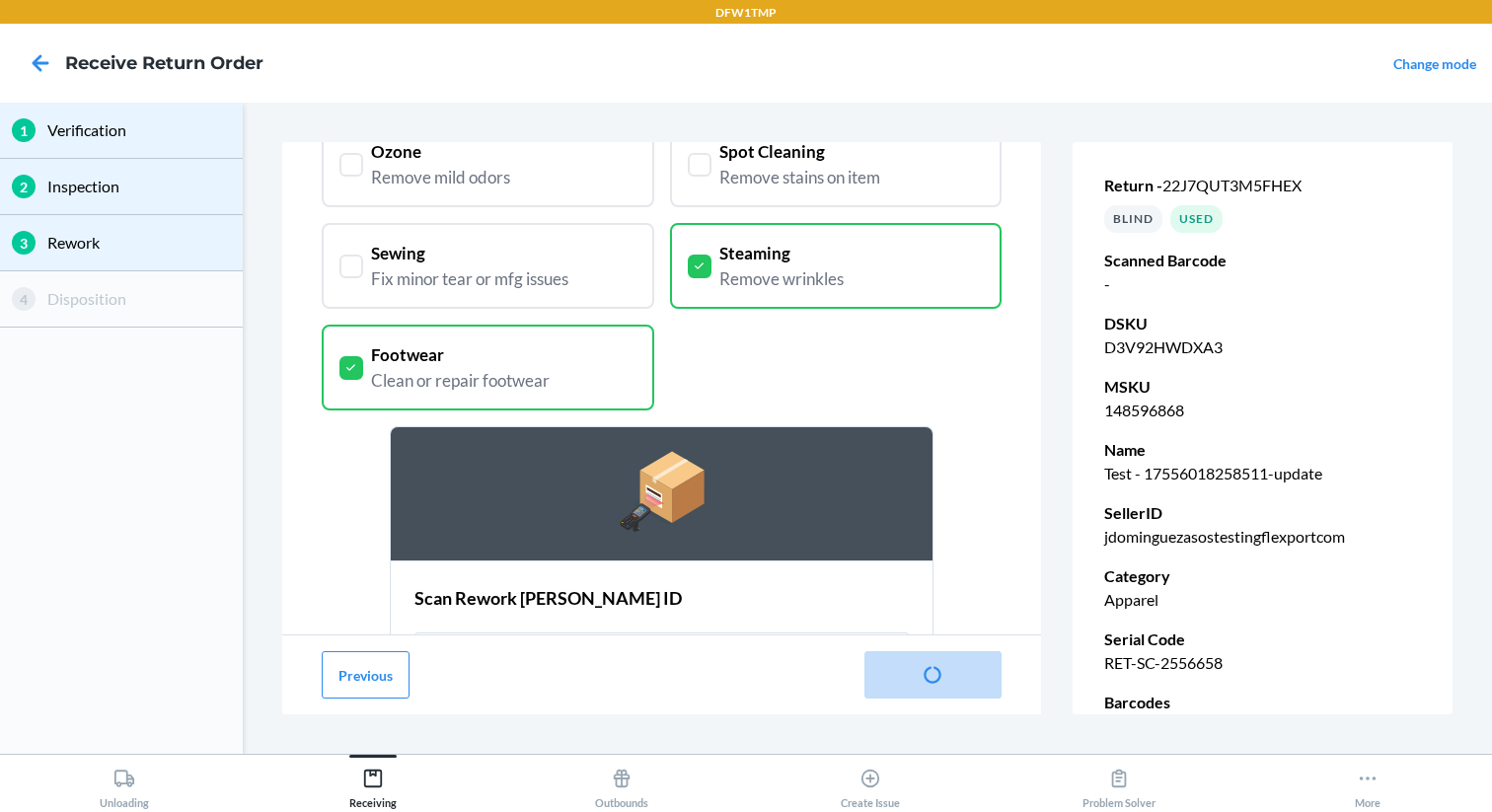
scroll to position [315, 0]
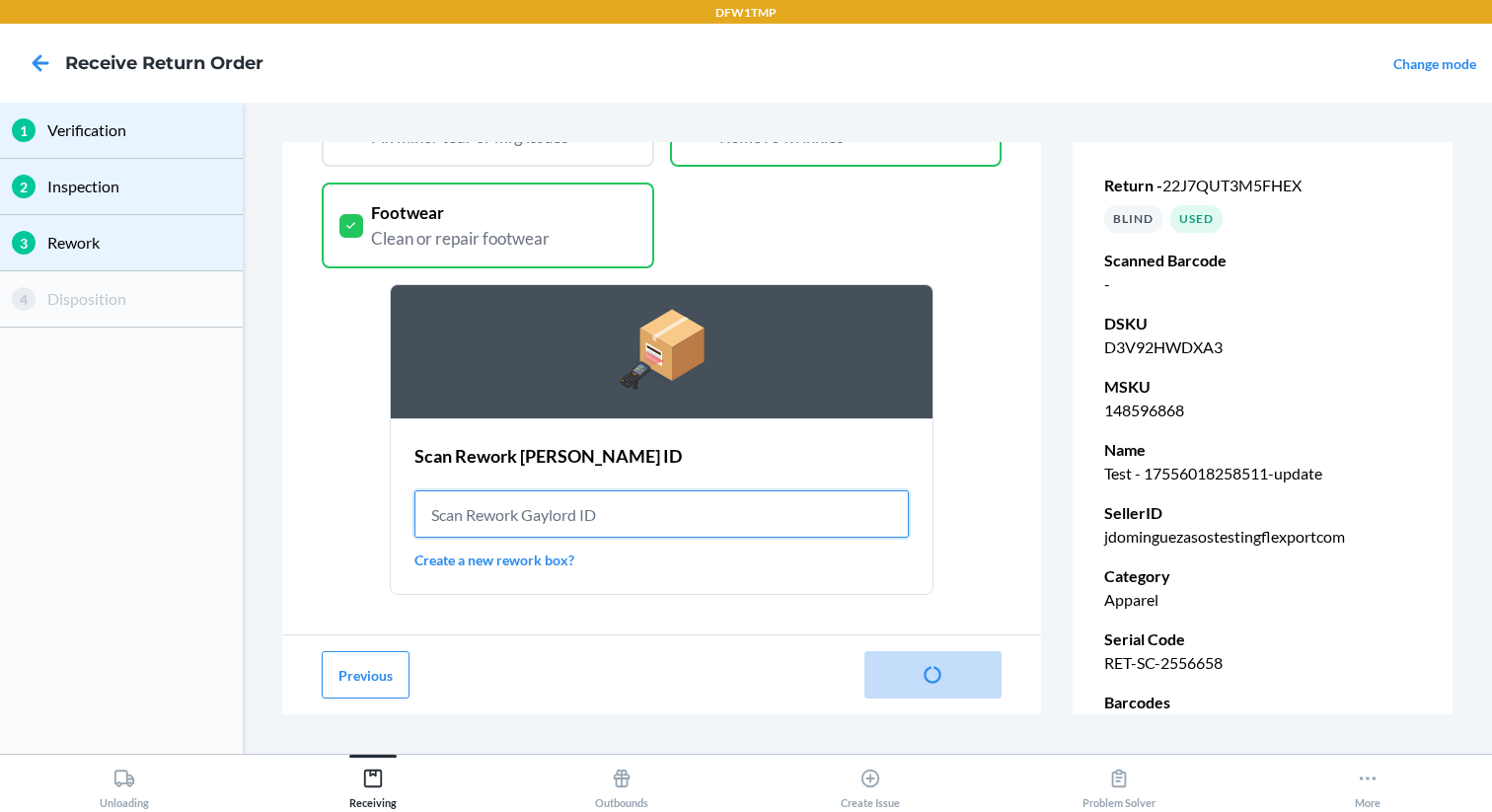
click at [552, 501] on input "text" at bounding box center [662, 514] width 496 height 47
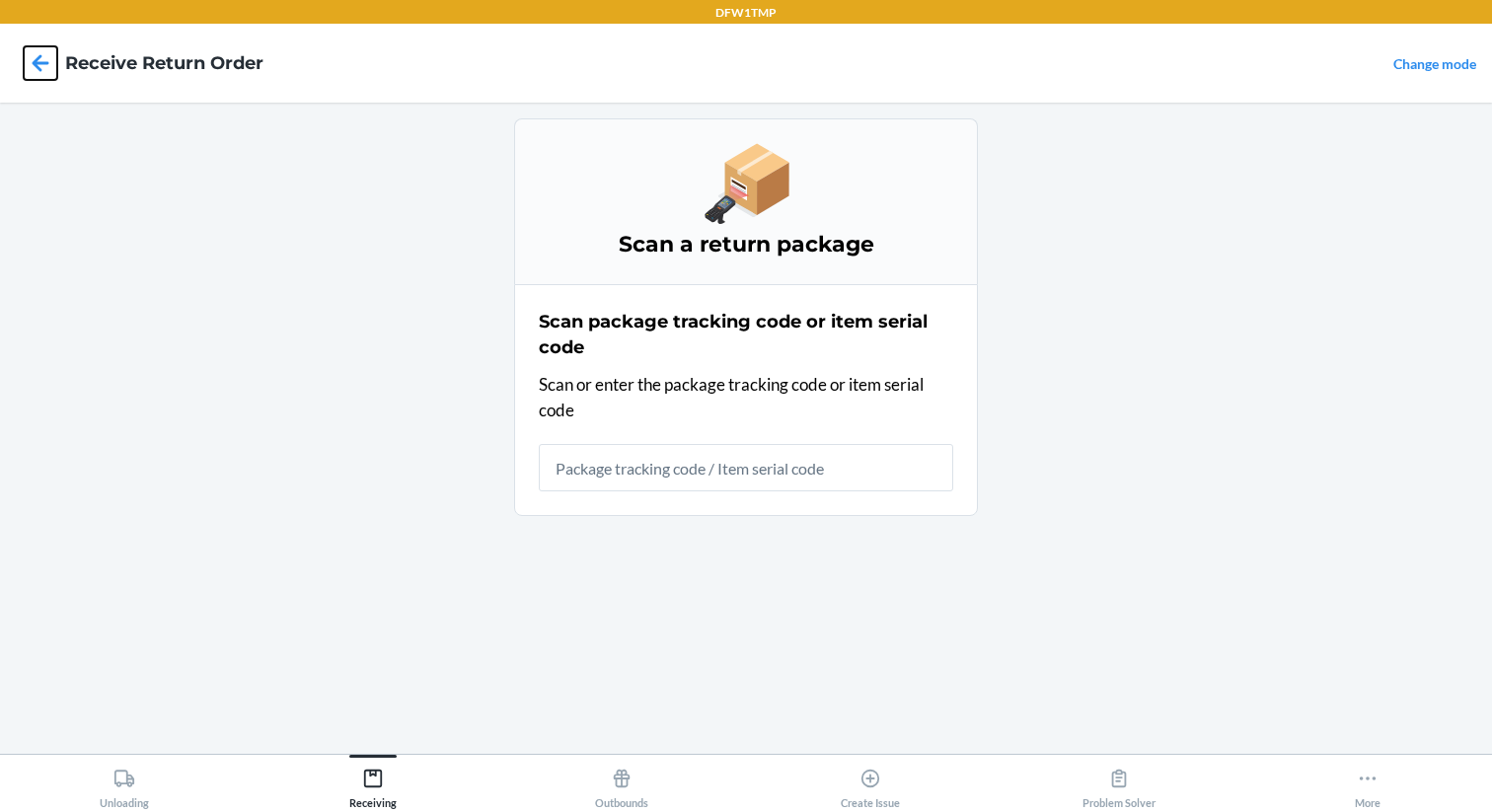
click at [42, 60] on icon at bounding box center [41, 63] width 34 height 34
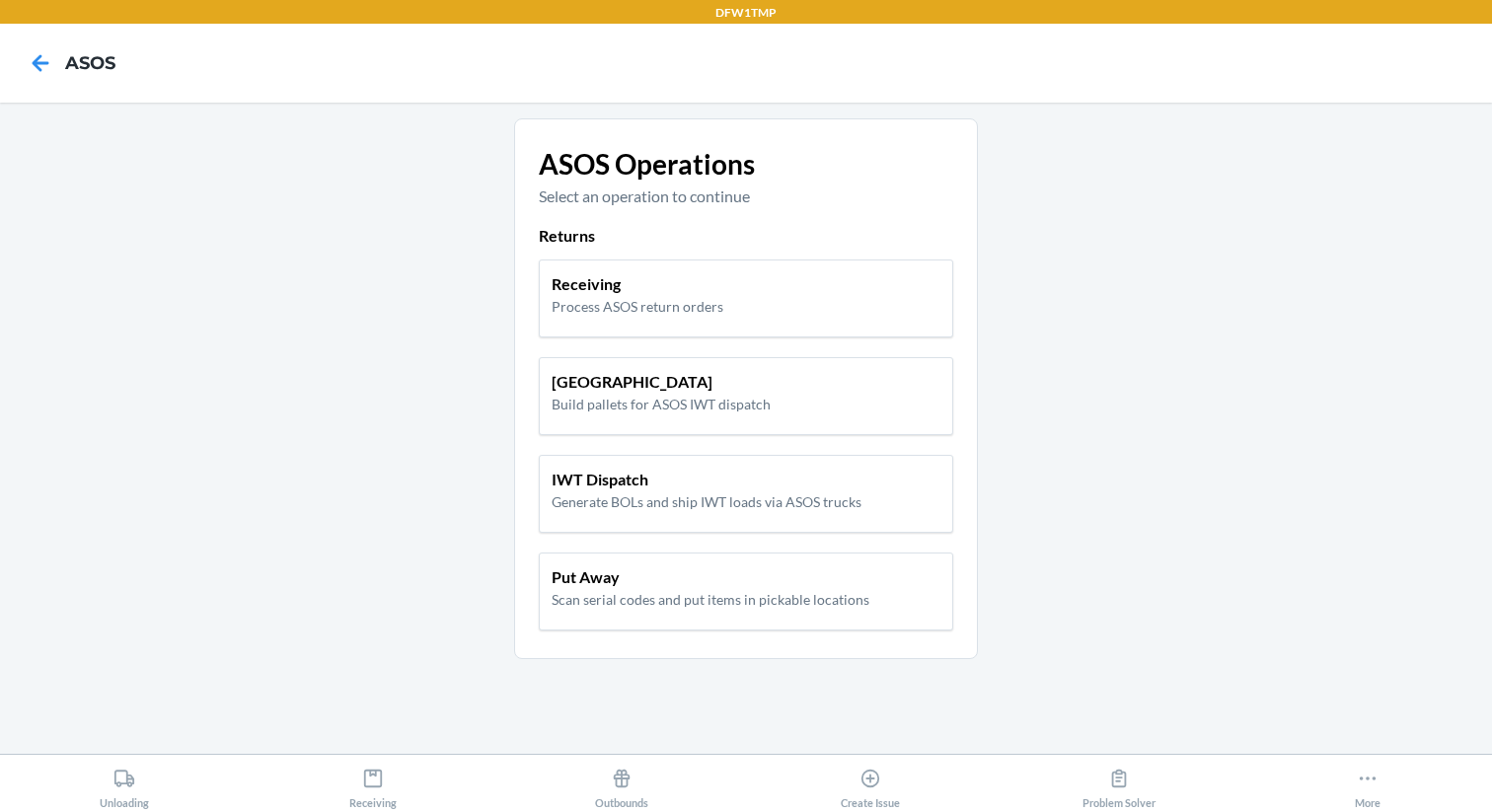
click at [317, 226] on main "ASOS Operations Select an operation to continue Returns Receiving Process ASOS …" at bounding box center [746, 428] width 1492 height 651
